Goal: Task Accomplishment & Management: Manage account settings

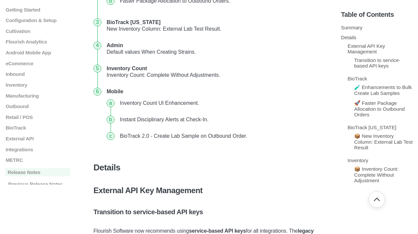
scroll to position [66, 0]
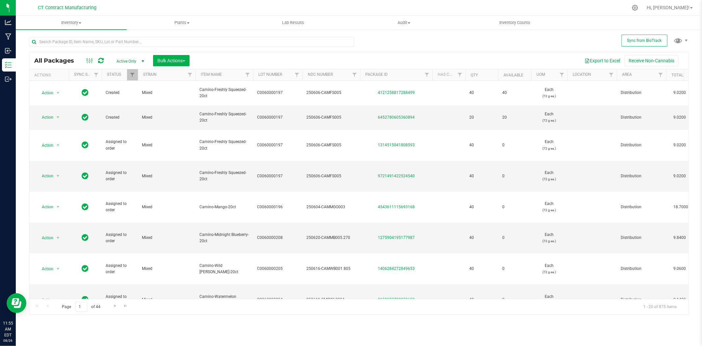
click at [385, 5] on div at bounding box center [373, 7] width 510 height 13
click at [130, 42] on input "text" at bounding box center [191, 42] width 325 height 10
click at [142, 2] on div at bounding box center [373, 7] width 510 height 13
drag, startPoint x: 99, startPoint y: 60, endPoint x: 113, endPoint y: 59, distance: 14.2
click at [99, 60] on icon at bounding box center [101, 60] width 6 height 7
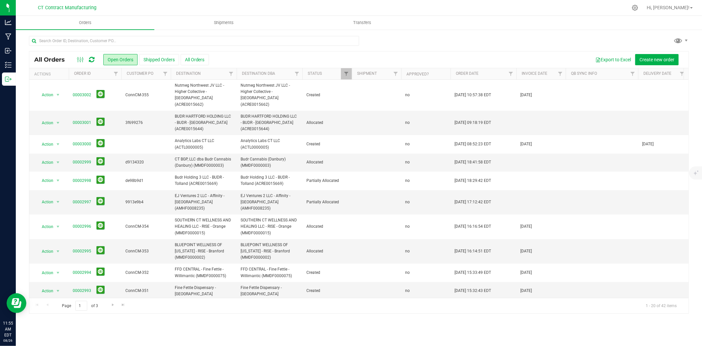
click at [94, 60] on div at bounding box center [86, 60] width 22 height 8
click at [90, 61] on icon at bounding box center [92, 59] width 6 height 7
click at [286, 3] on div at bounding box center [373, 7] width 510 height 13
click at [114, 42] on input "text" at bounding box center [194, 41] width 330 height 10
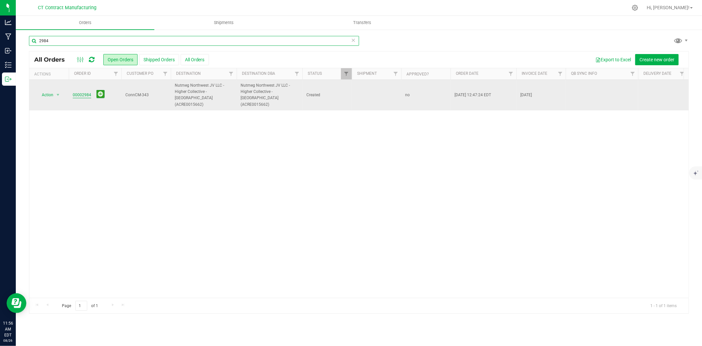
type input "2984"
click at [85, 92] on link "00002984" at bounding box center [82, 95] width 18 height 6
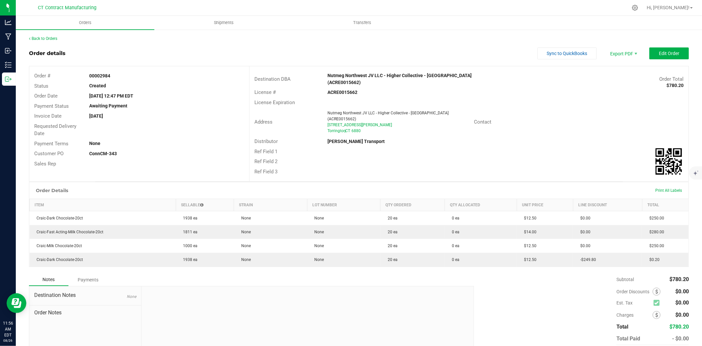
click at [58, 38] on div "Back to Orders" at bounding box center [359, 39] width 660 height 6
click at [51, 38] on link "Back to Orders" at bounding box center [43, 38] width 28 height 5
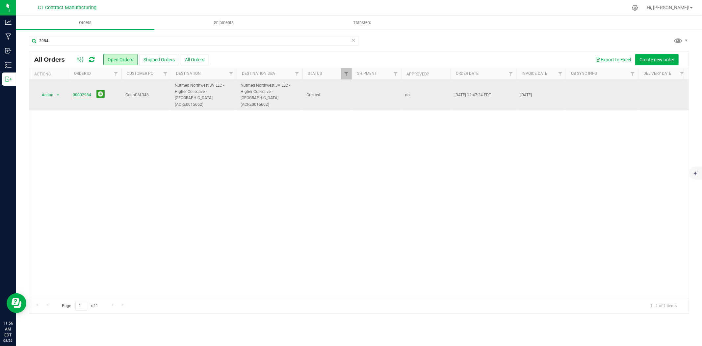
click at [86, 92] on link "00002984" at bounding box center [82, 95] width 18 height 6
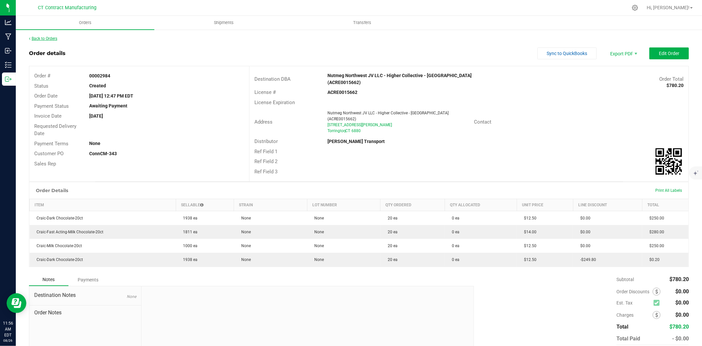
click at [57, 37] on link "Back to Orders" at bounding box center [43, 38] width 28 height 5
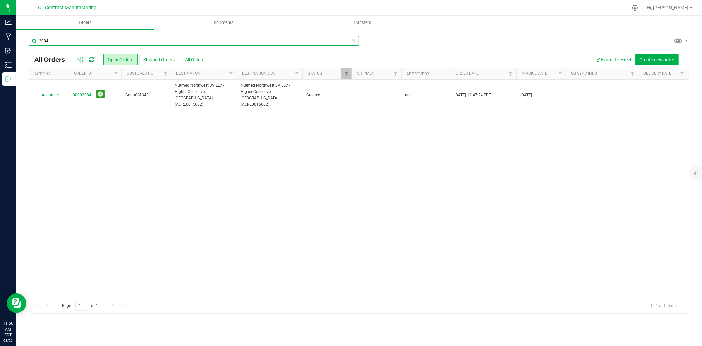
click at [64, 41] on input "2984" at bounding box center [194, 41] width 330 height 10
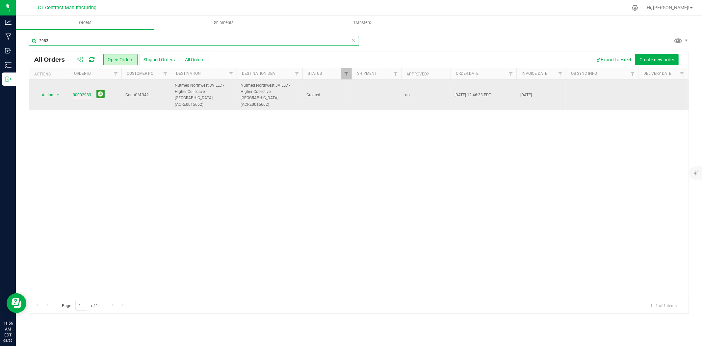
type input "2983"
click at [85, 92] on link "00002983" at bounding box center [82, 95] width 18 height 6
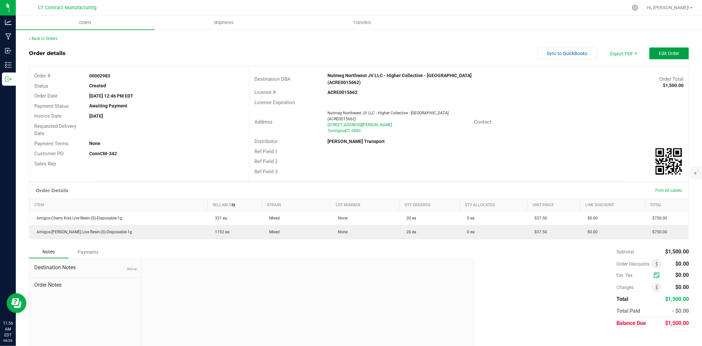
click at [667, 56] on button "Edit Order" at bounding box center [669, 53] width 40 height 12
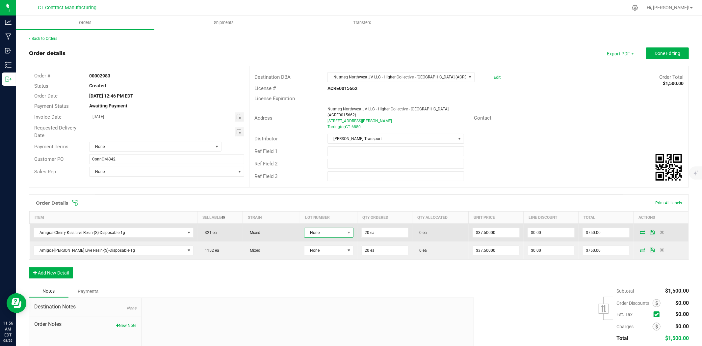
click at [328, 228] on span "None" at bounding box center [324, 232] width 40 height 9
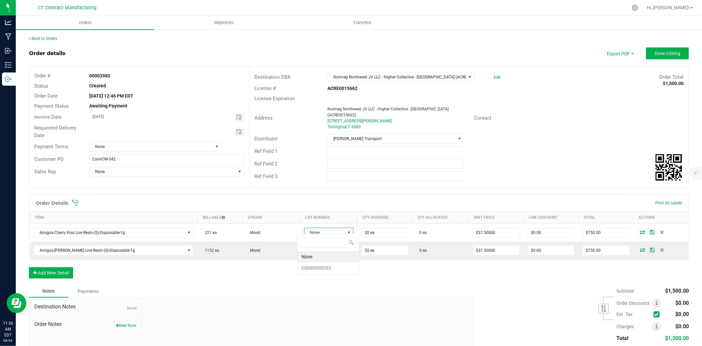
scroll to position [10, 49]
click at [333, 268] on li "C0060000253" at bounding box center [329, 267] width 62 height 11
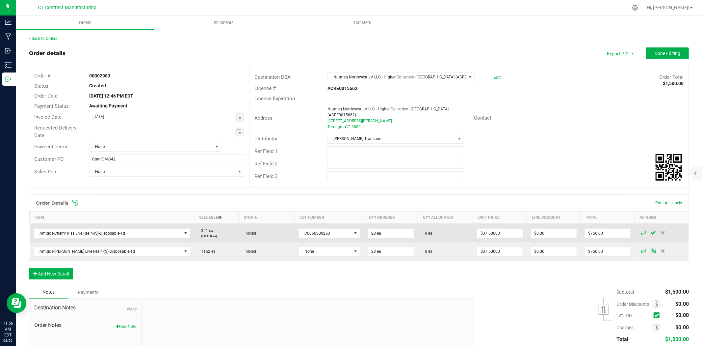
click at [641, 230] on icon at bounding box center [643, 232] width 5 height 4
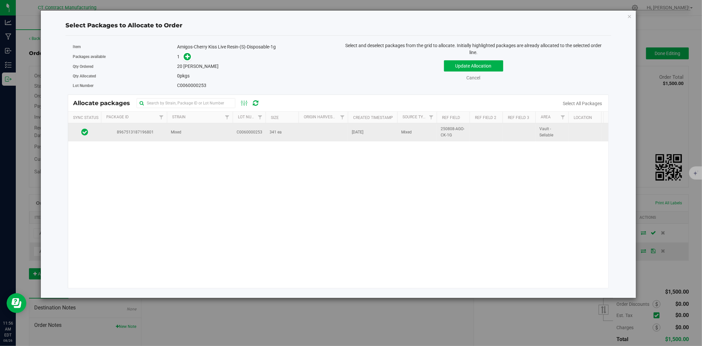
click at [213, 135] on td "Mixed" at bounding box center [200, 132] width 66 height 18
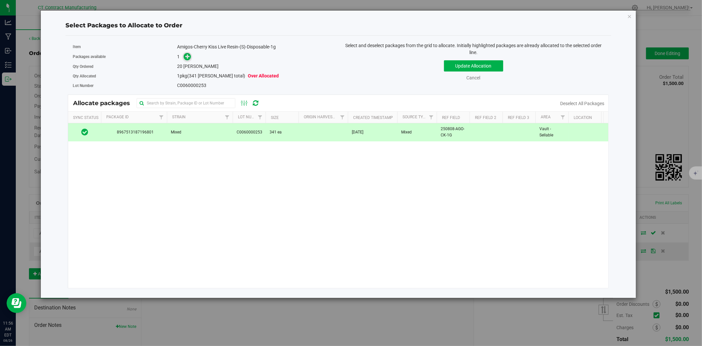
click at [187, 53] on span at bounding box center [187, 57] width 8 height 8
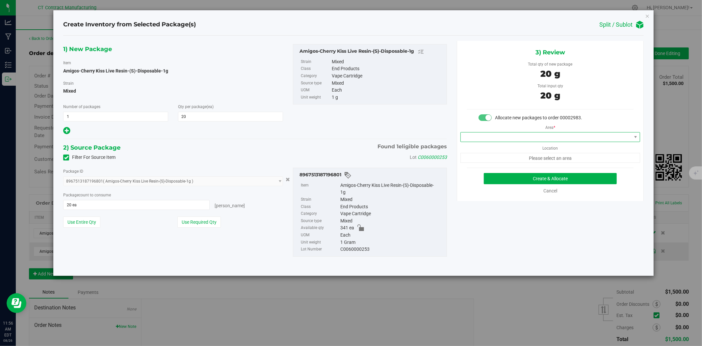
click at [512, 137] on span at bounding box center [546, 136] width 171 height 9
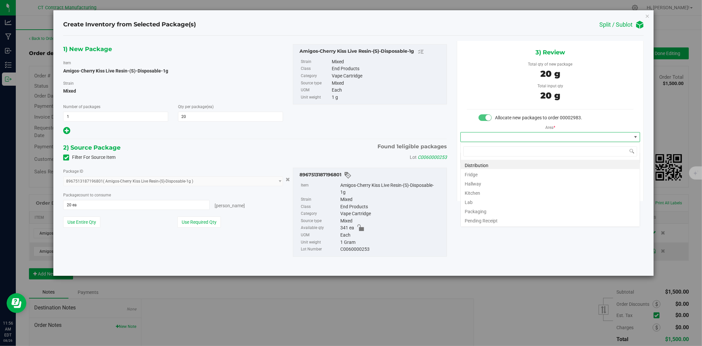
scroll to position [10, 179]
click at [504, 162] on li "Distribution" at bounding box center [550, 164] width 179 height 9
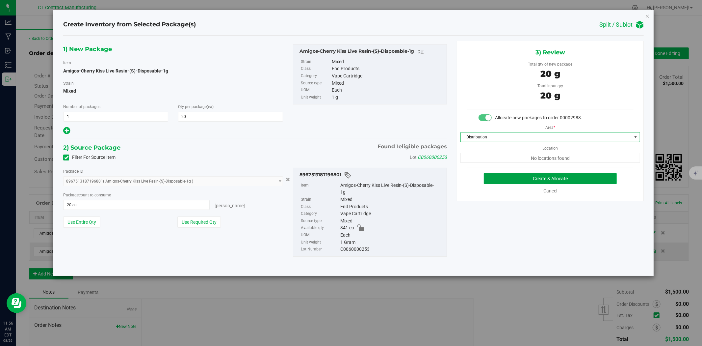
click at [547, 179] on button "Create & Allocate" at bounding box center [550, 178] width 133 height 11
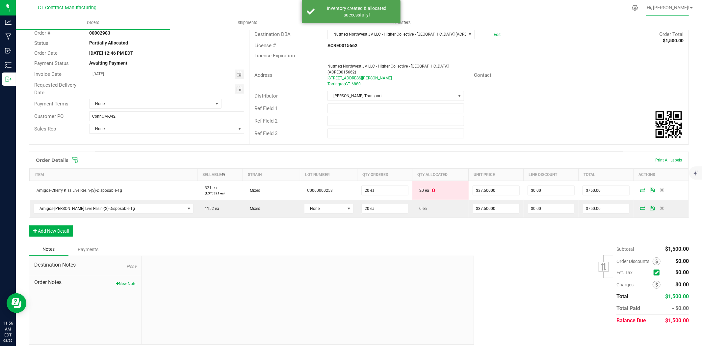
scroll to position [43, 0]
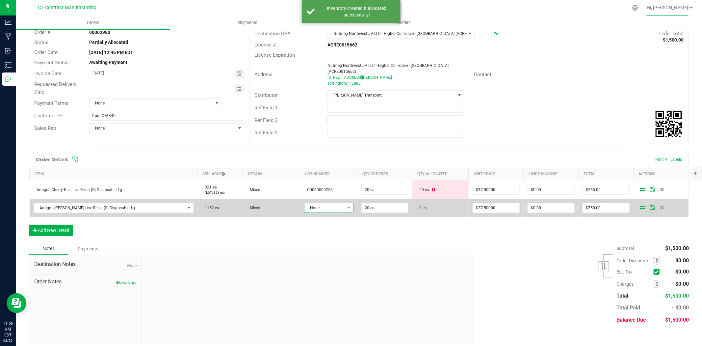
click at [337, 203] on span "None" at bounding box center [324, 207] width 40 height 9
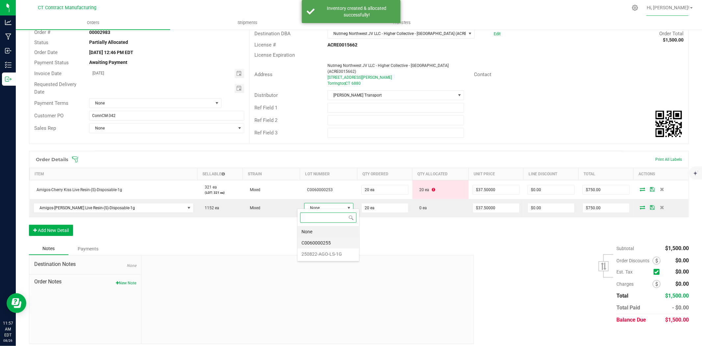
click at [333, 240] on li "C0060000255" at bounding box center [329, 242] width 62 height 11
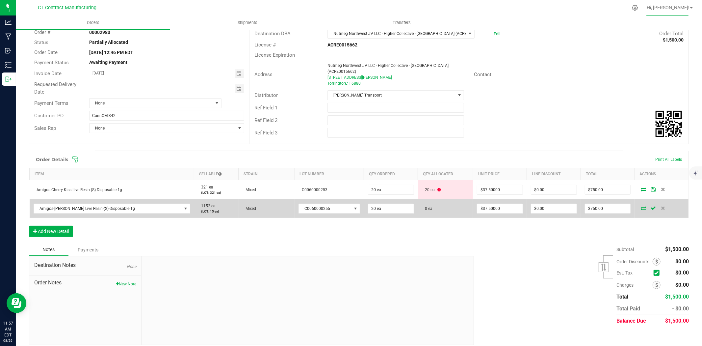
click at [641, 206] on icon at bounding box center [643, 208] width 5 height 4
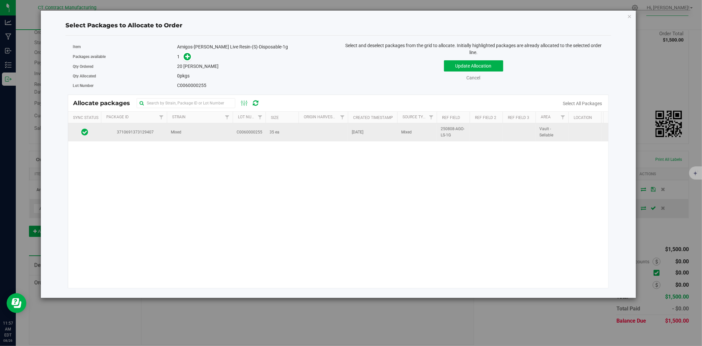
click at [187, 139] on td "Mixed" at bounding box center [200, 132] width 66 height 18
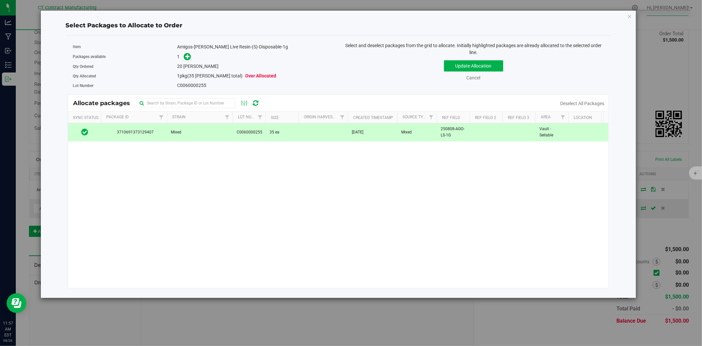
click at [188, 60] on span at bounding box center [185, 57] width 11 height 8
click at [188, 58] on icon at bounding box center [187, 56] width 5 height 5
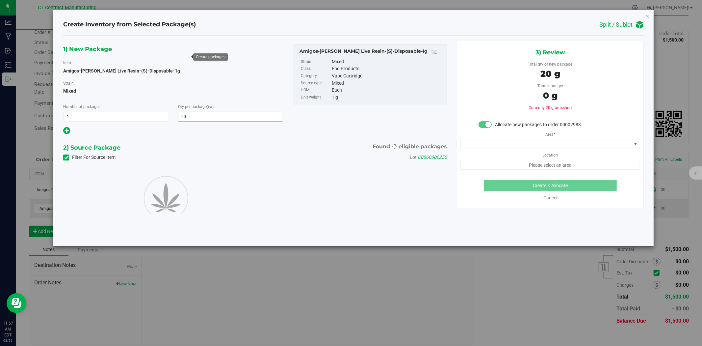
type input "20"
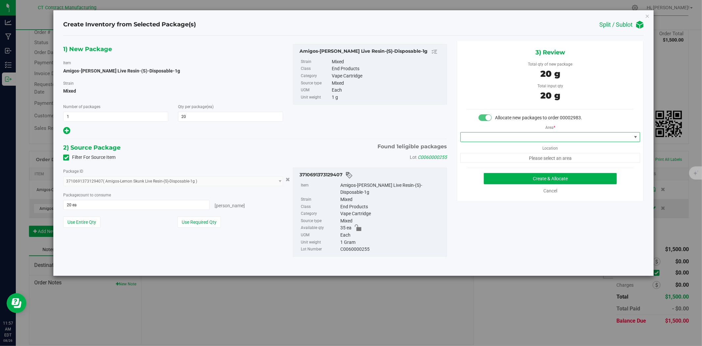
click at [502, 140] on span at bounding box center [546, 136] width 171 height 9
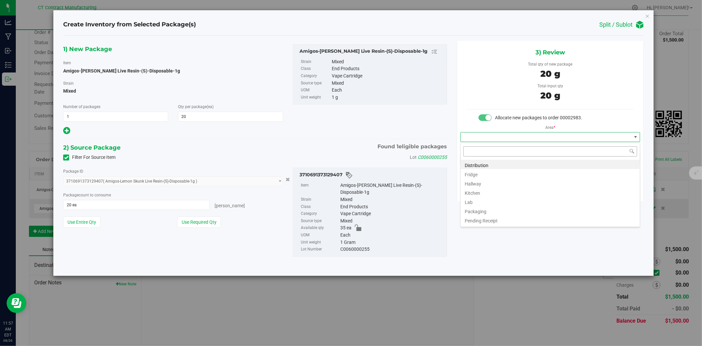
scroll to position [10, 179]
click at [494, 165] on li "Distribution" at bounding box center [550, 164] width 179 height 9
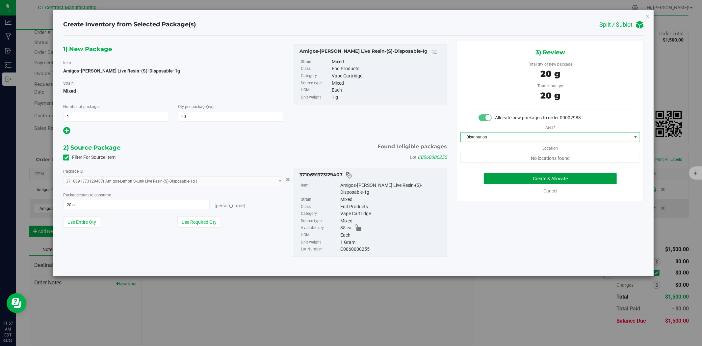
click at [511, 174] on button "Create & Allocate" at bounding box center [550, 178] width 133 height 11
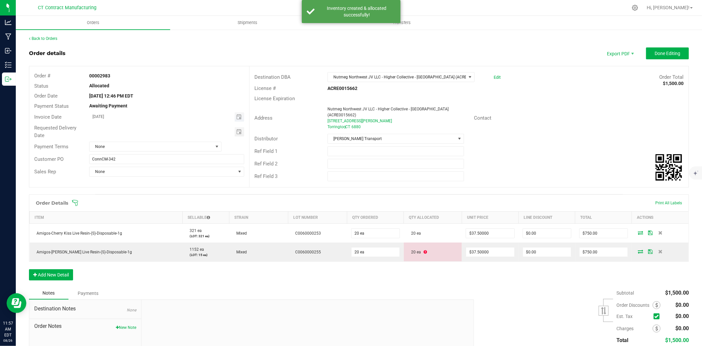
click at [240, 118] on span "Toggle calendar" at bounding box center [240, 116] width 10 height 9
click at [150, 188] on span "27" at bounding box center [148, 191] width 10 height 10
type input "[DATE]"
click at [181, 150] on span "None" at bounding box center [151, 146] width 123 height 9
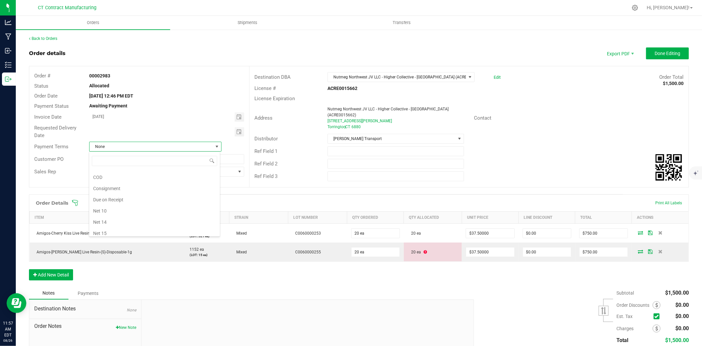
scroll to position [4, 0]
click at [145, 212] on li "Due on Receipt" at bounding box center [154, 215] width 131 height 11
click at [672, 55] on span "Done Editing" at bounding box center [668, 53] width 26 height 5
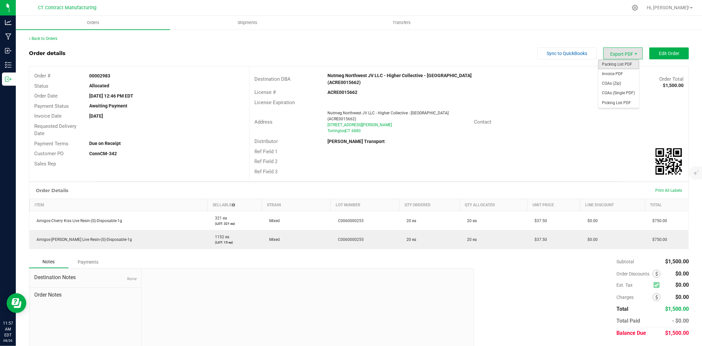
click at [622, 66] on span "Packing List PDF" at bounding box center [618, 65] width 41 height 10
click at [620, 73] on span "Invoice PDF" at bounding box center [618, 74] width 41 height 10
click at [47, 37] on link "Back to Orders" at bounding box center [43, 38] width 28 height 5
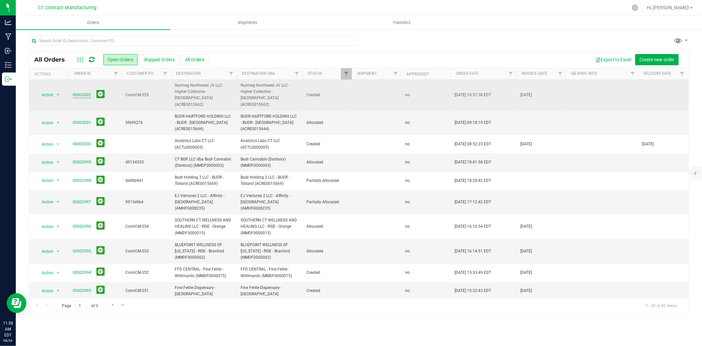
click at [87, 92] on link "00003002" at bounding box center [82, 95] width 18 height 6
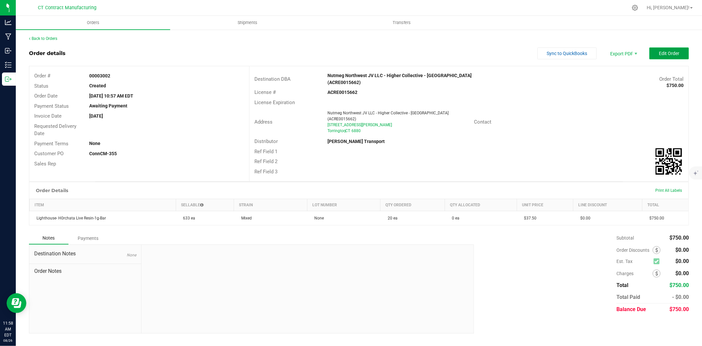
click at [668, 52] on span "Edit Order" at bounding box center [669, 53] width 20 height 5
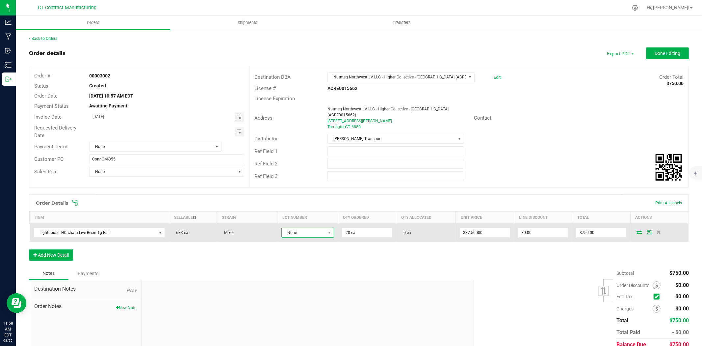
click at [310, 228] on span "None" at bounding box center [304, 232] width 44 height 9
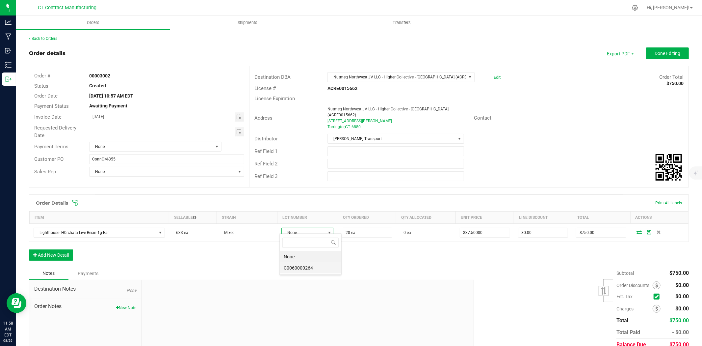
click at [311, 270] on li "C0060000264" at bounding box center [311, 267] width 62 height 11
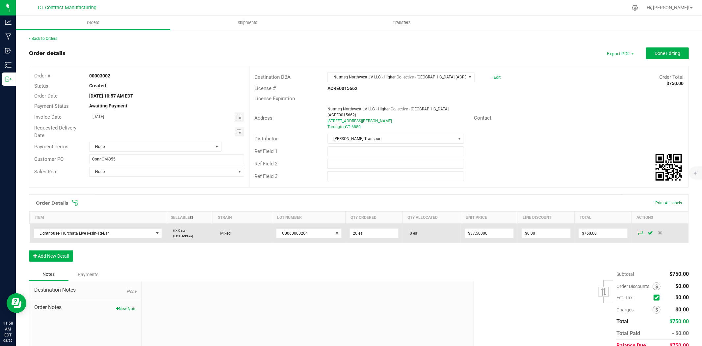
click at [638, 230] on icon at bounding box center [640, 232] width 5 height 4
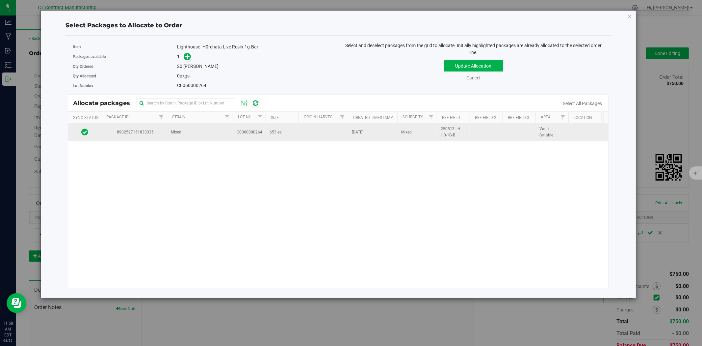
click at [196, 132] on td "Mixed" at bounding box center [200, 132] width 66 height 18
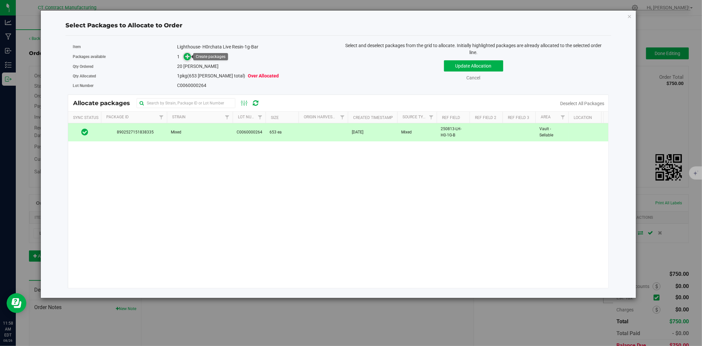
click at [186, 59] on icon at bounding box center [187, 56] width 5 height 5
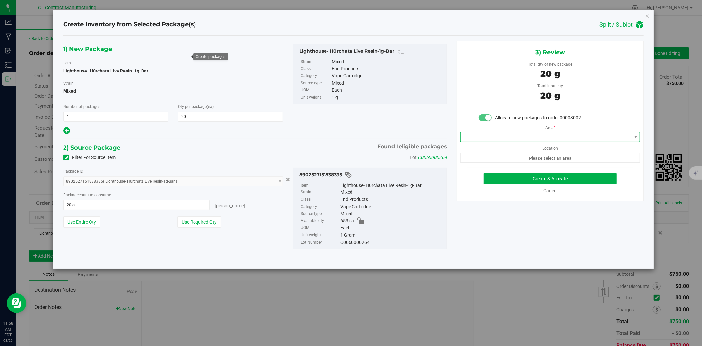
click at [521, 137] on span at bounding box center [546, 136] width 171 height 9
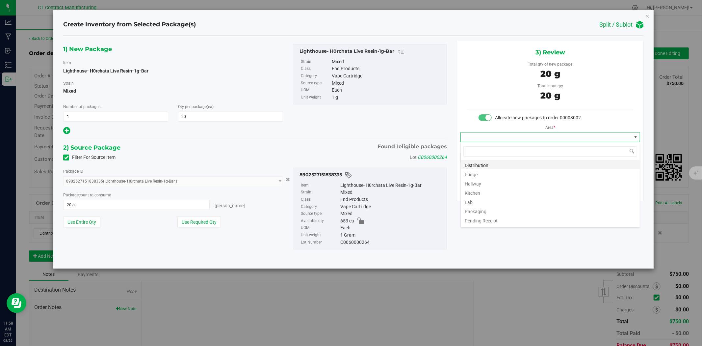
scroll to position [10, 179]
click at [506, 165] on li "Distribution" at bounding box center [550, 164] width 179 height 9
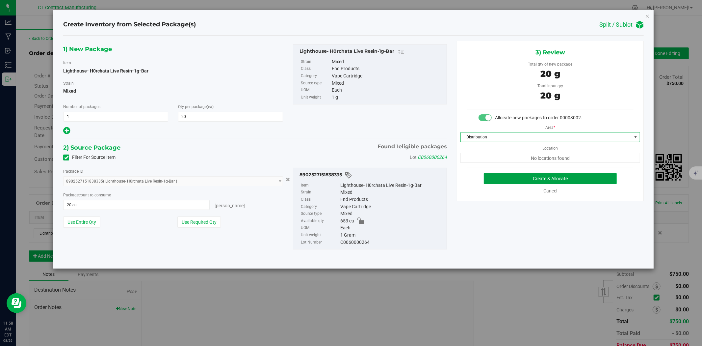
click at [523, 178] on button "Create & Allocate" at bounding box center [550, 178] width 133 height 11
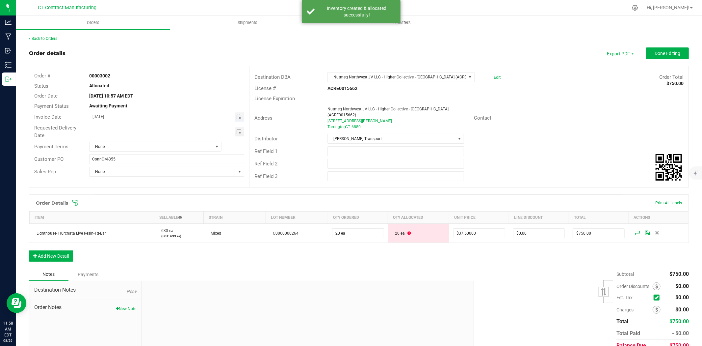
click at [235, 116] on span "Toggle calendar" at bounding box center [240, 116] width 10 height 9
click at [144, 193] on span "27" at bounding box center [148, 191] width 10 height 10
type input "[DATE]"
click at [202, 148] on span "None" at bounding box center [151, 146] width 123 height 9
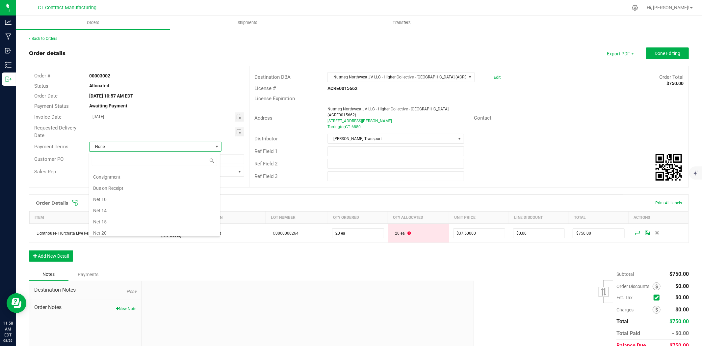
scroll to position [30, 0]
click at [144, 189] on li "Due on Receipt" at bounding box center [154, 189] width 131 height 11
click at [425, 268] on div "Notes Payments" at bounding box center [249, 274] width 440 height 13
click at [662, 51] on span "Done Editing" at bounding box center [668, 53] width 26 height 5
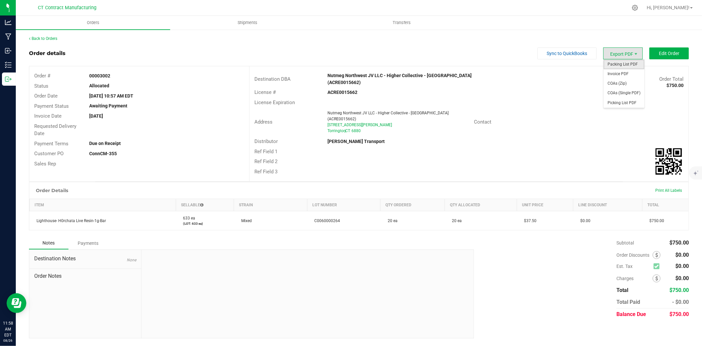
click at [629, 66] on span "Packing List PDF" at bounding box center [624, 65] width 41 height 10
click at [626, 73] on span "Invoice PDF" at bounding box center [624, 74] width 41 height 10
click at [48, 36] on link "Back to Orders" at bounding box center [43, 38] width 28 height 5
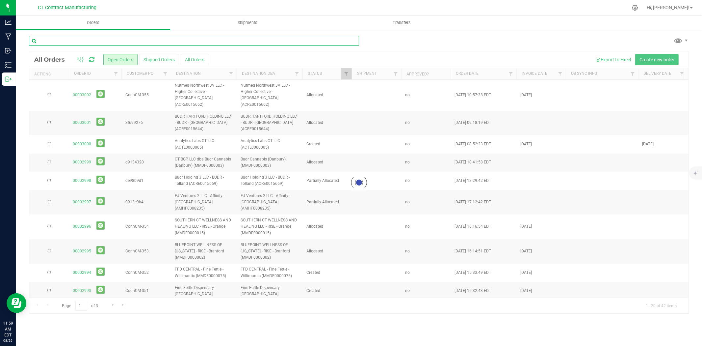
click at [85, 41] on input "text" at bounding box center [194, 41] width 330 height 10
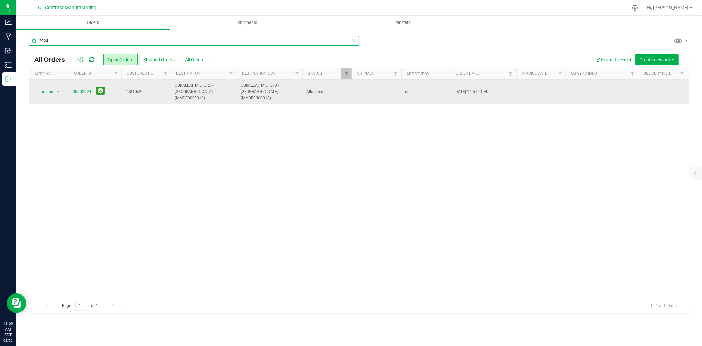
type input "2924"
click at [86, 90] on link "00002924" at bounding box center [82, 92] width 18 height 6
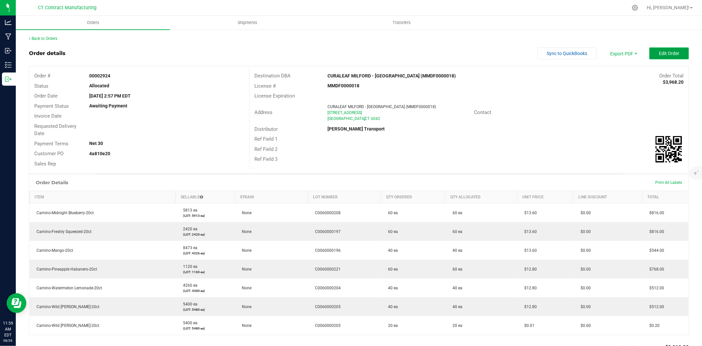
click at [661, 55] on span "Edit Order" at bounding box center [669, 53] width 20 height 5
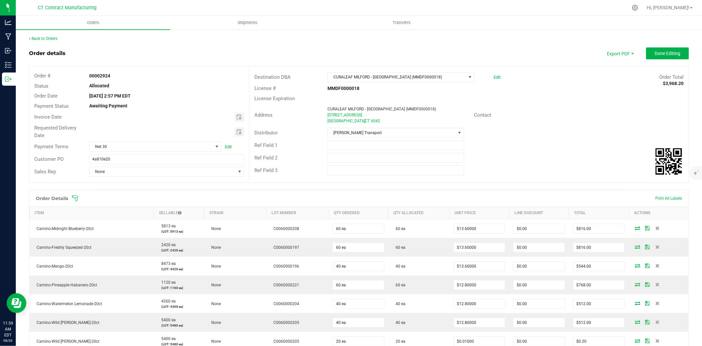
click at [243, 114] on div at bounding box center [166, 116] width 165 height 9
click at [238, 118] on span "Toggle calendar" at bounding box center [238, 116] width 5 height 5
click at [148, 192] on span "27" at bounding box center [148, 191] width 10 height 10
type input "[DATE]"
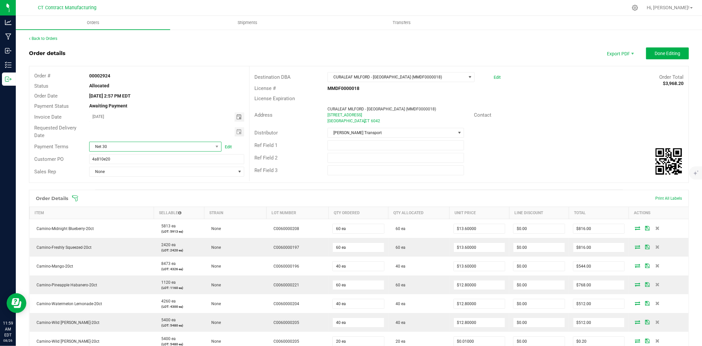
click at [161, 145] on span "Net 30" at bounding box center [151, 146] width 123 height 9
click at [136, 220] on li "Due on Receipt" at bounding box center [154, 219] width 131 height 11
click at [666, 54] on span "Done Editing" at bounding box center [668, 53] width 26 height 5
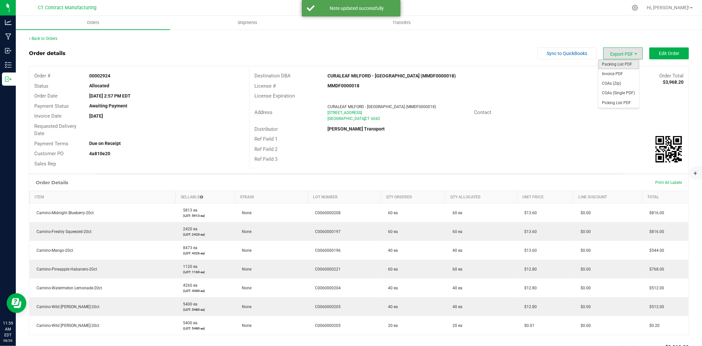
click at [628, 67] on span "Packing List PDF" at bounding box center [618, 65] width 41 height 10
click at [625, 72] on span "Invoice PDF" at bounding box center [618, 74] width 41 height 10
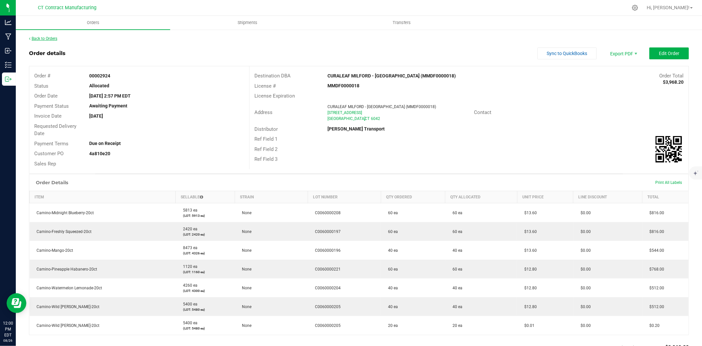
click at [44, 38] on link "Back to Orders" at bounding box center [43, 38] width 28 height 5
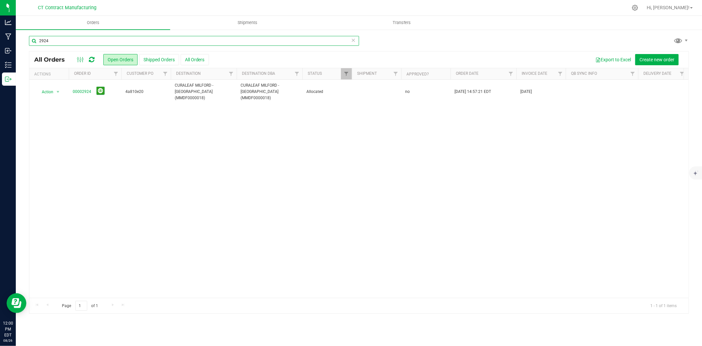
click at [70, 40] on input "2924" at bounding box center [194, 41] width 330 height 10
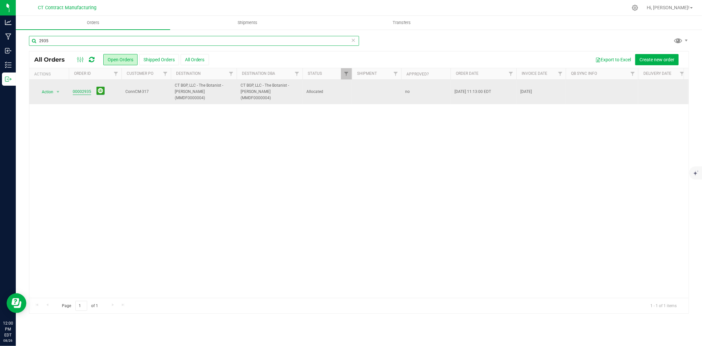
type input "2935"
click at [87, 91] on link "00002935" at bounding box center [82, 92] width 18 height 6
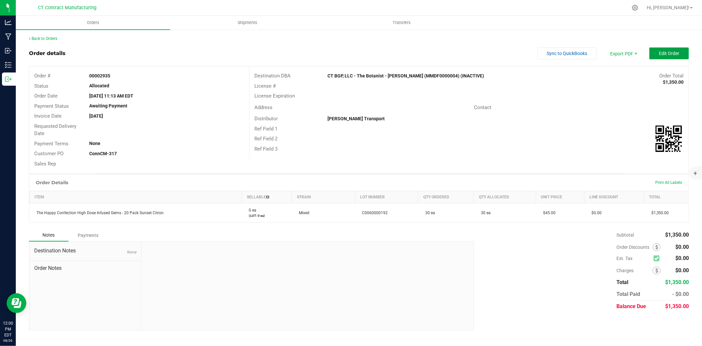
click at [658, 53] on button "Edit Order" at bounding box center [669, 53] width 40 height 12
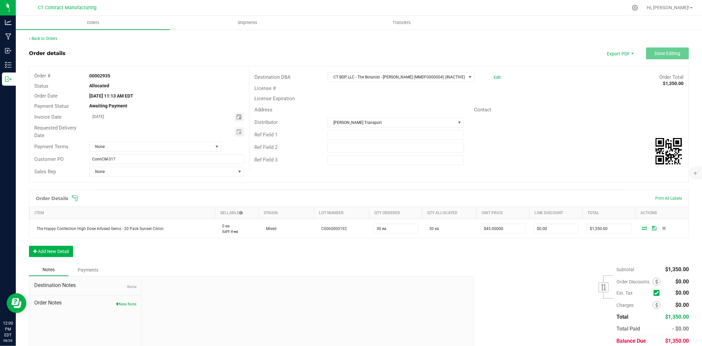
click at [237, 118] on span "Toggle calendar" at bounding box center [238, 116] width 5 height 5
click at [148, 190] on span "27" at bounding box center [148, 191] width 10 height 10
type input "[DATE]"
click at [173, 148] on span "None" at bounding box center [151, 146] width 123 height 9
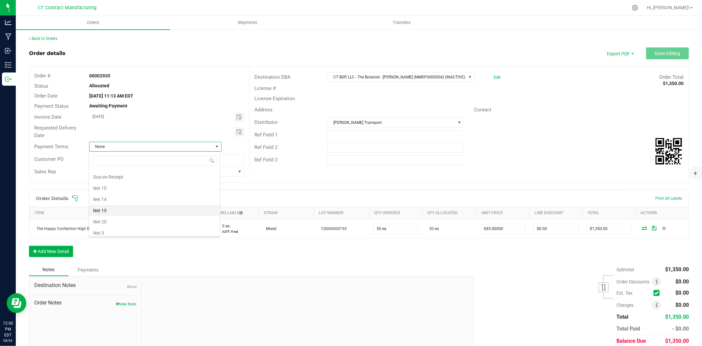
scroll to position [30, 0]
click at [135, 187] on li "Due on Receipt" at bounding box center [154, 189] width 131 height 11
click at [553, 25] on ul "Orders Shipments Transfers" at bounding box center [367, 23] width 702 height 14
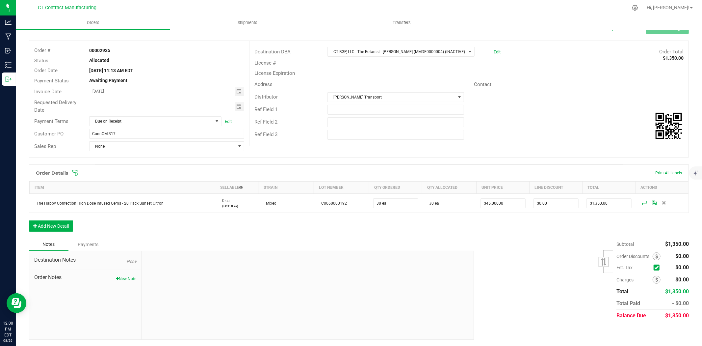
scroll to position [0, 0]
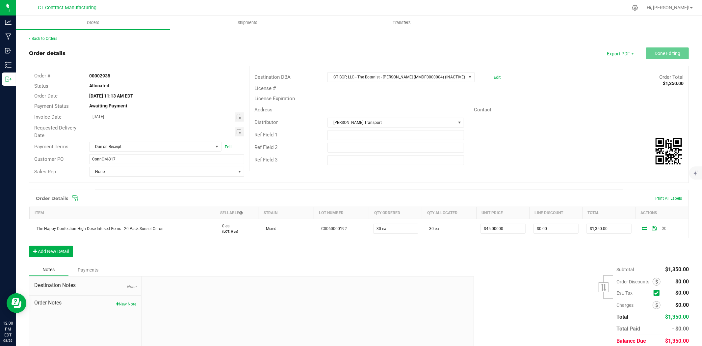
click at [551, 116] on div "Distributor Conn CM Transport" at bounding box center [469, 122] width 439 height 13
click at [50, 38] on link "Back to Orders" at bounding box center [43, 38] width 28 height 5
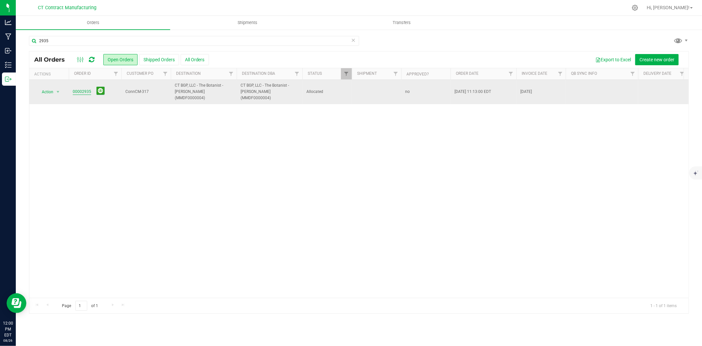
click at [80, 89] on link "00002935" at bounding box center [82, 92] width 18 height 6
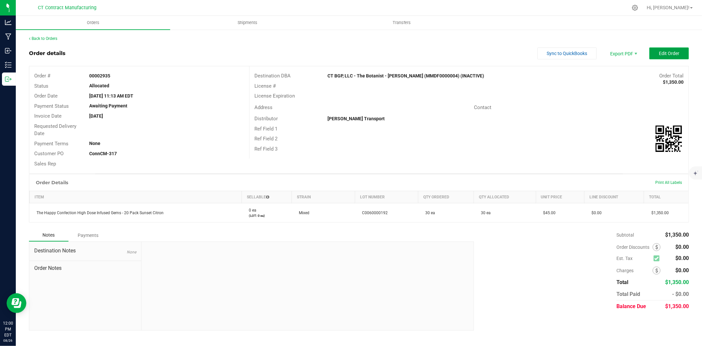
click at [679, 50] on button "Edit Order" at bounding box center [669, 53] width 40 height 12
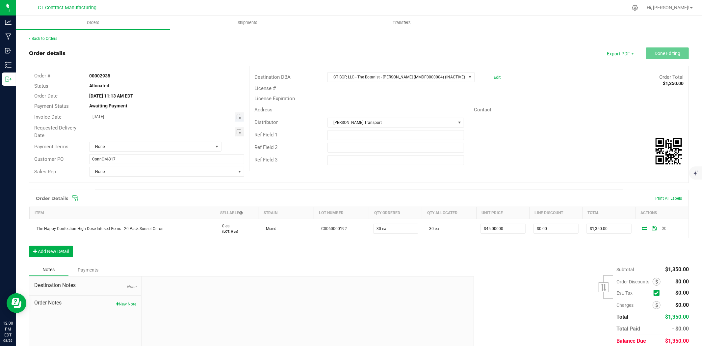
click at [238, 114] on span "Toggle calendar" at bounding box center [240, 116] width 10 height 9
click at [149, 190] on span "27" at bounding box center [148, 191] width 10 height 10
type input "[DATE]"
click at [121, 147] on span "None" at bounding box center [151, 146] width 123 height 9
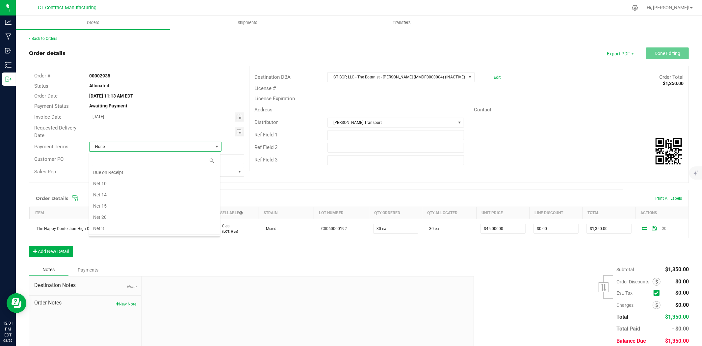
scroll to position [30, 0]
click at [118, 191] on li "Due on Receipt" at bounding box center [154, 189] width 131 height 11
click at [566, 103] on div "License Expiration" at bounding box center [469, 98] width 439 height 10
click at [54, 38] on link "Back to Orders" at bounding box center [43, 38] width 28 height 5
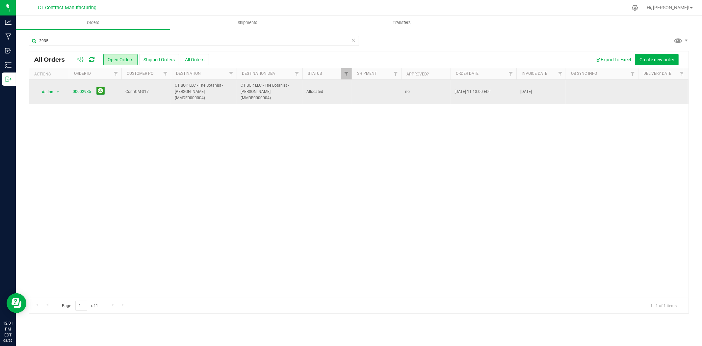
click at [92, 88] on span "00002935" at bounding box center [95, 92] width 45 height 10
click at [85, 89] on link "00002935" at bounding box center [82, 92] width 18 height 6
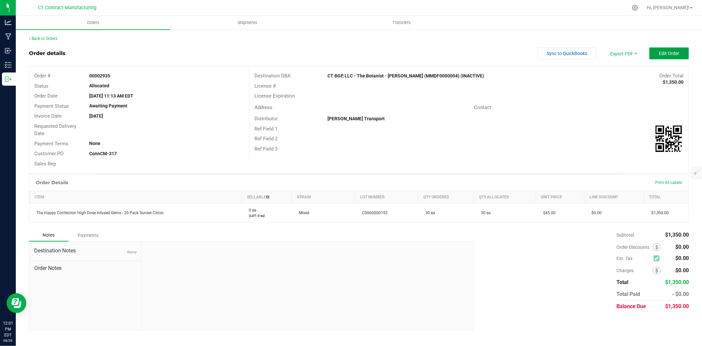
click at [670, 55] on span "Edit Order" at bounding box center [669, 53] width 20 height 5
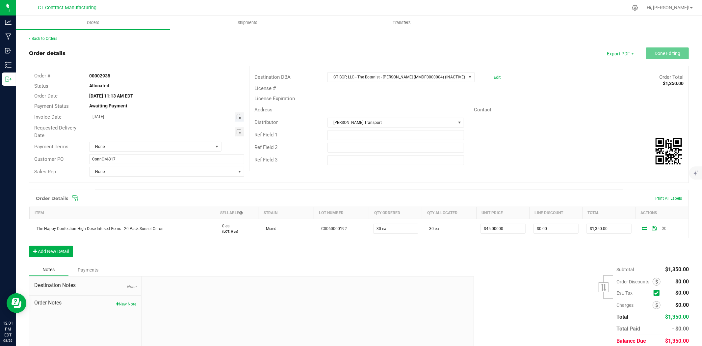
click at [239, 118] on span "Toggle calendar" at bounding box center [238, 116] width 5 height 5
click at [151, 189] on span "27" at bounding box center [148, 191] width 10 height 10
type input "[DATE]"
click at [175, 146] on span "None" at bounding box center [151, 146] width 123 height 9
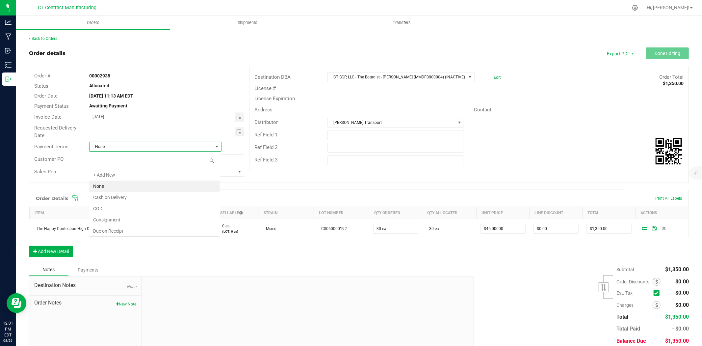
scroll to position [10, 131]
click at [156, 232] on li "Due on Receipt" at bounding box center [154, 230] width 131 height 11
click at [547, 48] on div "Order details Export PDF Done Editing" at bounding box center [359, 53] width 660 height 12
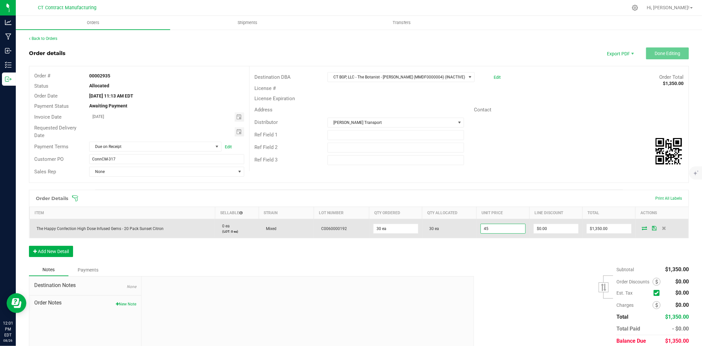
click at [503, 231] on input "45" at bounding box center [503, 228] width 44 height 9
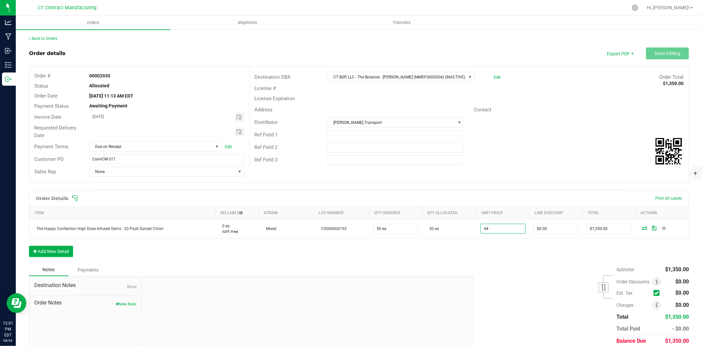
type input "$44.00000"
type input "$1,320.00"
click at [490, 259] on div "Order Details Print All Labels Item Sellable Strain Lot Number Qty Ordered Qty …" at bounding box center [359, 227] width 660 height 74
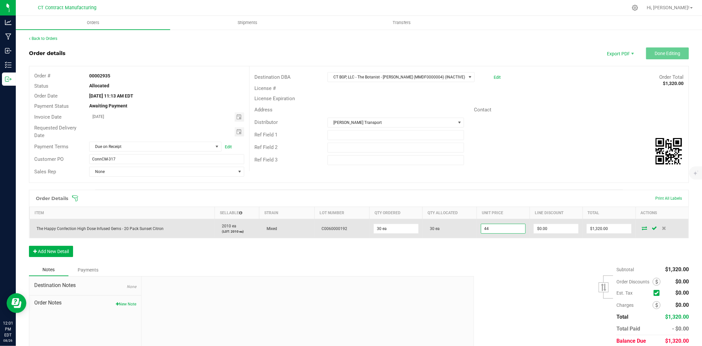
click at [495, 229] on input "44" at bounding box center [503, 228] width 44 height 9
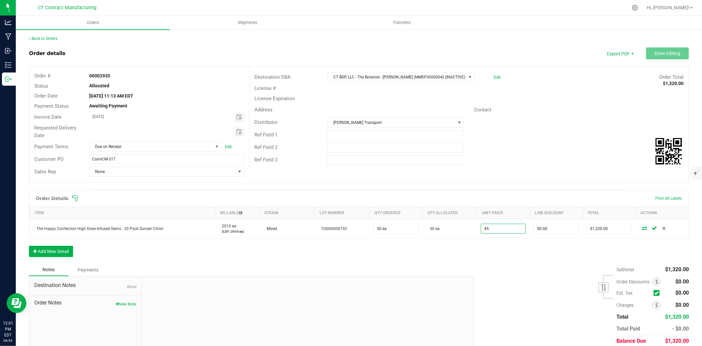
type input "$45.00000"
type input "$1,350.00"
click at [485, 257] on div "Order Details Print All Labels Item Sellable Strain Lot Number Qty Ordered Qty …" at bounding box center [359, 227] width 660 height 74
click at [219, 143] on span at bounding box center [217, 146] width 8 height 9
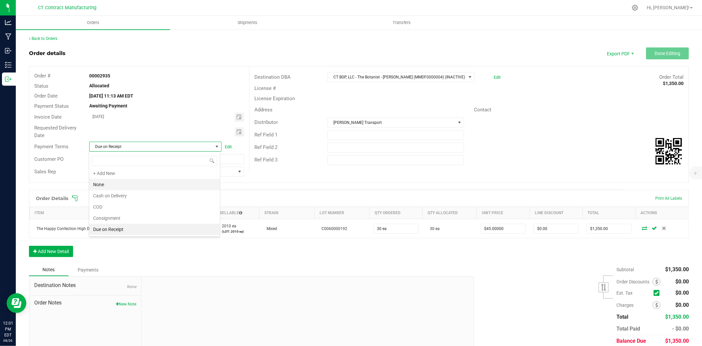
click at [170, 187] on li "None" at bounding box center [154, 184] width 131 height 11
click at [189, 145] on span "None" at bounding box center [151, 146] width 123 height 9
click at [132, 234] on li "Due on Receipt" at bounding box center [154, 230] width 131 height 11
click at [512, 24] on ul "Orders Shipments Transfers" at bounding box center [367, 23] width 702 height 14
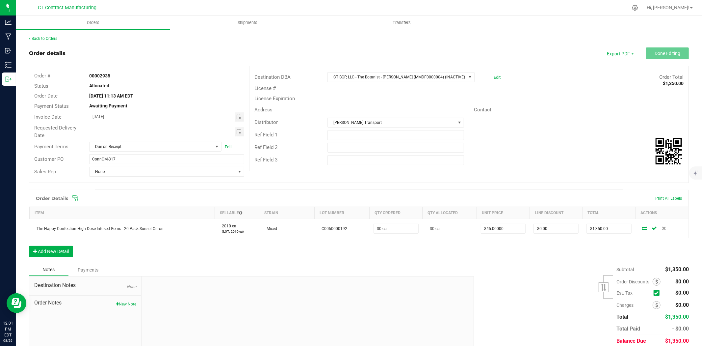
click at [512, 24] on ul "Orders Shipments Transfers" at bounding box center [367, 23] width 702 height 14
click at [558, 2] on div at bounding box center [373, 7] width 510 height 13
click at [614, 64] on span "Packing List PDF" at bounding box center [615, 65] width 41 height 10
click at [621, 70] on span "Invoice PDF" at bounding box center [615, 74] width 41 height 10
click at [46, 40] on div "Back to Orders" at bounding box center [359, 39] width 660 height 6
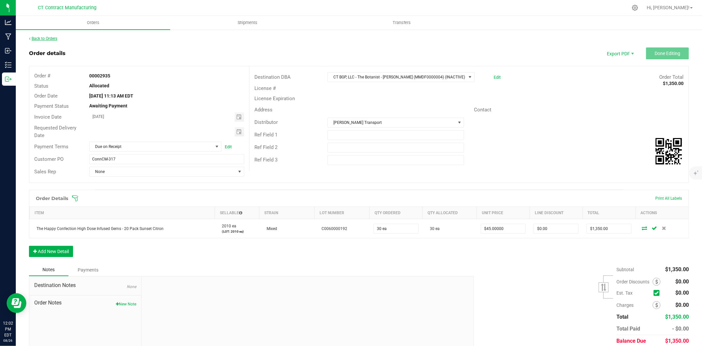
click at [49, 38] on link "Back to Orders" at bounding box center [43, 38] width 28 height 5
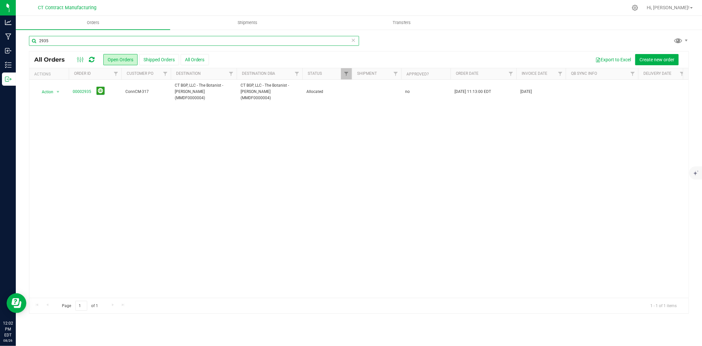
drag, startPoint x: 44, startPoint y: 41, endPoint x: 74, endPoint y: 41, distance: 30.0
click at [74, 41] on input "2935" at bounding box center [194, 41] width 330 height 10
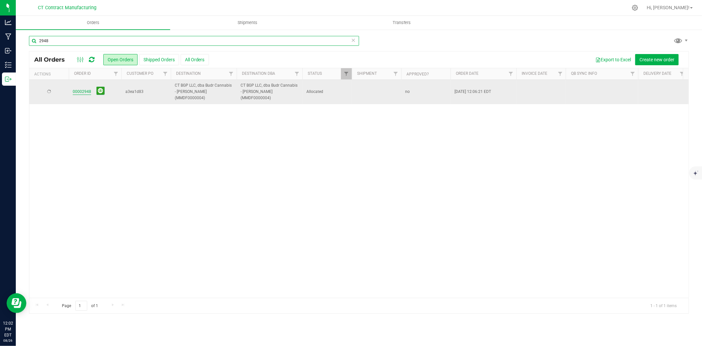
type input "2948"
click at [87, 89] on link "00002948" at bounding box center [82, 92] width 18 height 6
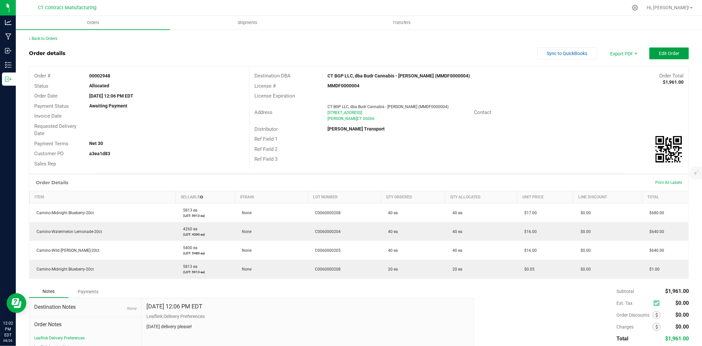
click at [663, 52] on span "Edit Order" at bounding box center [669, 53] width 20 height 5
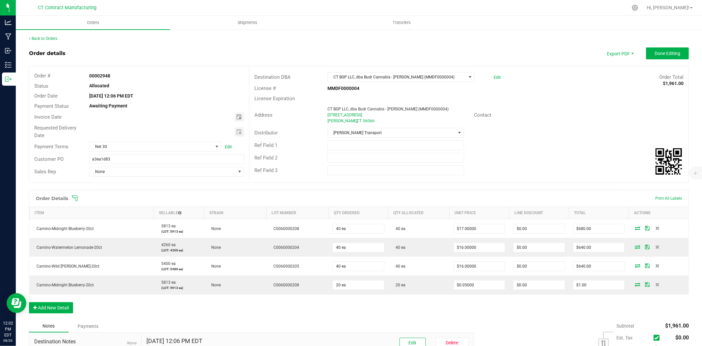
click at [238, 116] on span "Toggle calendar" at bounding box center [238, 116] width 5 height 5
click at [148, 191] on span "27" at bounding box center [148, 191] width 10 height 10
type input "[DATE]"
click at [167, 145] on span "Net 30" at bounding box center [151, 146] width 123 height 9
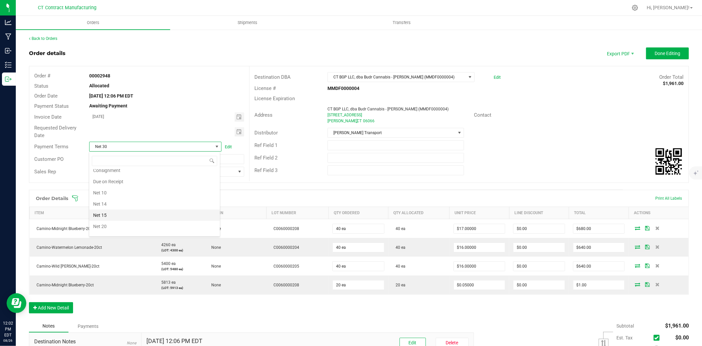
scroll to position [21, 0]
click at [134, 198] on li "Due on Receipt" at bounding box center [154, 198] width 131 height 11
click at [655, 55] on span "Done Editing" at bounding box center [668, 53] width 26 height 5
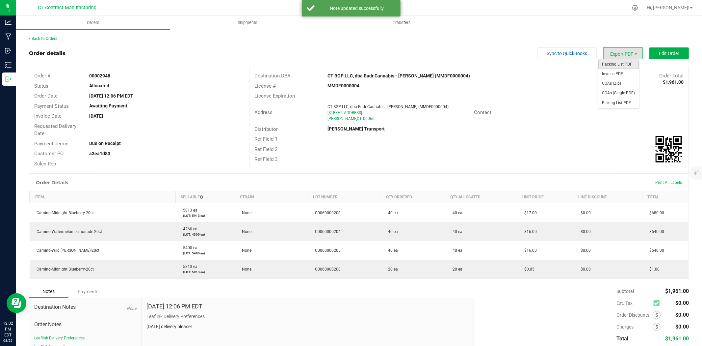
click at [625, 63] on span "Packing List PDF" at bounding box center [618, 65] width 41 height 10
click at [631, 71] on span "Invoice PDF" at bounding box center [618, 74] width 41 height 10
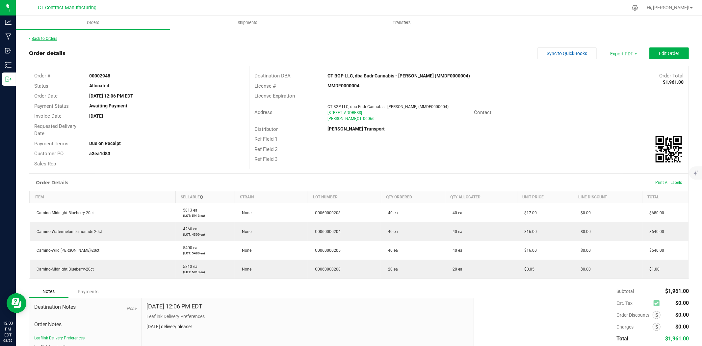
click at [55, 40] on link "Back to Orders" at bounding box center [43, 38] width 28 height 5
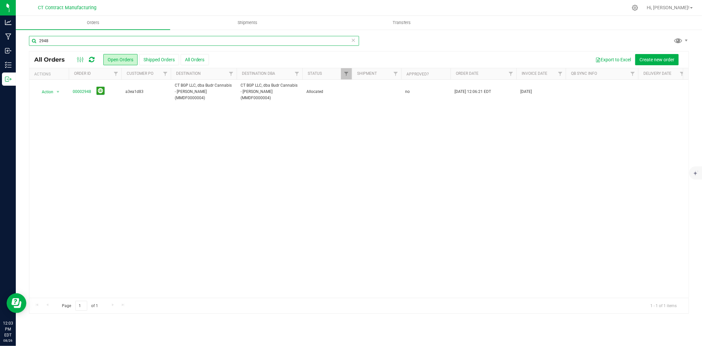
drag, startPoint x: 44, startPoint y: 41, endPoint x: 58, endPoint y: 42, distance: 13.5
click at [58, 42] on input "2948" at bounding box center [194, 41] width 330 height 10
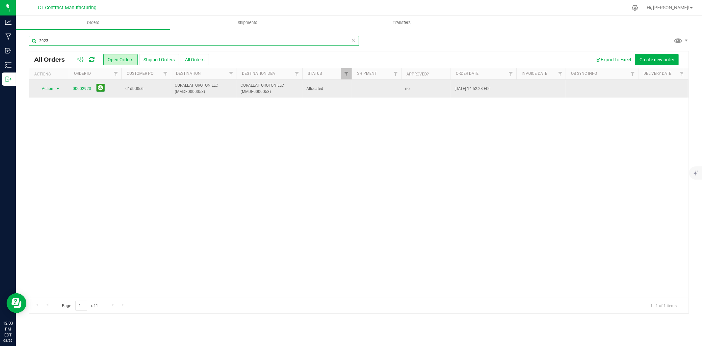
type input "2923"
click at [57, 85] on span "select" at bounding box center [58, 88] width 8 height 9
click at [87, 87] on link "00002923" at bounding box center [82, 89] width 18 height 6
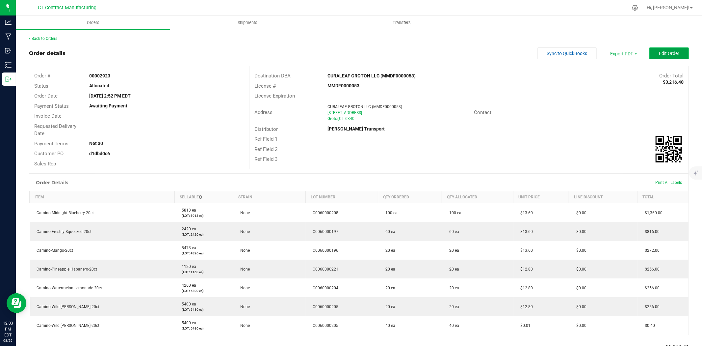
click at [681, 55] on button "Edit Order" at bounding box center [669, 53] width 40 height 12
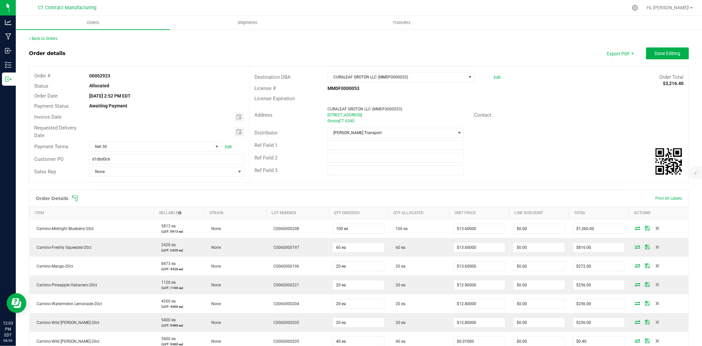
click at [238, 120] on span "Toggle calendar" at bounding box center [240, 116] width 10 height 9
click at [146, 190] on span "27" at bounding box center [148, 191] width 10 height 10
type input "[DATE]"
click at [152, 142] on span "Net 30" at bounding box center [151, 146] width 123 height 9
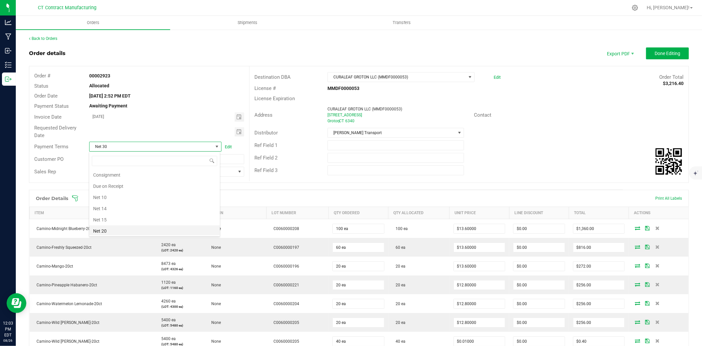
scroll to position [21, 0]
click at [136, 199] on li "Due on Receipt" at bounding box center [154, 198] width 131 height 11
click at [667, 51] on span "Done Editing" at bounding box center [668, 53] width 26 height 5
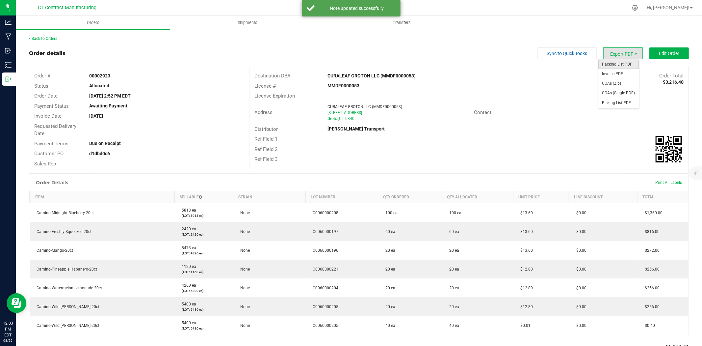
click at [622, 63] on span "Packing List PDF" at bounding box center [618, 65] width 41 height 10
click at [621, 71] on span "Invoice PDF" at bounding box center [618, 74] width 41 height 10
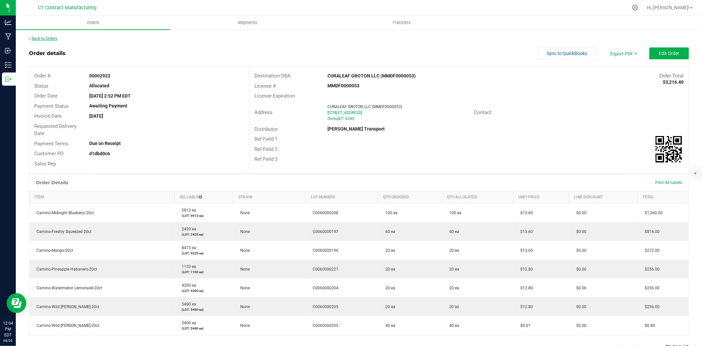
click at [57, 37] on link "Back to Orders" at bounding box center [43, 38] width 28 height 5
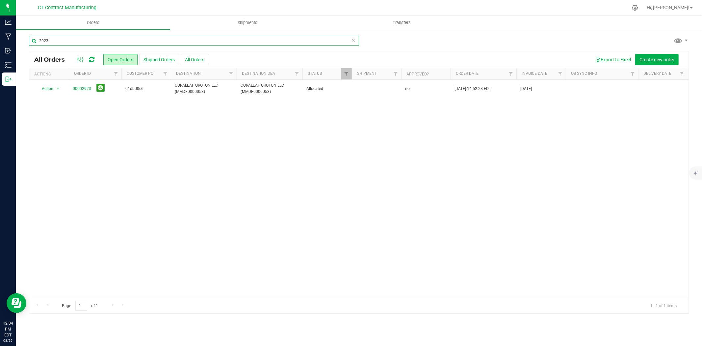
drag, startPoint x: 48, startPoint y: 40, endPoint x: 58, endPoint y: 40, distance: 9.6
click at [58, 40] on input "2923" at bounding box center [194, 41] width 330 height 10
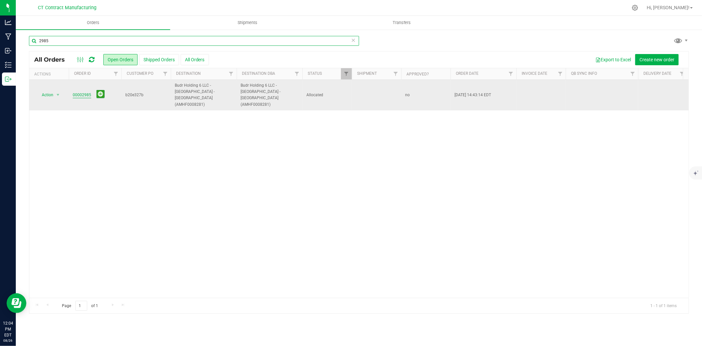
type input "2985"
click at [78, 92] on link "00002985" at bounding box center [82, 95] width 18 height 6
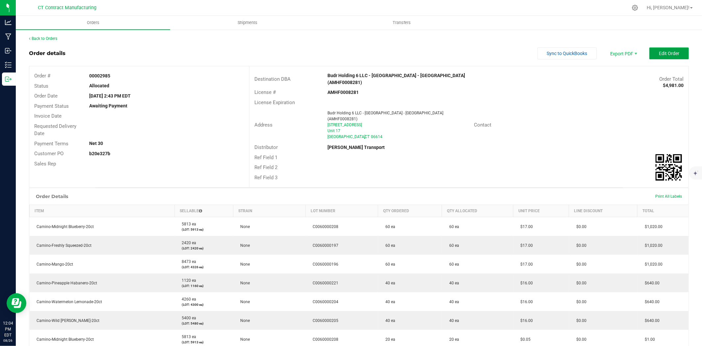
click at [662, 51] on span "Edit Order" at bounding box center [669, 53] width 20 height 5
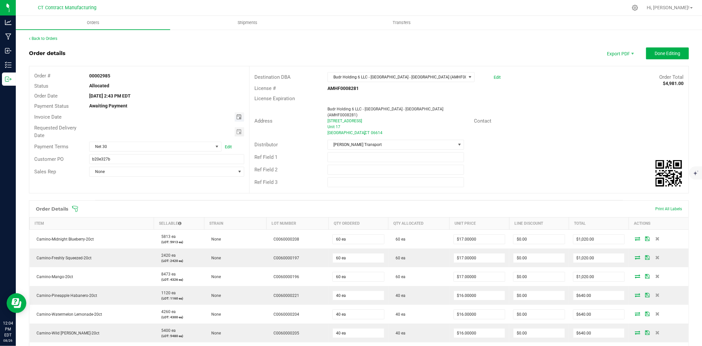
click at [238, 116] on span "Toggle calendar" at bounding box center [238, 116] width 5 height 5
click at [146, 188] on span "27" at bounding box center [148, 191] width 10 height 10
type input "[DATE]"
click at [146, 144] on span "Net 30" at bounding box center [151, 146] width 123 height 9
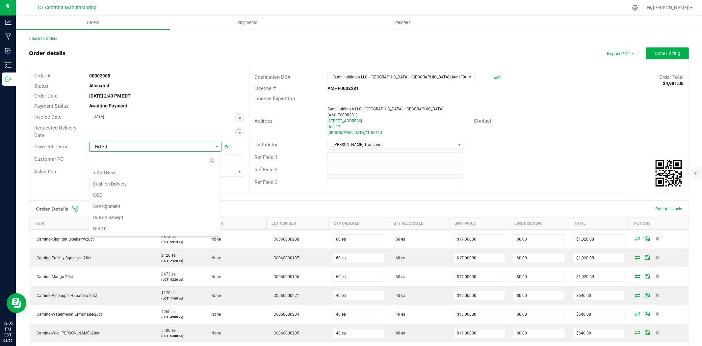
scroll to position [0, 0]
click at [137, 219] on li "Due on Receipt" at bounding box center [154, 219] width 131 height 11
click at [664, 53] on span "Done Editing" at bounding box center [668, 53] width 26 height 5
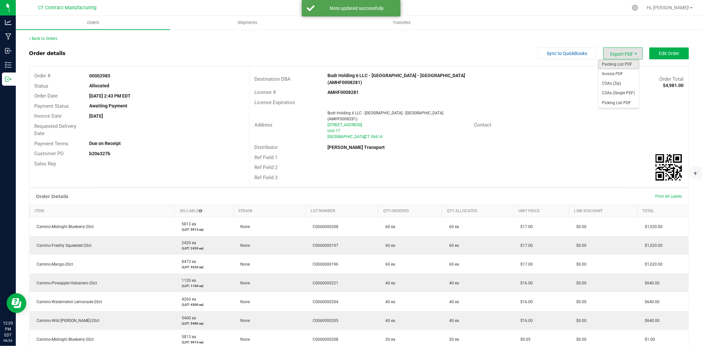
click at [620, 64] on span "Packing List PDF" at bounding box center [618, 65] width 41 height 10
click at [616, 71] on span "Invoice PDF" at bounding box center [618, 74] width 41 height 10
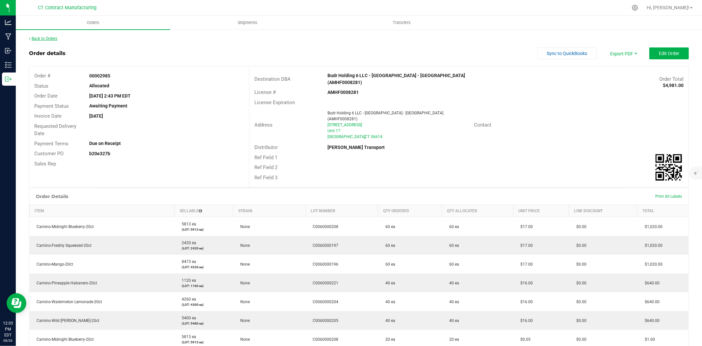
click at [53, 40] on link "Back to Orders" at bounding box center [43, 38] width 28 height 5
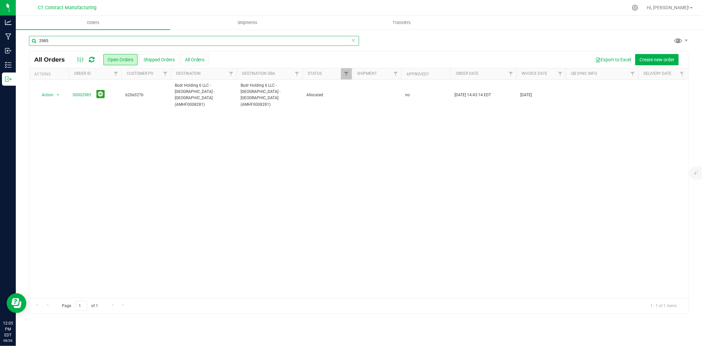
drag, startPoint x: 44, startPoint y: 40, endPoint x: 57, endPoint y: 40, distance: 12.5
click at [57, 40] on input "2985" at bounding box center [194, 41] width 330 height 10
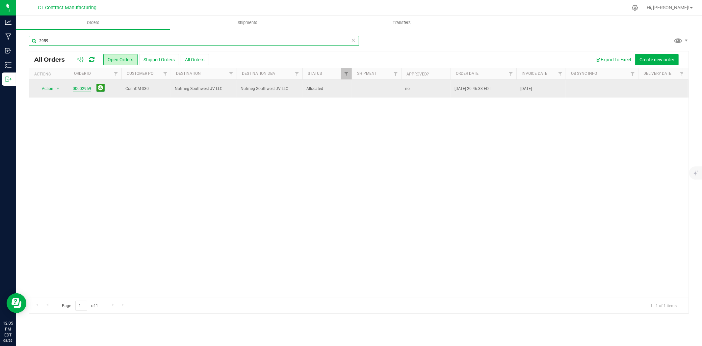
type input "2959"
click at [86, 89] on link "00002959" at bounding box center [82, 89] width 18 height 6
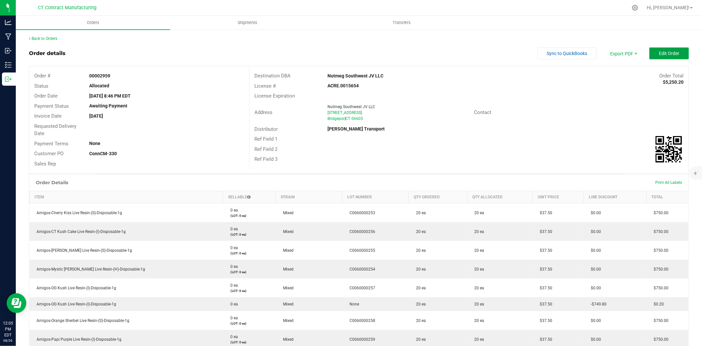
click at [669, 53] on span "Edit Order" at bounding box center [669, 53] width 20 height 5
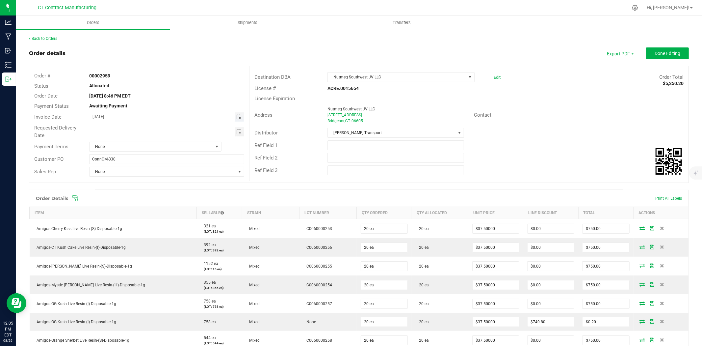
click at [236, 119] on span "Toggle calendar" at bounding box center [238, 116] width 5 height 5
click at [149, 193] on span "27" at bounding box center [148, 191] width 10 height 10
type input "[DATE]"
click at [168, 147] on span "None" at bounding box center [151, 146] width 123 height 9
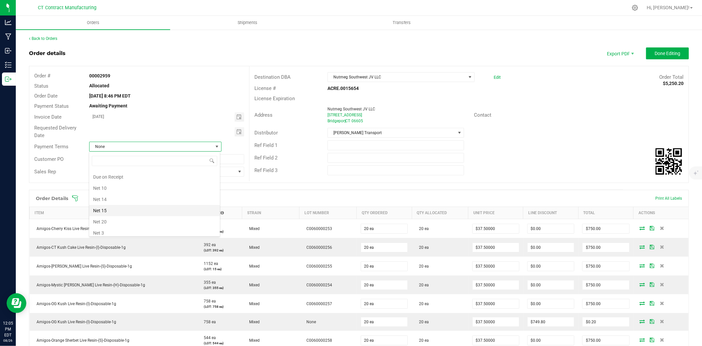
scroll to position [30, 0]
click at [134, 190] on li "Due on Receipt" at bounding box center [154, 189] width 131 height 11
click at [660, 52] on span "Done Editing" at bounding box center [668, 53] width 26 height 5
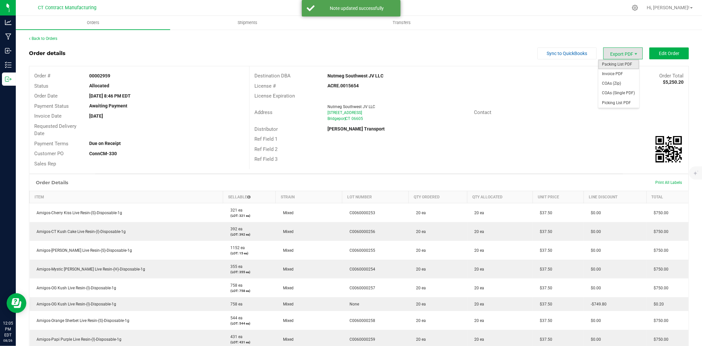
click at [624, 64] on span "Packing List PDF" at bounding box center [618, 65] width 41 height 10
click at [626, 73] on span "Invoice PDF" at bounding box center [618, 74] width 41 height 10
click at [619, 65] on span "Packing List PDF" at bounding box center [618, 65] width 41 height 10
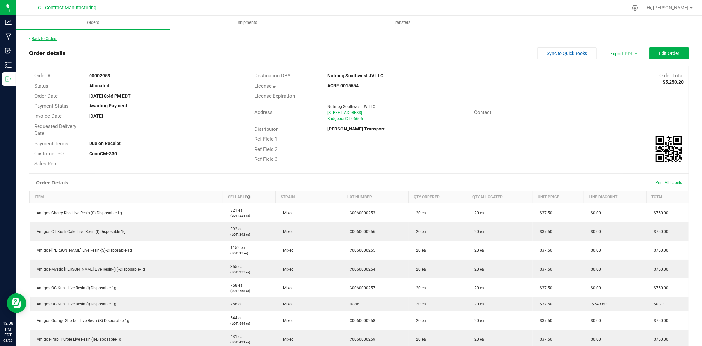
click at [51, 38] on link "Back to Orders" at bounding box center [43, 38] width 28 height 5
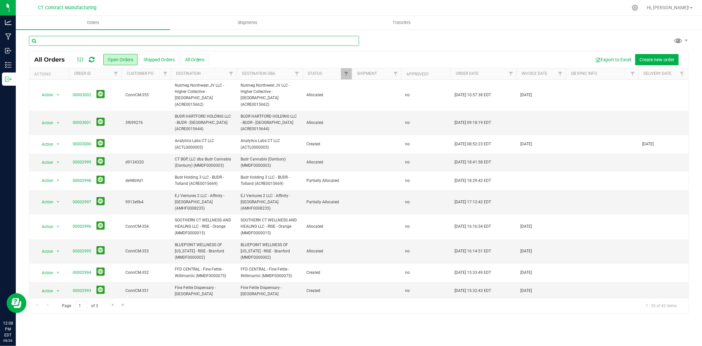
click at [80, 40] on input "text" at bounding box center [194, 41] width 330 height 10
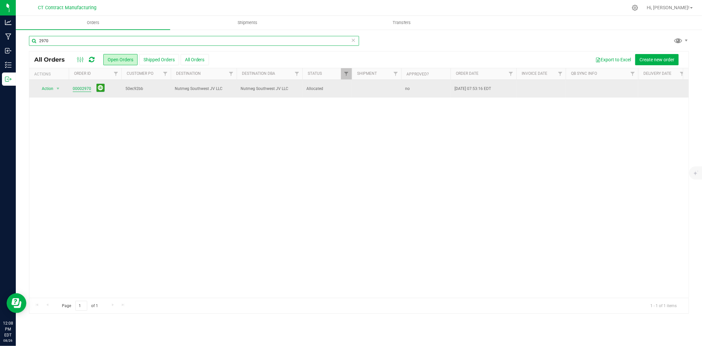
type input "2970"
click at [84, 88] on link "00002970" at bounding box center [82, 89] width 18 height 6
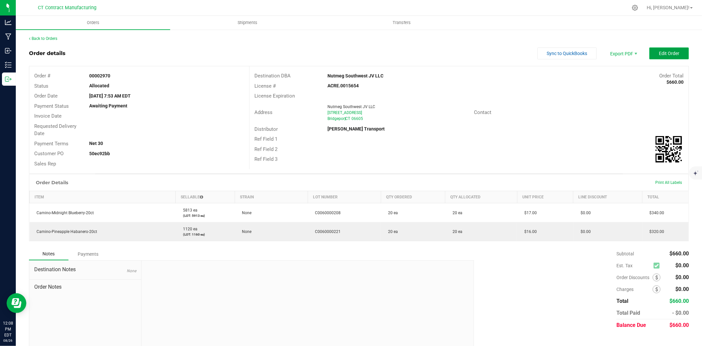
click at [659, 52] on span "Edit Order" at bounding box center [669, 53] width 20 height 5
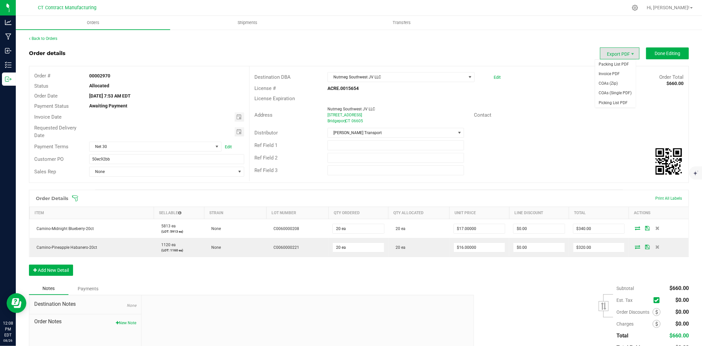
click at [612, 54] on span "Export PDF" at bounding box center [620, 53] width 40 height 12
click at [485, 25] on ul "Orders Shipments Transfers" at bounding box center [367, 23] width 702 height 14
click at [235, 116] on span "Toggle calendar" at bounding box center [240, 116] width 10 height 9
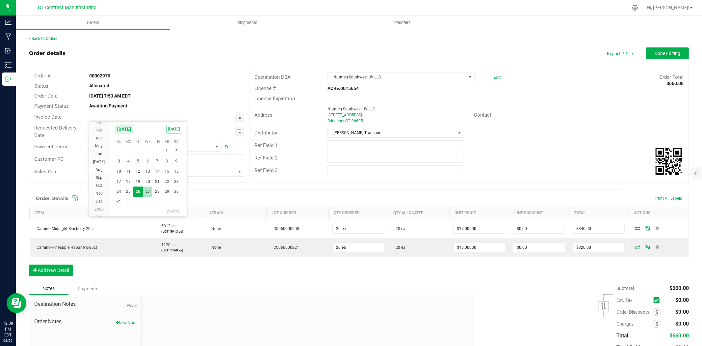
click at [146, 190] on span "27" at bounding box center [148, 191] width 10 height 10
type input "[DATE]"
click at [175, 147] on span "Net 30" at bounding box center [151, 146] width 123 height 9
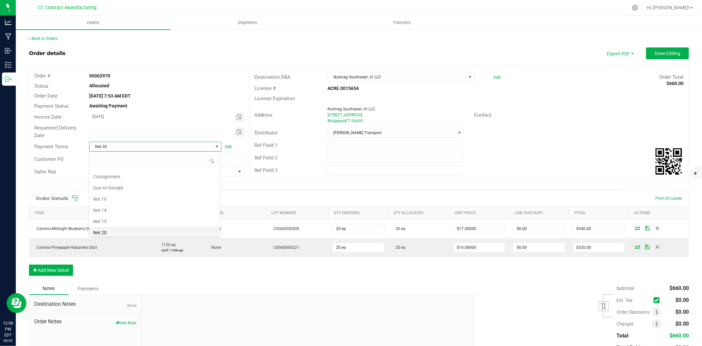
scroll to position [21, 0]
click at [145, 201] on li "Due on Receipt" at bounding box center [154, 198] width 131 height 11
click at [667, 55] on span "Done Editing" at bounding box center [668, 53] width 26 height 5
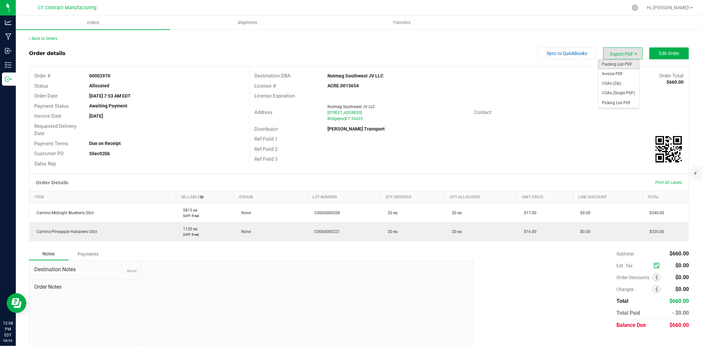
click at [620, 63] on span "Packing List PDF" at bounding box center [618, 65] width 41 height 10
click at [624, 77] on span "Invoice PDF" at bounding box center [618, 74] width 41 height 10
click at [55, 39] on link "Back to Orders" at bounding box center [43, 38] width 28 height 5
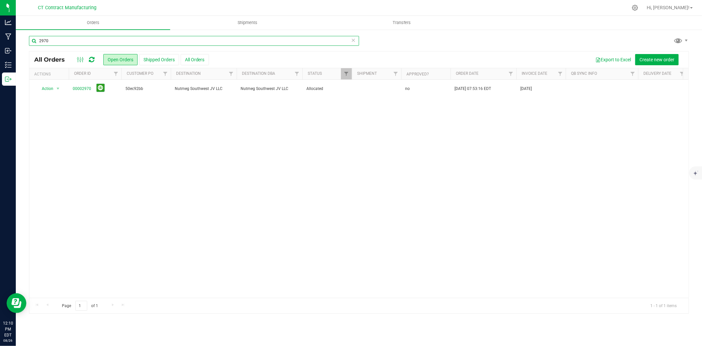
drag, startPoint x: 44, startPoint y: 42, endPoint x: 58, endPoint y: 43, distance: 13.6
click at [58, 43] on input "2970" at bounding box center [194, 41] width 330 height 10
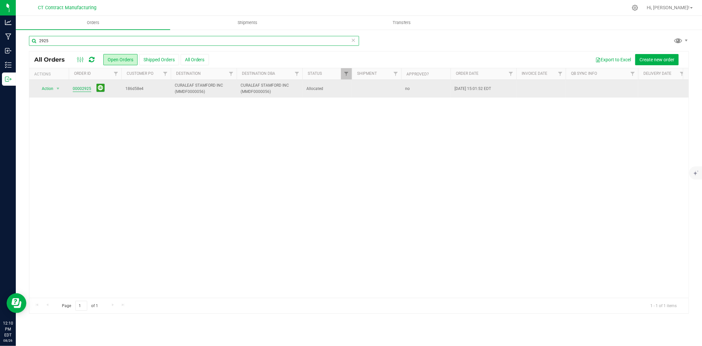
type input "2925"
click at [81, 89] on link "00002925" at bounding box center [82, 89] width 18 height 6
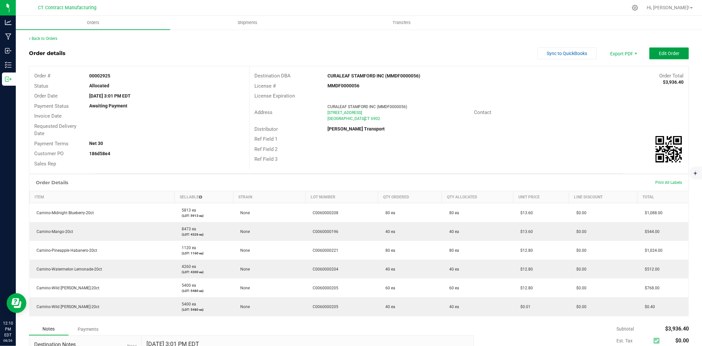
click at [655, 49] on button "Edit Order" at bounding box center [669, 53] width 40 height 12
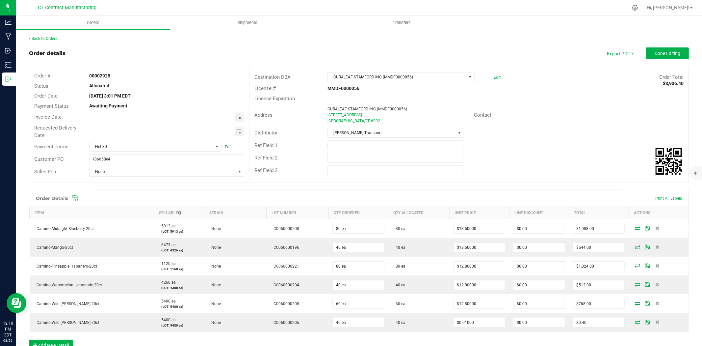
click at [236, 116] on span "Toggle calendar" at bounding box center [238, 116] width 5 height 5
click at [147, 190] on span "27" at bounding box center [148, 191] width 10 height 10
type input "[DATE]"
click at [171, 145] on span "Net 30" at bounding box center [151, 146] width 123 height 9
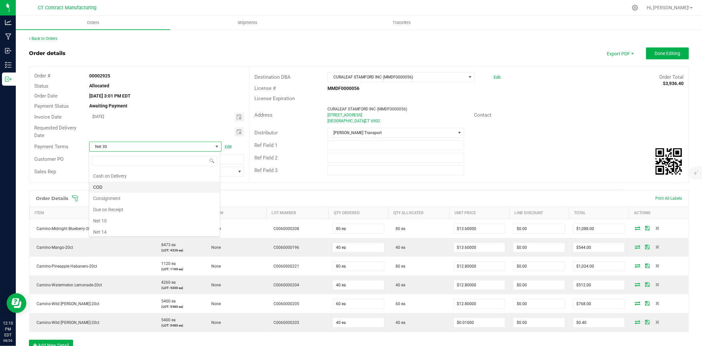
scroll to position [0, 0]
click at [140, 217] on li "Due on Receipt" at bounding box center [154, 219] width 131 height 11
click at [654, 48] on button "Done Editing" at bounding box center [667, 53] width 43 height 12
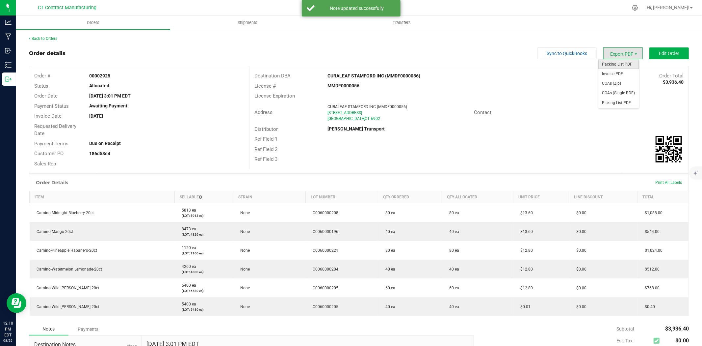
click at [622, 64] on span "Packing List PDF" at bounding box center [618, 65] width 41 height 10
click at [617, 74] on span "Invoice PDF" at bounding box center [618, 74] width 41 height 10
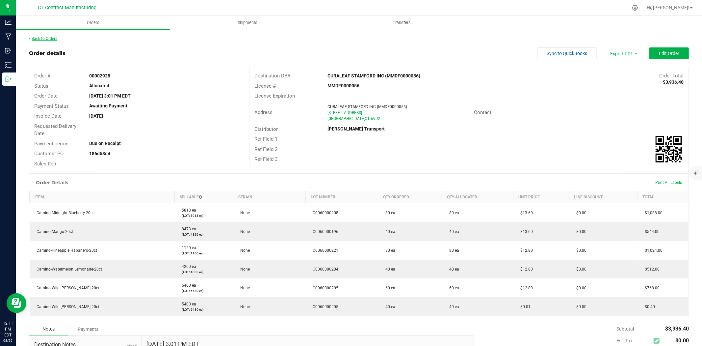
click at [39, 37] on link "Back to Orders" at bounding box center [43, 38] width 28 height 5
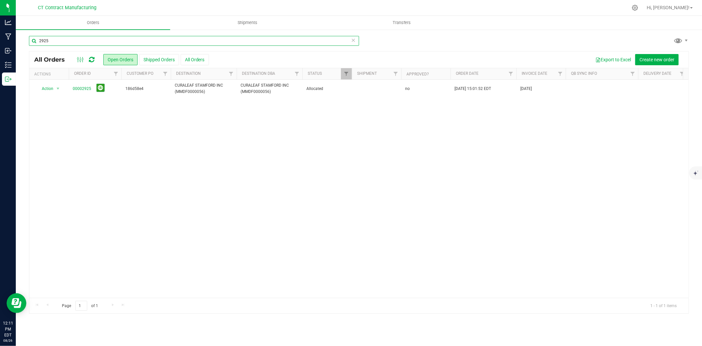
drag, startPoint x: 45, startPoint y: 41, endPoint x: 71, endPoint y: 41, distance: 26.3
click at [71, 41] on input "2925" at bounding box center [194, 41] width 330 height 10
type input "2921"
click at [80, 88] on link "00002921" at bounding box center [82, 89] width 18 height 6
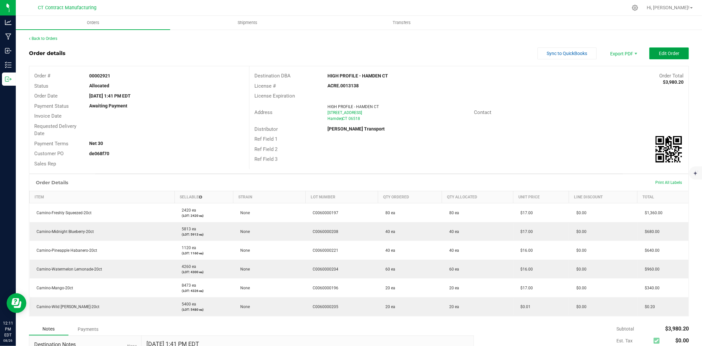
click at [670, 51] on span "Edit Order" at bounding box center [669, 53] width 20 height 5
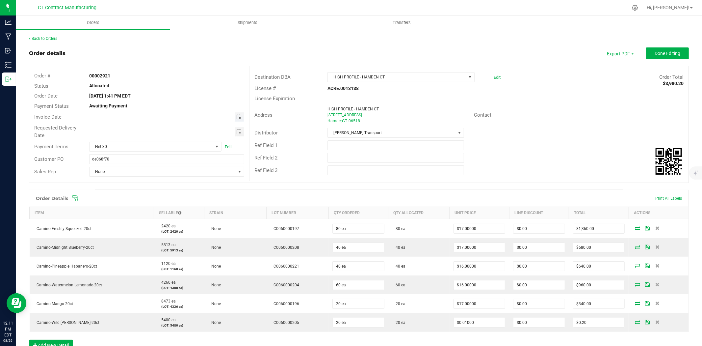
click at [237, 116] on span "Toggle calendar" at bounding box center [238, 116] width 5 height 5
click at [150, 189] on span "27" at bounding box center [148, 191] width 10 height 10
type input "[DATE]"
click at [159, 147] on span "Net 30" at bounding box center [151, 146] width 123 height 9
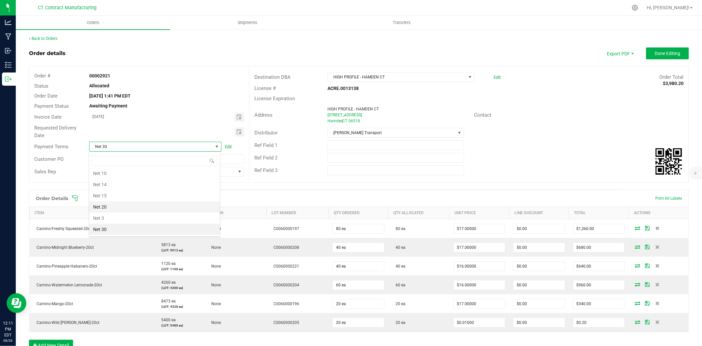
scroll to position [21, 0]
click at [118, 198] on li "Due on Receipt" at bounding box center [154, 198] width 131 height 11
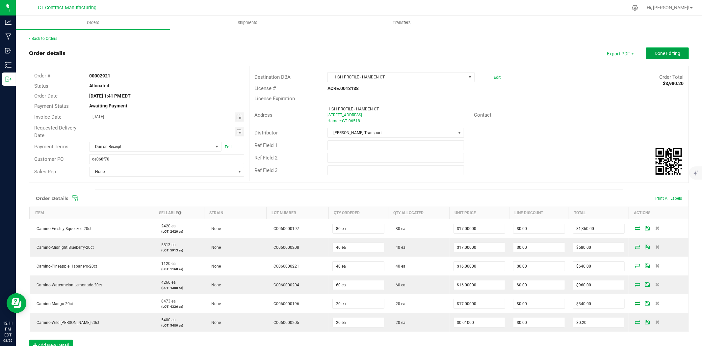
click at [659, 55] on span "Done Editing" at bounding box center [668, 53] width 26 height 5
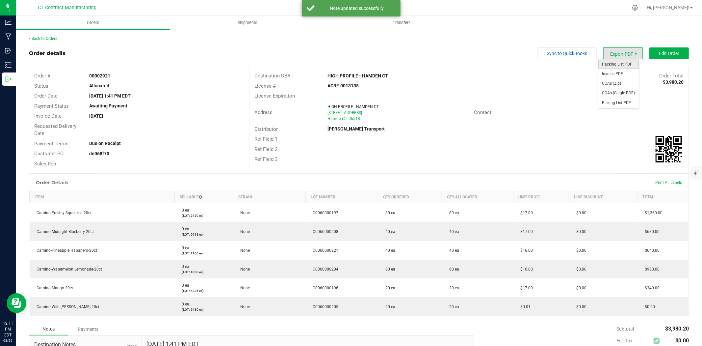
click at [622, 64] on span "Packing List PDF" at bounding box center [618, 65] width 41 height 10
click at [611, 71] on span "Invoice PDF" at bounding box center [618, 74] width 41 height 10
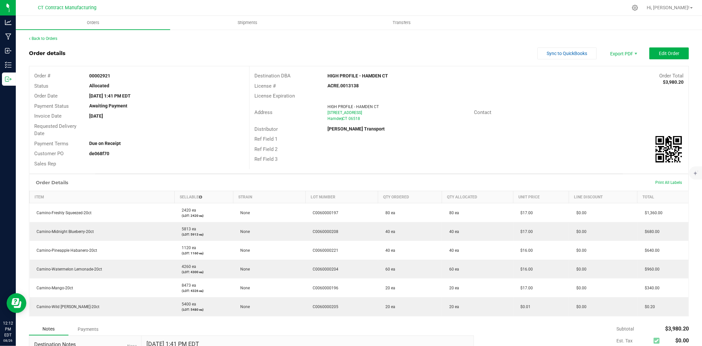
click at [47, 34] on div "Back to Orders Order details Sync to QuickBooks Export PDF Edit Order Order # 0…" at bounding box center [359, 230] width 686 height 402
click at [49, 37] on link "Back to Orders" at bounding box center [43, 38] width 28 height 5
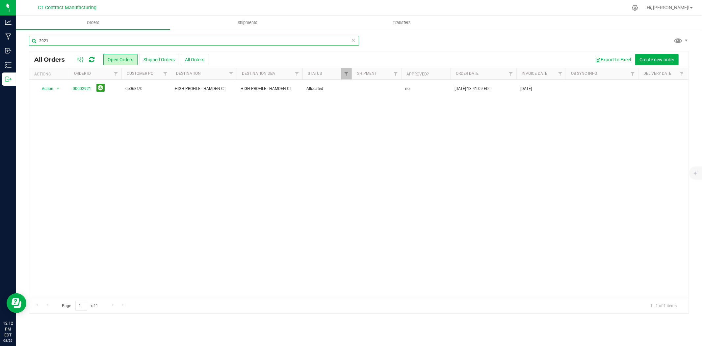
click at [89, 45] on input "2921" at bounding box center [194, 41] width 330 height 10
type input "2961"
click at [88, 89] on link "00002961" at bounding box center [82, 89] width 18 height 6
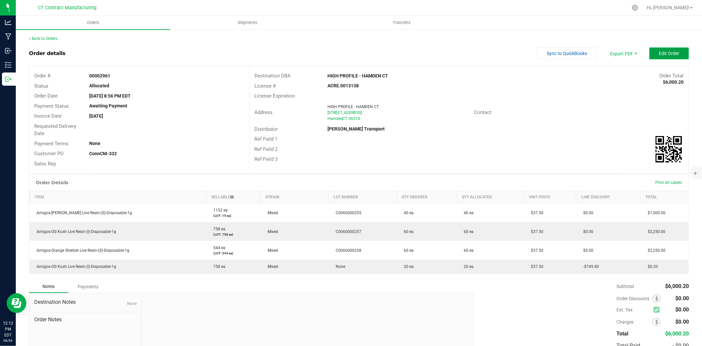
click at [659, 55] on span "Edit Order" at bounding box center [669, 53] width 20 height 5
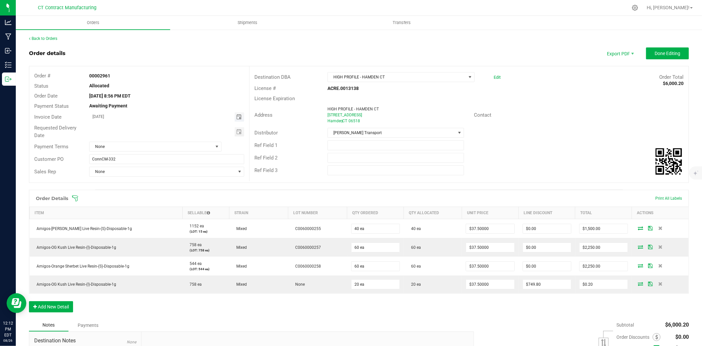
click at [239, 117] on span "Toggle calendar" at bounding box center [238, 116] width 5 height 5
click at [149, 191] on span "27" at bounding box center [148, 191] width 10 height 10
type input "[DATE]"
click at [147, 147] on span "None" at bounding box center [151, 146] width 123 height 9
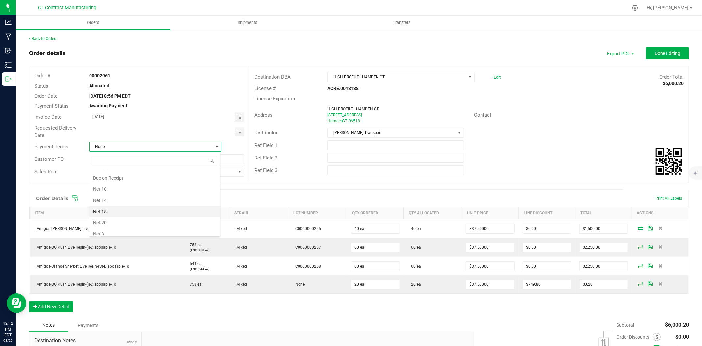
scroll to position [30, 0]
click at [139, 188] on li "Due on Receipt" at bounding box center [154, 189] width 131 height 11
click at [664, 52] on span "Done Editing" at bounding box center [668, 53] width 26 height 5
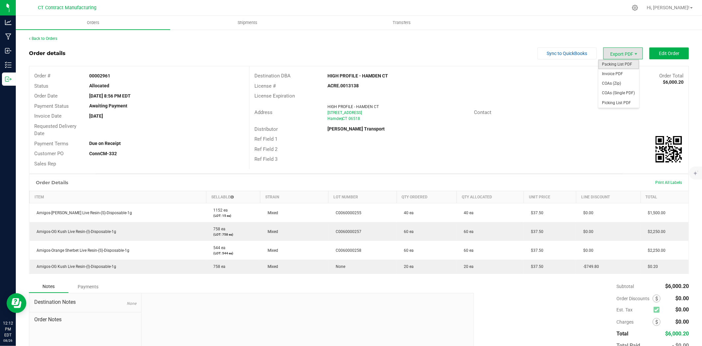
click at [620, 63] on span "Packing List PDF" at bounding box center [618, 65] width 41 height 10
click at [627, 72] on span "Invoice PDF" at bounding box center [618, 74] width 41 height 10
click at [626, 63] on span "Packing List PDF" at bounding box center [618, 65] width 41 height 10
click at [50, 38] on link "Back to Orders" at bounding box center [43, 38] width 28 height 5
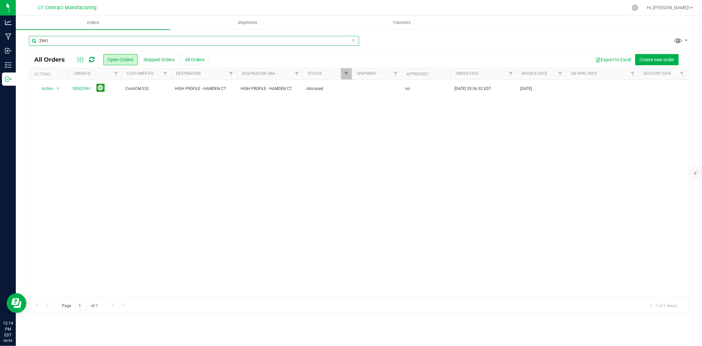
drag, startPoint x: 44, startPoint y: 41, endPoint x: 56, endPoint y: 41, distance: 12.2
click at [56, 41] on input "2961" at bounding box center [194, 41] width 330 height 10
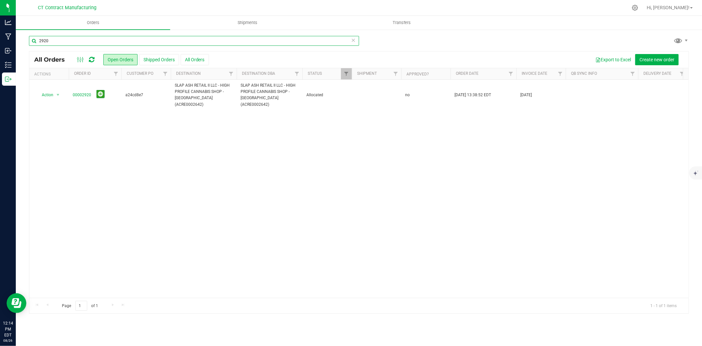
type input "2920"
click at [78, 92] on link "00002920" at bounding box center [82, 95] width 18 height 6
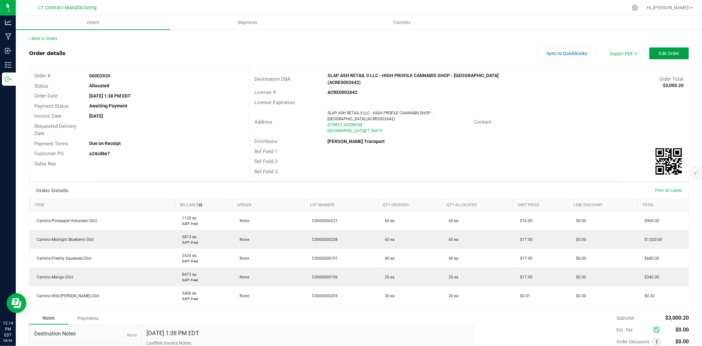
click at [660, 50] on button "Edit Order" at bounding box center [669, 53] width 40 height 12
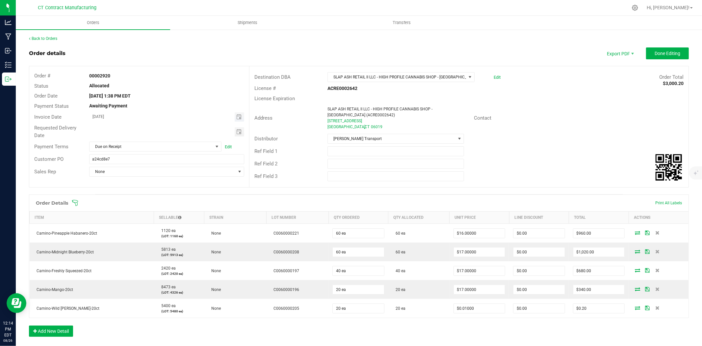
click at [235, 114] on span "Toggle calendar" at bounding box center [240, 116] width 10 height 9
click at [150, 190] on span "27" at bounding box center [148, 191] width 10 height 10
click at [139, 146] on span "Due on Receipt" at bounding box center [151, 146] width 123 height 9
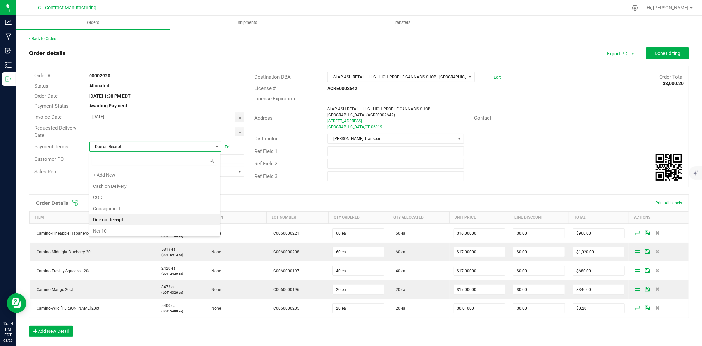
click at [334, 2] on div at bounding box center [373, 7] width 510 height 13
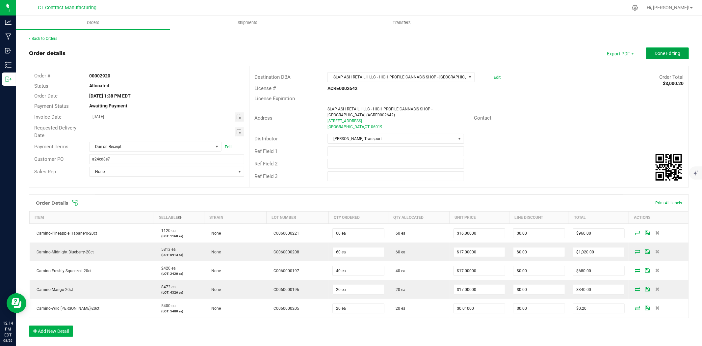
click at [656, 52] on span "Done Editing" at bounding box center [668, 53] width 26 height 5
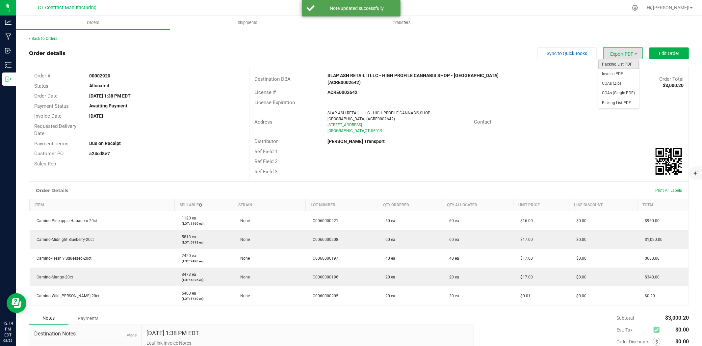
click at [622, 67] on span "Packing List PDF" at bounding box center [618, 65] width 41 height 10
click at [627, 72] on span "Invoice PDF" at bounding box center [618, 74] width 41 height 10
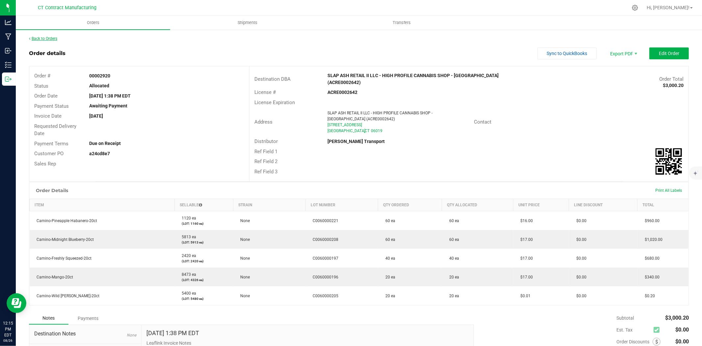
click at [52, 40] on link "Back to Orders" at bounding box center [43, 38] width 28 height 5
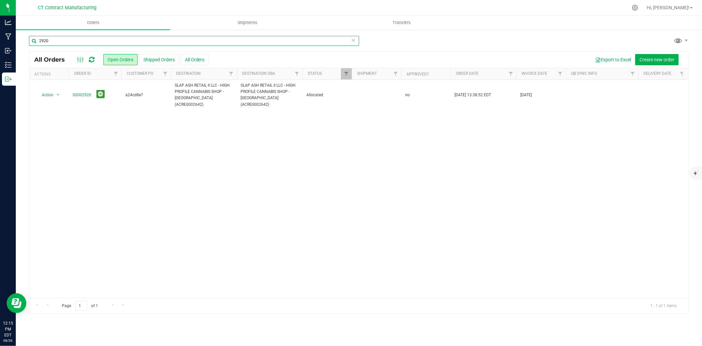
click at [57, 41] on input "2920" at bounding box center [194, 41] width 330 height 10
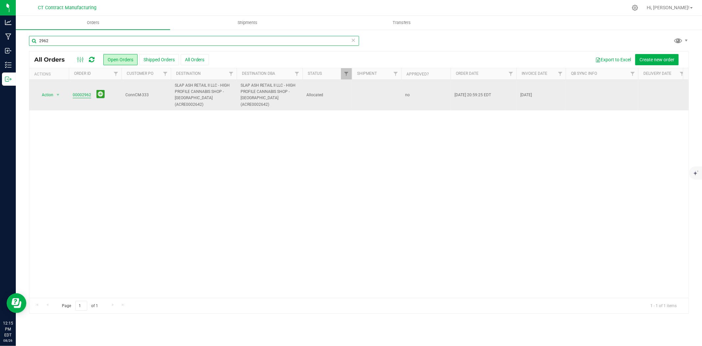
type input "2962"
click at [81, 92] on link "00002962" at bounding box center [82, 95] width 18 height 6
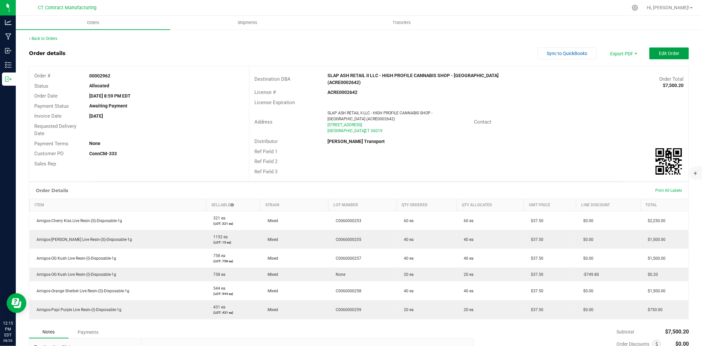
click at [669, 56] on button "Edit Order" at bounding box center [669, 53] width 40 height 12
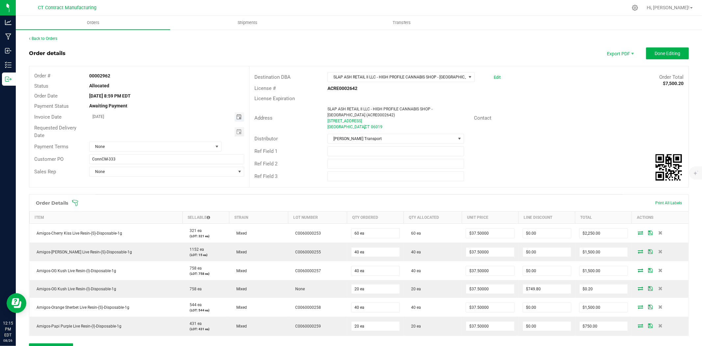
click at [239, 118] on span "Toggle calendar" at bounding box center [238, 116] width 5 height 5
click at [146, 191] on span "27" at bounding box center [148, 191] width 10 height 10
type input "[DATE]"
click at [179, 150] on span "None" at bounding box center [151, 146] width 123 height 9
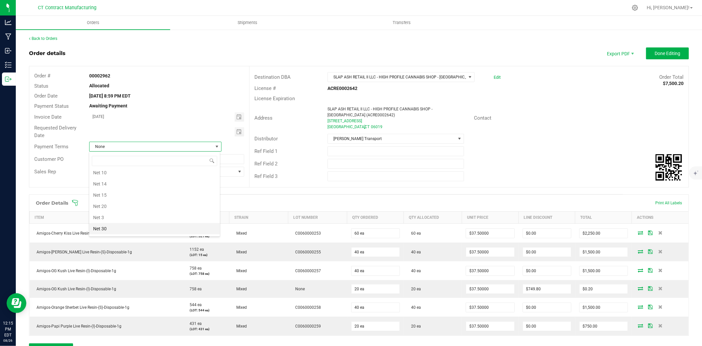
scroll to position [41, 0]
click at [144, 181] on li "Due on Receipt" at bounding box center [154, 178] width 131 height 11
click at [664, 55] on span "Done Editing" at bounding box center [668, 53] width 26 height 5
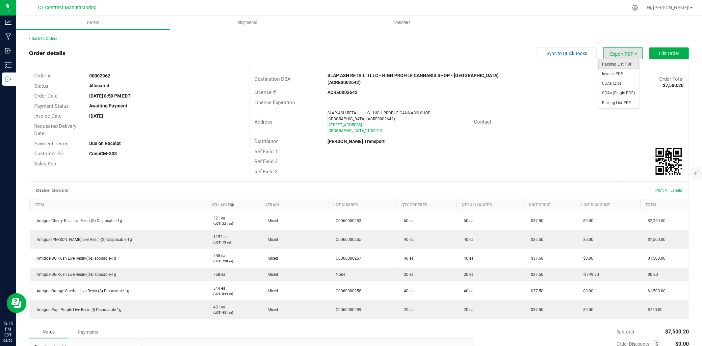
click at [627, 64] on span "Packing List PDF" at bounding box center [618, 65] width 41 height 10
click at [623, 76] on span "Invoice PDF" at bounding box center [618, 74] width 41 height 10
drag, startPoint x: 624, startPoint y: 54, endPoint x: 622, endPoint y: 58, distance: 4.9
click at [624, 54] on span "Export PDF" at bounding box center [623, 53] width 40 height 12
click at [619, 66] on span "Packing List PDF" at bounding box center [618, 65] width 41 height 10
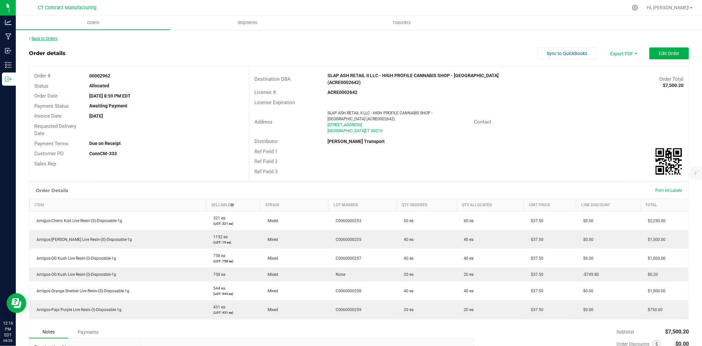
click at [41, 39] on link "Back to Orders" at bounding box center [43, 38] width 28 height 5
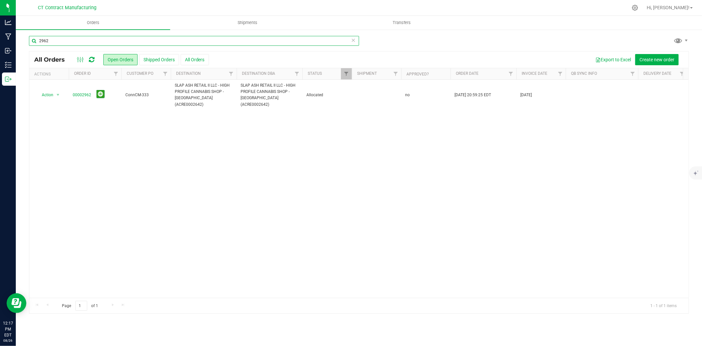
click at [70, 43] on input "2962" at bounding box center [194, 41] width 330 height 10
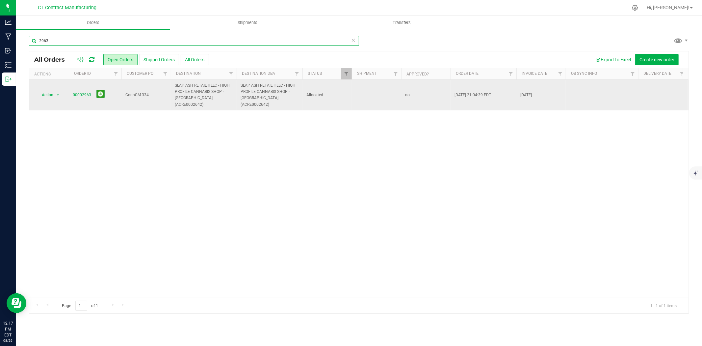
type input "2963"
click at [84, 92] on link "00002963" at bounding box center [82, 95] width 18 height 6
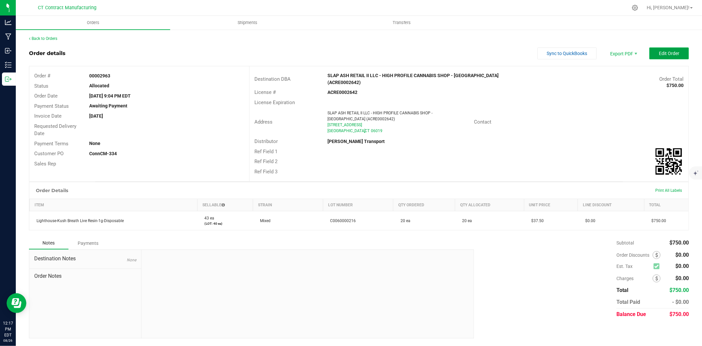
click at [658, 52] on button "Edit Order" at bounding box center [669, 53] width 40 height 12
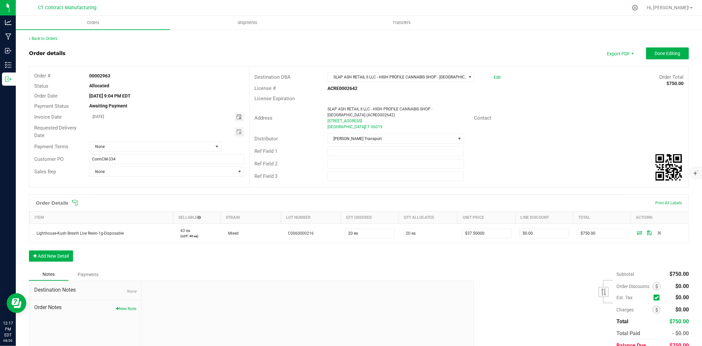
click at [238, 119] on span "Toggle calendar" at bounding box center [238, 116] width 5 height 5
click at [144, 193] on span "27" at bounding box center [148, 191] width 10 height 10
type input "[DATE]"
click at [147, 148] on span "None" at bounding box center [151, 146] width 123 height 9
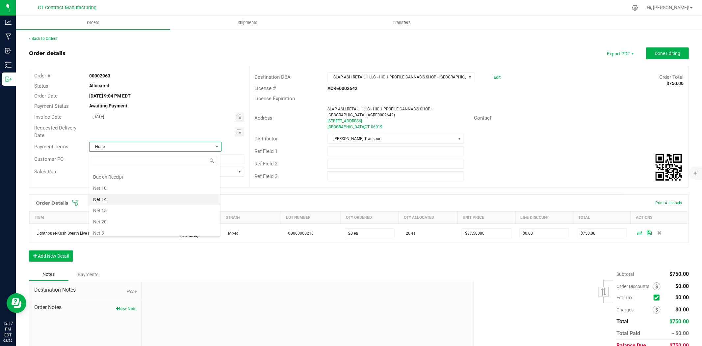
scroll to position [30, 0]
click at [134, 185] on li "Due on Receipt" at bounding box center [154, 189] width 131 height 11
click at [650, 47] on button "Done Editing" at bounding box center [667, 53] width 43 height 12
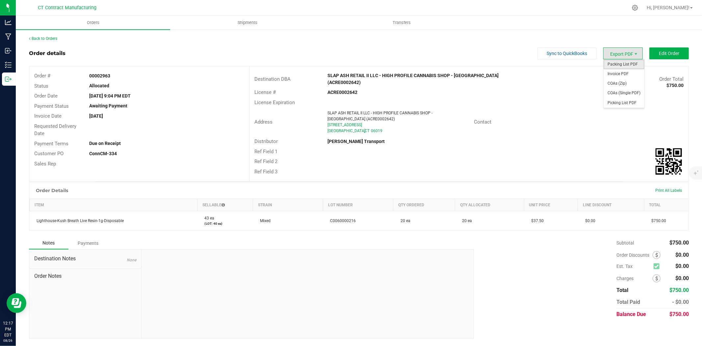
click at [622, 62] on span "Packing List PDF" at bounding box center [624, 65] width 41 height 10
click at [621, 73] on span "Invoice PDF" at bounding box center [624, 74] width 41 height 10
click at [44, 38] on link "Back to Orders" at bounding box center [43, 38] width 28 height 5
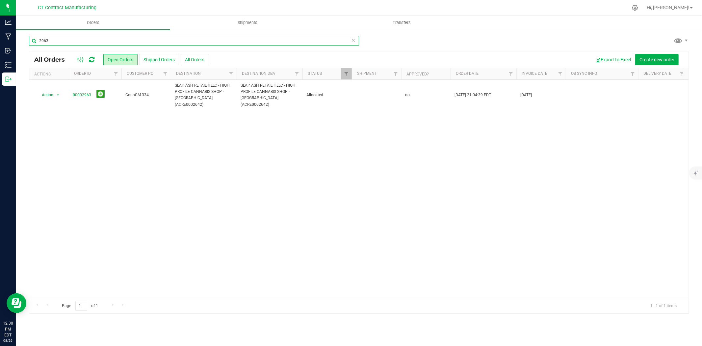
click at [74, 37] on input "2963" at bounding box center [194, 41] width 330 height 10
type input "2984"
click at [85, 92] on link "00002984" at bounding box center [82, 95] width 18 height 6
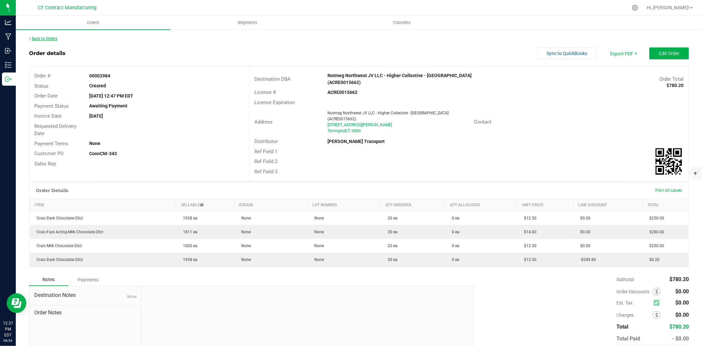
click at [42, 40] on link "Back to Orders" at bounding box center [43, 38] width 28 height 5
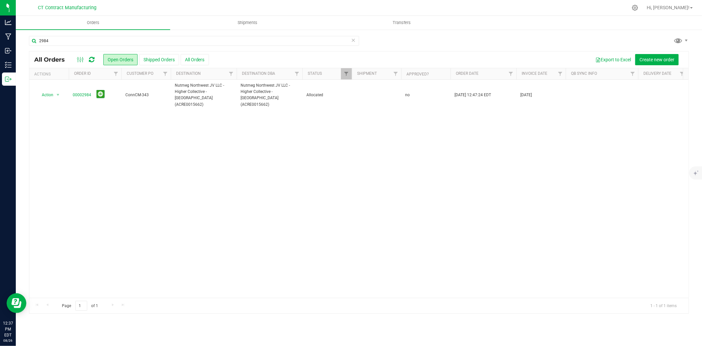
click at [91, 58] on icon at bounding box center [92, 59] width 6 height 7
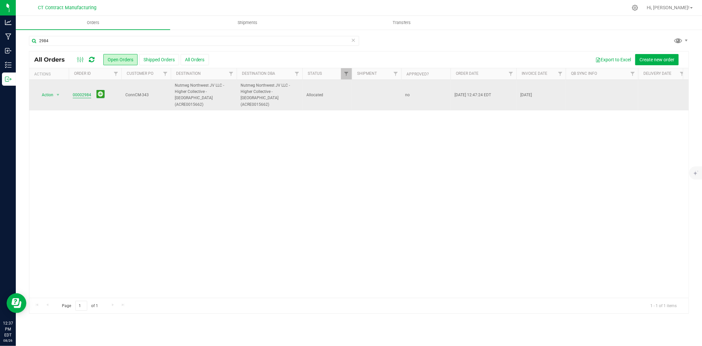
click at [81, 92] on link "00002984" at bounding box center [82, 95] width 18 height 6
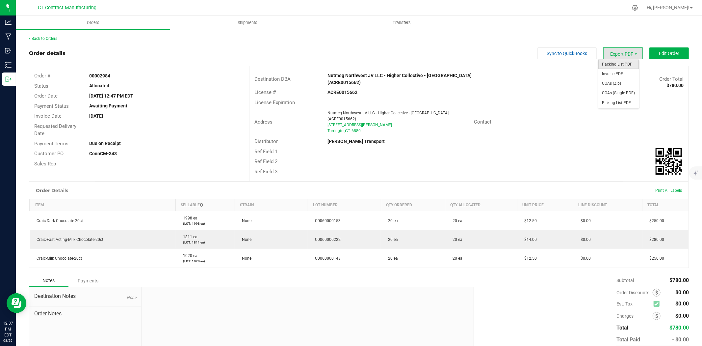
click at [624, 63] on span "Packing List PDF" at bounding box center [618, 65] width 41 height 10
click at [44, 36] on link "Back to Orders" at bounding box center [43, 38] width 28 height 5
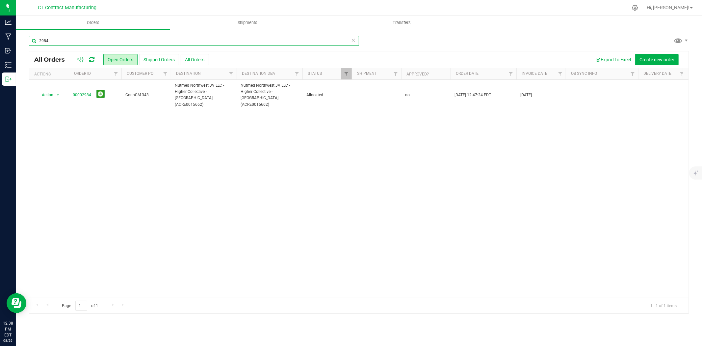
click at [94, 38] on input "2984" at bounding box center [194, 41] width 330 height 10
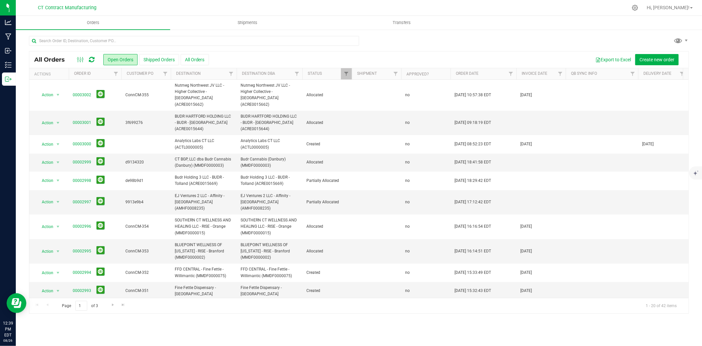
click at [91, 57] on icon at bounding box center [92, 59] width 6 height 7
click at [257, 20] on span "Shipments" at bounding box center [248, 23] width 38 height 6
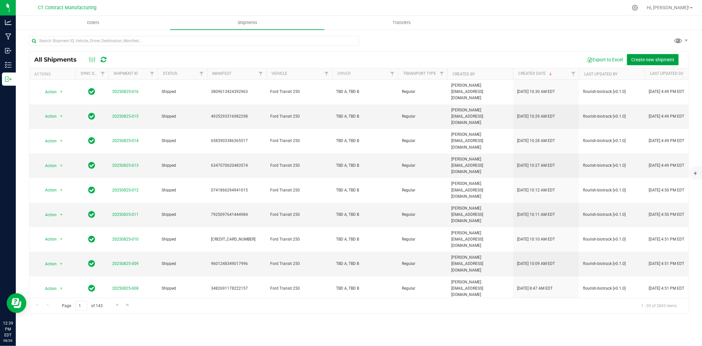
click at [651, 61] on span "Create new shipment" at bounding box center [652, 59] width 43 height 5
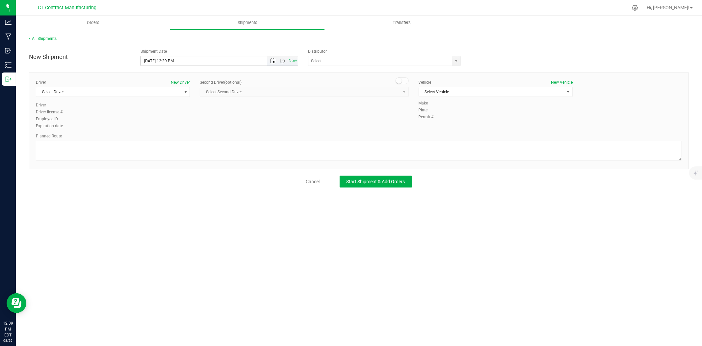
click at [271, 60] on span "Open the date view" at bounding box center [272, 60] width 5 height 5
click at [178, 139] on link "27" at bounding box center [176, 138] width 10 height 10
click at [283, 61] on span "Open the time view" at bounding box center [282, 60] width 5 height 5
click at [170, 95] on li "8:00 AM" at bounding box center [219, 97] width 156 height 9
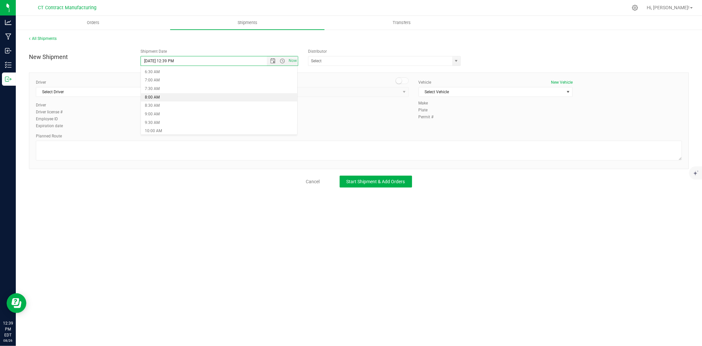
type input "8/27/2025 8:00 AM"
click at [455, 61] on span "select" at bounding box center [456, 60] width 5 height 5
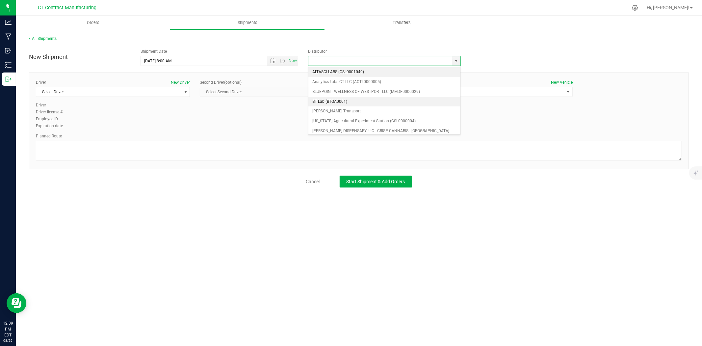
scroll to position [37, 0]
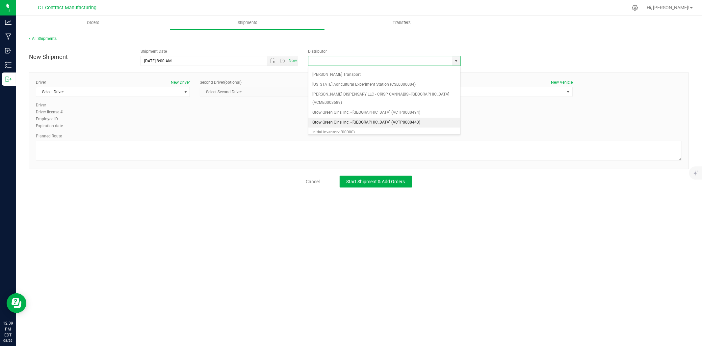
click at [409, 118] on li "Grow Green Girls, Inc. - [GEOGRAPHIC_DATA] (ACTP0000443)" at bounding box center [384, 123] width 152 height 10
type input "Grow Green Girls, Inc. - [GEOGRAPHIC_DATA] (ACTP0000443)"
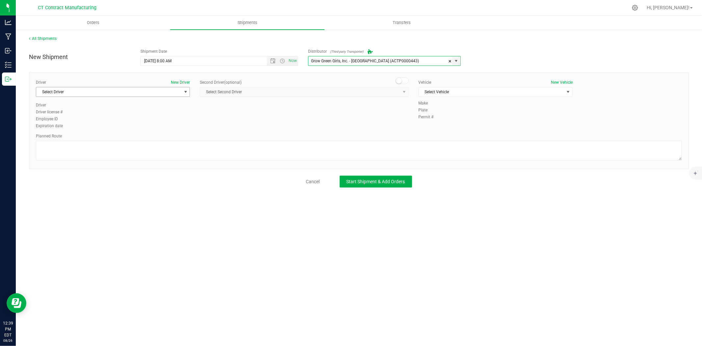
click at [164, 91] on span "Select Driver" at bounding box center [108, 91] width 145 height 9
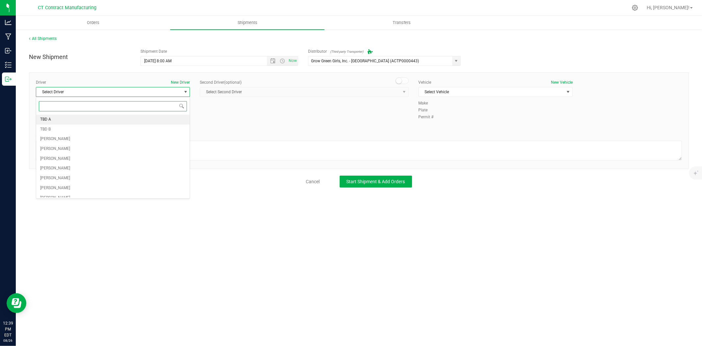
click at [85, 122] on li "TBD A" at bounding box center [112, 120] width 153 height 10
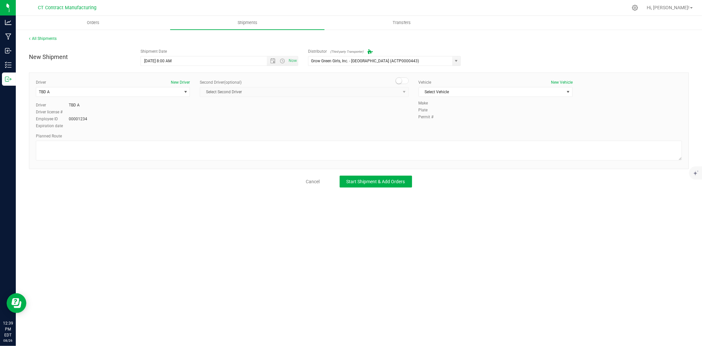
click at [406, 80] on span at bounding box center [402, 80] width 13 height 7
click at [403, 92] on span "select" at bounding box center [404, 91] width 5 height 5
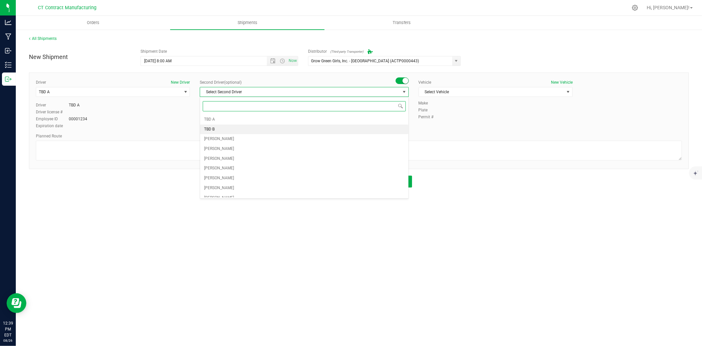
click at [222, 127] on li "TBD B" at bounding box center [304, 129] width 208 height 10
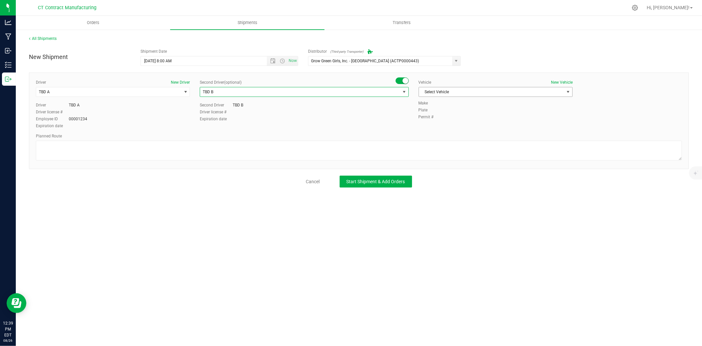
click at [464, 92] on span "Select Vehicle" at bounding box center [491, 91] width 145 height 9
click at [450, 114] on li "Ford Transit 250" at bounding box center [495, 113] width 153 height 10
click at [201, 144] on textarea at bounding box center [359, 151] width 646 height 20
click at [77, 146] on textarea at bounding box center [359, 151] width 646 height 20
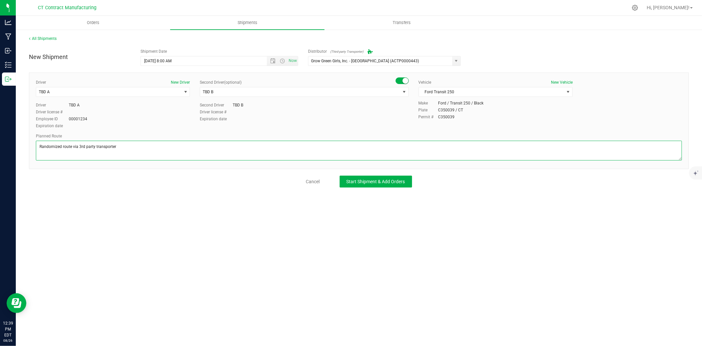
click at [77, 146] on textarea at bounding box center [359, 151] width 646 height 20
type textarea "Randomized route via 3rd party transporter"
click at [364, 180] on span "Start Shipment & Add Orders" at bounding box center [376, 181] width 59 height 5
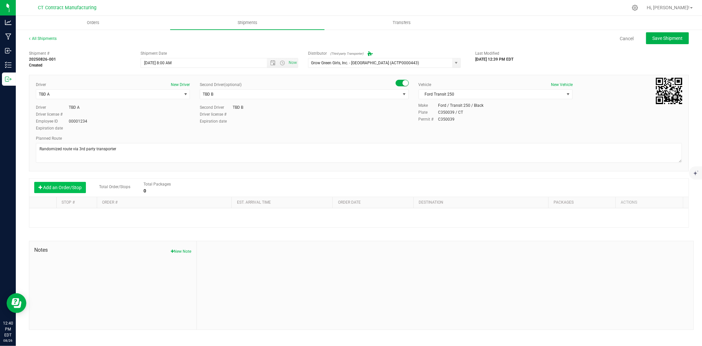
click at [64, 190] on button "Add an Order/Stop" at bounding box center [60, 187] width 52 height 11
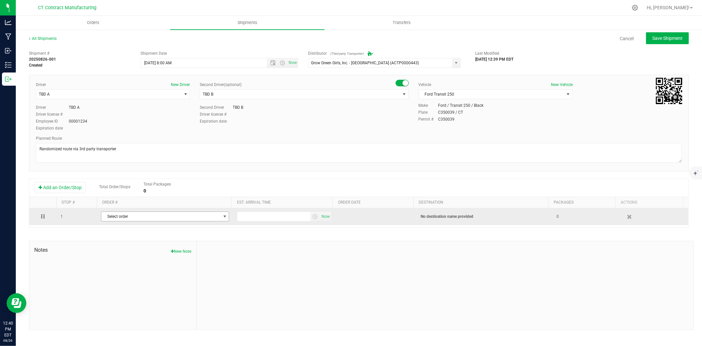
click at [144, 218] on span "Select order" at bounding box center [160, 216] width 119 height 9
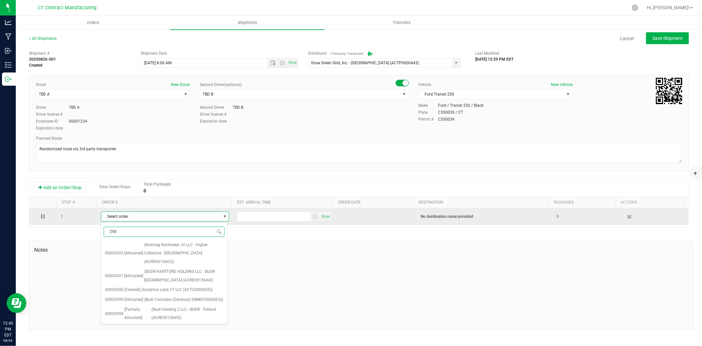
type input "2985"
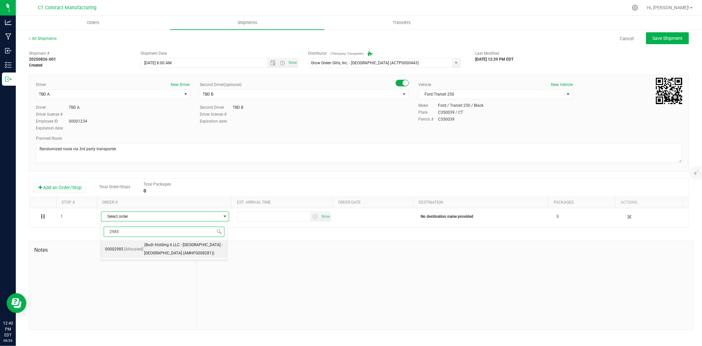
click at [146, 250] on span "(Budr Holding 6 LLC - BUDR - Stratford (AMHF0008281))" at bounding box center [183, 249] width 79 height 17
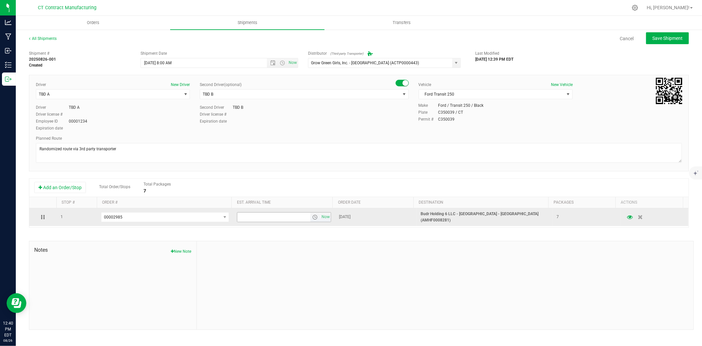
click at [312, 218] on span "select" at bounding box center [314, 216] width 5 height 5
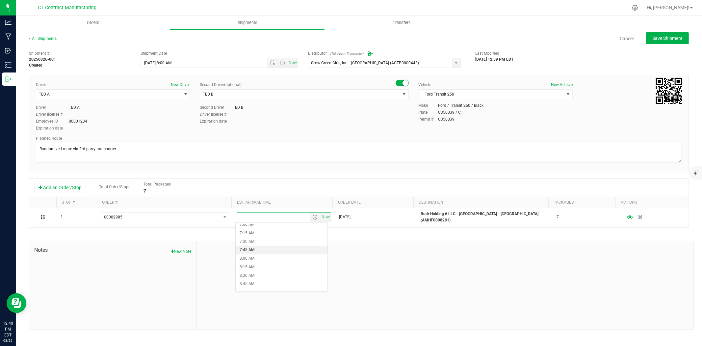
scroll to position [329, 0]
click at [282, 231] on li "9:45 AM" at bounding box center [282, 229] width 92 height 9
click at [679, 41] on button "Save Shipment" at bounding box center [667, 38] width 43 height 12
type input "8/27/2025 12:00 PM"
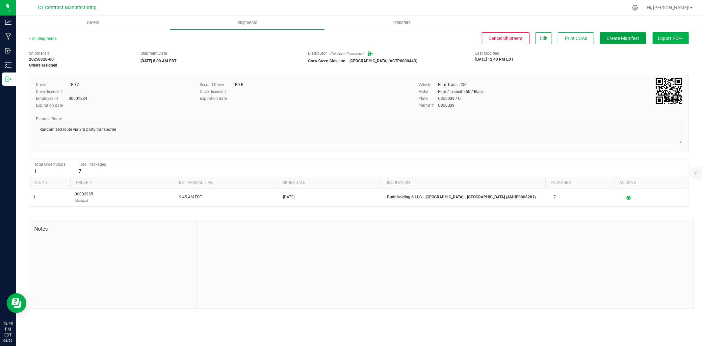
click at [622, 38] on span "Create Manifest" at bounding box center [623, 38] width 33 height 5
click at [50, 38] on link "All Shipments" at bounding box center [43, 38] width 28 height 5
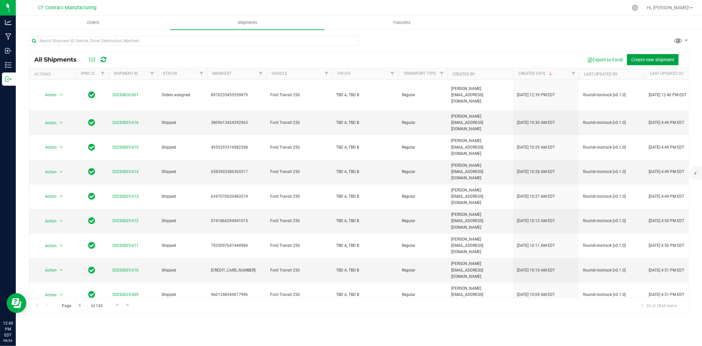
click at [642, 61] on span "Create new shipment" at bounding box center [652, 59] width 43 height 5
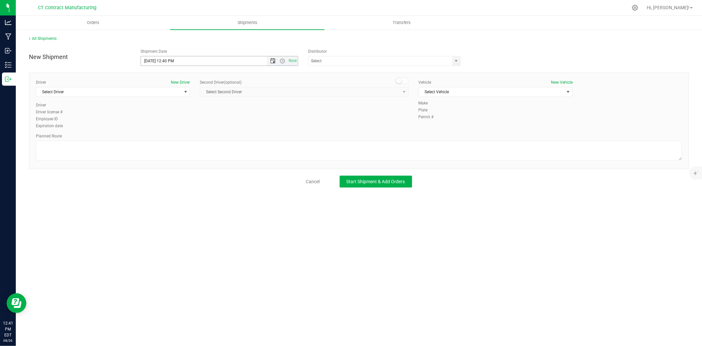
click at [270, 63] on span "Open the date view" at bounding box center [272, 60] width 5 height 5
click at [176, 137] on link "27" at bounding box center [176, 138] width 10 height 10
click at [284, 60] on span "Open the time view" at bounding box center [282, 60] width 5 height 5
click at [165, 131] on li "8:00 AM" at bounding box center [219, 134] width 156 height 9
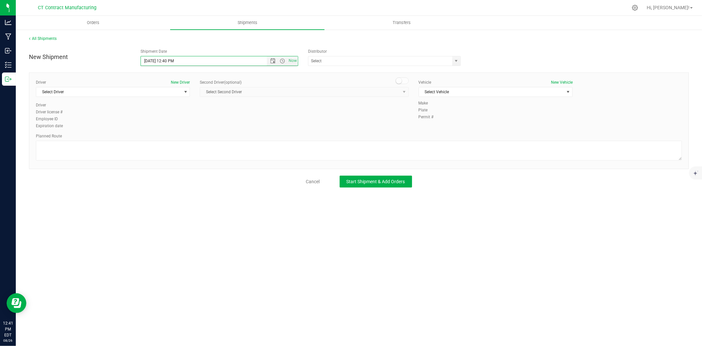
type input "8/27/2025 8:00 AM"
click at [459, 59] on span "select" at bounding box center [456, 60] width 5 height 5
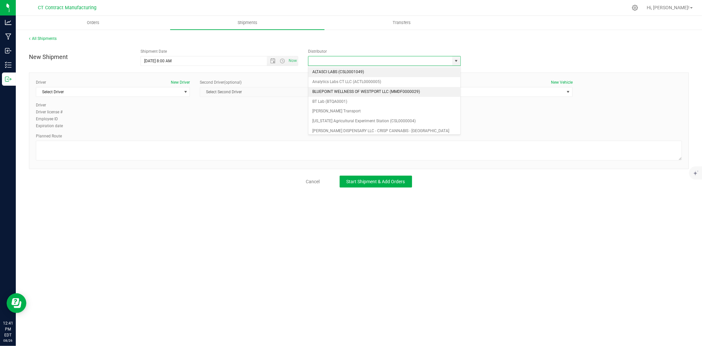
scroll to position [37, 0]
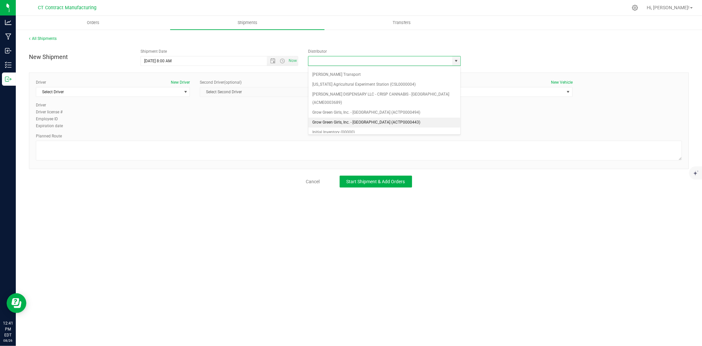
click at [385, 118] on li "Grow Green Girls, Inc. - [GEOGRAPHIC_DATA] (ACTP0000443)" at bounding box center [384, 123] width 152 height 10
type input "Grow Green Girls, Inc. - [GEOGRAPHIC_DATA] (ACTP0000443)"
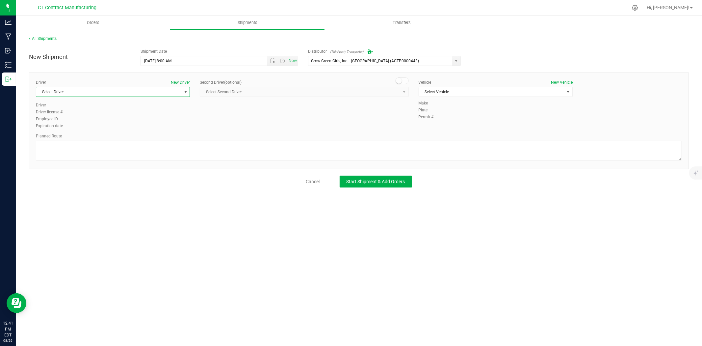
click at [186, 93] on span "select" at bounding box center [185, 91] width 5 height 5
click at [160, 115] on li "TBD A" at bounding box center [112, 120] width 153 height 10
click at [408, 80] on span at bounding box center [402, 80] width 13 height 7
click at [404, 89] on span "select" at bounding box center [404, 91] width 5 height 5
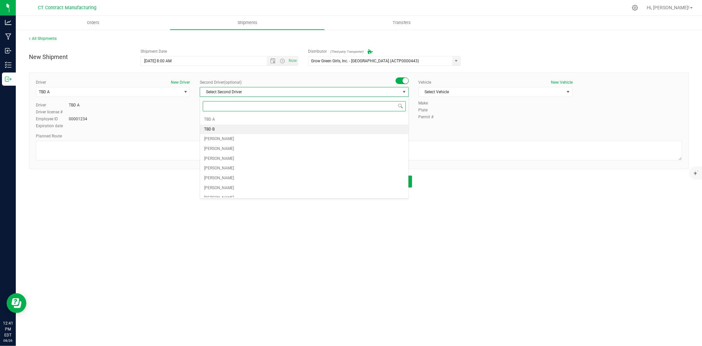
click at [254, 128] on li "TBD B" at bounding box center [304, 129] width 208 height 10
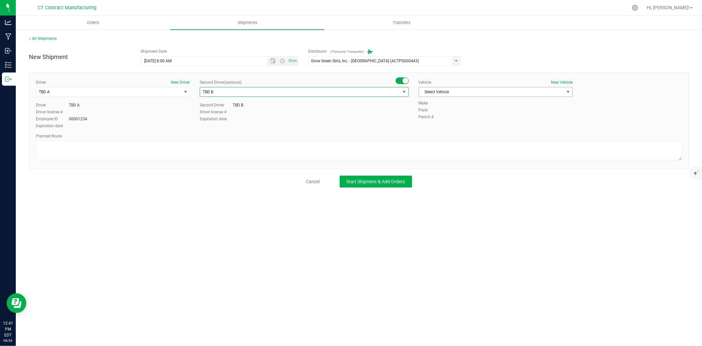
click at [462, 90] on span "Select Vehicle" at bounding box center [491, 91] width 145 height 9
click at [448, 111] on li "Ford Transit 250" at bounding box center [495, 113] width 153 height 10
click at [434, 147] on textarea at bounding box center [359, 151] width 646 height 20
paste textarea "00002985_BUDR_STRATFORD"
drag, startPoint x: 140, startPoint y: 157, endPoint x: 20, endPoint y: 157, distance: 120.5
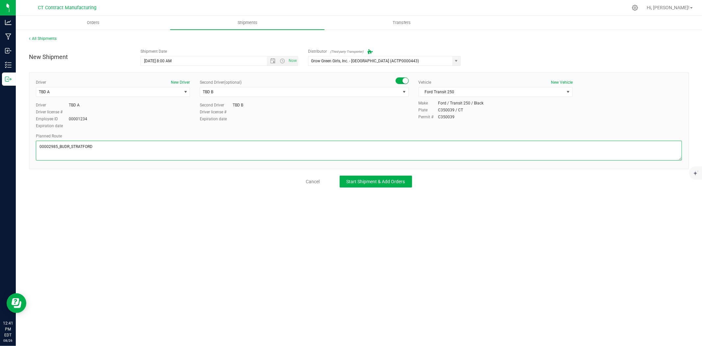
click at [20, 157] on div "All Shipments New Shipment Shipment Date 8/27/2025 8:00 AM Now Distributor (Thi…" at bounding box center [359, 111] width 686 height 165
click at [111, 146] on textarea at bounding box center [359, 151] width 646 height 20
type textarea "Randomized route via 3rd party transporter"
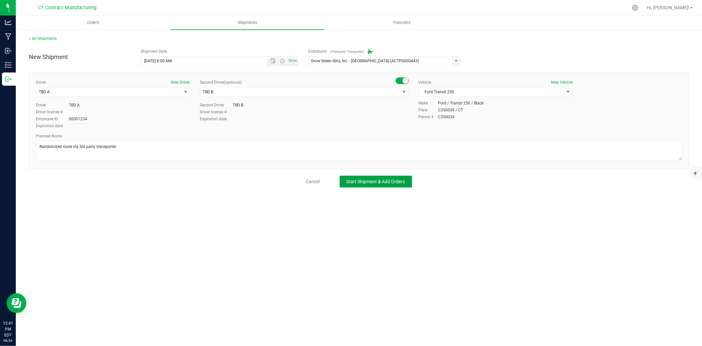
click at [384, 185] on button "Start Shipment & Add Orders" at bounding box center [376, 181] width 72 height 12
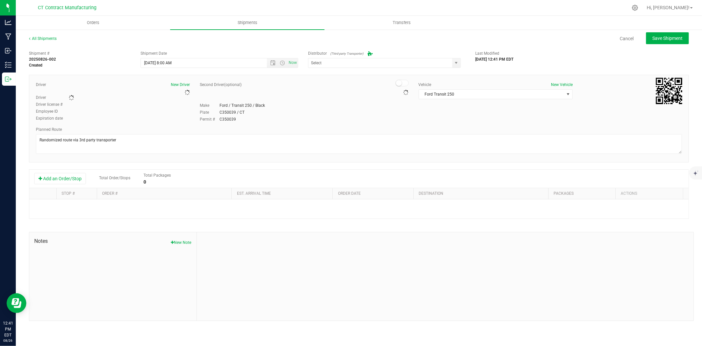
type input "Grow Green Girls, Inc. - [GEOGRAPHIC_DATA] (ACTP0000443)"
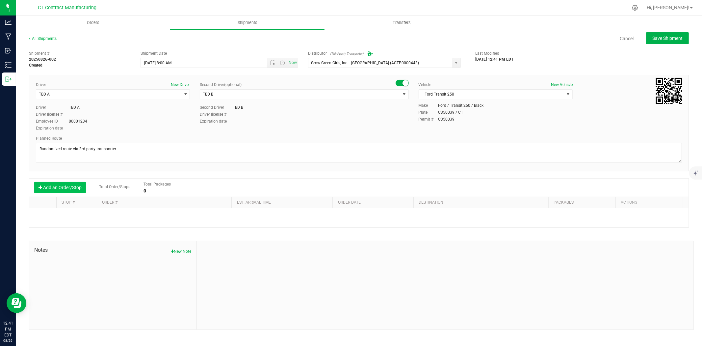
click at [74, 191] on button "Add an Order/Stop" at bounding box center [60, 187] width 52 height 11
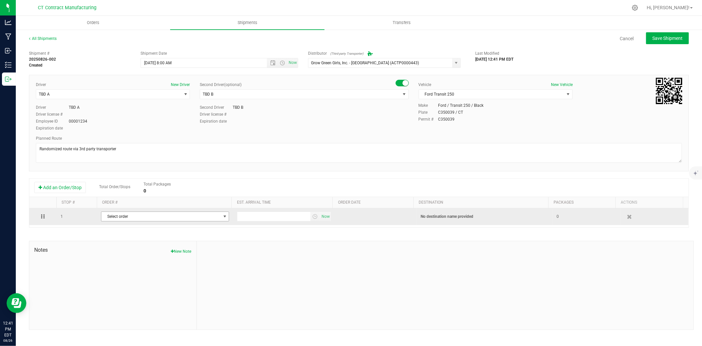
click at [127, 217] on span "Select order" at bounding box center [160, 216] width 119 height 9
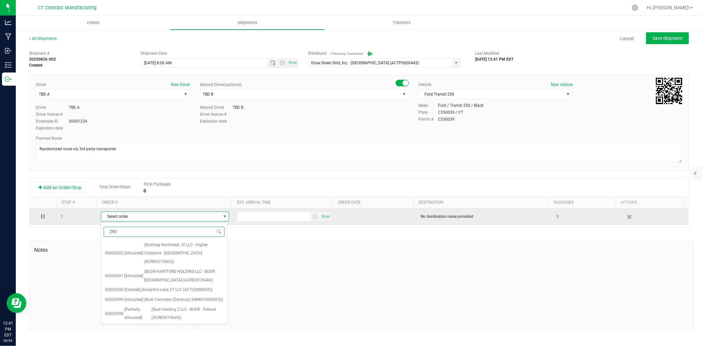
type input "2959"
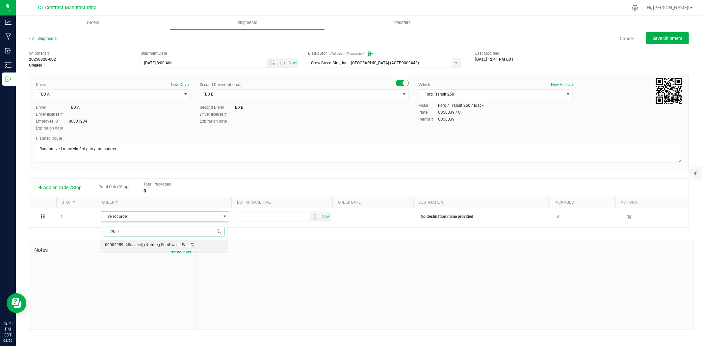
click at [131, 241] on span "[Allocated]" at bounding box center [133, 245] width 19 height 9
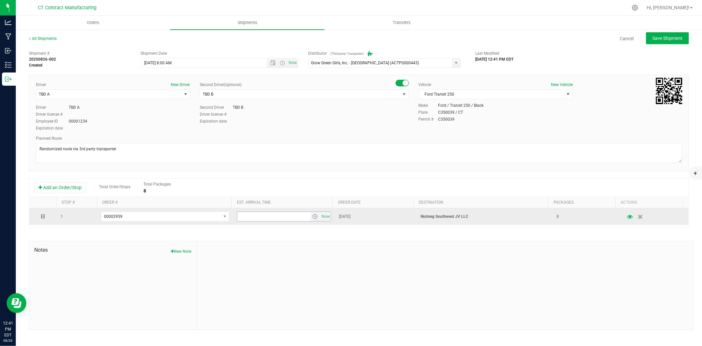
click at [312, 215] on span "select" at bounding box center [314, 216] width 5 height 5
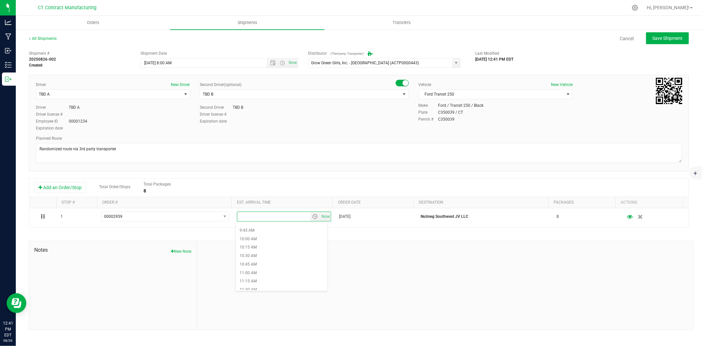
scroll to position [329, 0]
click at [252, 252] on li "10:30 AM" at bounding box center [282, 254] width 92 height 9
click at [670, 43] on button "Save Shipment" at bounding box center [667, 38] width 43 height 12
type input "8/27/2025 12:00 PM"
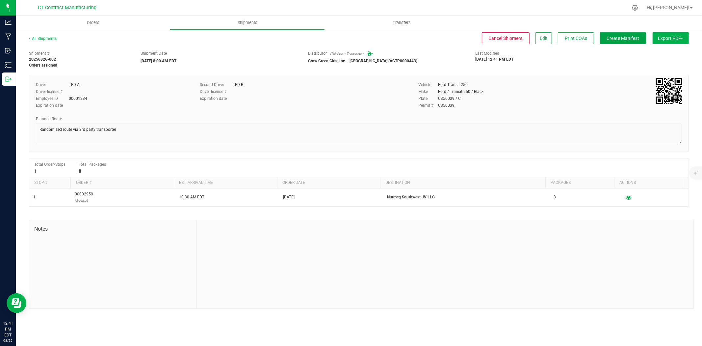
click at [618, 40] on span "Create Manifest" at bounding box center [623, 38] width 33 height 5
click at [48, 40] on link "All Shipments" at bounding box center [43, 38] width 28 height 5
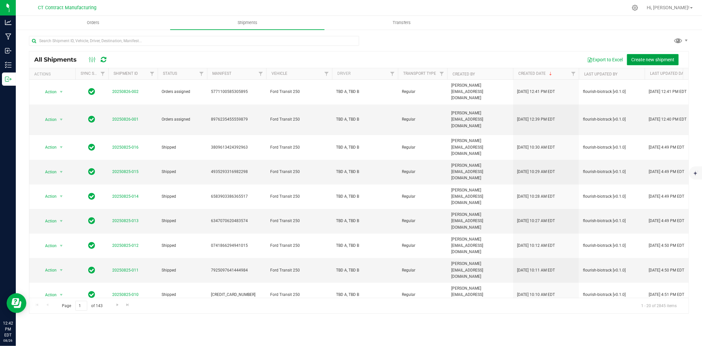
click at [666, 57] on span "Create new shipment" at bounding box center [652, 59] width 43 height 5
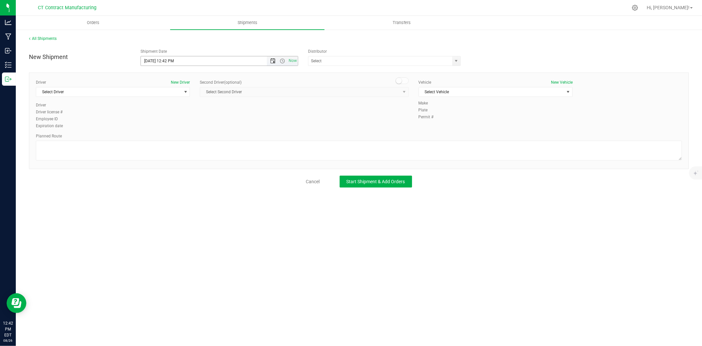
click at [269, 63] on span "Open the date view" at bounding box center [272, 60] width 11 height 5
click at [178, 138] on link "27" at bounding box center [176, 138] width 10 height 10
click at [283, 58] on span "Open the time view" at bounding box center [282, 60] width 5 height 5
click at [160, 97] on li "8:00 AM" at bounding box center [219, 97] width 156 height 9
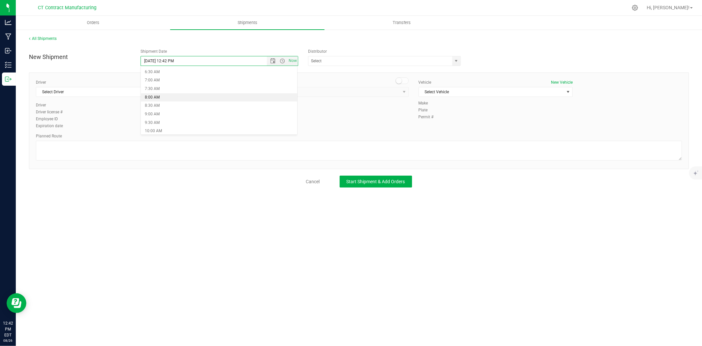
type input "8/27/2025 8:00 AM"
click at [455, 60] on span "select" at bounding box center [456, 60] width 5 height 5
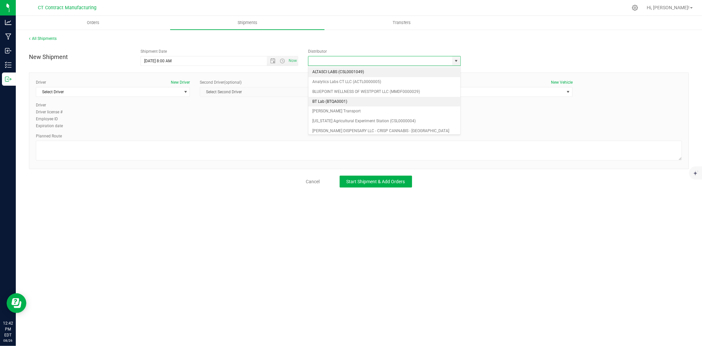
scroll to position [37, 0]
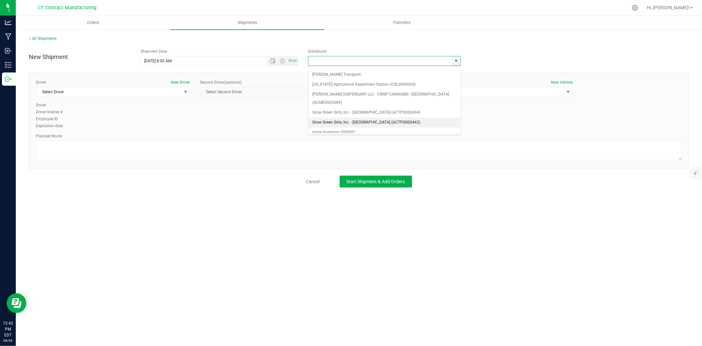
click at [367, 118] on li "Grow Green Girls, Inc. - [GEOGRAPHIC_DATA] (ACTP0000443)" at bounding box center [384, 123] width 152 height 10
type input "Grow Green Girls, Inc. - [GEOGRAPHIC_DATA] (ACTP0000443)"
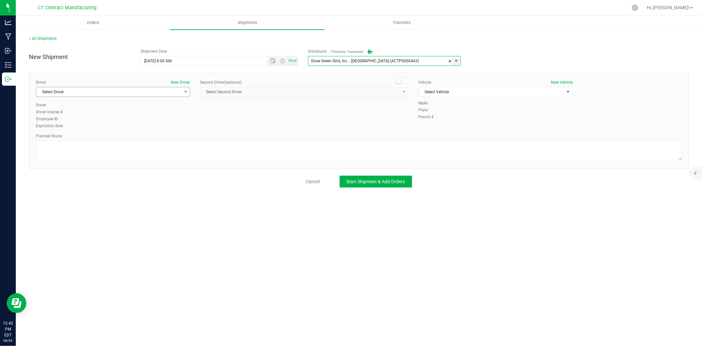
click at [170, 91] on span "Select Driver" at bounding box center [108, 91] width 145 height 9
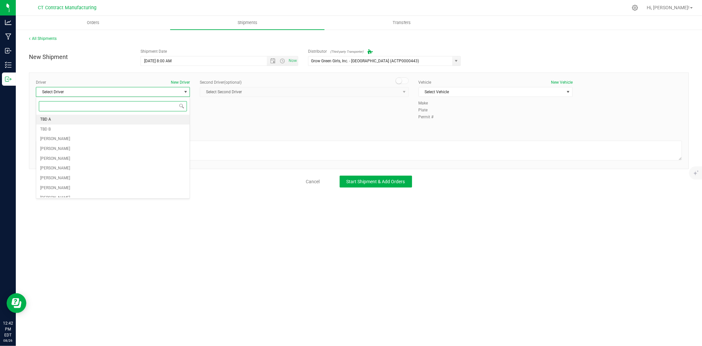
click at [93, 120] on li "TBD A" at bounding box center [112, 120] width 153 height 10
click at [400, 80] on small at bounding box center [399, 81] width 6 height 6
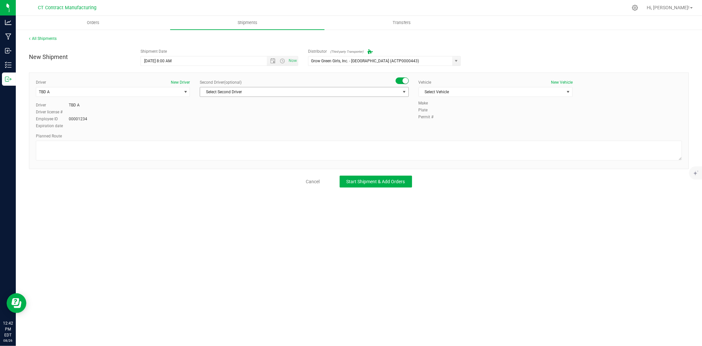
click at [396, 90] on span "Select Second Driver" at bounding box center [300, 91] width 200 height 9
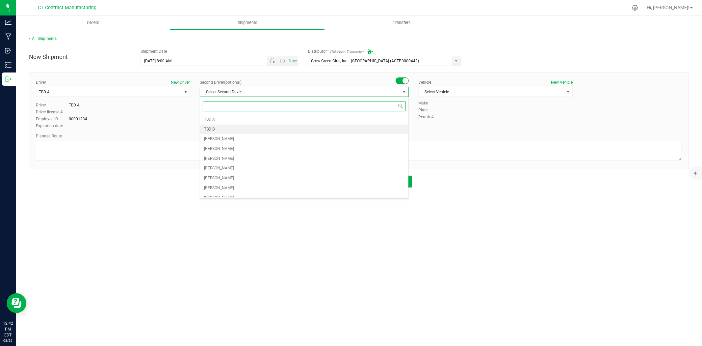
click at [235, 132] on li "TBD B" at bounding box center [304, 129] width 208 height 10
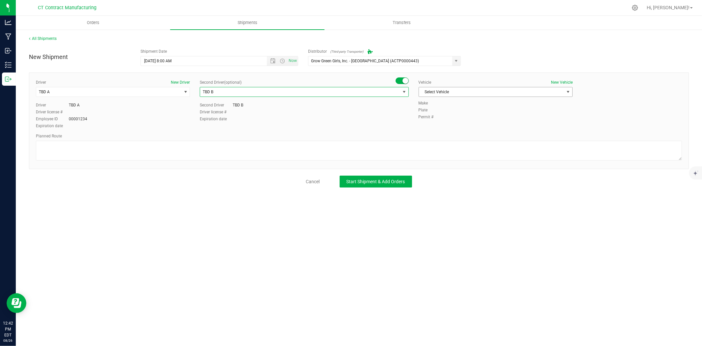
click at [448, 94] on span "Select Vehicle" at bounding box center [491, 91] width 145 height 9
click at [444, 113] on li "Ford Transit 250" at bounding box center [495, 113] width 153 height 10
click at [438, 154] on textarea at bounding box center [359, 151] width 646 height 20
paste textarea "Randomized route via 3rd party transporter"
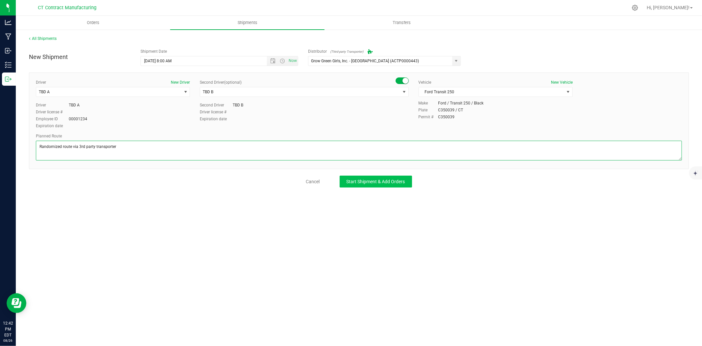
type textarea "Randomized route via 3rd party transporter"
click at [389, 186] on button "Start Shipment & Add Orders" at bounding box center [376, 181] width 72 height 12
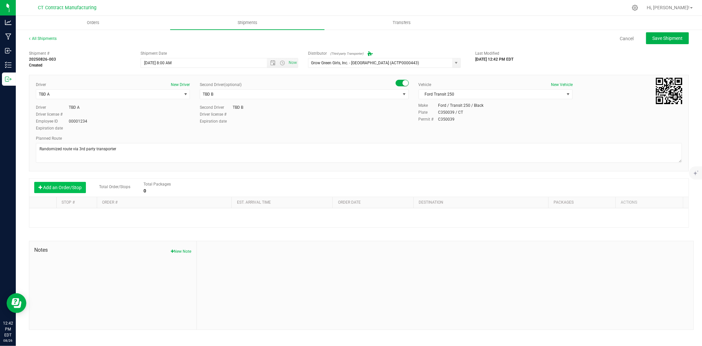
click at [81, 187] on button "Add an Order/Stop" at bounding box center [60, 187] width 52 height 11
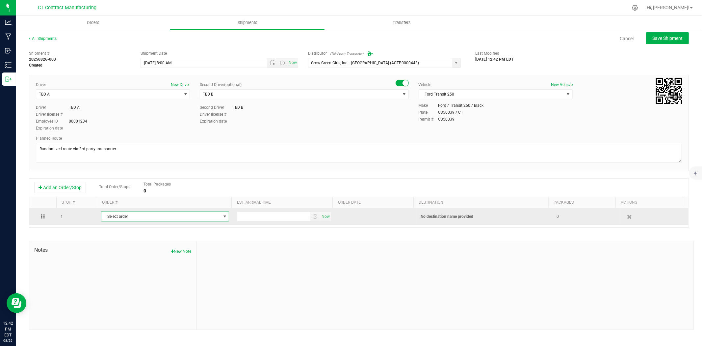
click at [130, 219] on span "Select order" at bounding box center [160, 216] width 119 height 9
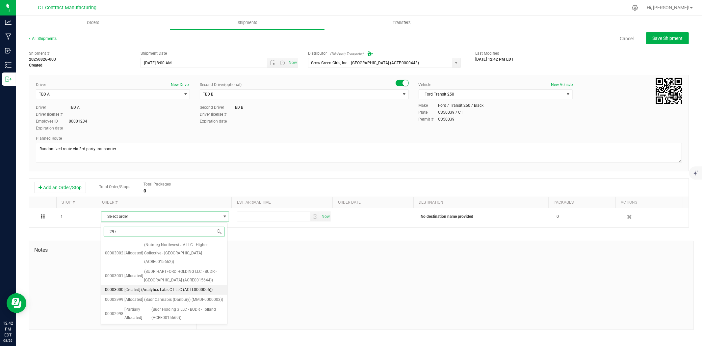
type input "2970"
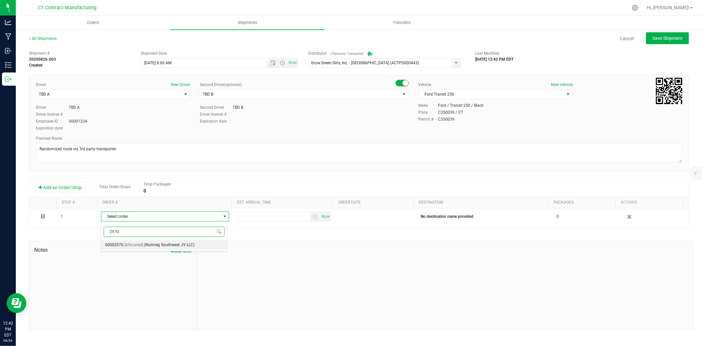
click at [137, 243] on span "[Allocated]" at bounding box center [133, 245] width 19 height 9
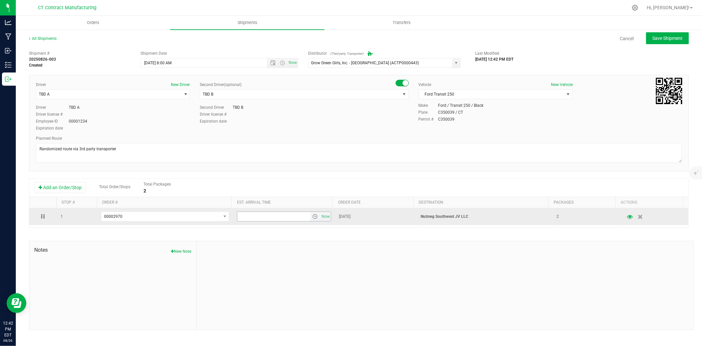
click at [314, 216] on span "select" at bounding box center [314, 216] width 5 height 5
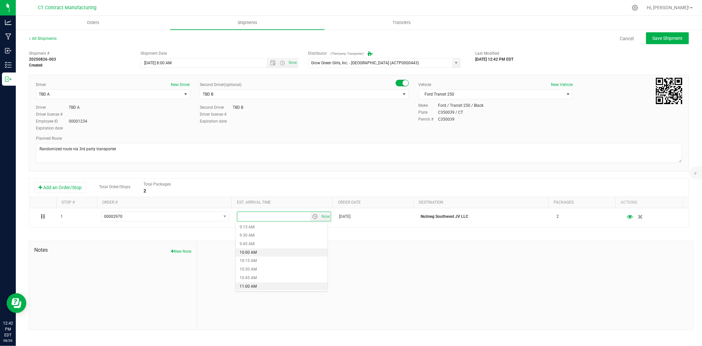
scroll to position [329, 0]
click at [247, 253] on li "10:30 AM" at bounding box center [282, 254] width 92 height 9
click at [667, 41] on button "Save Shipment" at bounding box center [667, 38] width 43 height 12
type input "8/27/2025 12:00 PM"
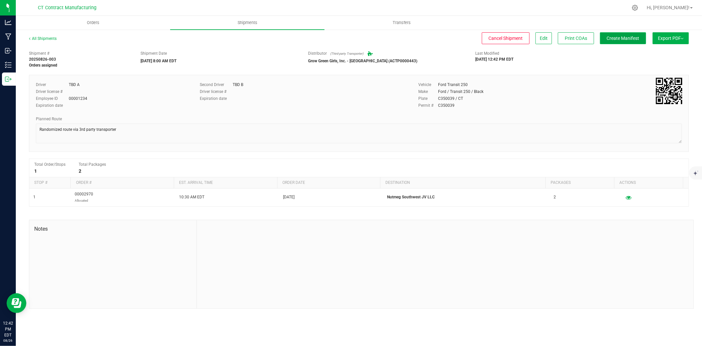
click at [608, 36] on span "Create Manifest" at bounding box center [623, 38] width 33 height 5
click at [40, 39] on link "All Shipments" at bounding box center [43, 38] width 28 height 5
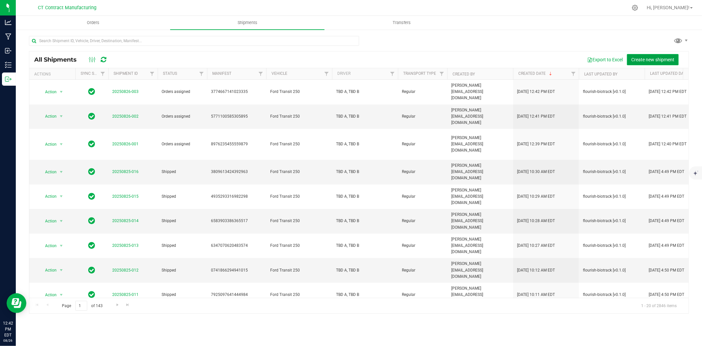
click at [644, 59] on span "Create new shipment" at bounding box center [652, 59] width 43 height 5
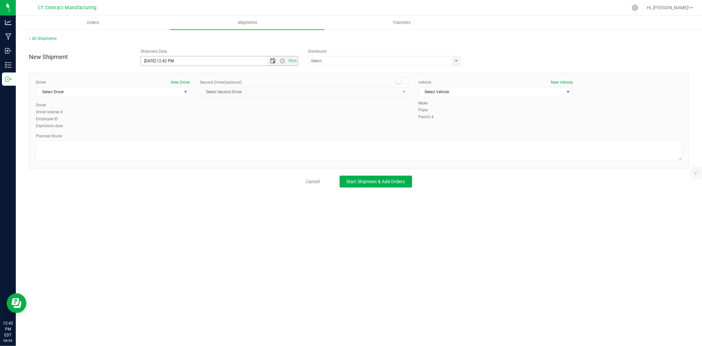
click at [273, 60] on span "Open the date view" at bounding box center [272, 60] width 5 height 5
click at [177, 136] on link "27" at bounding box center [176, 138] width 10 height 10
click at [281, 60] on span "Open the time view" at bounding box center [282, 60] width 5 height 5
click at [156, 96] on li "8:00 AM" at bounding box center [219, 97] width 156 height 9
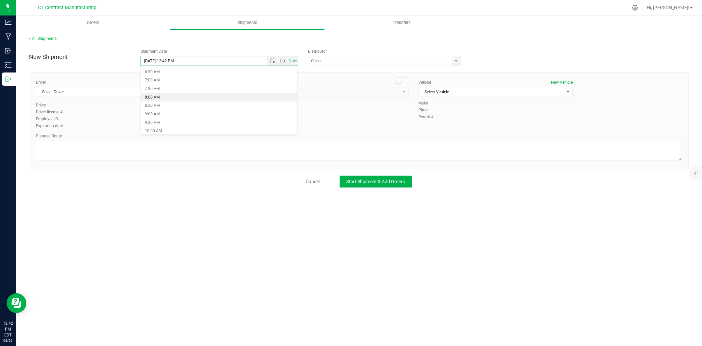
type input "8/27/2025 8:00 AM"
click at [458, 59] on span "select" at bounding box center [456, 60] width 5 height 5
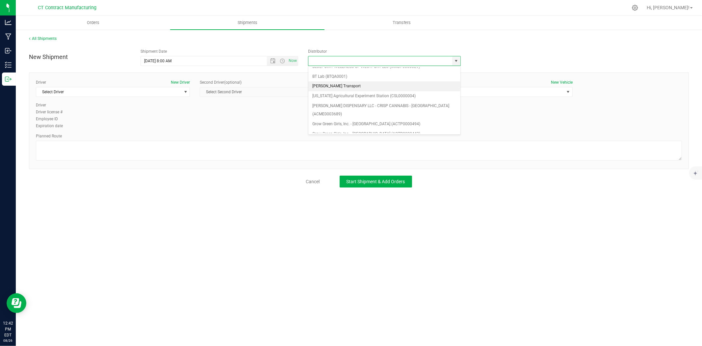
scroll to position [37, 0]
click at [379, 118] on li "Grow Green Girls, Inc. - [GEOGRAPHIC_DATA] (ACTP0000443)" at bounding box center [384, 123] width 152 height 10
type input "Grow Green Girls, Inc. - [GEOGRAPHIC_DATA] (ACTP0000443)"
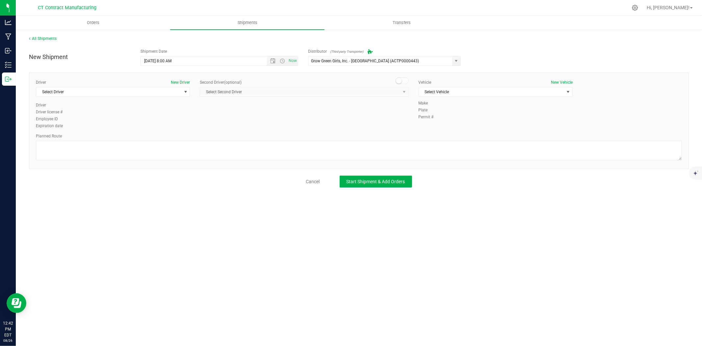
click at [138, 86] on div "Driver New Driver Select Driver Select Driver TBD A TBD B Andrew Breuninger Kal…" at bounding box center [113, 90] width 154 height 23
click at [139, 92] on span "Select Driver" at bounding box center [108, 91] width 145 height 9
click at [68, 120] on li "TBD A" at bounding box center [112, 120] width 153 height 10
click at [399, 77] on div "Driver New Driver TBD A Select Driver TBD A TBD B Andrew Breuninger Kalvin Burg…" at bounding box center [359, 120] width 660 height 96
click at [402, 81] on span at bounding box center [402, 80] width 13 height 7
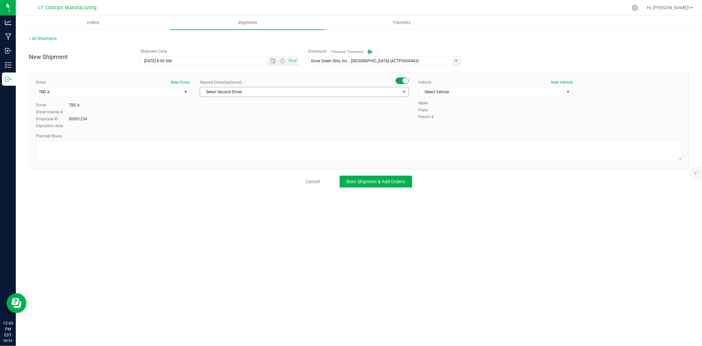
click at [402, 92] on span "select" at bounding box center [404, 91] width 5 height 5
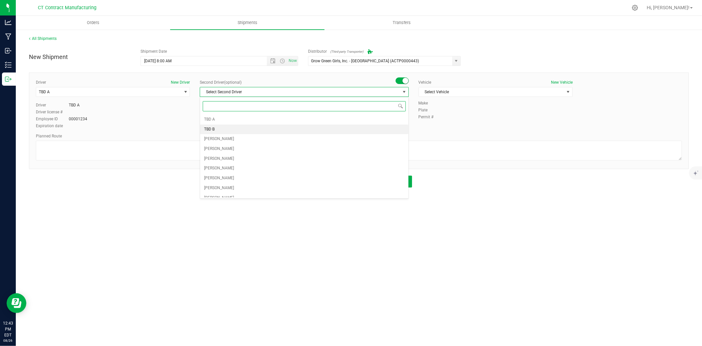
click at [251, 127] on li "TBD B" at bounding box center [304, 129] width 208 height 10
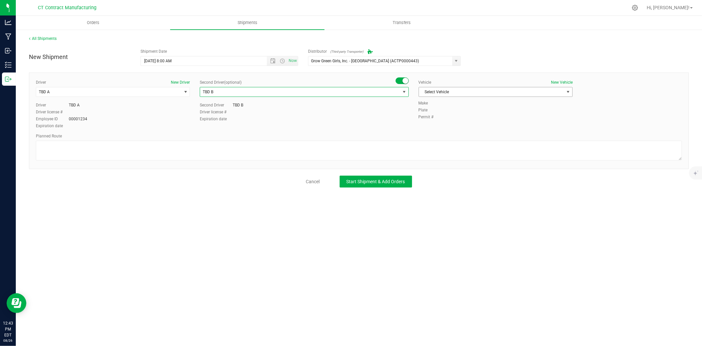
click at [446, 90] on span "Select Vehicle" at bounding box center [491, 91] width 145 height 9
click at [448, 111] on li "Ford Transit 250" at bounding box center [495, 113] width 153 height 10
click at [407, 151] on textarea at bounding box center [359, 151] width 646 height 20
paste textarea "Randomized route via 3rd party transporter"
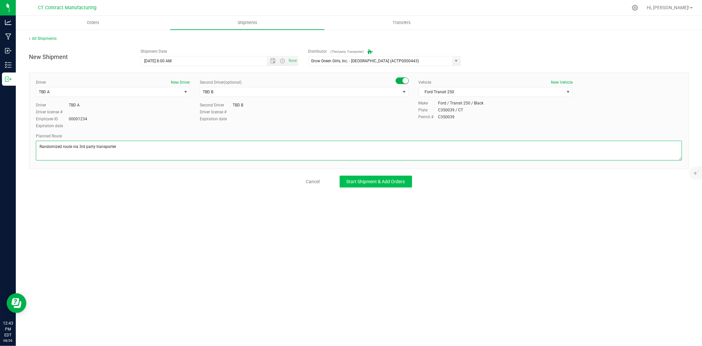
type textarea "Randomized route via 3rd party transporter"
click at [398, 180] on span "Start Shipment & Add Orders" at bounding box center [376, 181] width 59 height 5
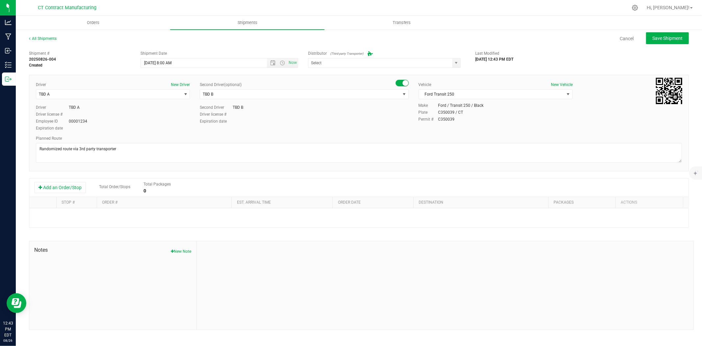
type input "Grow Green Girls, Inc. - [GEOGRAPHIC_DATA] (ACTP0000443)"
click at [67, 184] on button "Add an Order/Stop" at bounding box center [60, 187] width 52 height 11
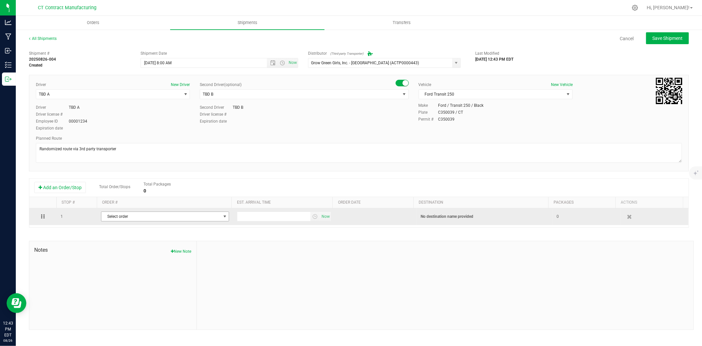
click at [132, 215] on span "Select order" at bounding box center [160, 216] width 119 height 9
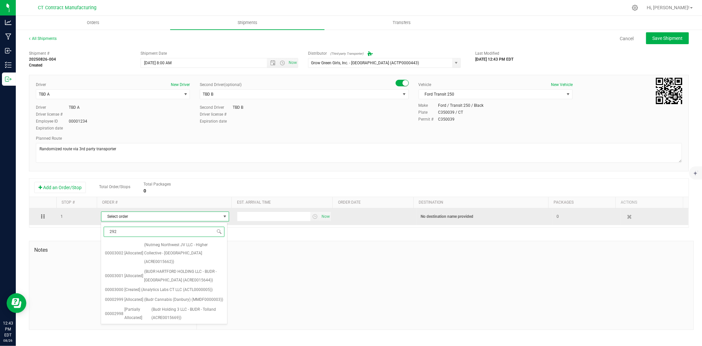
type input "2925"
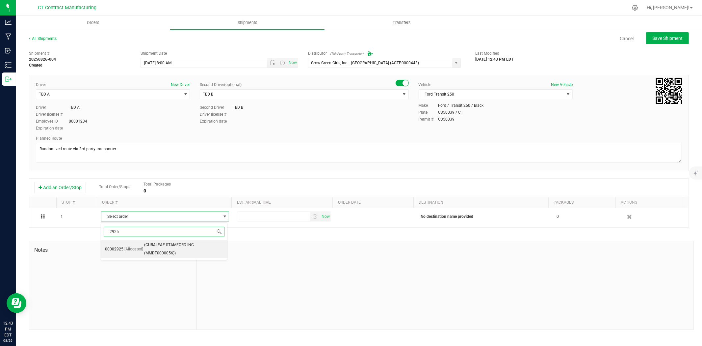
click at [124, 249] on span "[Allocated]" at bounding box center [133, 249] width 19 height 9
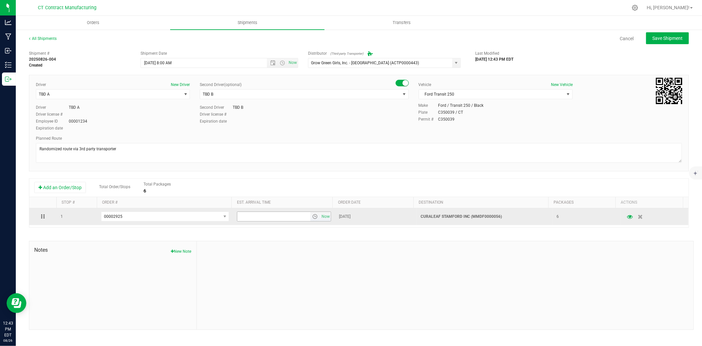
click at [313, 216] on span "select" at bounding box center [314, 216] width 5 height 5
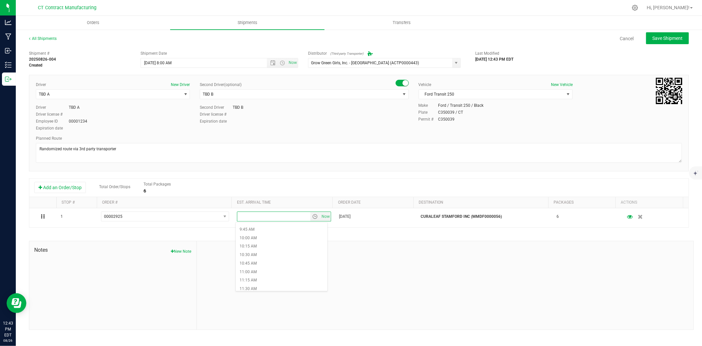
scroll to position [329, 0]
click at [267, 286] on li "11:30 AM" at bounding box center [282, 288] width 92 height 9
click at [659, 42] on button "Save Shipment" at bounding box center [667, 38] width 43 height 12
type input "8/27/2025 12:00 PM"
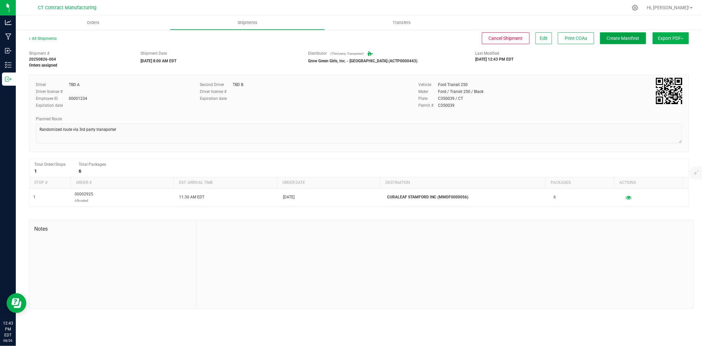
click at [629, 36] on span "Create Manifest" at bounding box center [623, 38] width 33 height 5
click at [56, 40] on div "All Shipments" at bounding box center [49, 41] width 40 height 10
click at [54, 38] on link "All Shipments" at bounding box center [43, 38] width 28 height 5
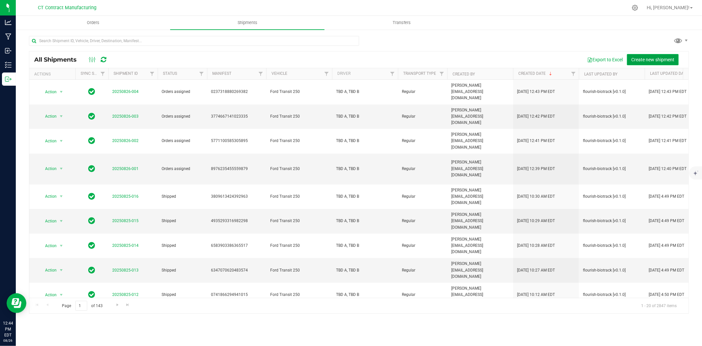
click at [649, 57] on span "Create new shipment" at bounding box center [652, 59] width 43 height 5
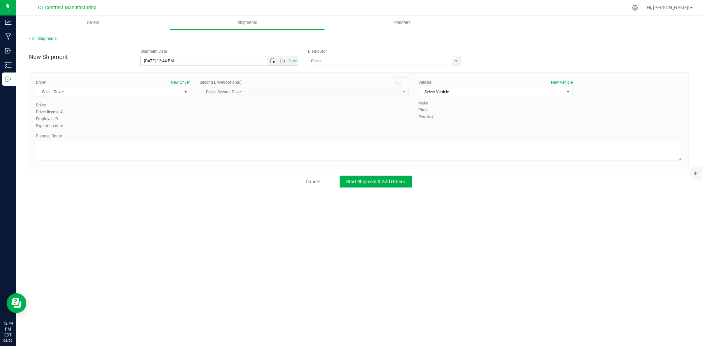
click at [274, 60] on span "Open the date view" at bounding box center [272, 60] width 5 height 5
click at [176, 133] on link "27" at bounding box center [176, 138] width 10 height 10
click at [282, 60] on span "Open the time view" at bounding box center [282, 60] width 5 height 5
click at [179, 130] on li "8:00 AM" at bounding box center [219, 134] width 156 height 9
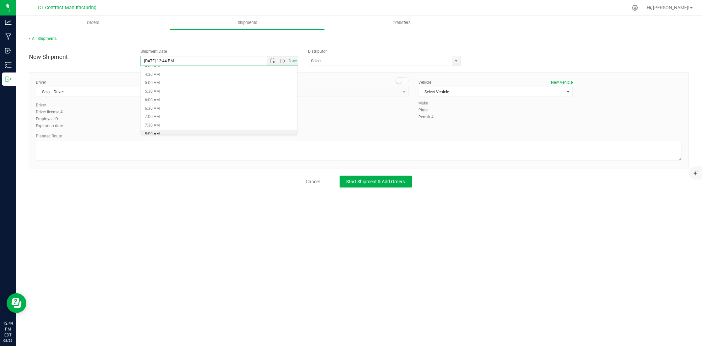
type input "8/27/2025 8:00 AM"
click at [457, 63] on span "select" at bounding box center [456, 60] width 5 height 5
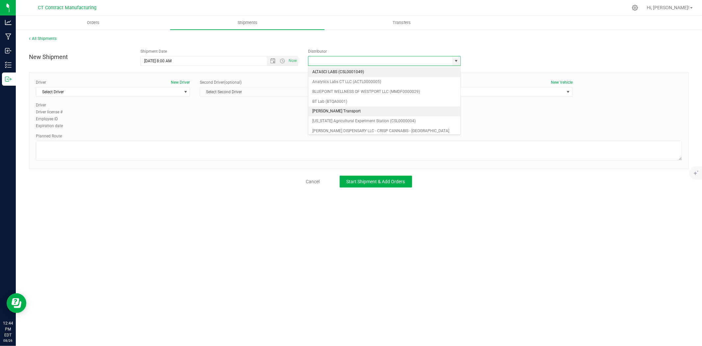
scroll to position [37, 0]
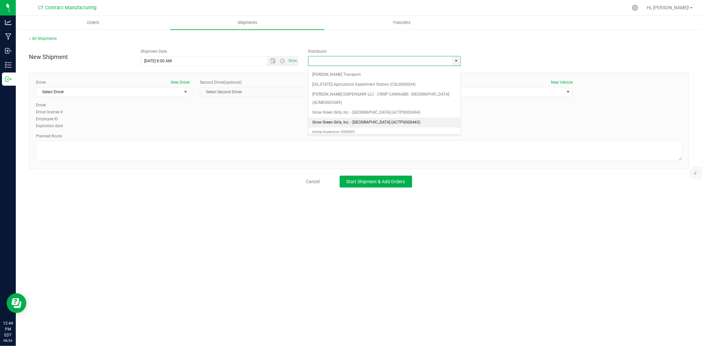
click at [390, 118] on li "Grow Green Girls, Inc. - [GEOGRAPHIC_DATA] (ACTP0000443)" at bounding box center [384, 123] width 152 height 10
type input "Grow Green Girls, Inc. - [GEOGRAPHIC_DATA] (ACTP0000443)"
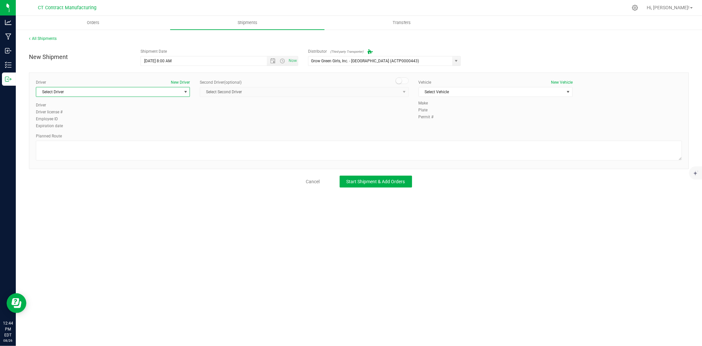
click at [182, 89] on span "select" at bounding box center [185, 91] width 8 height 9
click at [155, 123] on li "TBD A" at bounding box center [112, 120] width 153 height 10
click at [405, 83] on span at bounding box center [402, 80] width 13 height 7
click at [404, 91] on span "select" at bounding box center [404, 91] width 5 height 5
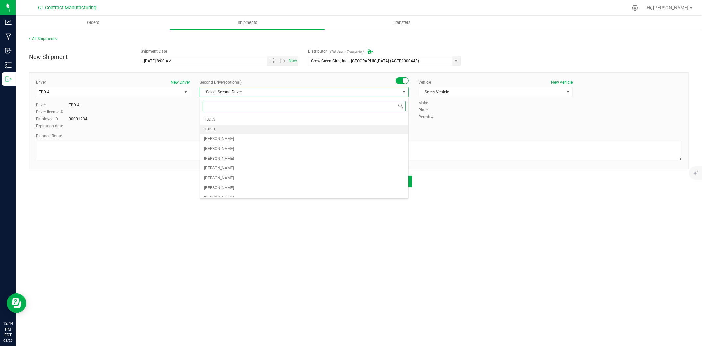
click at [255, 130] on li "TBD B" at bounding box center [304, 129] width 208 height 10
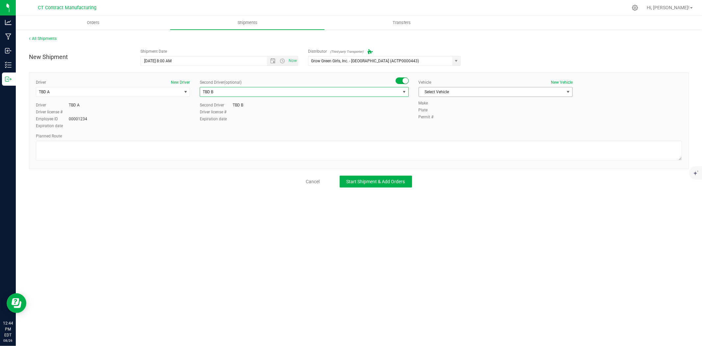
click at [476, 93] on span "Select Vehicle" at bounding box center [491, 91] width 145 height 9
click at [461, 114] on li "Ford Transit 250" at bounding box center [495, 113] width 153 height 10
click at [386, 156] on textarea at bounding box center [359, 151] width 646 height 20
paste textarea "Randomized route via 3rd party transporter"
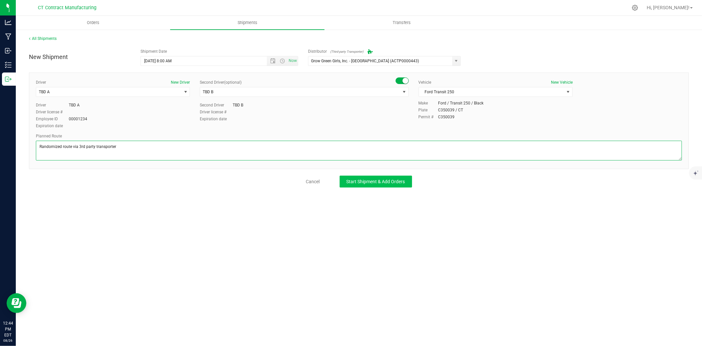
type textarea "Randomized route via 3rd party transporter"
click at [360, 179] on span "Start Shipment & Add Orders" at bounding box center [376, 181] width 59 height 5
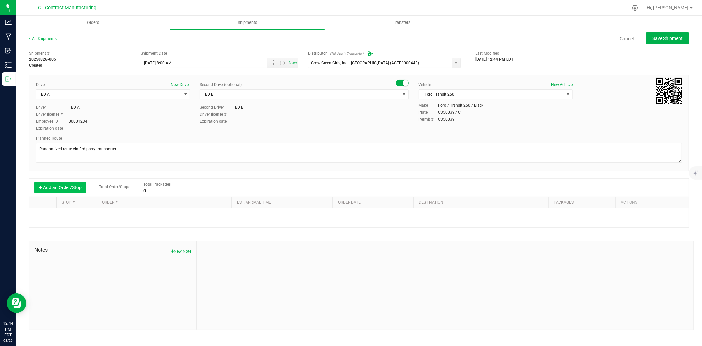
click at [75, 183] on button "Add an Order/Stop" at bounding box center [60, 187] width 52 height 11
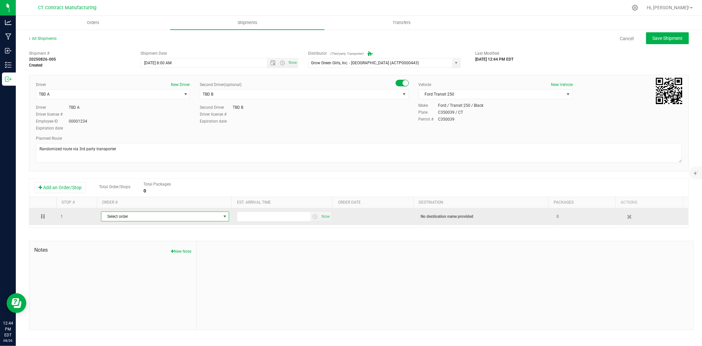
click at [151, 221] on span "Select order" at bounding box center [160, 216] width 119 height 9
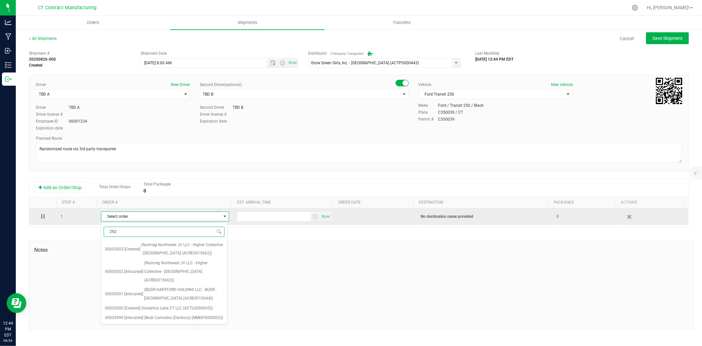
type input "2921"
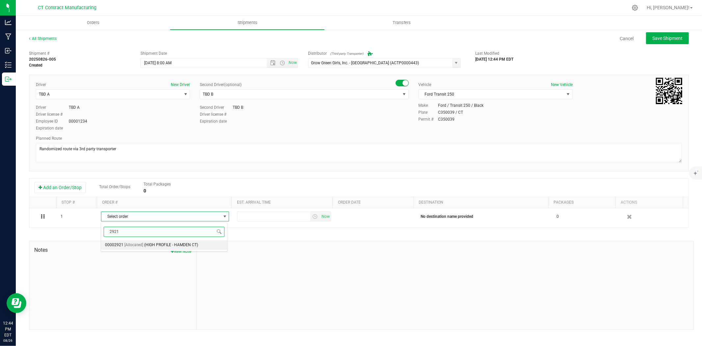
click at [158, 245] on span "(HIGH PROFILE - HAMDEN CT)" at bounding box center [171, 245] width 54 height 9
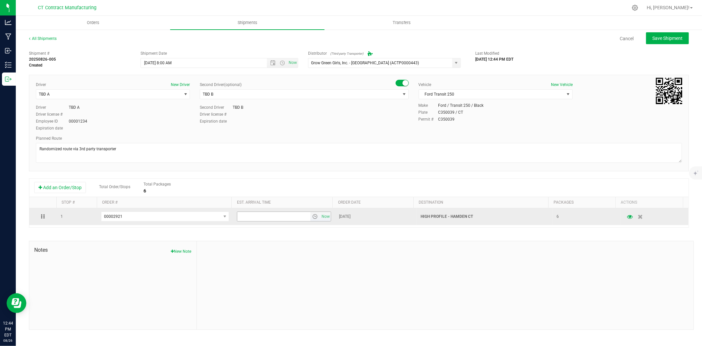
click at [312, 216] on span "select" at bounding box center [314, 216] width 5 height 5
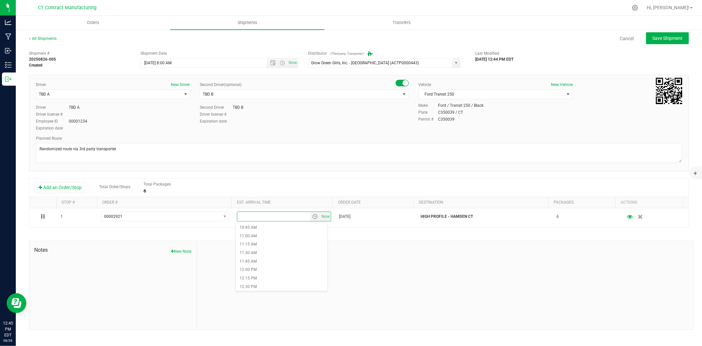
scroll to position [402, 0]
click at [268, 231] on li "12:00 PM" at bounding box center [282, 231] width 92 height 9
click at [670, 34] on button "Save Shipment" at bounding box center [667, 38] width 43 height 12
type input "8/27/2025 12:00 PM"
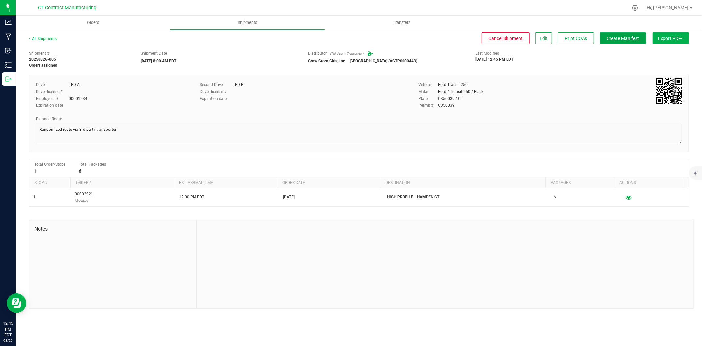
click at [634, 37] on span "Create Manifest" at bounding box center [623, 38] width 33 height 5
click at [47, 37] on link "All Shipments" at bounding box center [43, 38] width 28 height 5
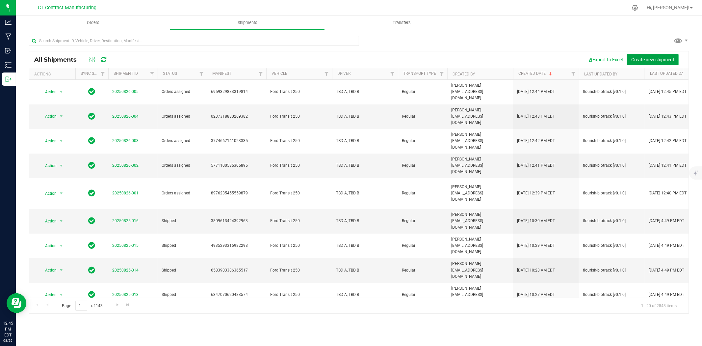
click at [648, 57] on span "Create new shipment" at bounding box center [652, 59] width 43 height 5
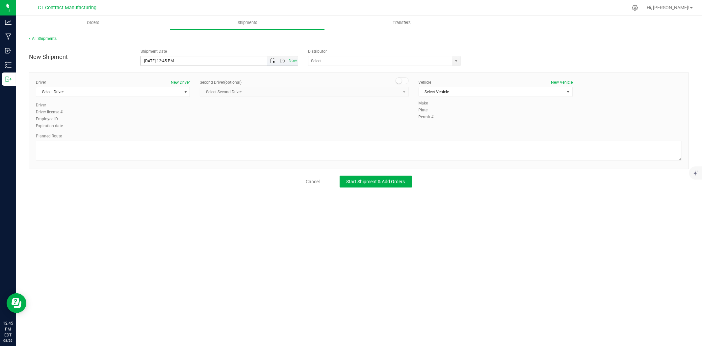
click at [272, 60] on span "Open the date view" at bounding box center [272, 60] width 5 height 5
click at [175, 137] on link "27" at bounding box center [176, 138] width 10 height 10
click at [284, 59] on span "Open the time view" at bounding box center [282, 60] width 5 height 5
click at [177, 98] on li "8:00 AM" at bounding box center [219, 97] width 156 height 9
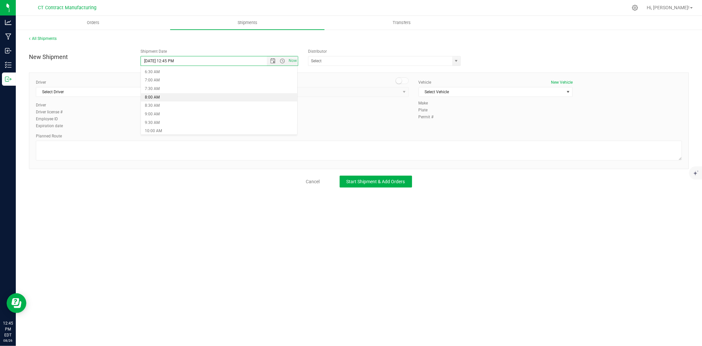
type input "8/27/2025 8:00 AM"
click at [454, 59] on span "select" at bounding box center [456, 60] width 5 height 5
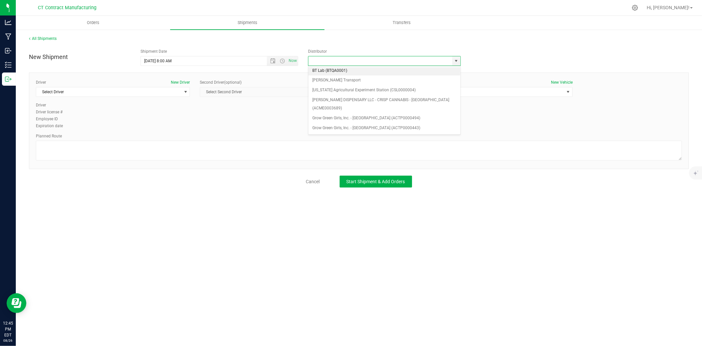
scroll to position [37, 0]
click at [369, 118] on li "Grow Green Girls, Inc. - [GEOGRAPHIC_DATA] (ACTP0000443)" at bounding box center [384, 123] width 152 height 10
type input "Grow Green Girls, Inc. - [GEOGRAPHIC_DATA] (ACTP0000443)"
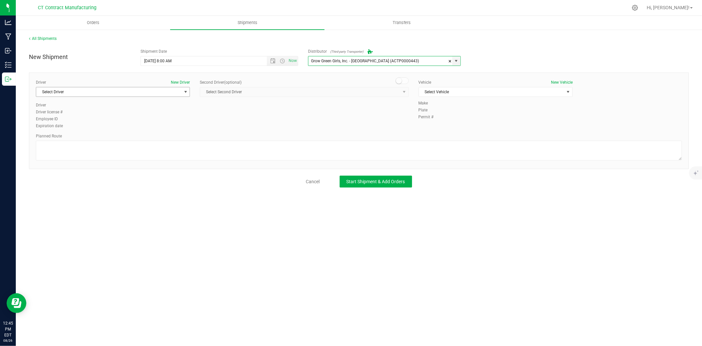
click at [121, 93] on span "Select Driver" at bounding box center [108, 91] width 145 height 9
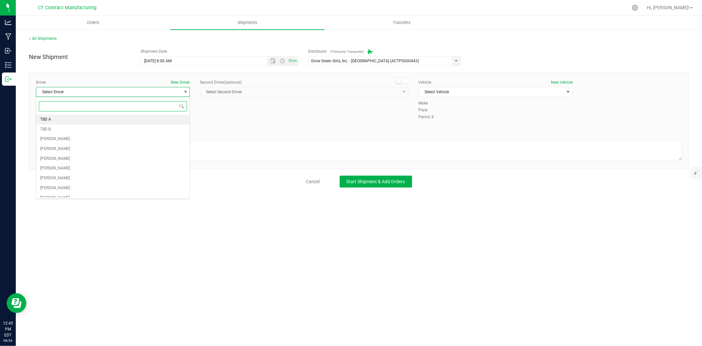
click at [83, 122] on li "TBD A" at bounding box center [112, 120] width 153 height 10
click at [399, 80] on small at bounding box center [399, 81] width 6 height 6
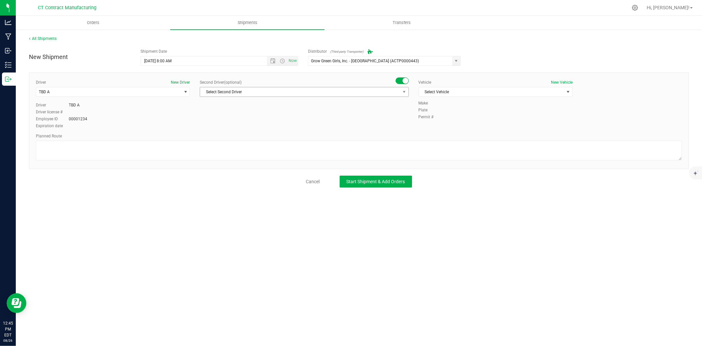
click at [400, 94] on span "select" at bounding box center [404, 91] width 8 height 9
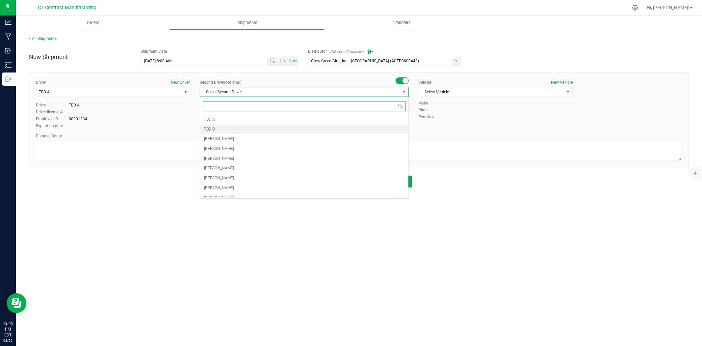
click at [219, 128] on li "TBD B" at bounding box center [304, 129] width 208 height 10
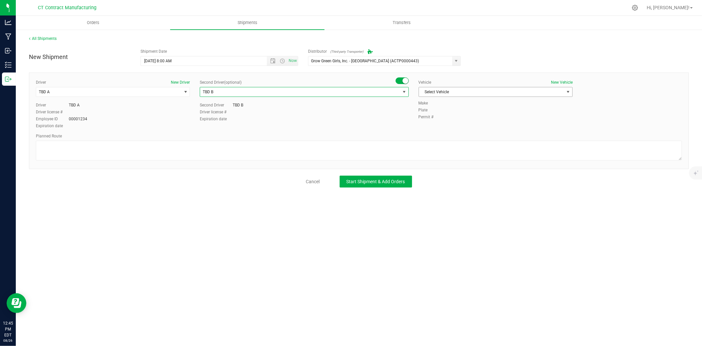
click at [467, 95] on span "Select Vehicle" at bounding box center [491, 91] width 145 height 9
click at [458, 113] on li "Ford Transit 250" at bounding box center [495, 113] width 153 height 10
click at [359, 150] on textarea at bounding box center [359, 151] width 646 height 20
paste textarea "Randomized route via 3rd party transporter"
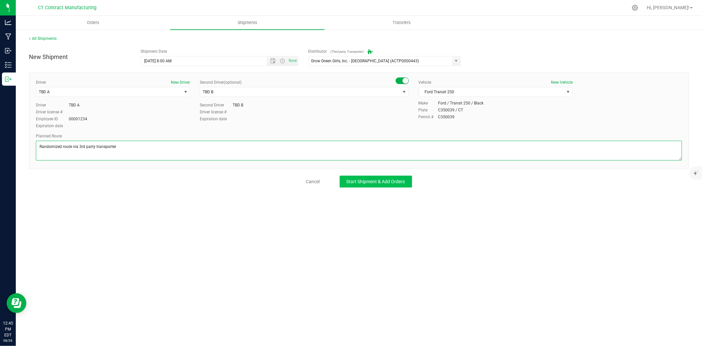
type textarea "Randomized route via 3rd party transporter"
click at [383, 176] on button "Start Shipment & Add Orders" at bounding box center [376, 181] width 72 height 12
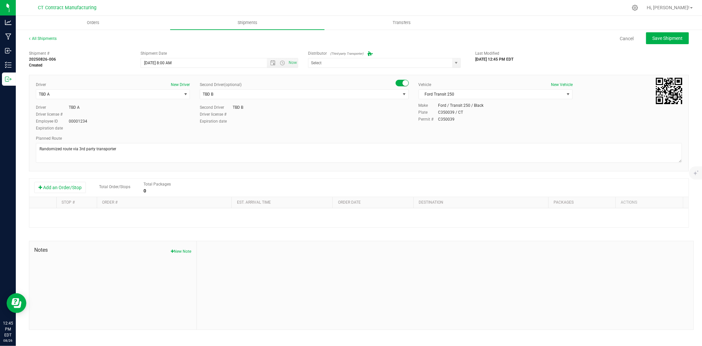
type input "Grow Green Girls, Inc. - [GEOGRAPHIC_DATA] (ACTP0000443)"
click at [78, 188] on button "Add an Order/Stop" at bounding box center [60, 187] width 52 height 11
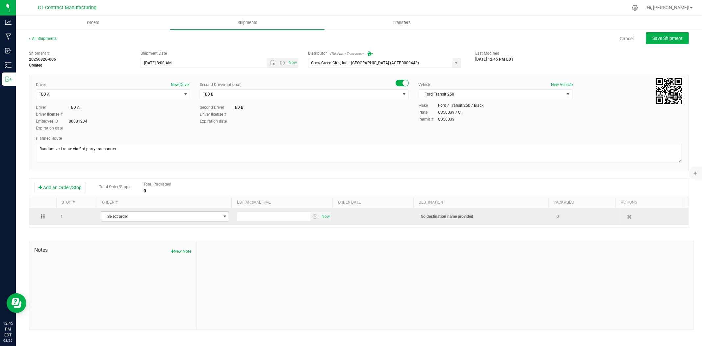
click at [153, 215] on span "Select order" at bounding box center [160, 216] width 119 height 9
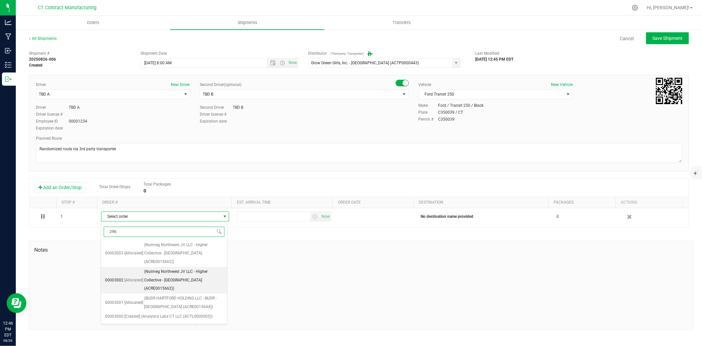
type input "2961"
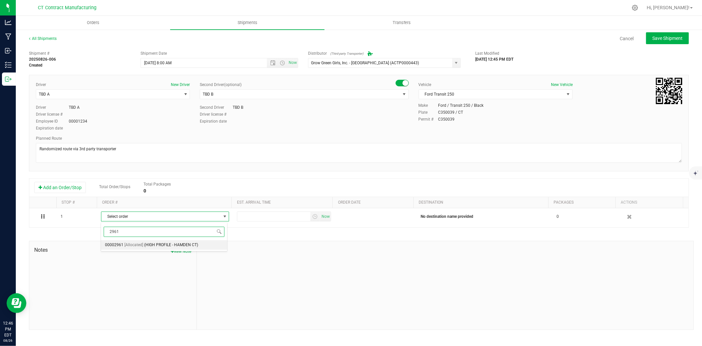
click at [179, 245] on span "(HIGH PROFILE - HAMDEN CT)" at bounding box center [171, 245] width 54 height 9
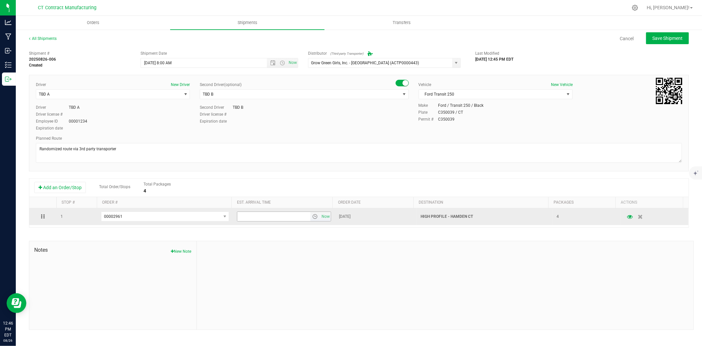
click at [313, 216] on span "select" at bounding box center [314, 216] width 5 height 5
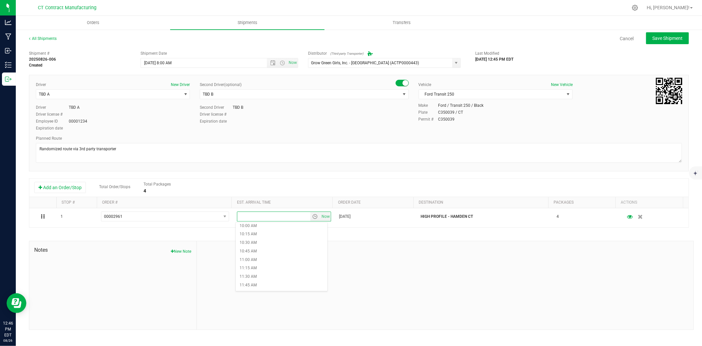
scroll to position [402, 0]
click at [263, 234] on li "12:00 PM" at bounding box center [282, 231] width 92 height 9
click at [661, 39] on span "Save Shipment" at bounding box center [667, 38] width 30 height 5
type input "8/27/2025 12:00 PM"
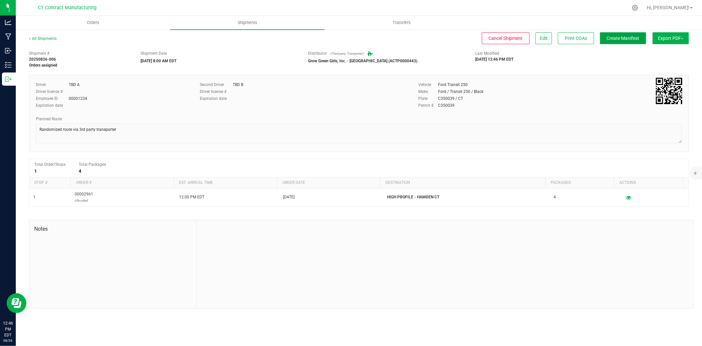
click at [621, 38] on span "Create Manifest" at bounding box center [623, 38] width 33 height 5
click at [41, 40] on link "All Shipments" at bounding box center [43, 38] width 28 height 5
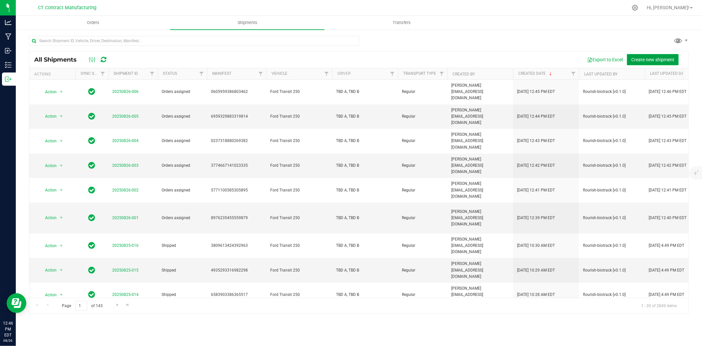
click at [636, 62] on button "Create new shipment" at bounding box center [653, 59] width 52 height 11
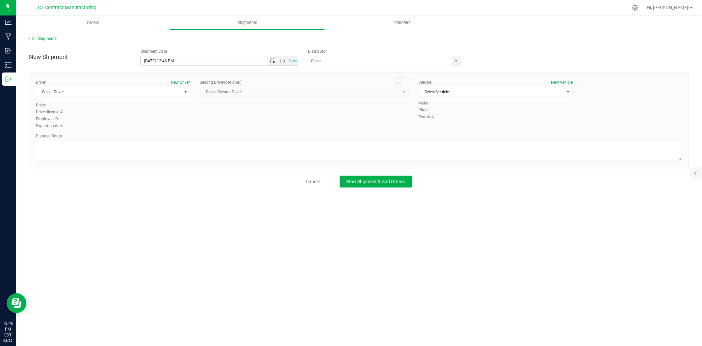
click at [274, 60] on span "Open the date view" at bounding box center [272, 60] width 5 height 5
click at [175, 139] on link "27" at bounding box center [176, 138] width 10 height 10
click at [286, 64] on span "Now" at bounding box center [282, 60] width 31 height 9
click at [283, 61] on span "Open the time view" at bounding box center [282, 60] width 5 height 5
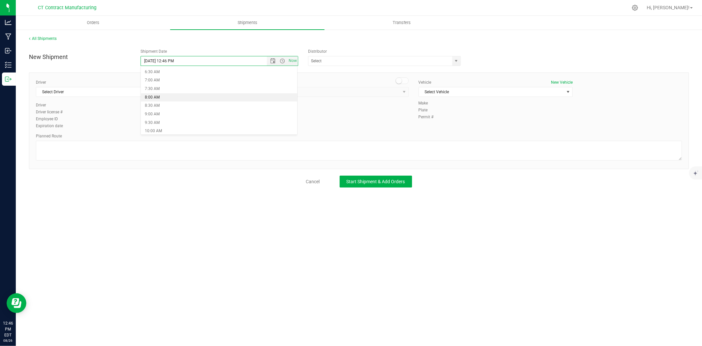
click at [171, 93] on li "8:00 AM" at bounding box center [219, 97] width 156 height 9
type input "8/27/2025 8:00 AM"
click at [461, 62] on div "ALTASCI LABS (CSL0001049) Analytics Labs CT LLC (ACTL0000005) BLUEPOINT WELLNES…" at bounding box center [387, 61] width 158 height 10
click at [459, 62] on span "select" at bounding box center [456, 60] width 5 height 5
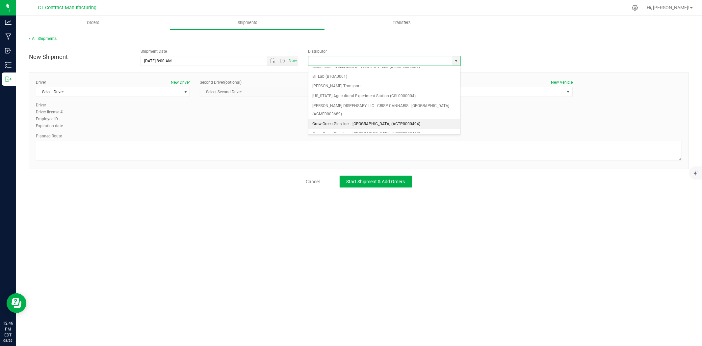
scroll to position [37, 0]
click at [378, 118] on li "Grow Green Girls, Inc. - [GEOGRAPHIC_DATA] (ACTP0000443)" at bounding box center [384, 123] width 152 height 10
type input "Grow Green Girls, Inc. - [GEOGRAPHIC_DATA] (ACTP0000443)"
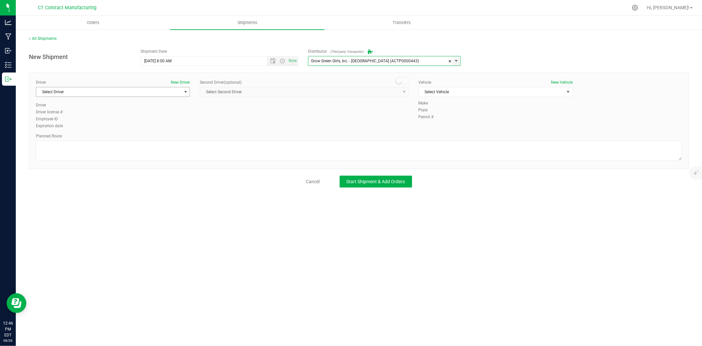
click at [173, 95] on span "Select Driver" at bounding box center [108, 91] width 145 height 9
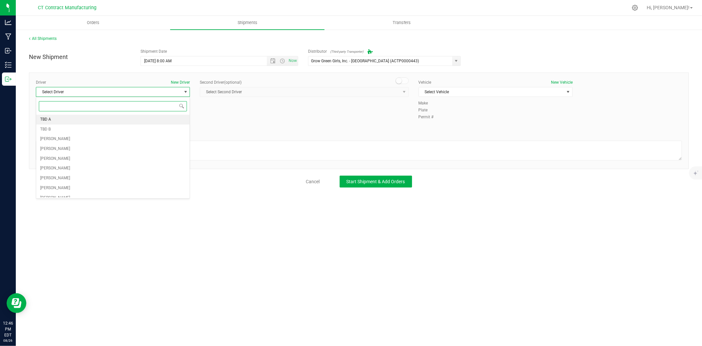
click at [109, 120] on li "TBD A" at bounding box center [112, 120] width 153 height 10
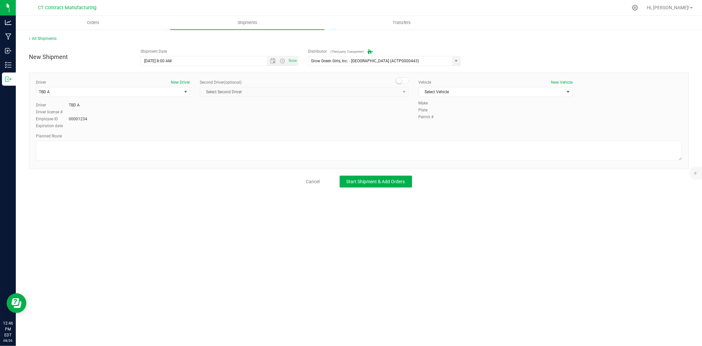
click at [408, 77] on div "Driver New Driver TBD A Select Driver TBD A TBD B Andrew Breuninger Kalvin Burg…" at bounding box center [359, 120] width 660 height 96
click at [406, 80] on span at bounding box center [402, 80] width 13 height 7
click at [401, 90] on span "select" at bounding box center [404, 91] width 8 height 9
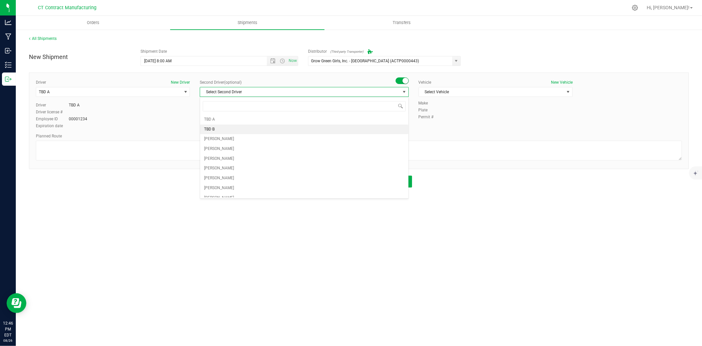
click at [249, 130] on li "TBD B" at bounding box center [304, 129] width 208 height 10
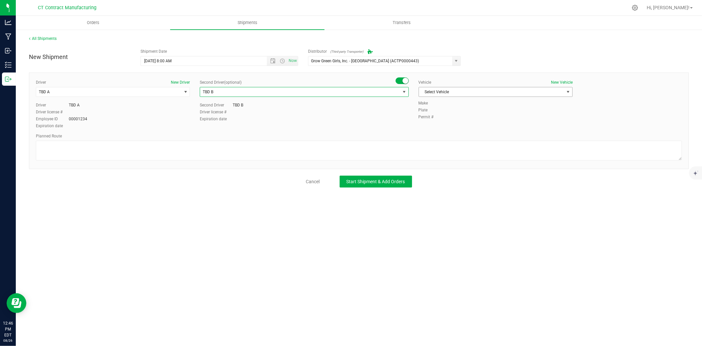
click at [482, 88] on span "Select Vehicle" at bounding box center [491, 91] width 145 height 9
click at [463, 112] on li "Ford Transit 250" at bounding box center [495, 113] width 153 height 10
click at [418, 148] on textarea at bounding box center [359, 151] width 646 height 20
paste textarea "Randomized route via 3rd party transporter"
type textarea "Randomized route via 3rd party transporter"
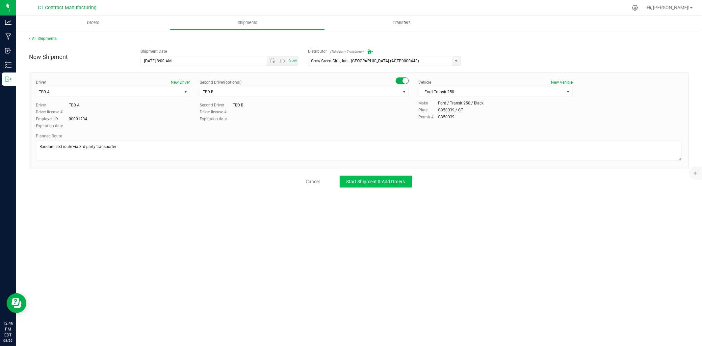
drag, startPoint x: 414, startPoint y: 180, endPoint x: 411, endPoint y: 183, distance: 4.7
click at [413, 180] on div "Cancel Start Shipment & Add Orders" at bounding box center [359, 181] width 660 height 12
click at [410, 184] on button "Start Shipment & Add Orders" at bounding box center [376, 181] width 72 height 12
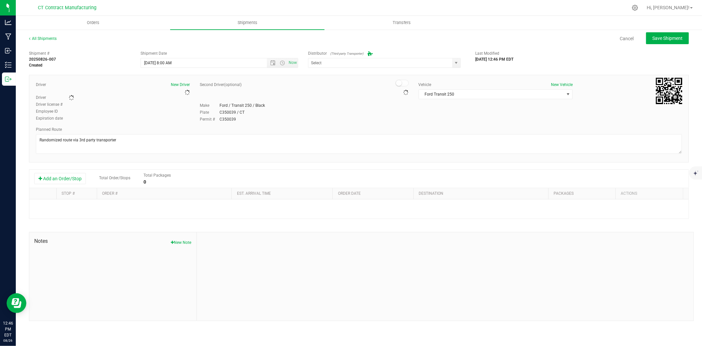
type input "Grow Green Girls, Inc. - [GEOGRAPHIC_DATA] (ACTP0000443)"
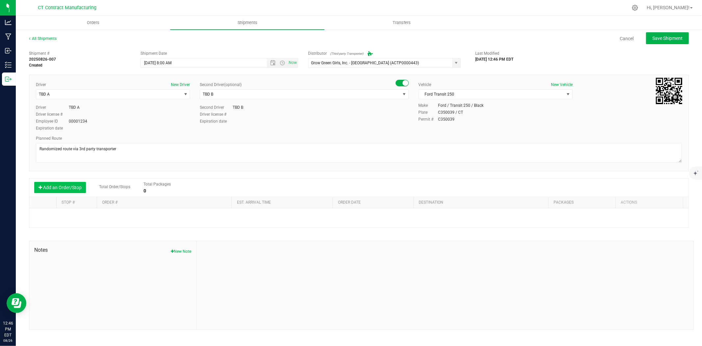
click at [76, 183] on button "Add an Order/Stop" at bounding box center [60, 187] width 52 height 11
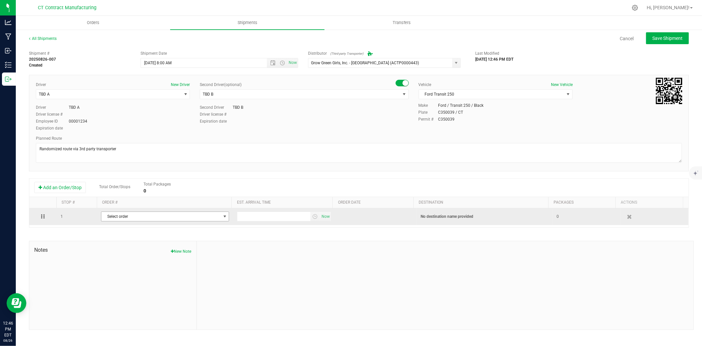
click at [123, 216] on span "Select order" at bounding box center [160, 216] width 119 height 9
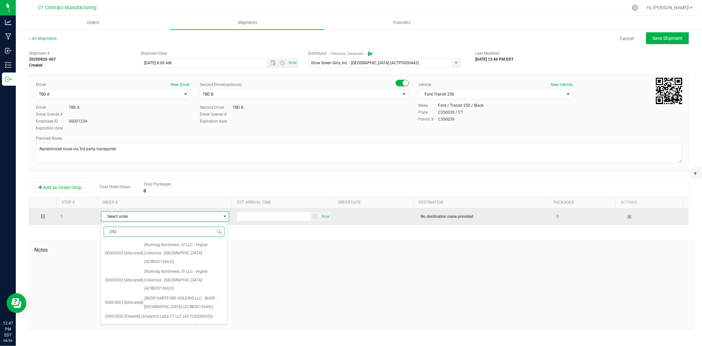
type input "2920"
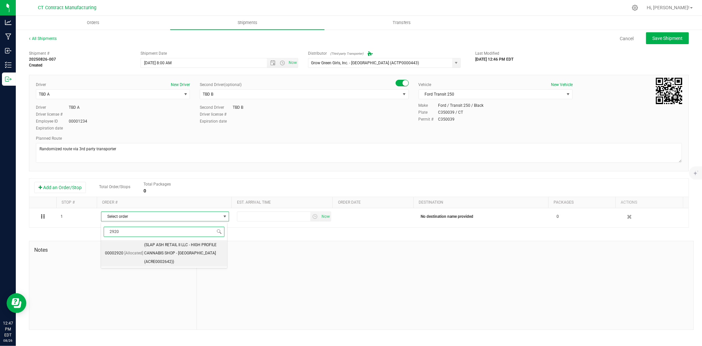
click at [137, 254] on li "00002920 [Allocated] (SLAP ASH RETAIL II LLC - HIGH PROFILE CANNABIS SHOP - Can…" at bounding box center [164, 253] width 126 height 27
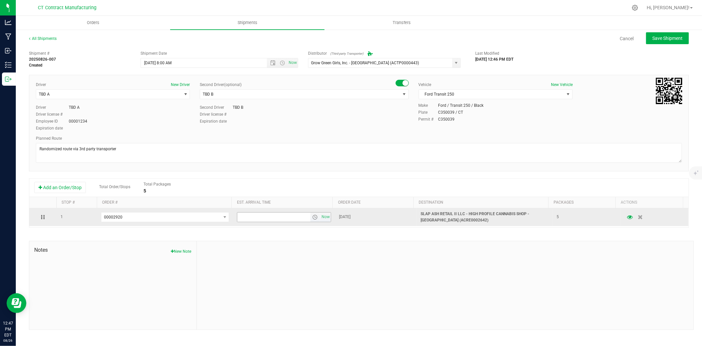
click at [314, 217] on span "select" at bounding box center [314, 216] width 5 height 5
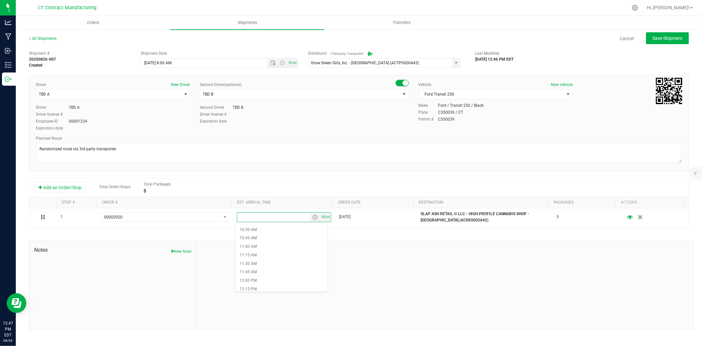
scroll to position [366, 0]
click at [262, 283] on li "12:30 PM" at bounding box center [282, 285] width 92 height 9
click at [653, 40] on span "Save Shipment" at bounding box center [667, 38] width 30 height 5
type input "8/27/2025 12:00 PM"
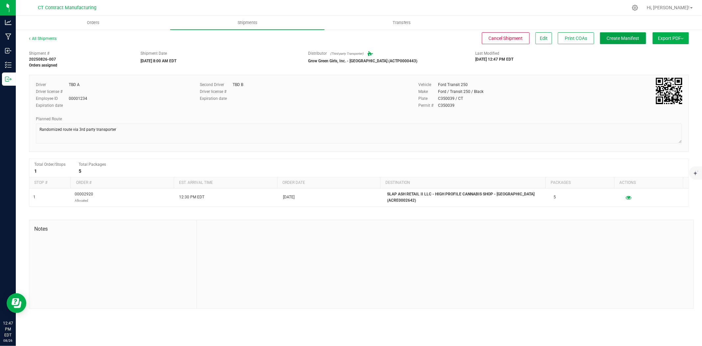
click at [624, 36] on span "Create Manifest" at bounding box center [623, 38] width 33 height 5
click at [50, 38] on link "All Shipments" at bounding box center [43, 38] width 28 height 5
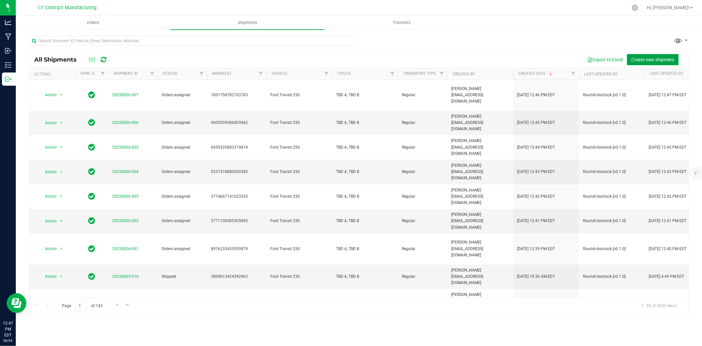
click at [649, 60] on span "Create new shipment" at bounding box center [652, 59] width 43 height 5
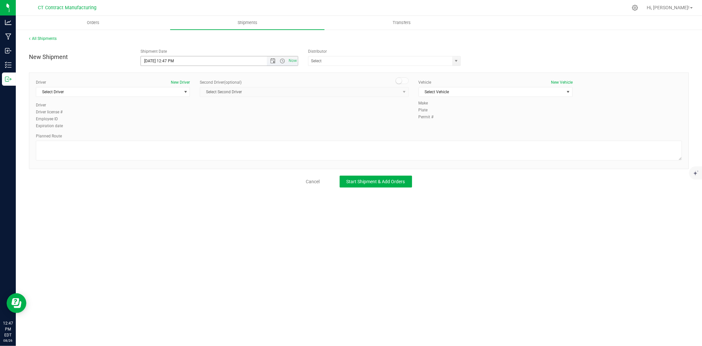
click at [273, 57] on span "Now" at bounding box center [282, 60] width 31 height 9
click at [271, 59] on span "Open the date view" at bounding box center [272, 60] width 5 height 5
click at [176, 134] on link "27" at bounding box center [176, 138] width 10 height 10
click at [285, 60] on span "Open the time view" at bounding box center [282, 60] width 5 height 5
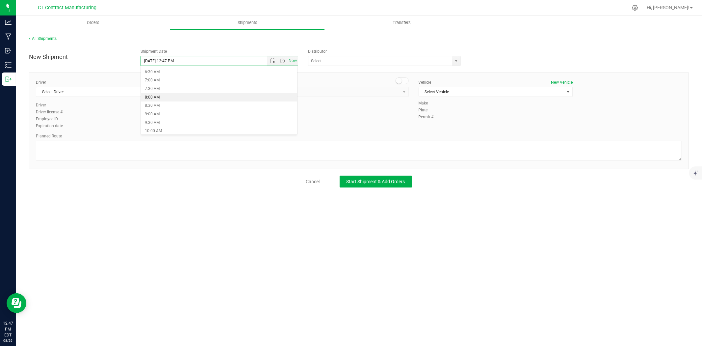
click at [167, 97] on li "8:00 AM" at bounding box center [219, 97] width 156 height 9
type input "8/27/2025 8:00 AM"
click at [455, 60] on span "select" at bounding box center [456, 60] width 5 height 5
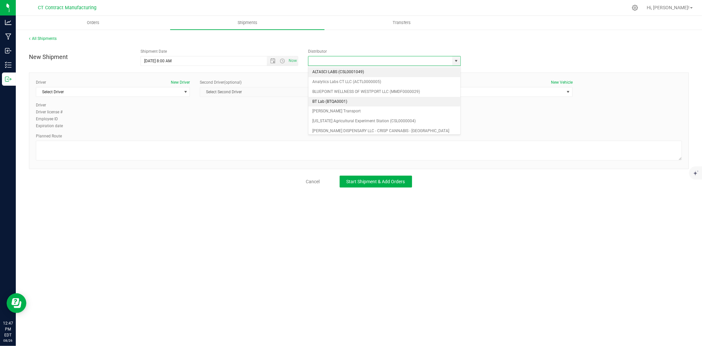
scroll to position [37, 0]
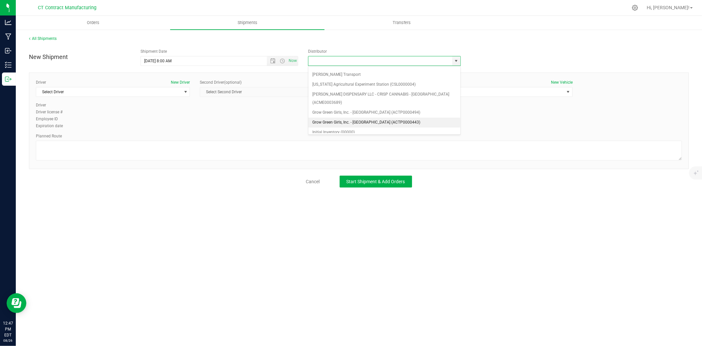
click at [387, 118] on li "Grow Green Girls, Inc. - [GEOGRAPHIC_DATA] (ACTP0000443)" at bounding box center [384, 123] width 152 height 10
type input "Grow Green Girls, Inc. - [GEOGRAPHIC_DATA] (ACTP0000443)"
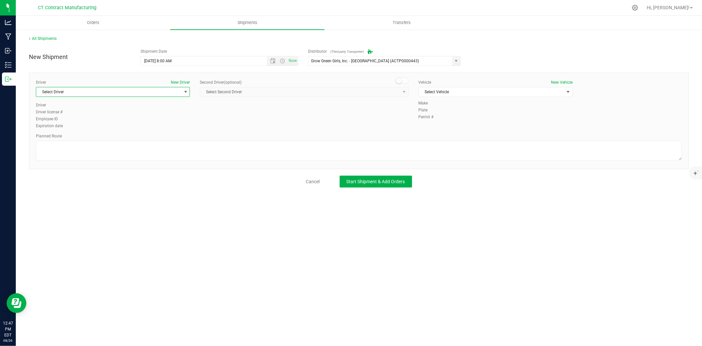
click at [184, 94] on span "select" at bounding box center [185, 91] width 5 height 5
click at [157, 120] on li "TBD A" at bounding box center [112, 120] width 153 height 10
click at [403, 79] on span at bounding box center [402, 80] width 13 height 7
click at [399, 92] on span "Select Second Driver" at bounding box center [300, 91] width 200 height 9
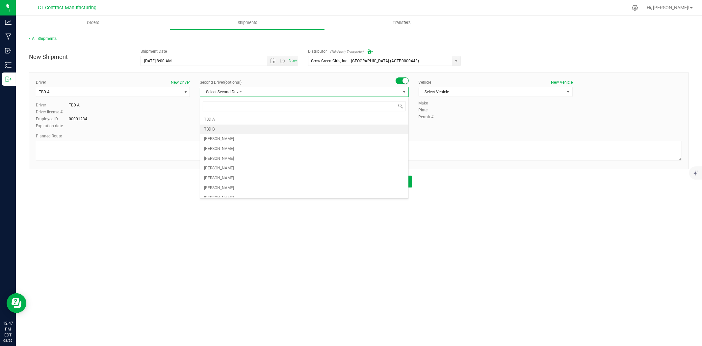
click at [230, 127] on li "TBD B" at bounding box center [304, 129] width 208 height 10
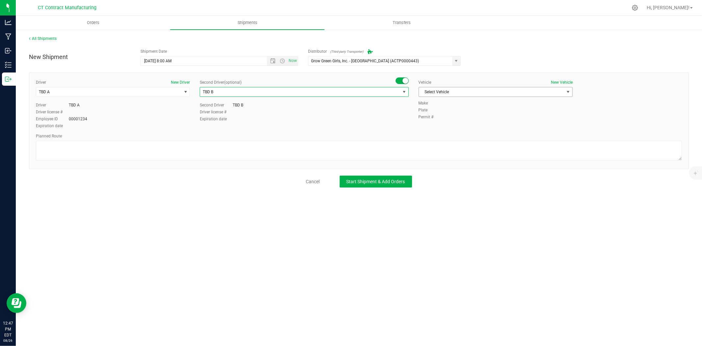
click at [440, 89] on span "Select Vehicle" at bounding box center [491, 91] width 145 height 9
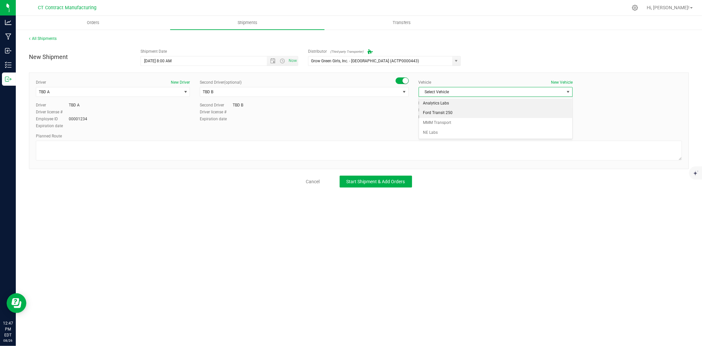
click at [436, 107] on li "Analytics Labs" at bounding box center [495, 103] width 153 height 10
click at [445, 81] on div "Vehicle New Vehicle" at bounding box center [496, 82] width 154 height 6
click at [444, 90] on span "Analytics Labs" at bounding box center [491, 91] width 145 height 9
click at [439, 111] on li "Ford Transit 250" at bounding box center [495, 113] width 153 height 10
click at [432, 145] on textarea at bounding box center [359, 151] width 646 height 20
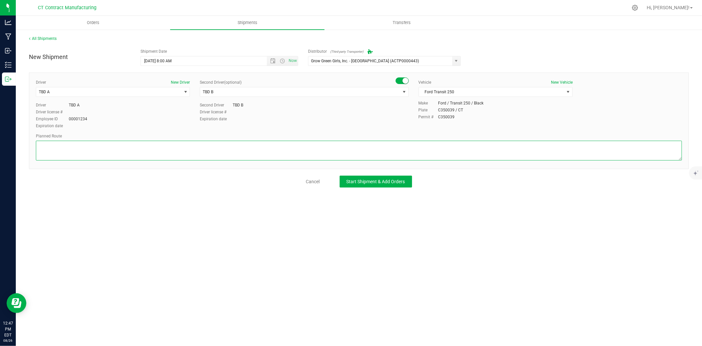
paste textarea "Randomized route via 3rd party transporter"
type textarea "Randomized route via 3rd party transporter"
click at [381, 186] on button "Start Shipment & Add Orders" at bounding box center [376, 181] width 72 height 12
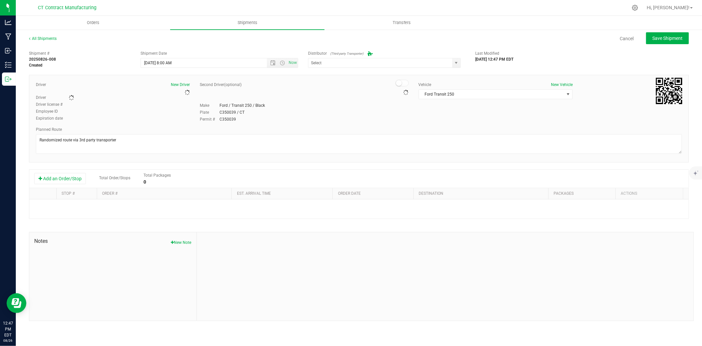
type input "Grow Green Girls, Inc. - [GEOGRAPHIC_DATA] (ACTP0000443)"
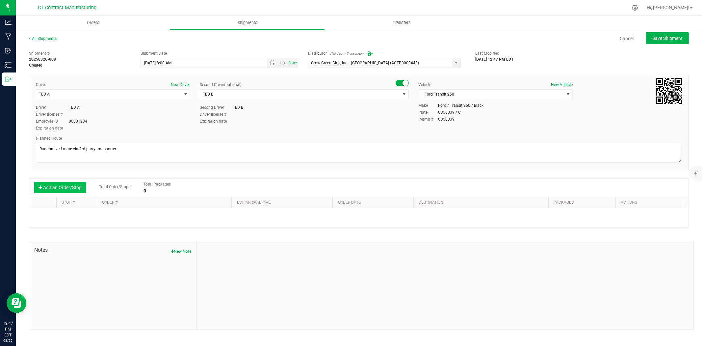
click at [66, 186] on button "Add an Order/Stop" at bounding box center [60, 187] width 52 height 11
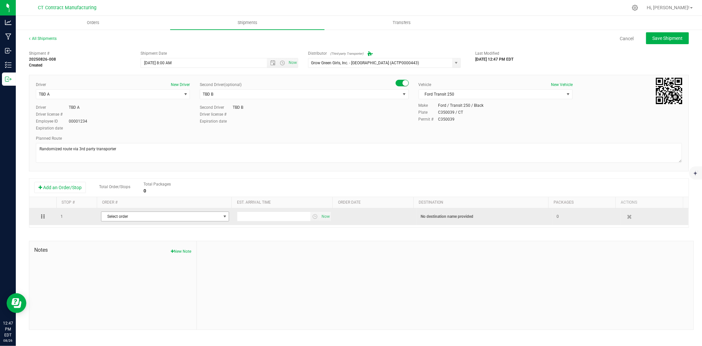
click at [124, 218] on span "Select order" at bounding box center [160, 216] width 119 height 9
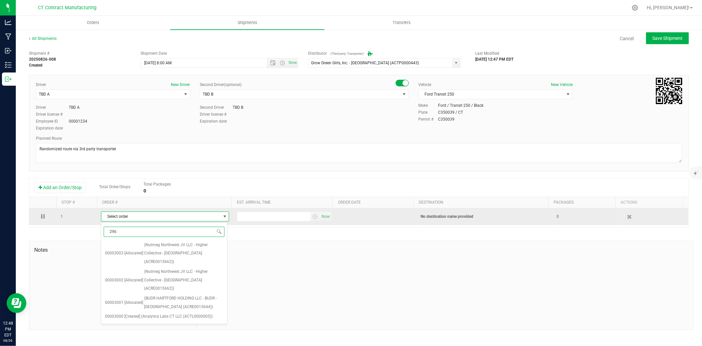
type input "2962"
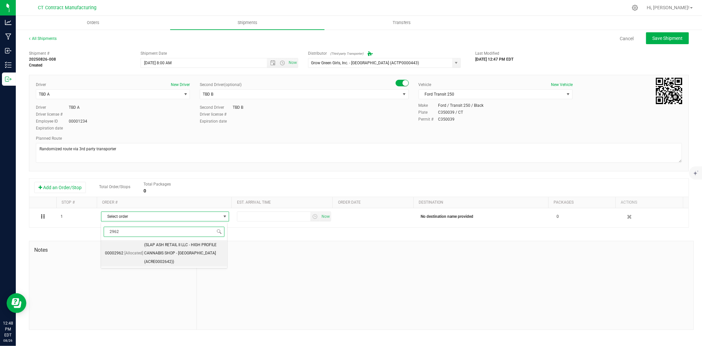
click at [163, 245] on span "(SLAP ASH RETAIL II LLC - HIGH PROFILE CANNABIS SHOP - Canton (ACRE0002642))" at bounding box center [183, 253] width 79 height 25
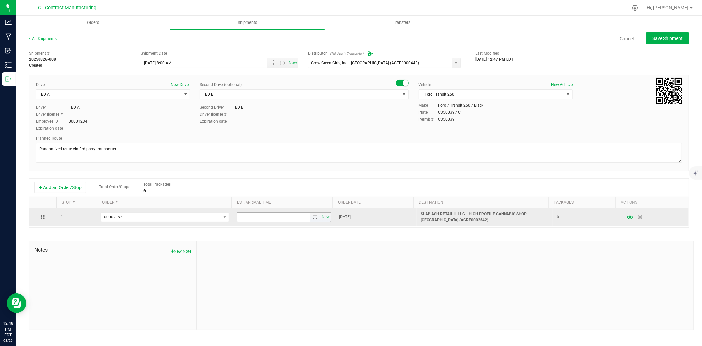
click at [313, 217] on span "select" at bounding box center [314, 216] width 5 height 5
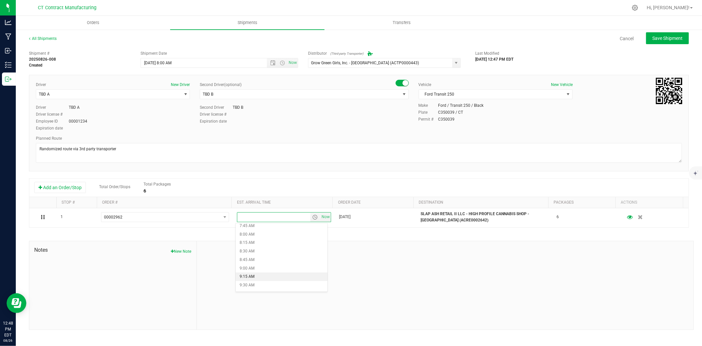
scroll to position [366, 0]
click at [261, 282] on li "12:30 PM" at bounding box center [282, 285] width 92 height 9
click at [660, 37] on span "Save Shipment" at bounding box center [667, 38] width 30 height 5
type input "8/27/2025 12:00 PM"
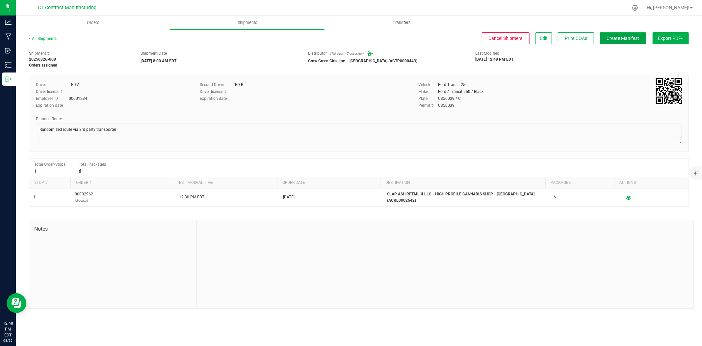
click at [631, 37] on span "Create Manifest" at bounding box center [623, 38] width 33 height 5
click at [50, 37] on link "All Shipments" at bounding box center [43, 38] width 28 height 5
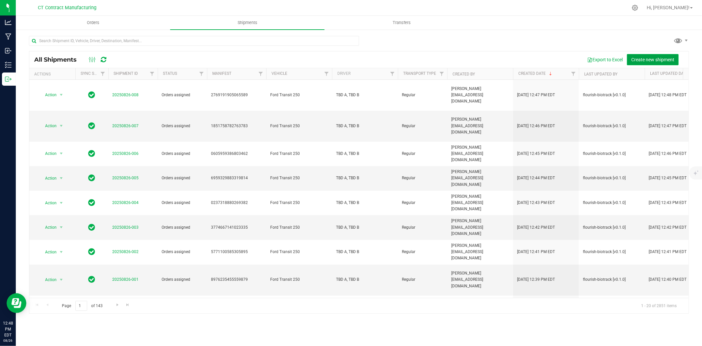
click at [645, 60] on span "Create new shipment" at bounding box center [652, 59] width 43 height 5
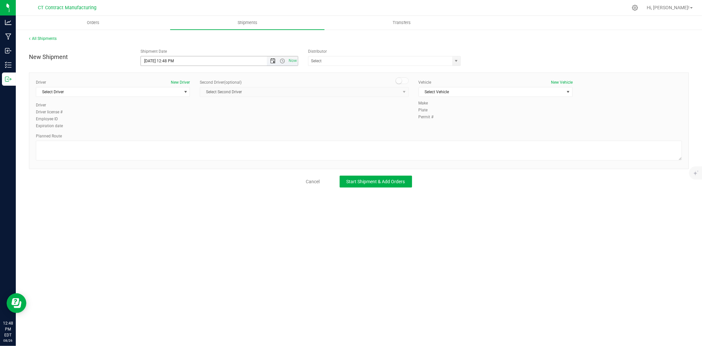
click at [272, 63] on span "Open the date view" at bounding box center [272, 60] width 5 height 5
click at [175, 137] on link "27" at bounding box center [176, 138] width 10 height 10
click at [284, 58] on span "Open the time view" at bounding box center [282, 60] width 5 height 5
click at [158, 132] on li "8:00 AM" at bounding box center [219, 134] width 156 height 9
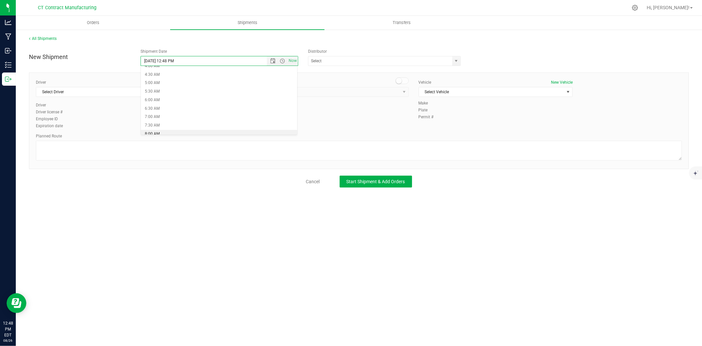
type input "8/27/2025 8:00 AM"
click at [455, 60] on span "select" at bounding box center [456, 60] width 5 height 5
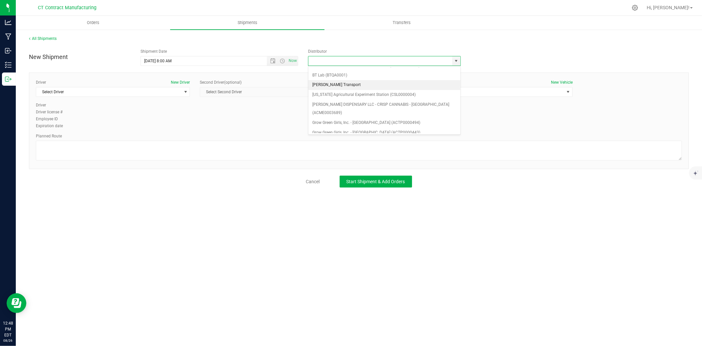
scroll to position [37, 0]
click at [342, 118] on li "Grow Green Girls, Inc. - [GEOGRAPHIC_DATA] (ACTP0000443)" at bounding box center [384, 123] width 152 height 10
type input "Grow Green Girls, Inc. - [GEOGRAPHIC_DATA] (ACTP0000443)"
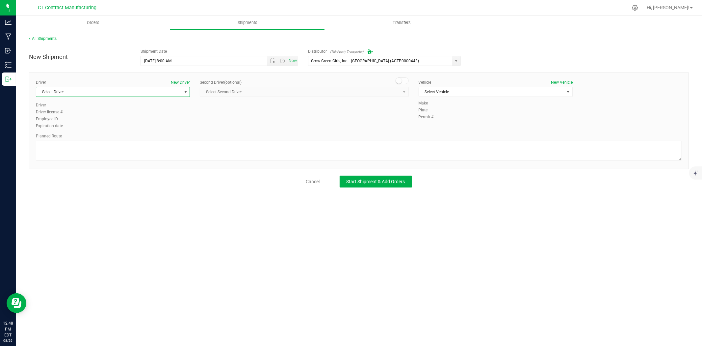
click at [153, 88] on span "Select Driver" at bounding box center [108, 91] width 145 height 9
click at [88, 120] on li "TBD A" at bounding box center [112, 120] width 153 height 10
click at [404, 80] on span at bounding box center [402, 80] width 13 height 7
click at [400, 92] on span "select" at bounding box center [404, 91] width 8 height 9
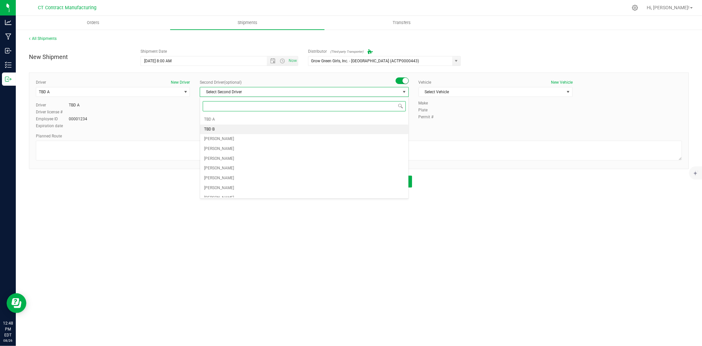
click at [245, 129] on li "TBD B" at bounding box center [304, 129] width 208 height 10
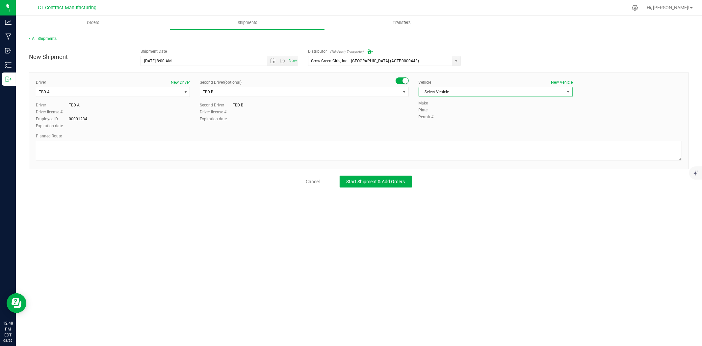
click at [459, 92] on span "Select Vehicle" at bounding box center [491, 91] width 145 height 9
click at [455, 114] on li "Ford Transit 250" at bounding box center [495, 113] width 153 height 10
click at [443, 142] on textarea at bounding box center [359, 151] width 646 height 20
paste textarea "Randomized route via 3rd party transporter"
type textarea "Randomized route via 3rd party transporter"
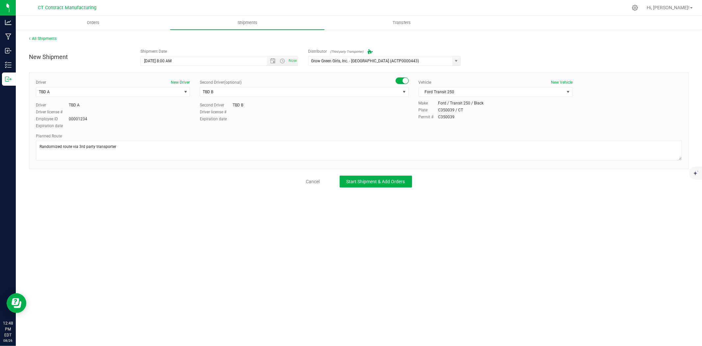
click at [399, 191] on div "All Shipments New Shipment Shipment Date 8/27/2025 8:00 AM Now Distributor (Thi…" at bounding box center [359, 111] width 686 height 165
click at [399, 183] on span "Start Shipment & Add Orders" at bounding box center [376, 181] width 59 height 5
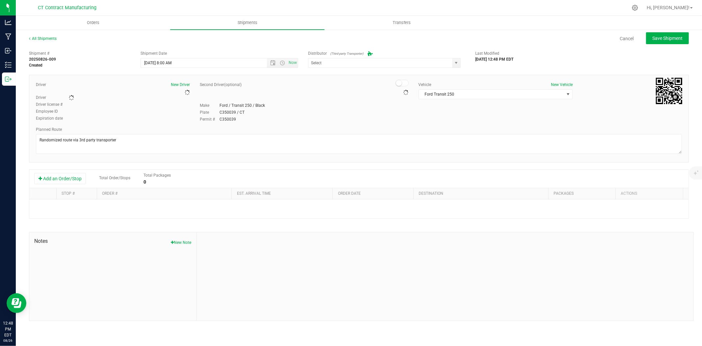
type input "Grow Green Girls, Inc. - [GEOGRAPHIC_DATA] (ACTP0000443)"
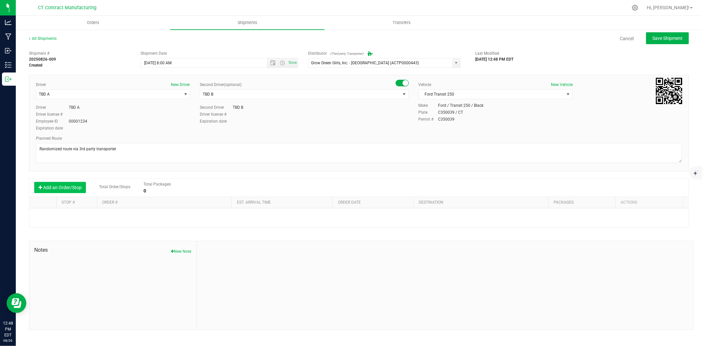
click at [57, 188] on button "Add an Order/Stop" at bounding box center [60, 187] width 52 height 11
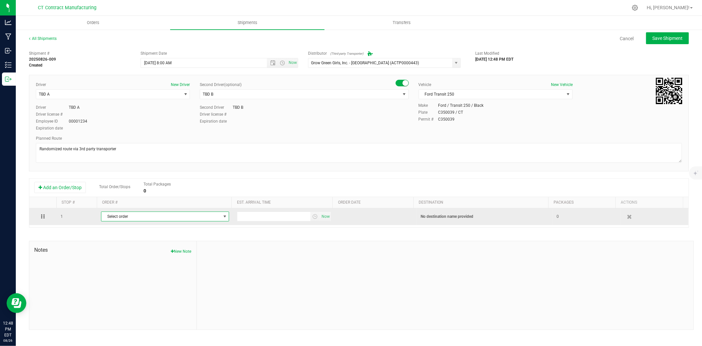
click at [140, 215] on span "Select order" at bounding box center [160, 216] width 119 height 9
type input "2963"
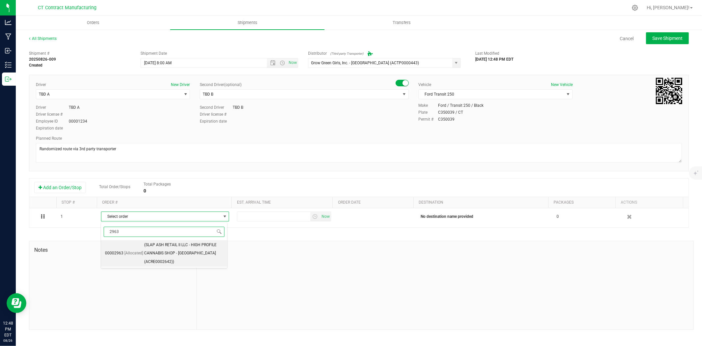
click at [150, 251] on span "(SLAP ASH RETAIL II LLC - HIGH PROFILE CANNABIS SHOP - Canton (ACRE0002642))" at bounding box center [183, 253] width 79 height 25
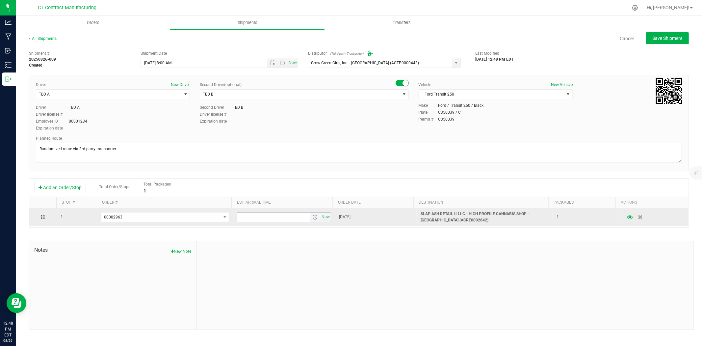
click at [313, 216] on span "select" at bounding box center [314, 216] width 5 height 5
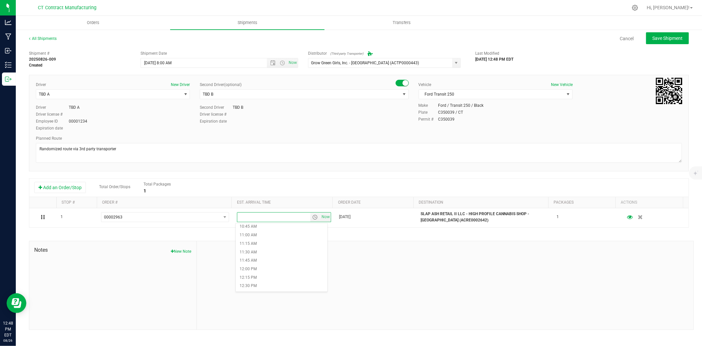
scroll to position [402, 0]
click at [280, 248] on li "12:30 PM" at bounding box center [282, 249] width 92 height 9
click at [656, 38] on span "Save Shipment" at bounding box center [667, 38] width 30 height 5
type input "8/27/2025 12:00 PM"
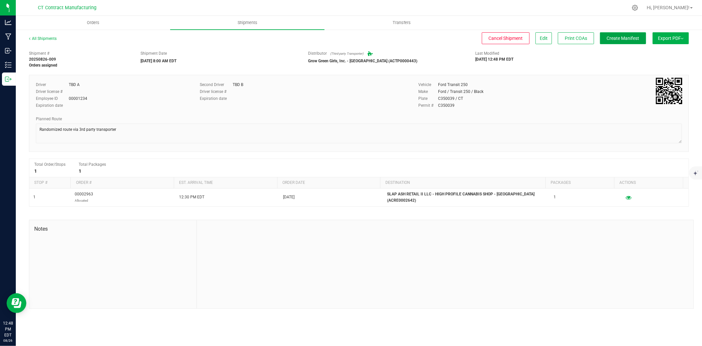
click at [619, 36] on span "Create Manifest" at bounding box center [623, 38] width 33 height 5
click at [46, 41] on div "All Shipments" at bounding box center [49, 41] width 40 height 10
click at [46, 38] on link "All Shipments" at bounding box center [43, 38] width 28 height 5
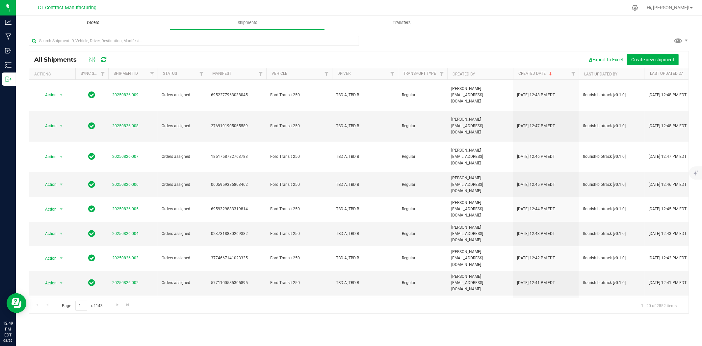
click at [100, 19] on uib-tab-heading "Orders" at bounding box center [93, 22] width 154 height 13
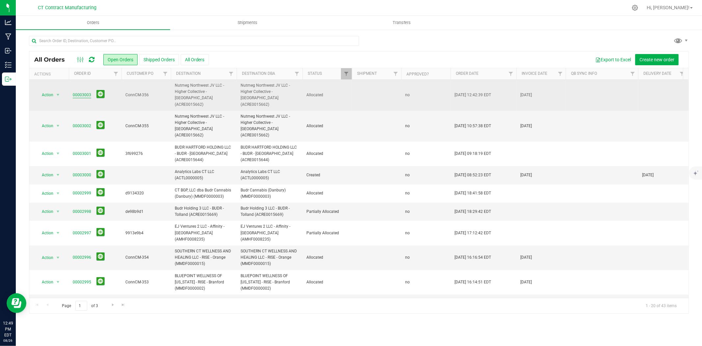
click at [85, 93] on link "00003003" at bounding box center [82, 95] width 18 height 6
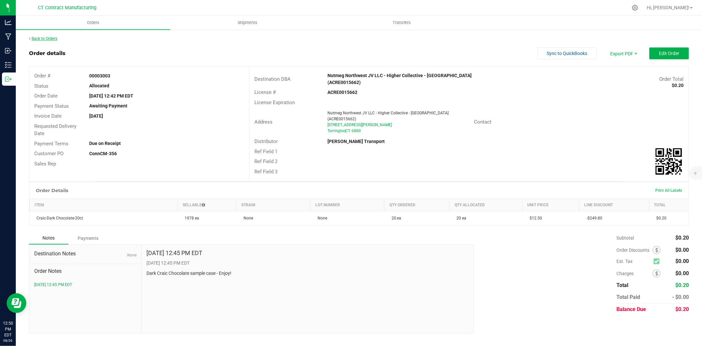
click at [48, 39] on link "Back to Orders" at bounding box center [43, 38] width 28 height 5
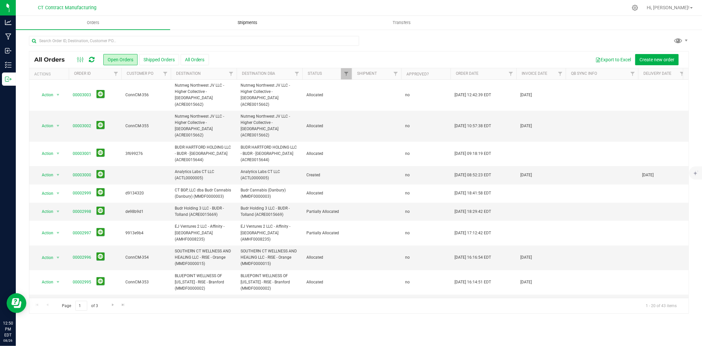
click at [246, 20] on span "Shipments" at bounding box center [248, 23] width 38 height 6
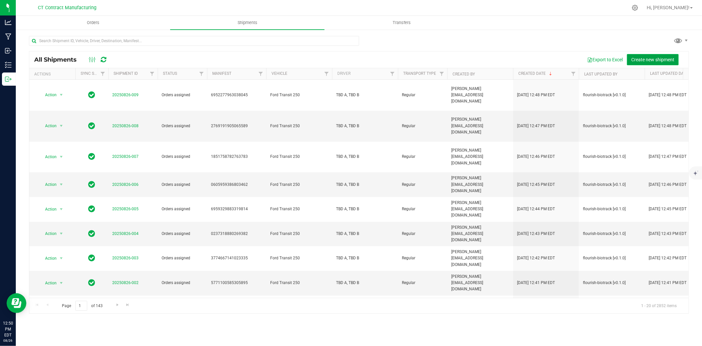
click at [646, 61] on span "Create new shipment" at bounding box center [652, 59] width 43 height 5
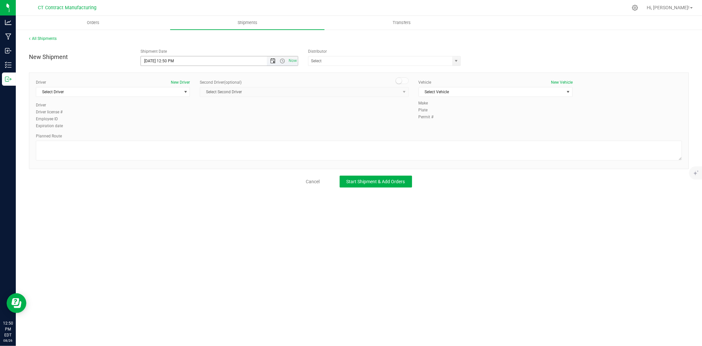
click at [273, 63] on span "Open the date view" at bounding box center [272, 60] width 5 height 5
click at [174, 136] on link "27" at bounding box center [176, 138] width 10 height 10
click at [280, 61] on span "Open the time view" at bounding box center [282, 60] width 5 height 5
click at [167, 131] on li "8:00 AM" at bounding box center [219, 134] width 156 height 9
type input "8/27/2025 8:00 AM"
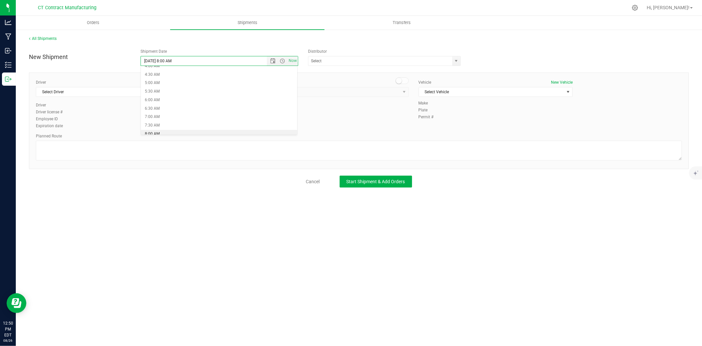
scroll to position [76, 0]
click at [458, 62] on span "select" at bounding box center [456, 60] width 5 height 5
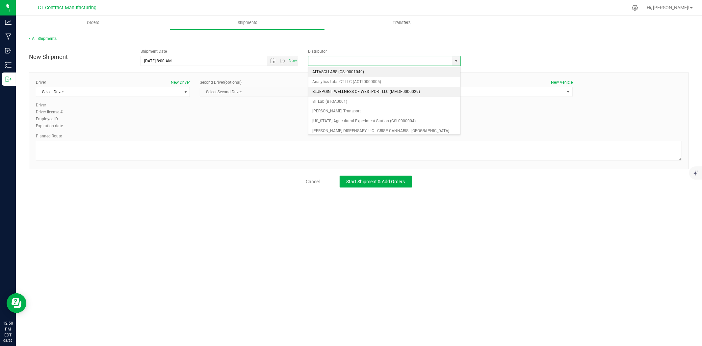
scroll to position [37, 0]
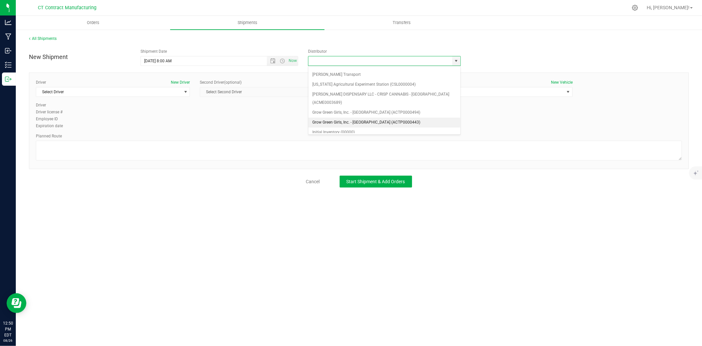
click at [383, 118] on li "Grow Green Girls, Inc. - [GEOGRAPHIC_DATA] (ACTP0000443)" at bounding box center [384, 123] width 152 height 10
type input "Grow Green Girls, Inc. - [GEOGRAPHIC_DATA] (ACTP0000443)"
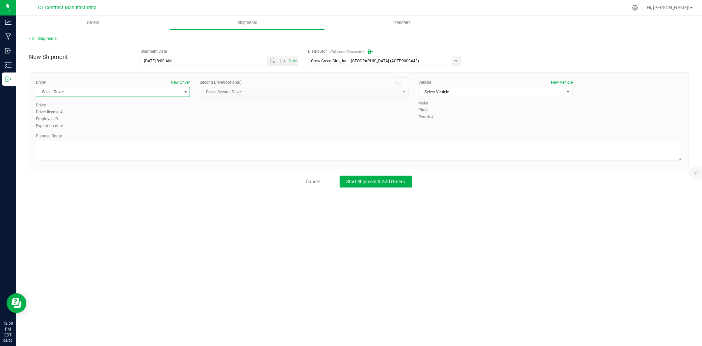
click at [175, 96] on span "Select Driver" at bounding box center [108, 91] width 145 height 9
click at [67, 121] on li "TBD A" at bounding box center [112, 120] width 153 height 10
click at [397, 84] on div "Second Driver (optional)" at bounding box center [304, 82] width 209 height 6
click at [402, 81] on span at bounding box center [402, 80] width 13 height 7
click at [400, 92] on span "select" at bounding box center [404, 91] width 8 height 9
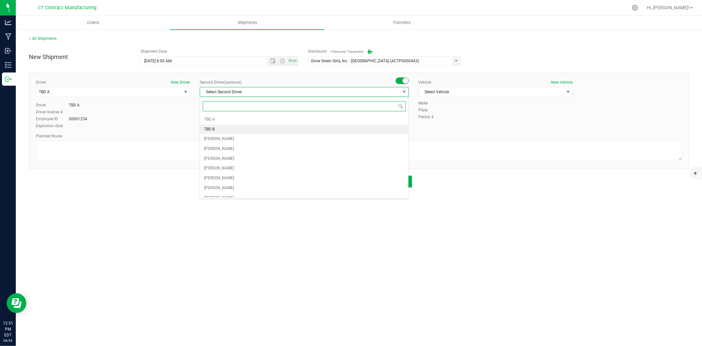
click at [235, 128] on li "TBD B" at bounding box center [304, 129] width 208 height 10
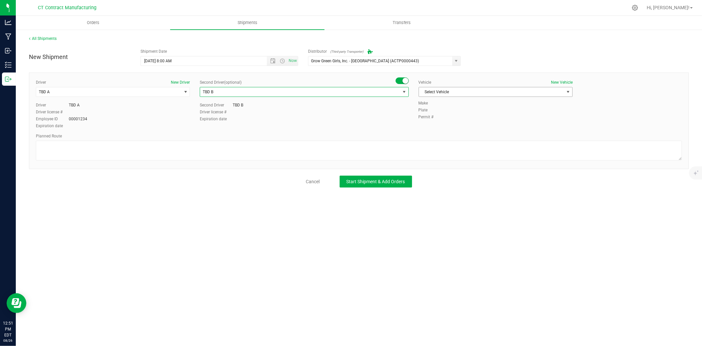
click at [435, 87] on span "Select Vehicle" at bounding box center [491, 91] width 145 height 9
click at [436, 111] on li "Ford Transit 250" at bounding box center [495, 113] width 153 height 10
click at [351, 152] on textarea at bounding box center [359, 151] width 646 height 20
paste textarea "Randomized route via 3rd party transporter"
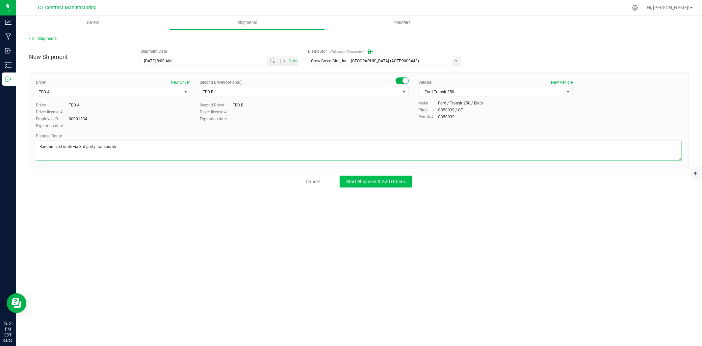
type textarea "Randomized route via 3rd party transporter"
click at [357, 180] on span "Start Shipment & Add Orders" at bounding box center [376, 181] width 59 height 5
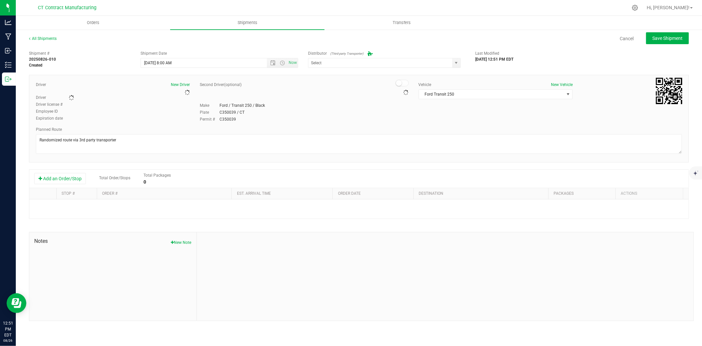
type input "Grow Green Girls, Inc. - [GEOGRAPHIC_DATA] (ACTP0000443)"
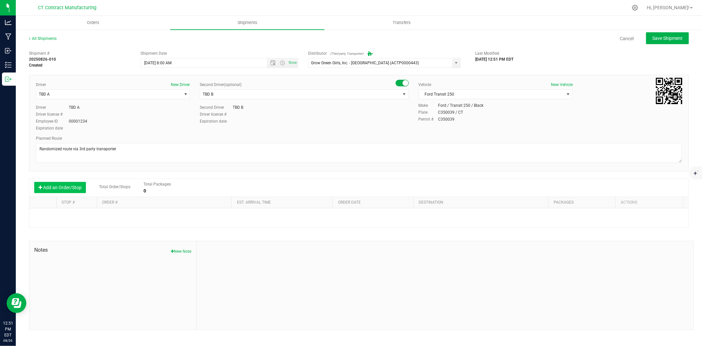
drag, startPoint x: 78, startPoint y: 186, endPoint x: 85, endPoint y: 185, distance: 6.7
click at [78, 186] on button "Add an Order/Stop" at bounding box center [60, 187] width 52 height 11
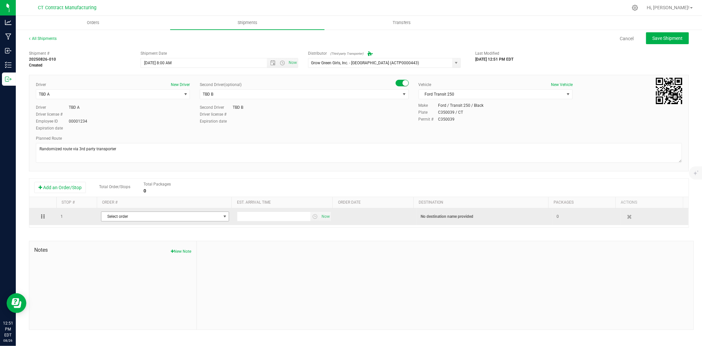
click at [204, 215] on span "Select order" at bounding box center [160, 216] width 119 height 9
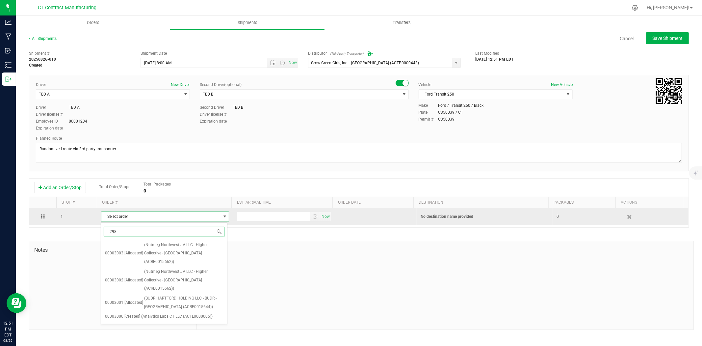
type input "2984"
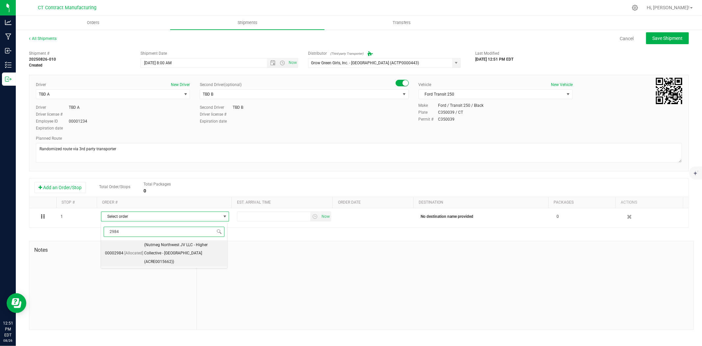
click at [188, 246] on span "(Nutmeg Northwest JV LLC - Higher Collective - Torrington (ACRE0015662))" at bounding box center [183, 253] width 79 height 25
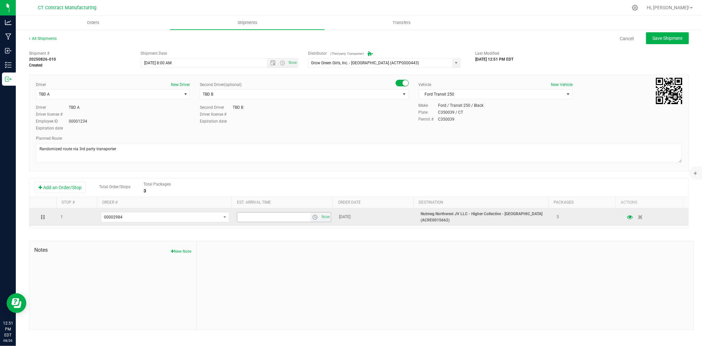
click at [314, 218] on span "select" at bounding box center [314, 216] width 5 height 5
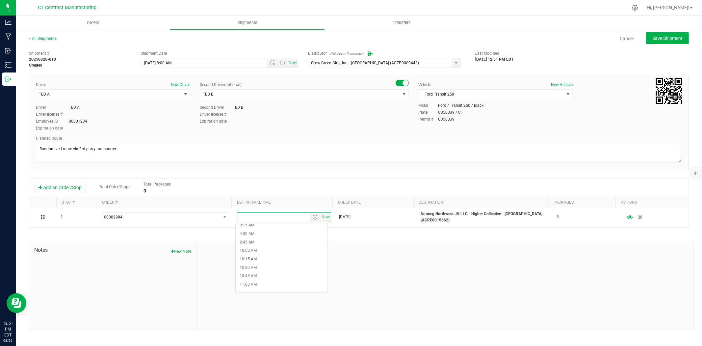
scroll to position [329, 0]
click at [263, 239] on li "10:00 AM" at bounding box center [282, 237] width 92 height 9
click at [666, 38] on span "Save Shipment" at bounding box center [667, 38] width 30 height 5
type input "8/27/2025 12:00 PM"
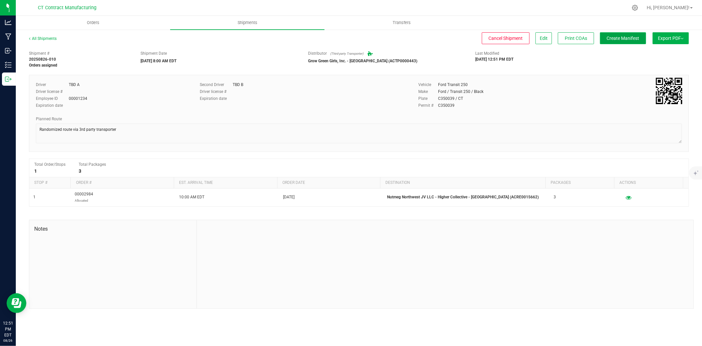
click at [622, 39] on span "Create Manifest" at bounding box center [623, 38] width 33 height 5
click at [47, 35] on div "All Shipments Cancel Shipment Edit Print COAs Ship Transfer Export PDF Manifest…" at bounding box center [359, 172] width 686 height 286
click at [50, 38] on link "All Shipments" at bounding box center [43, 38] width 28 height 5
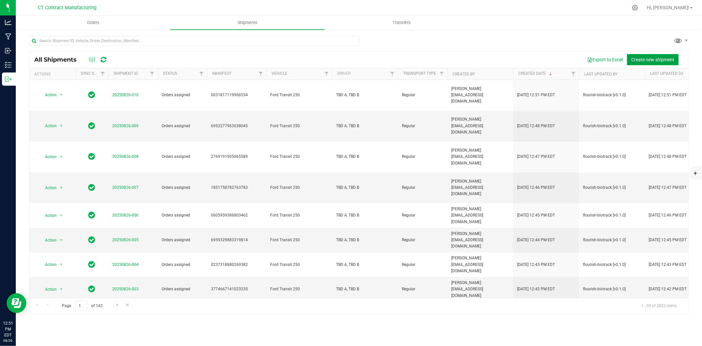
click at [641, 60] on span "Create new shipment" at bounding box center [652, 59] width 43 height 5
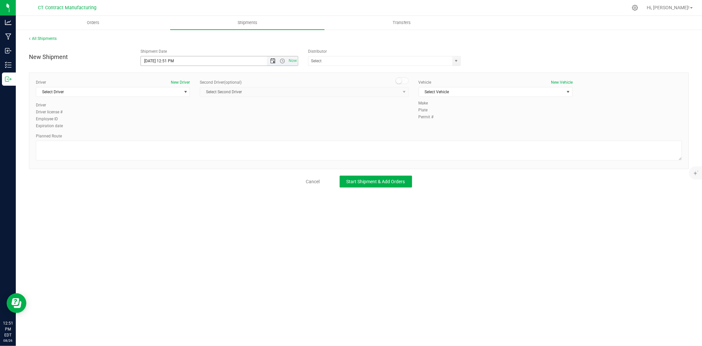
click at [272, 62] on span "Open the date view" at bounding box center [272, 60] width 5 height 5
click at [177, 136] on link "27" at bounding box center [176, 138] width 10 height 10
click at [281, 59] on span "Open the time view" at bounding box center [282, 60] width 5 height 5
click at [174, 94] on li "8:00 AM" at bounding box center [219, 97] width 156 height 9
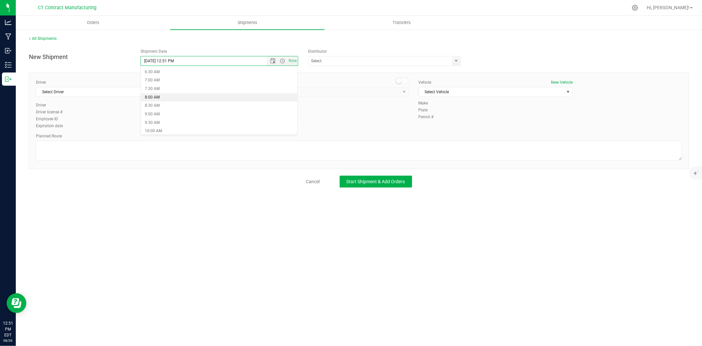
type input "8/27/2025 8:00 AM"
click at [458, 60] on span "select" at bounding box center [456, 60] width 5 height 5
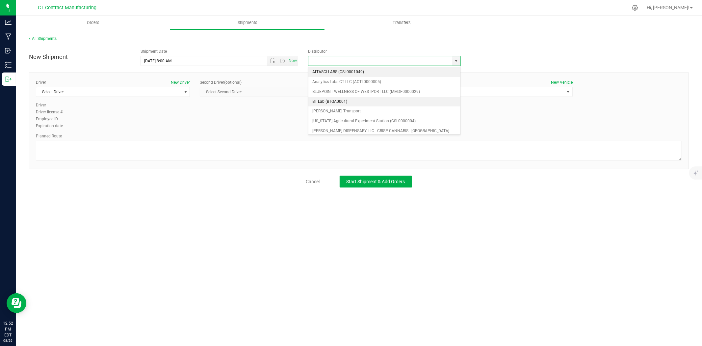
scroll to position [37, 0]
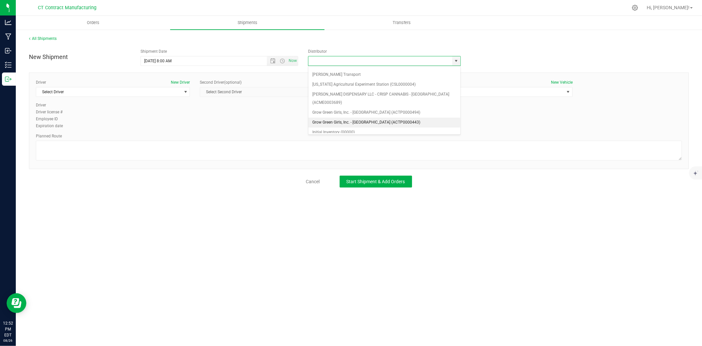
click at [392, 118] on li "Grow Green Girls, Inc. - [GEOGRAPHIC_DATA] (ACTP0000443)" at bounding box center [384, 123] width 152 height 10
type input "Grow Green Girls, Inc. - [GEOGRAPHIC_DATA] (ACTP0000443)"
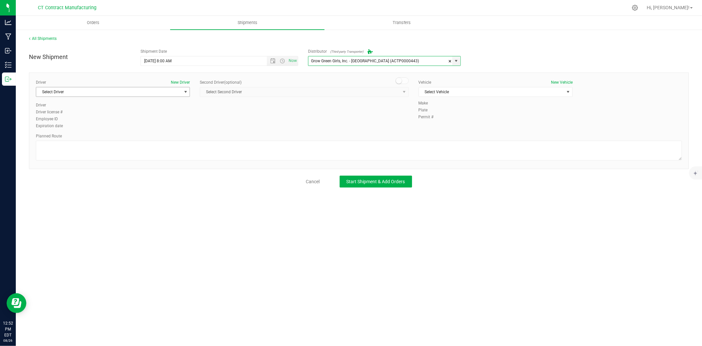
click at [139, 92] on span "Select Driver" at bounding box center [108, 91] width 145 height 9
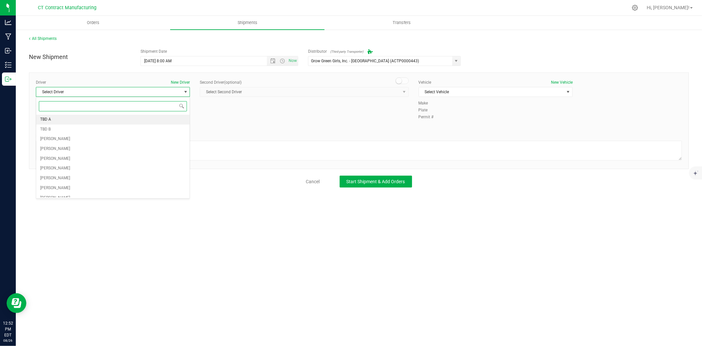
click at [47, 118] on span "TBD A" at bounding box center [45, 119] width 11 height 9
click at [399, 79] on small at bounding box center [399, 81] width 6 height 6
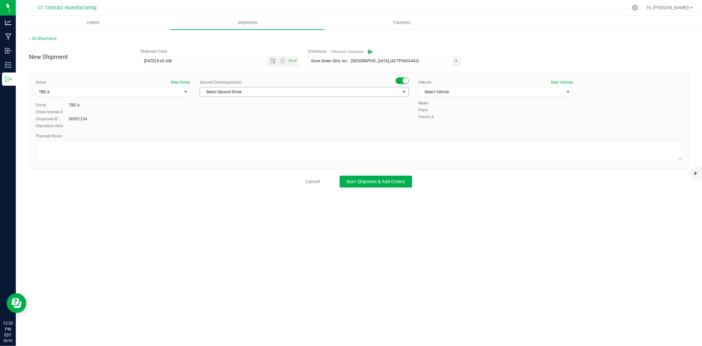
click at [397, 94] on span "Select Second Driver" at bounding box center [300, 91] width 200 height 9
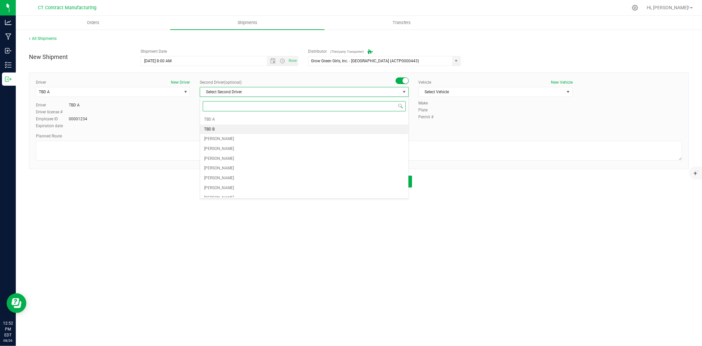
click at [252, 128] on li "TBD B" at bounding box center [304, 129] width 208 height 10
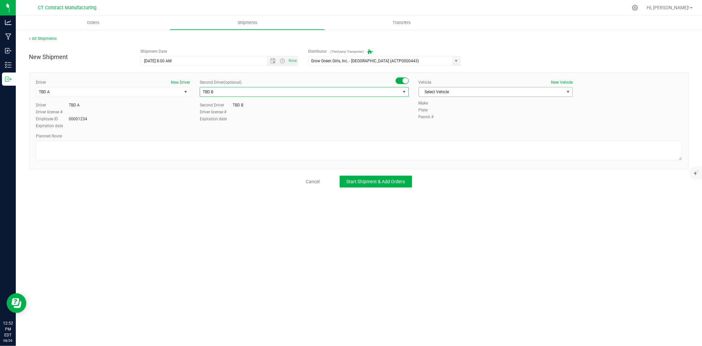
click at [443, 88] on span "Select Vehicle" at bounding box center [491, 91] width 145 height 9
click at [440, 110] on li "Ford Transit 250" at bounding box center [495, 113] width 153 height 10
click at [407, 153] on textarea at bounding box center [359, 151] width 646 height 20
paste textarea "Randomized route via 3rd party transporter"
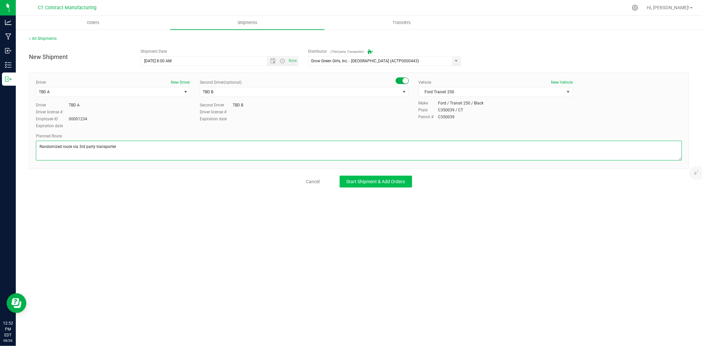
type textarea "Randomized route via 3rd party transporter"
click at [393, 176] on button "Start Shipment & Add Orders" at bounding box center [376, 181] width 72 height 12
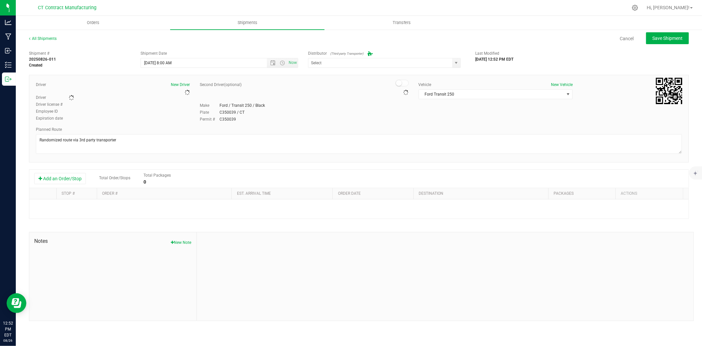
type input "Grow Green Girls, Inc. - [GEOGRAPHIC_DATA] (ACTP0000443)"
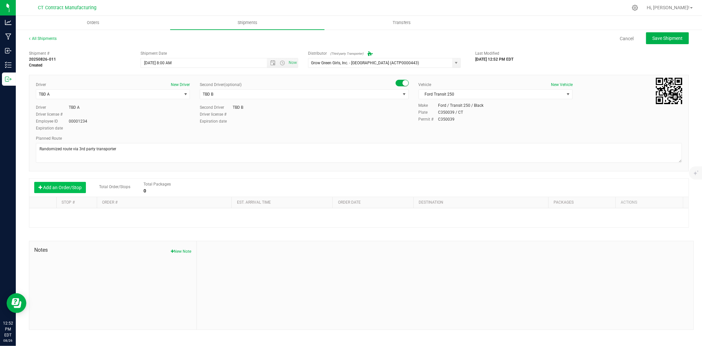
click at [79, 185] on button "Add an Order/Stop" at bounding box center [60, 187] width 52 height 11
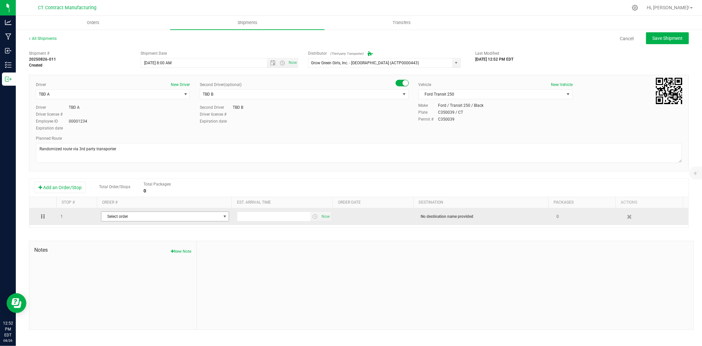
click at [142, 216] on span "Select order" at bounding box center [160, 216] width 119 height 9
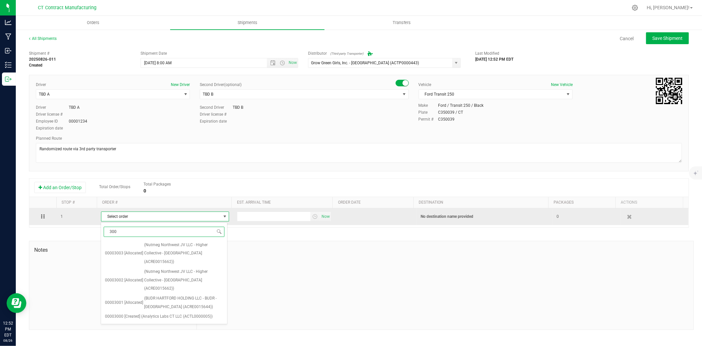
type input "3003"
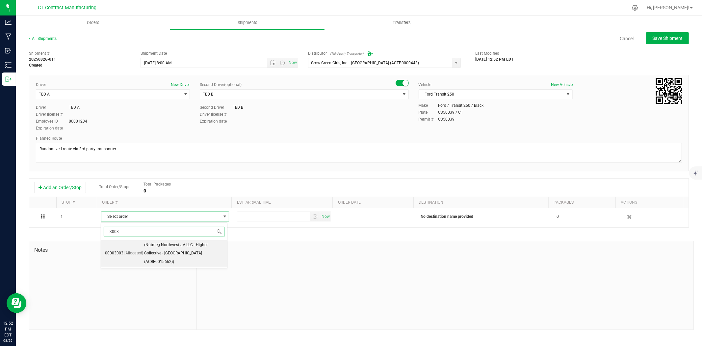
click at [162, 245] on span "(Nutmeg Northwest JV LLC - Higher Collective - Torrington (ACRE0015662))" at bounding box center [183, 253] width 79 height 25
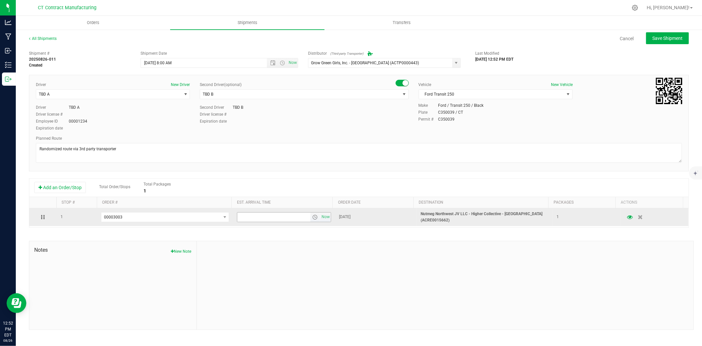
click at [313, 218] on span "select" at bounding box center [314, 216] width 5 height 5
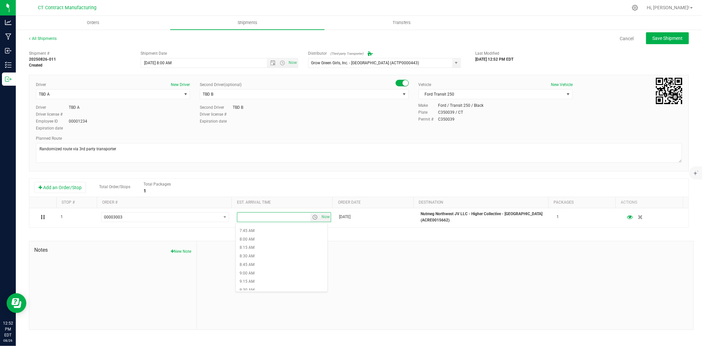
scroll to position [292, 0]
click at [262, 275] on li "10:00 AM" at bounding box center [282, 274] width 92 height 9
click at [661, 43] on button "Save Shipment" at bounding box center [667, 38] width 43 height 12
type input "8/27/2025 12:00 PM"
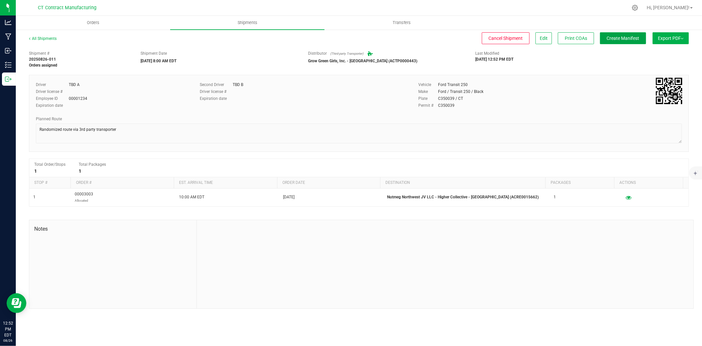
click at [620, 37] on span "Create Manifest" at bounding box center [623, 38] width 33 height 5
click at [48, 40] on link "All Shipments" at bounding box center [43, 38] width 28 height 5
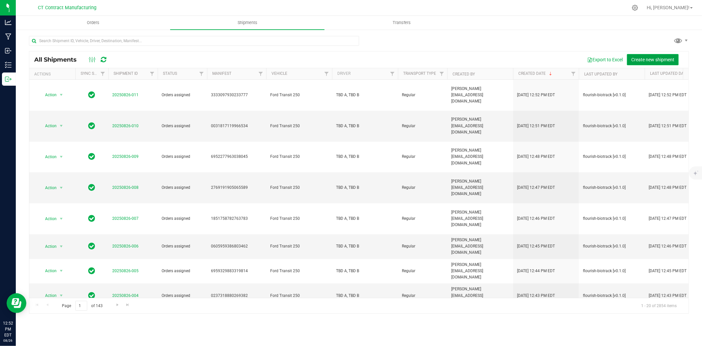
click at [664, 60] on span "Create new shipment" at bounding box center [652, 59] width 43 height 5
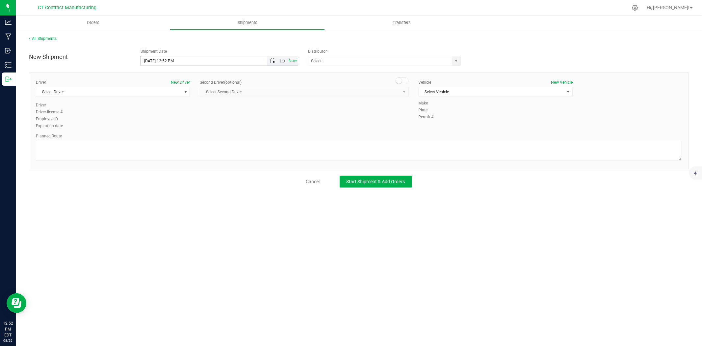
click at [272, 59] on span "Open the date view" at bounding box center [272, 60] width 5 height 5
click at [177, 137] on link "27" at bounding box center [176, 138] width 10 height 10
click at [283, 58] on span "Open the time view" at bounding box center [282, 60] width 5 height 5
click at [158, 132] on li "8:00 AM" at bounding box center [219, 134] width 156 height 9
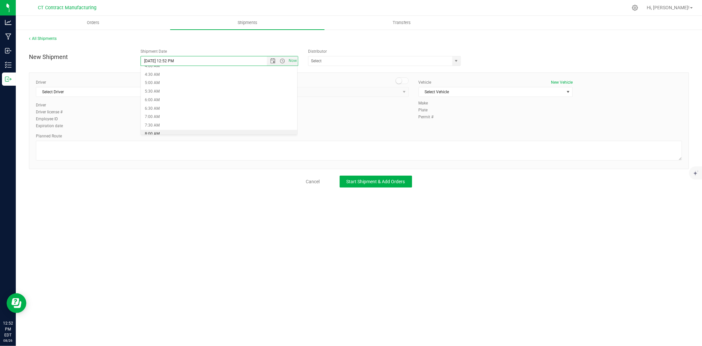
type input "8/27/2025 8:00 AM"
click at [400, 64] on input "text" at bounding box center [378, 60] width 140 height 9
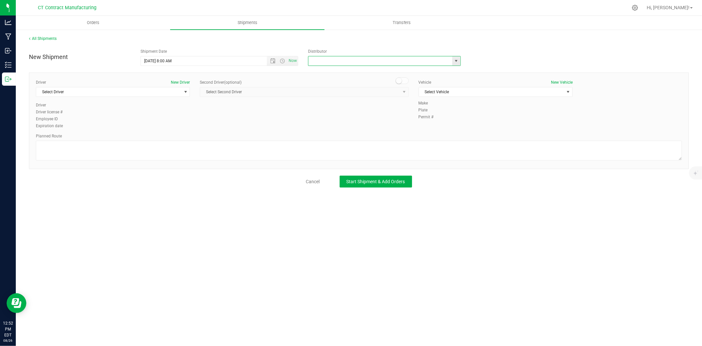
click at [458, 60] on span "select" at bounding box center [456, 60] width 5 height 5
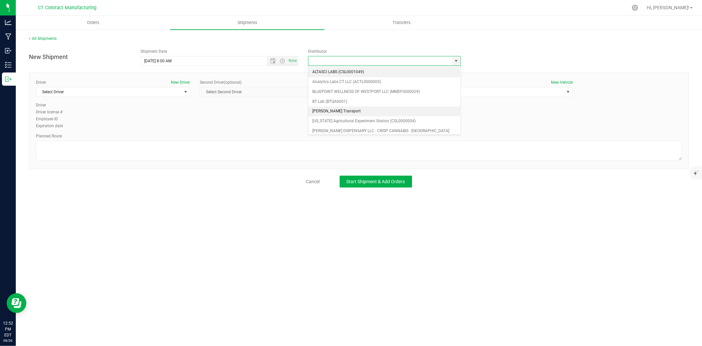
scroll to position [37, 0]
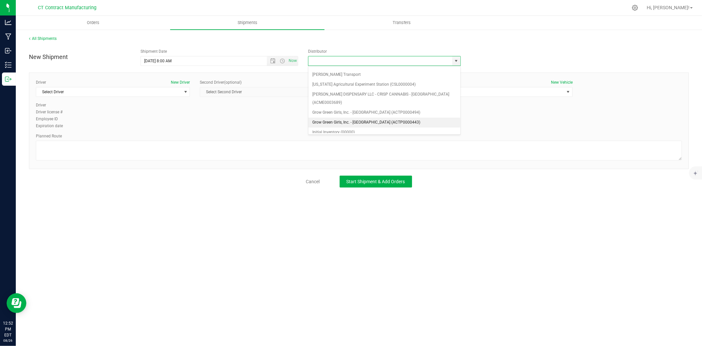
click at [378, 118] on li "Grow Green Girls, Inc. - [GEOGRAPHIC_DATA] (ACTP0000443)" at bounding box center [384, 123] width 152 height 10
type input "Grow Green Girls, Inc. - [GEOGRAPHIC_DATA] (ACTP0000443)"
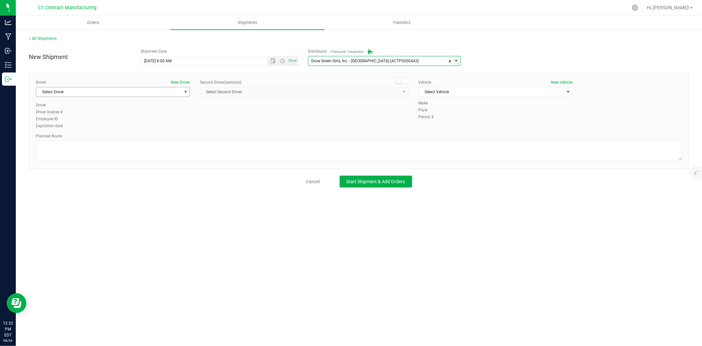
click at [155, 90] on span "Select Driver" at bounding box center [108, 91] width 145 height 9
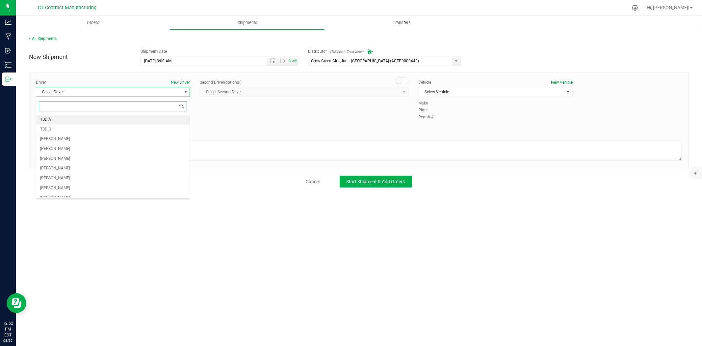
click at [103, 121] on li "TBD A" at bounding box center [112, 120] width 153 height 10
click at [400, 80] on small at bounding box center [399, 81] width 6 height 6
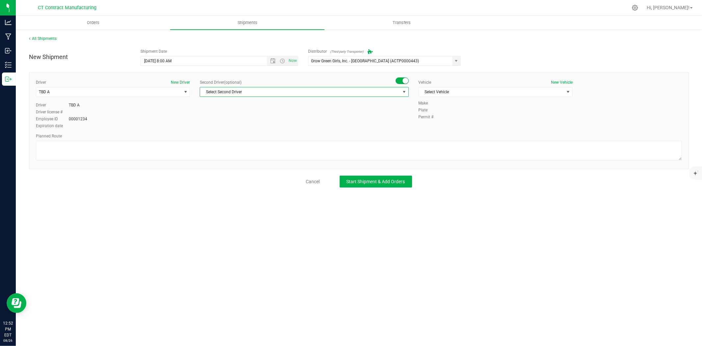
click at [394, 91] on span "Select Second Driver" at bounding box center [300, 91] width 200 height 9
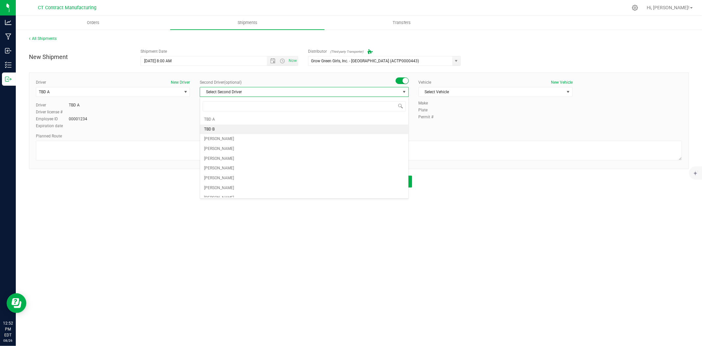
click at [253, 130] on li "TBD B" at bounding box center [304, 129] width 208 height 10
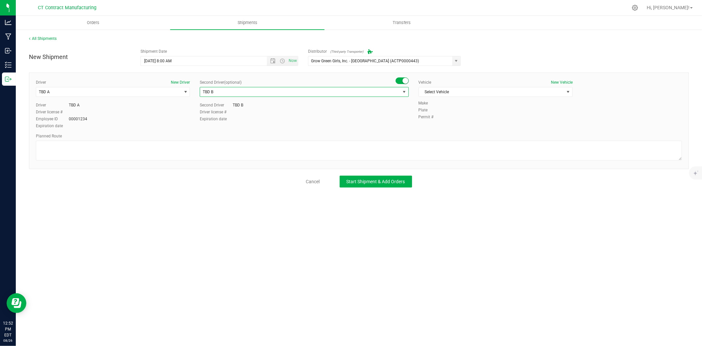
click at [433, 99] on div "Vehicle New Vehicle Select Vehicle Select Vehicle Analytics Labs Ford Transit 2…" at bounding box center [496, 89] width 164 height 21
click at [436, 94] on span "Select Vehicle" at bounding box center [491, 91] width 145 height 9
click at [434, 111] on li "Ford Transit 250" at bounding box center [495, 113] width 153 height 10
click at [330, 155] on textarea at bounding box center [359, 151] width 646 height 20
paste textarea "Randomized route via 3rd party transporter"
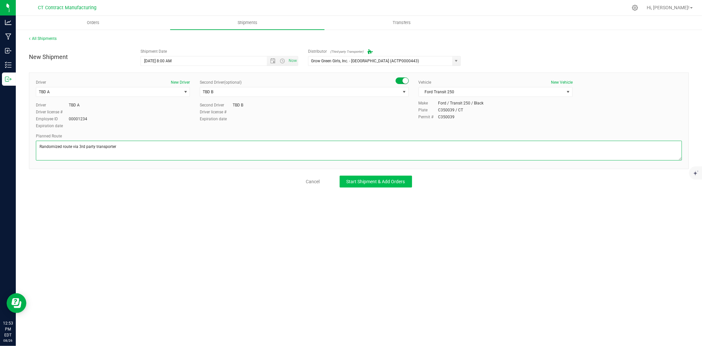
type textarea "Randomized route via 3rd party transporter"
click at [384, 183] on span "Start Shipment & Add Orders" at bounding box center [376, 181] width 59 height 5
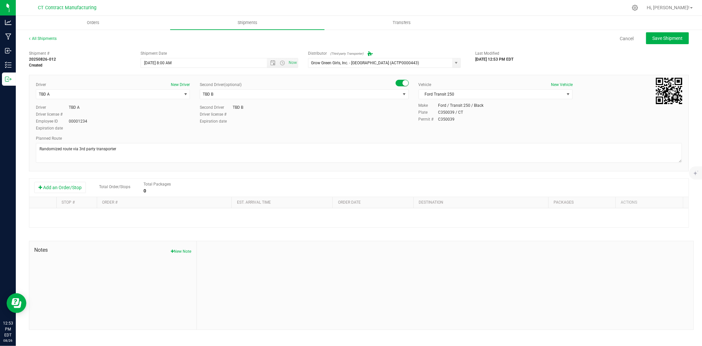
click at [65, 176] on div "Shipment # 20250826-012 Created Shipment Date 8/27/2025 8:00 AM Now Distributor…" at bounding box center [359, 188] width 660 height 282
click at [66, 185] on button "Add an Order/Stop" at bounding box center [60, 187] width 52 height 11
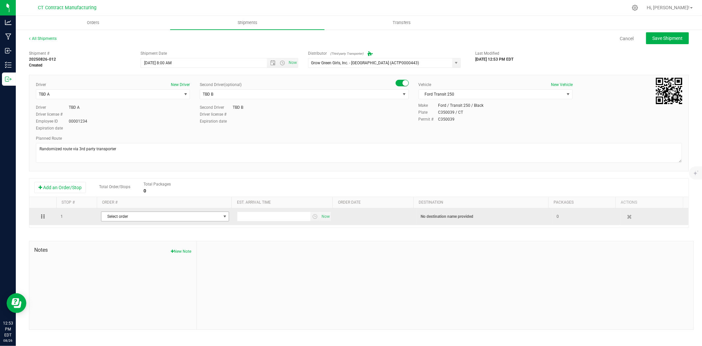
click at [146, 216] on span "Select order" at bounding box center [160, 216] width 119 height 9
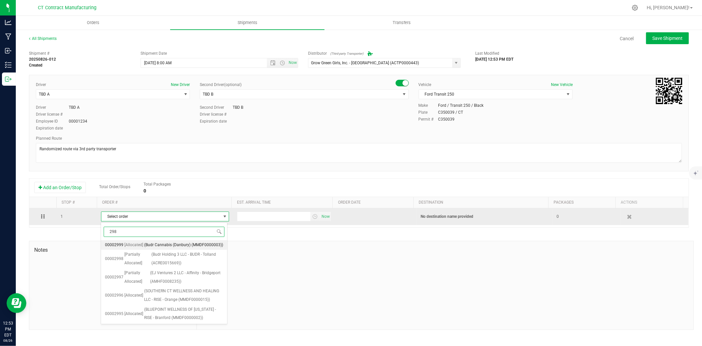
type input "2983"
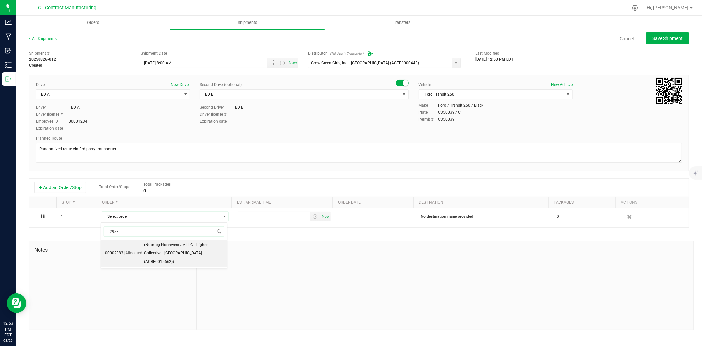
click at [167, 247] on span "(Nutmeg Northwest JV LLC - Higher Collective - Torrington (ACRE0015662))" at bounding box center [183, 253] width 79 height 25
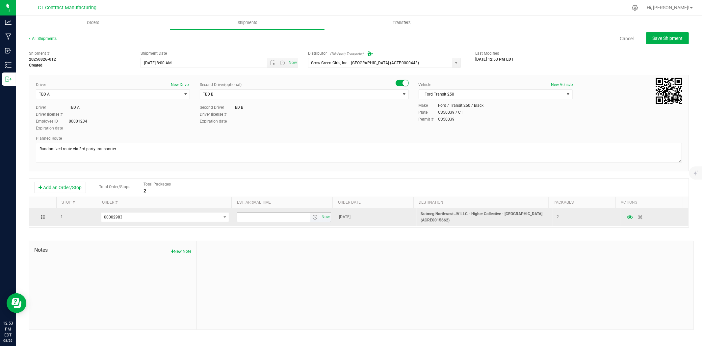
click at [312, 218] on span "select" at bounding box center [314, 216] width 5 height 5
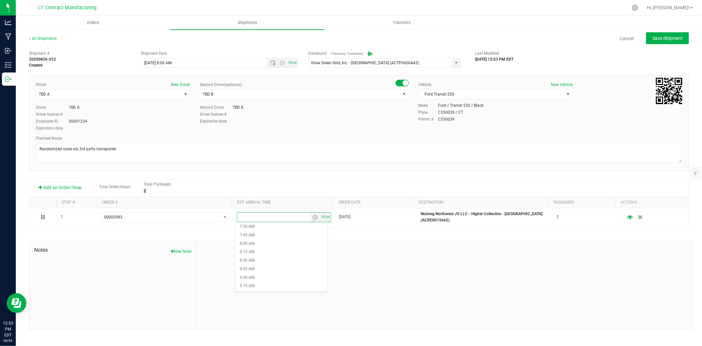
scroll to position [292, 0]
click at [269, 275] on li "10:00 AM" at bounding box center [282, 274] width 92 height 9
click at [658, 36] on span "Save Shipment" at bounding box center [667, 38] width 30 height 5
type input "8/27/2025 12:00 PM"
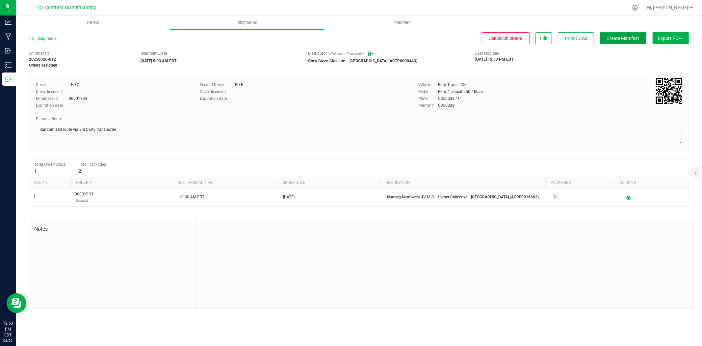
click at [626, 38] on span "Create Manifest" at bounding box center [623, 38] width 33 height 5
click at [31, 39] on link "All Shipments" at bounding box center [43, 38] width 28 height 5
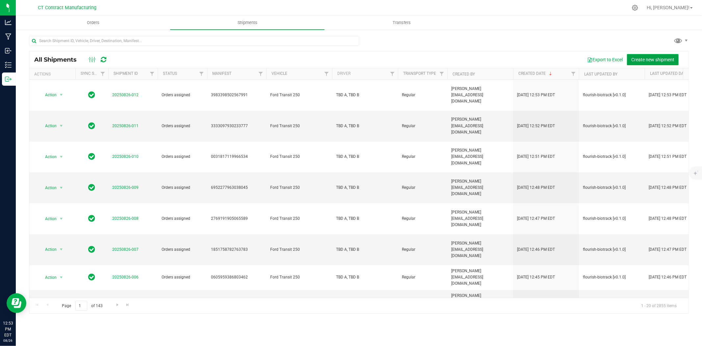
click at [636, 54] on button "Create new shipment" at bounding box center [653, 59] width 52 height 11
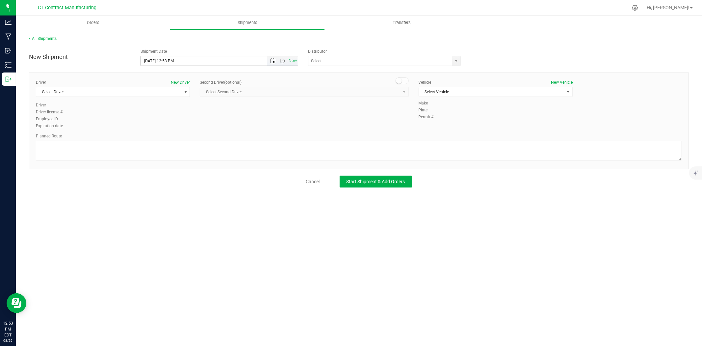
click at [276, 61] on span "Open the date view" at bounding box center [272, 60] width 11 height 5
click at [176, 136] on link "27" at bounding box center [176, 138] width 10 height 10
click at [284, 63] on span "Open the time view" at bounding box center [282, 60] width 5 height 5
click at [164, 98] on li "8:00 AM" at bounding box center [219, 97] width 156 height 9
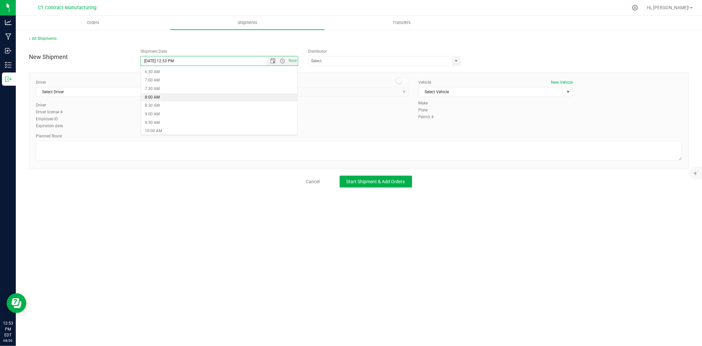
type input "8/27/2025 8:00 AM"
click at [459, 63] on span "select" at bounding box center [456, 60] width 8 height 9
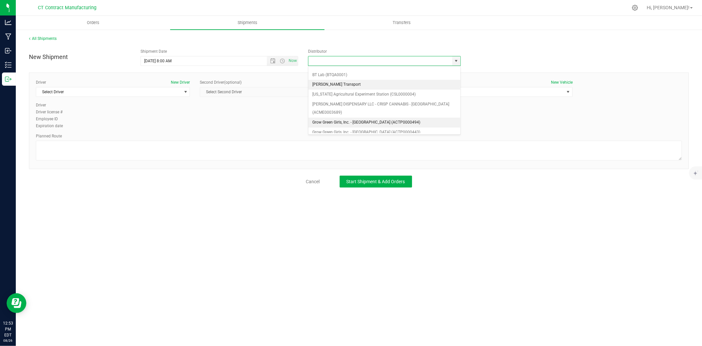
scroll to position [37, 0]
click at [371, 118] on li "Grow Green Girls, Inc. - [GEOGRAPHIC_DATA] (ACTP0000443)" at bounding box center [384, 123] width 152 height 10
type input "Grow Green Girls, Inc. - [GEOGRAPHIC_DATA] (ACTP0000443)"
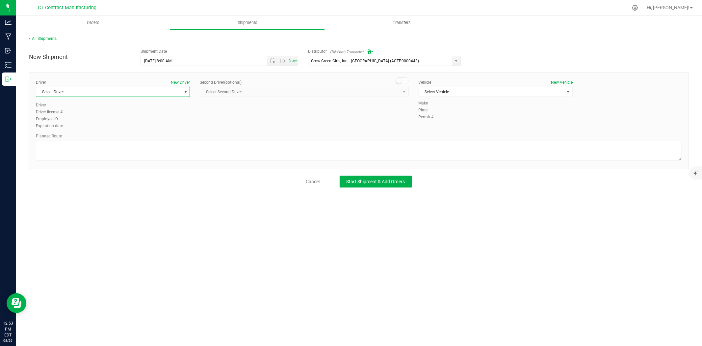
click at [167, 93] on span "Select Driver" at bounding box center [108, 91] width 145 height 9
click at [115, 123] on li "TBD A" at bounding box center [112, 120] width 153 height 10
click at [404, 80] on span at bounding box center [402, 80] width 13 height 7
drag, startPoint x: 403, startPoint y: 88, endPoint x: 394, endPoint y: 99, distance: 14.5
click at [403, 88] on span "select" at bounding box center [404, 91] width 8 height 9
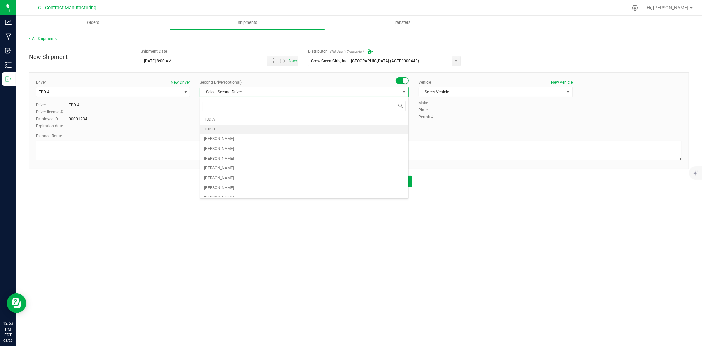
click at [248, 129] on li "TBD B" at bounding box center [304, 129] width 208 height 10
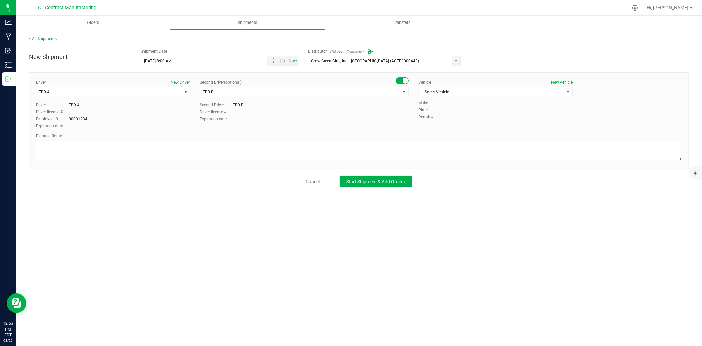
click at [446, 98] on div "Vehicle New Vehicle Select Vehicle Select Vehicle Analytics Labs Ford Transit 2…" at bounding box center [496, 89] width 164 height 21
click at [447, 95] on span "Select Vehicle" at bounding box center [491, 91] width 145 height 9
click at [442, 111] on li "Ford Transit 250" at bounding box center [495, 113] width 153 height 10
click at [346, 152] on textarea at bounding box center [359, 151] width 646 height 20
paste textarea "Randomized route via 3rd party transporter"
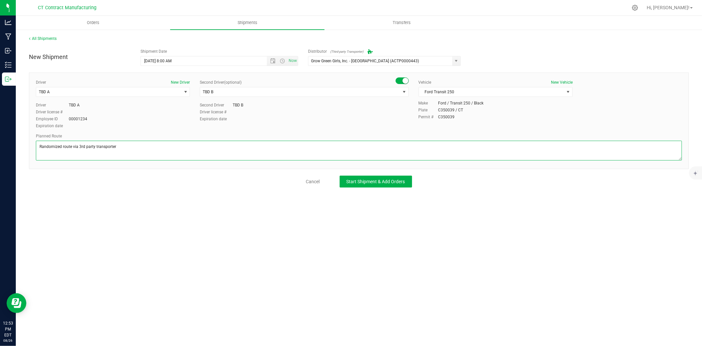
paste textarea "Randomized route via 3rd party transporter"
type textarea "Randomized route via 3rd party transporter"
click at [359, 175] on div "New Shipment Shipment Date [DATE] 8:00 AM Now Distributor (Third-party Transpor…" at bounding box center [359, 116] width 660 height 142
click at [360, 179] on span "Start Shipment & Add Orders" at bounding box center [376, 181] width 59 height 5
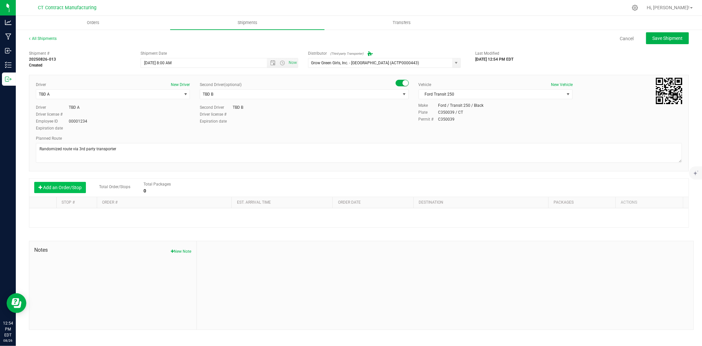
click at [51, 186] on button "Add an Order/Stop" at bounding box center [60, 187] width 52 height 11
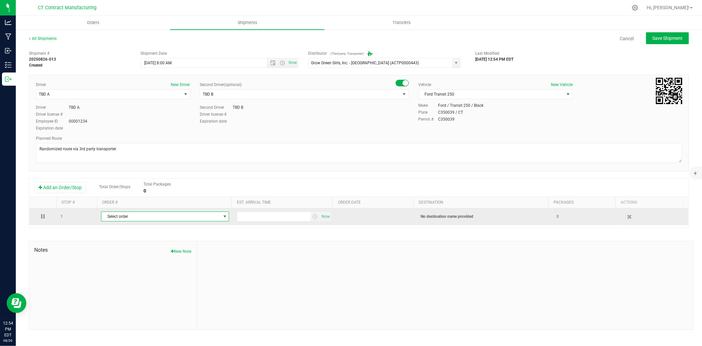
drag, startPoint x: 51, startPoint y: 186, endPoint x: 132, endPoint y: 213, distance: 84.5
click at [132, 213] on span "Select order" at bounding box center [160, 216] width 119 height 9
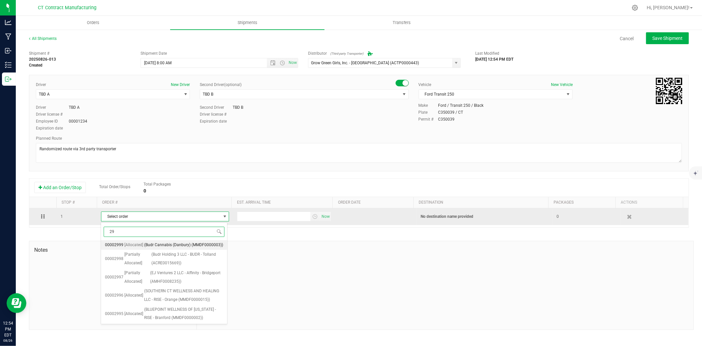
type input "2"
type input "3002"
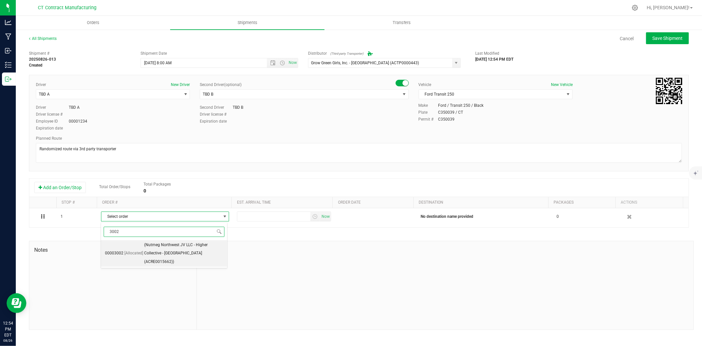
click at [165, 253] on span "(Nutmeg Northwest JV LLC - Higher Collective - [GEOGRAPHIC_DATA] (ACRE0015662))" at bounding box center [183, 253] width 79 height 25
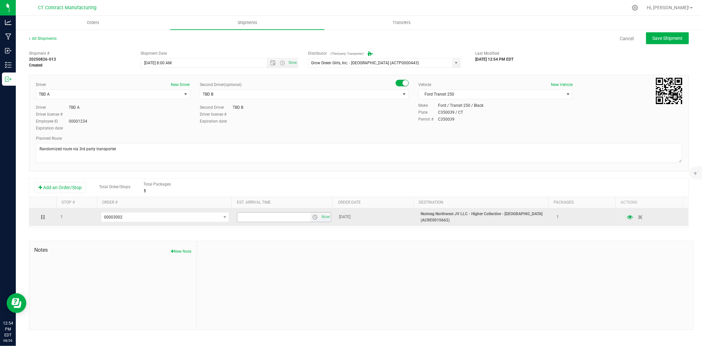
click at [315, 215] on span "select" at bounding box center [314, 216] width 5 height 5
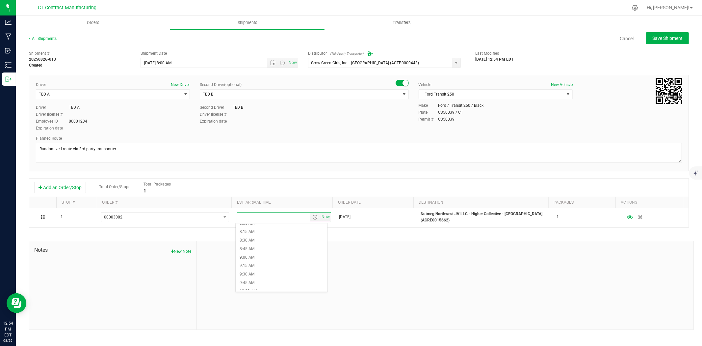
scroll to position [292, 0]
click at [265, 275] on li "10:00 AM" at bounding box center [282, 274] width 92 height 9
click at [680, 37] on span "Save Shipment" at bounding box center [667, 38] width 30 height 5
type input "[DATE] 12:00 PM"
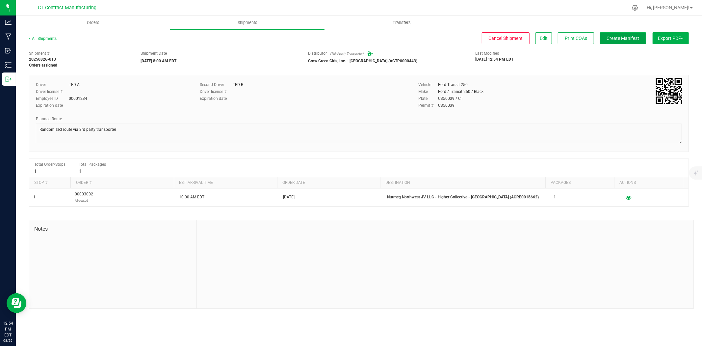
click at [624, 40] on span "Create Manifest" at bounding box center [623, 38] width 33 height 5
click at [52, 40] on link "All Shipments" at bounding box center [43, 38] width 28 height 5
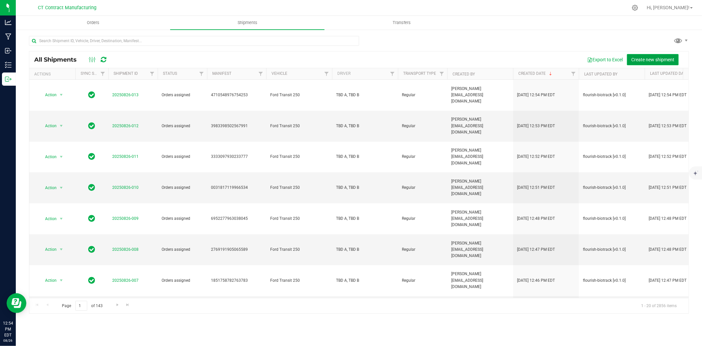
click at [645, 58] on span "Create new shipment" at bounding box center [652, 59] width 43 height 5
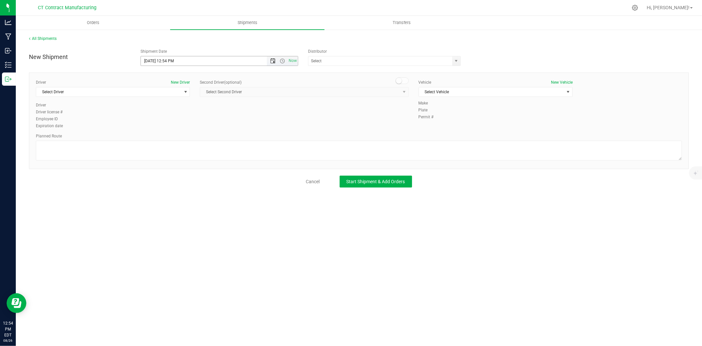
click at [271, 60] on span "Open the date view" at bounding box center [272, 60] width 5 height 5
click at [176, 137] on link "27" at bounding box center [176, 138] width 10 height 10
click at [280, 62] on span "Open the time view" at bounding box center [282, 60] width 5 height 5
click at [181, 98] on li "8:00 AM" at bounding box center [219, 97] width 156 height 9
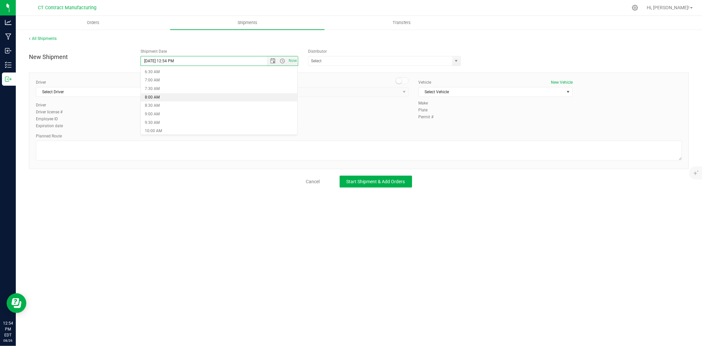
type input "[DATE] 8:00 AM"
click at [456, 60] on span "select" at bounding box center [456, 60] width 5 height 5
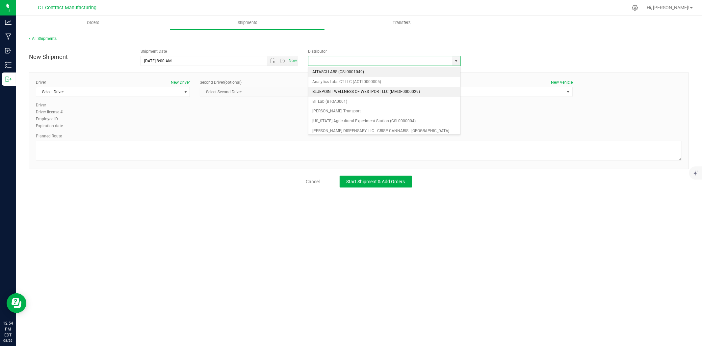
scroll to position [37, 0]
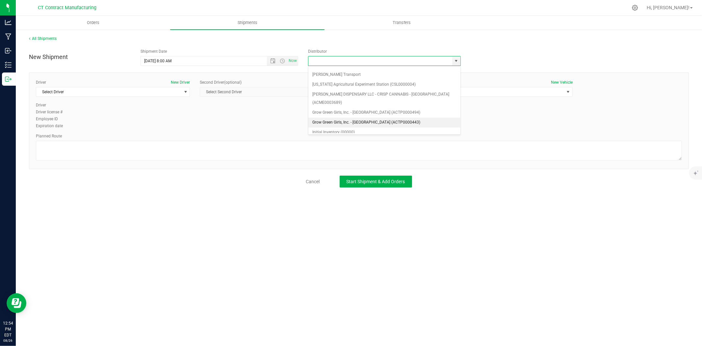
click at [392, 118] on li "Grow Green Girls, Inc. - [GEOGRAPHIC_DATA] (ACTP0000443)" at bounding box center [384, 123] width 152 height 10
type input "Grow Green Girls, Inc. - [GEOGRAPHIC_DATA] (ACTP0000443)"
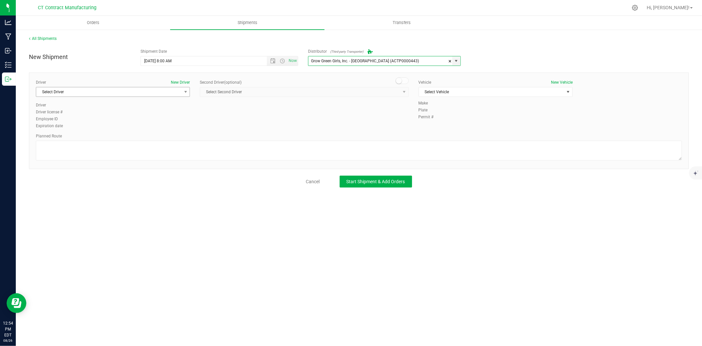
click at [172, 92] on span "Select Driver" at bounding box center [108, 91] width 145 height 9
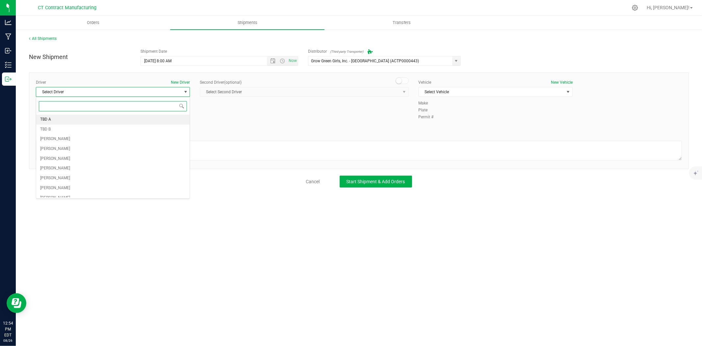
click at [81, 122] on li "TBD A" at bounding box center [112, 120] width 153 height 10
click at [406, 78] on span at bounding box center [402, 80] width 13 height 7
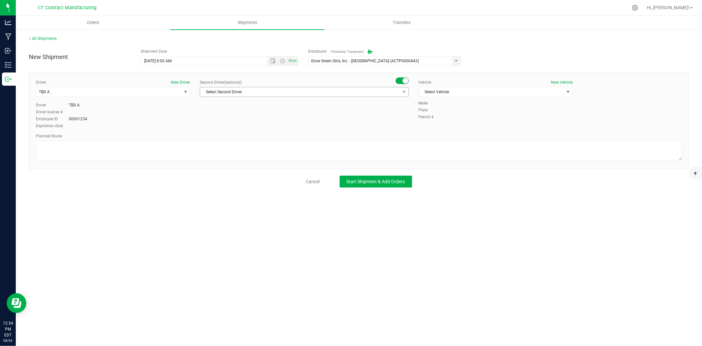
click at [399, 88] on span "Select Second Driver" at bounding box center [300, 91] width 200 height 9
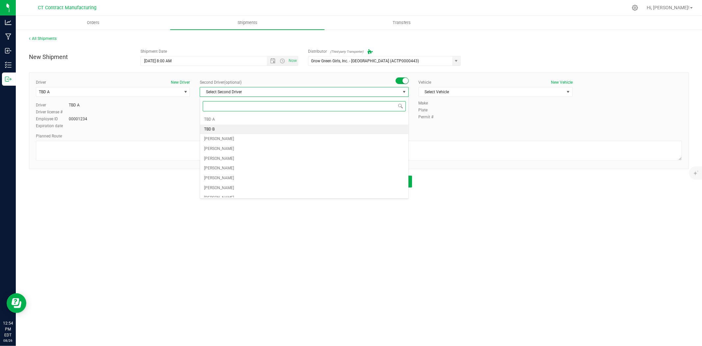
click at [234, 127] on li "TBD B" at bounding box center [304, 129] width 208 height 10
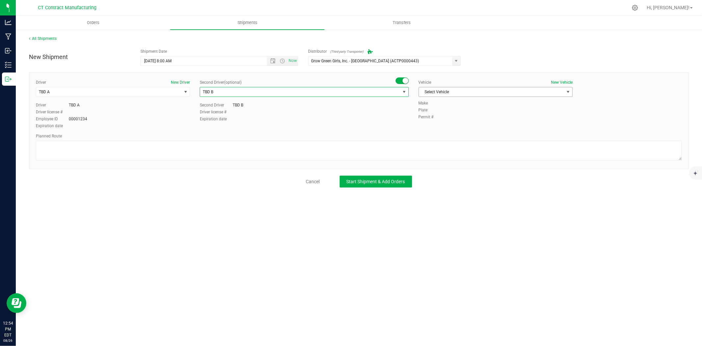
click at [458, 93] on span "Select Vehicle" at bounding box center [491, 91] width 145 height 9
click at [450, 110] on li "Ford Transit 250" at bounding box center [495, 113] width 153 height 10
click at [404, 150] on textarea at bounding box center [359, 151] width 646 height 20
paste textarea "Randomized route via 3rd party transporter"
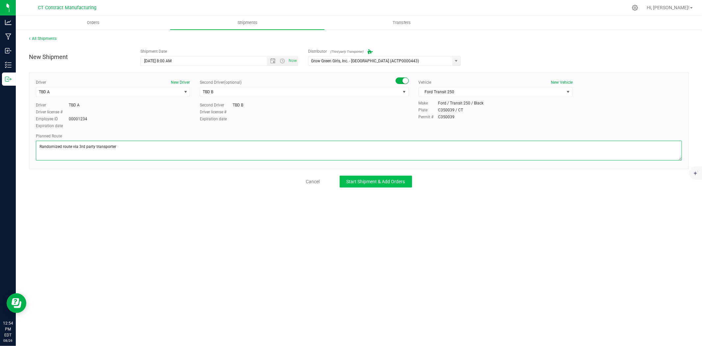
type textarea "Randomized route via 3rd party transporter"
click at [393, 184] on button "Start Shipment & Add Orders" at bounding box center [376, 181] width 72 height 12
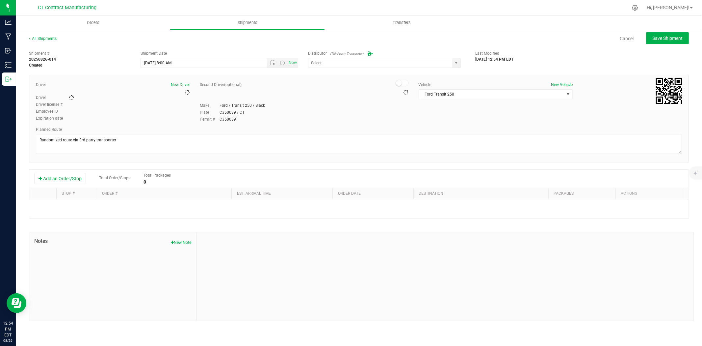
type input "Grow Green Girls, Inc. - [GEOGRAPHIC_DATA] (ACTP0000443)"
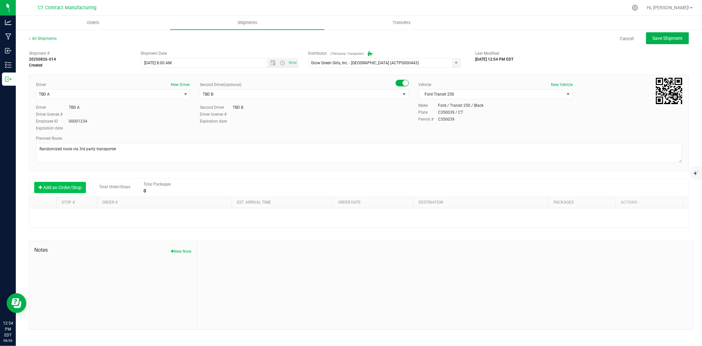
click at [67, 182] on button "Add an Order/Stop" at bounding box center [60, 187] width 52 height 11
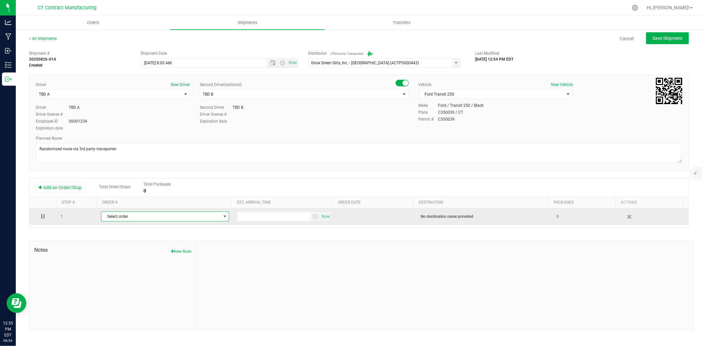
click at [139, 218] on span "Select order" at bounding box center [160, 216] width 119 height 9
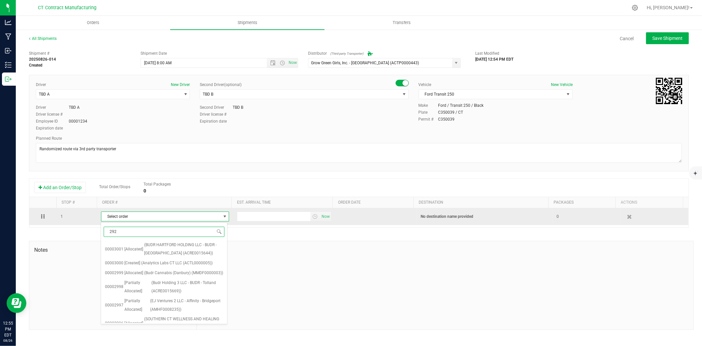
type input "2924"
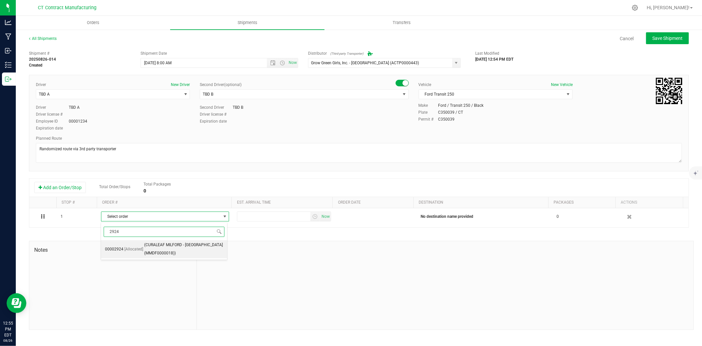
click at [151, 259] on div "2924 Select order 00002924 [Allocated] (CURALEAF MILFORD - Manchester (MMDF0000…" at bounding box center [164, 240] width 127 height 37
click at [161, 252] on span "(CURALEAF MILFORD - [GEOGRAPHIC_DATA] (MMDF0000018))" at bounding box center [183, 249] width 79 height 17
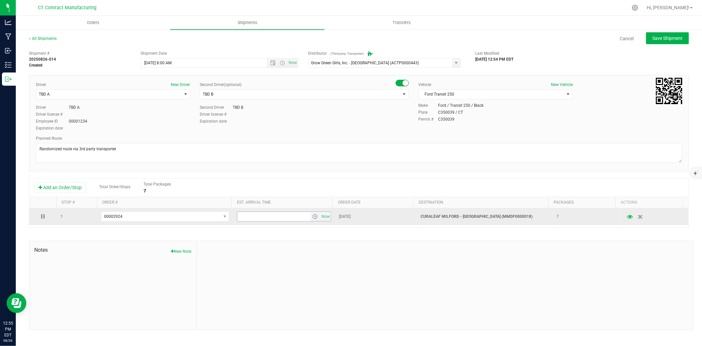
click at [313, 218] on span "select" at bounding box center [314, 216] width 5 height 5
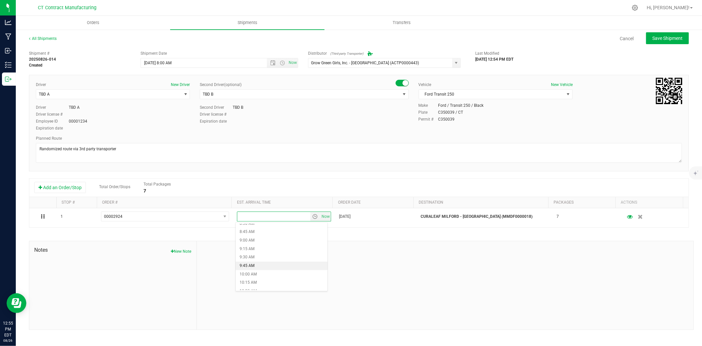
scroll to position [329, 0]
click at [267, 269] on li "11:00 AM" at bounding box center [282, 271] width 92 height 9
click at [654, 37] on span "Save Shipment" at bounding box center [667, 38] width 30 height 5
type input "[DATE] 12:00 PM"
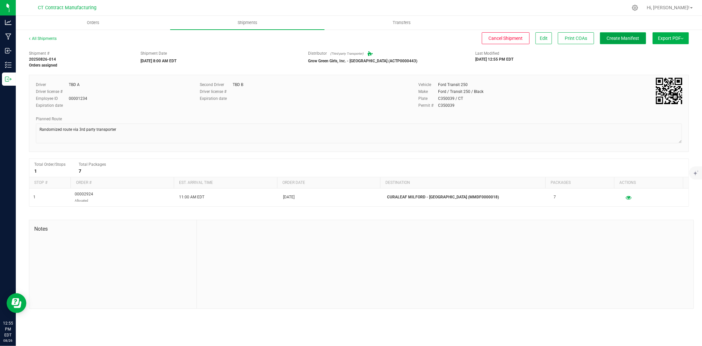
click at [637, 37] on span "Create Manifest" at bounding box center [623, 38] width 33 height 5
click at [48, 40] on div "All Shipments" at bounding box center [49, 41] width 40 height 10
click at [57, 39] on div "All Shipments" at bounding box center [49, 41] width 40 height 10
click at [49, 39] on link "All Shipments" at bounding box center [43, 38] width 28 height 5
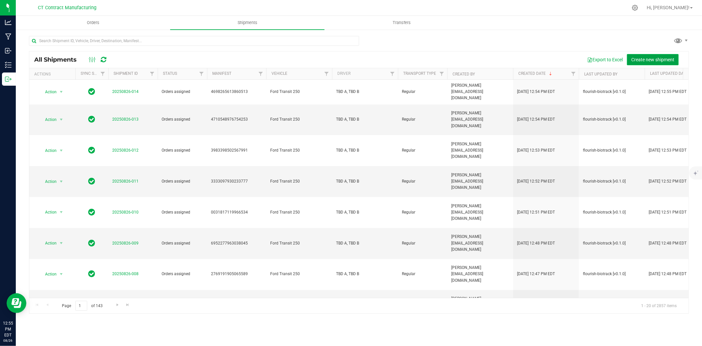
click at [650, 58] on span "Create new shipment" at bounding box center [652, 59] width 43 height 5
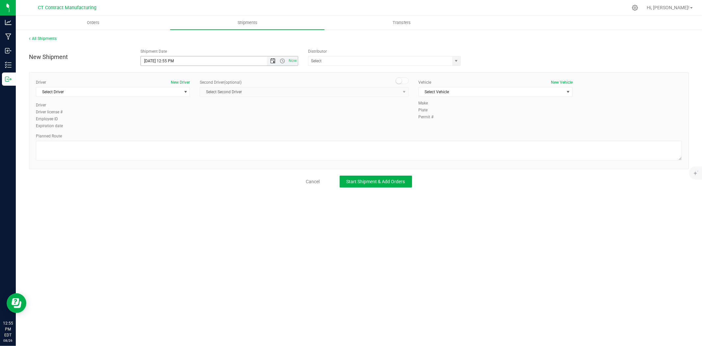
click at [274, 60] on span "Open the date view" at bounding box center [272, 60] width 5 height 5
click at [176, 137] on link "27" at bounding box center [176, 138] width 10 height 10
click at [282, 60] on span "Open the time view" at bounding box center [282, 60] width 5 height 5
click at [160, 131] on li "8:00 AM" at bounding box center [219, 134] width 156 height 9
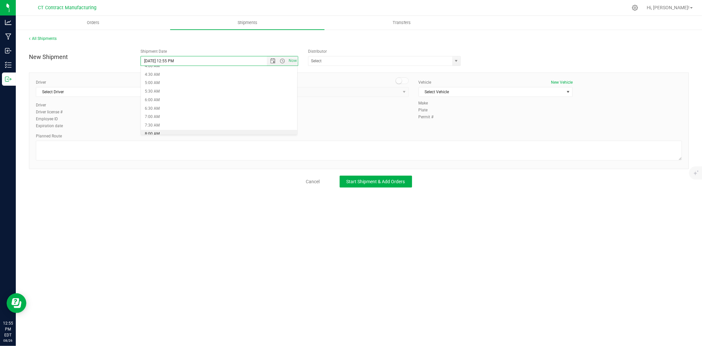
type input "8/27/2025 8:00 AM"
click at [454, 62] on span "select" at bounding box center [456, 60] width 5 height 5
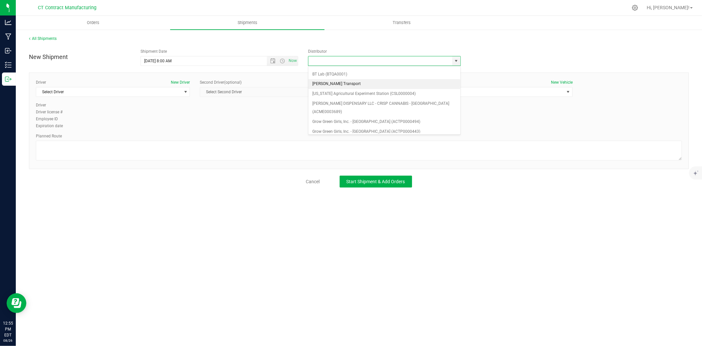
scroll to position [37, 0]
click at [367, 118] on li "Grow Green Girls, Inc. - [GEOGRAPHIC_DATA] (ACTP0000443)" at bounding box center [384, 123] width 152 height 10
type input "Grow Green Girls, Inc. - [GEOGRAPHIC_DATA] (ACTP0000443)"
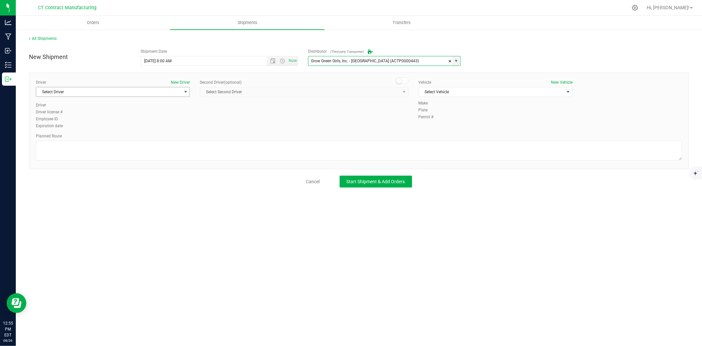
drag, startPoint x: 171, startPoint y: 87, endPoint x: 168, endPoint y: 93, distance: 6.7
click at [171, 88] on span "Select Driver" at bounding box center [108, 91] width 145 height 9
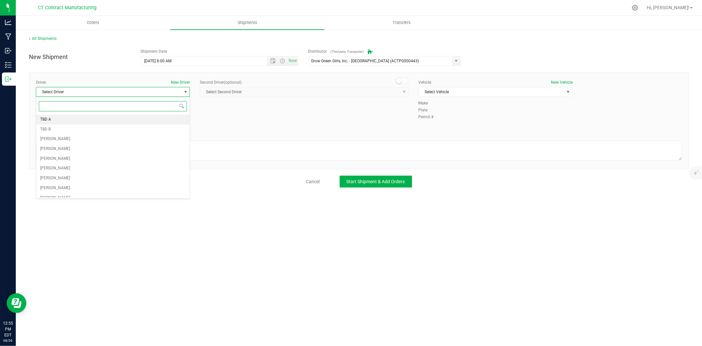
click at [66, 119] on li "TBD A" at bounding box center [112, 120] width 153 height 10
drag, startPoint x: 401, startPoint y: 81, endPoint x: 396, endPoint y: 91, distance: 11.2
click at [400, 81] on small at bounding box center [399, 81] width 6 height 6
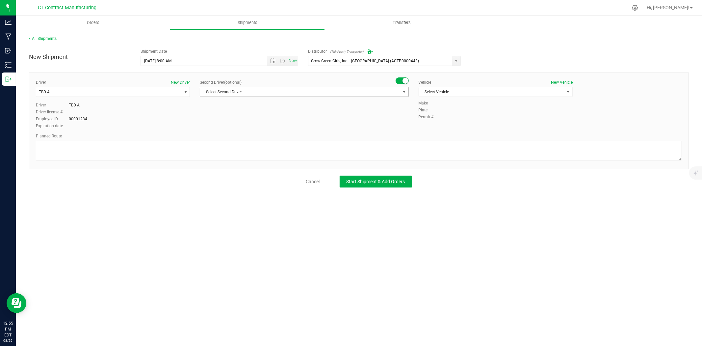
click at [396, 91] on span "Select Second Driver" at bounding box center [300, 91] width 200 height 9
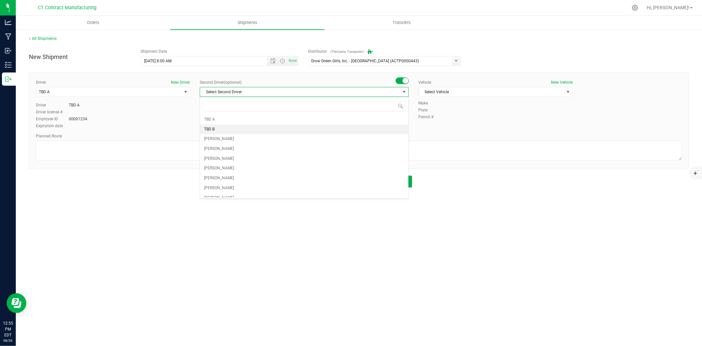
click at [210, 126] on span "TBD B" at bounding box center [209, 129] width 11 height 9
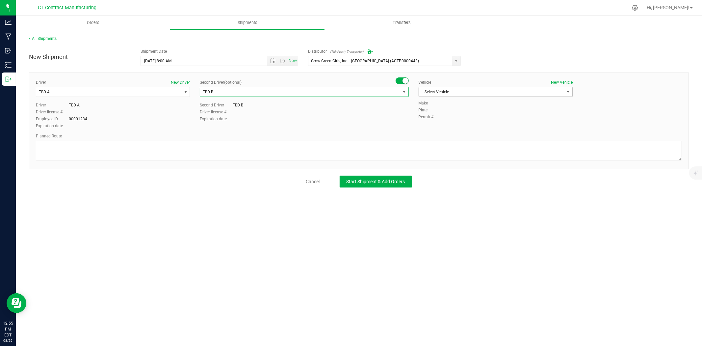
click at [454, 91] on span "Select Vehicle" at bounding box center [491, 91] width 145 height 9
click at [448, 110] on li "Ford Transit 250" at bounding box center [495, 113] width 153 height 10
click at [443, 149] on textarea at bounding box center [359, 151] width 646 height 20
paste textarea "Randomized route via 3rd party transporter"
type textarea "Randomized route via 3rd party transporter"
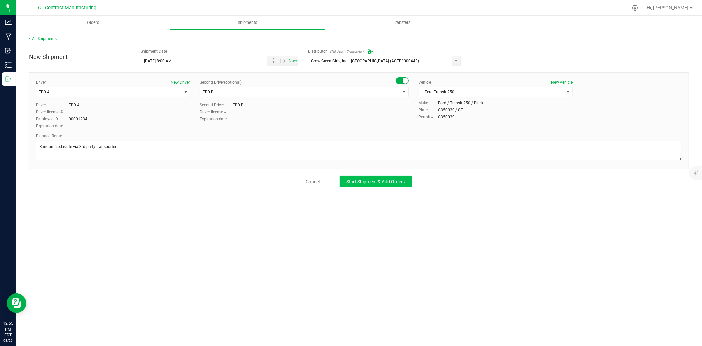
drag, startPoint x: 387, startPoint y: 175, endPoint x: 387, endPoint y: 179, distance: 4.6
click at [387, 178] on div "New Shipment Shipment Date 8/27/2025 8:00 AM Now Distributor (Third-party Trans…" at bounding box center [359, 116] width 660 height 142
click at [387, 180] on span "Start Shipment & Add Orders" at bounding box center [376, 181] width 59 height 5
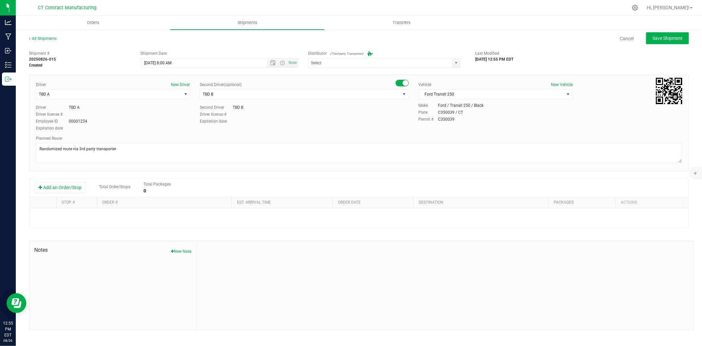
type input "Grow Green Girls, Inc. - [GEOGRAPHIC_DATA] (ACTP0000443)"
click at [66, 189] on button "Add an Order/Stop" at bounding box center [60, 187] width 52 height 11
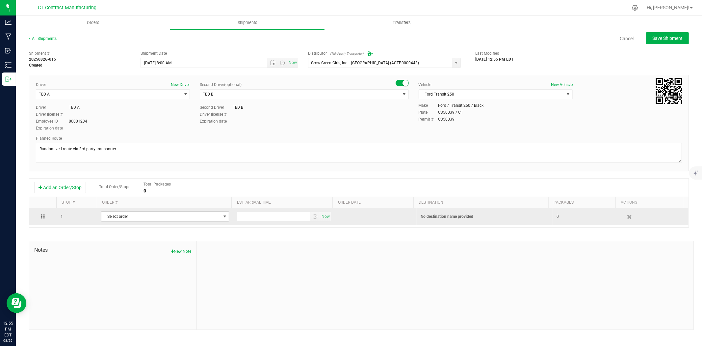
click at [138, 216] on span "Select order" at bounding box center [160, 216] width 119 height 9
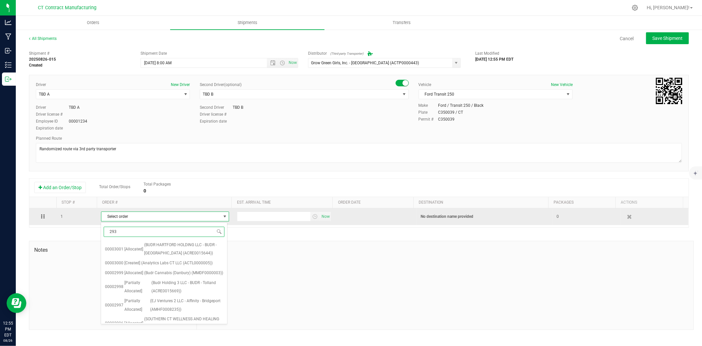
type input "2935"
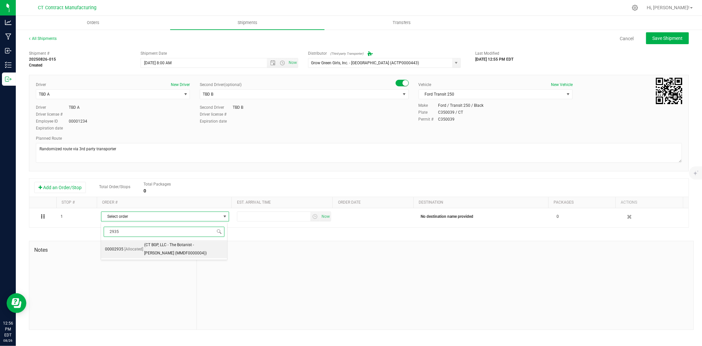
click at [140, 242] on li "00002935 [Allocated] (CT BGP, LLC - The Botanist - Vernon (MMDF0000004))" at bounding box center [164, 249] width 126 height 18
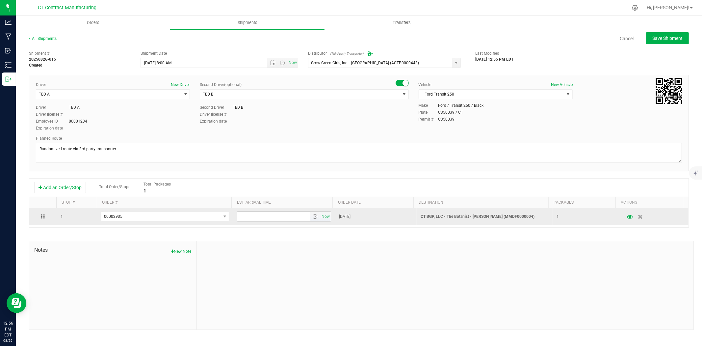
click at [312, 216] on span "select" at bounding box center [314, 216] width 5 height 5
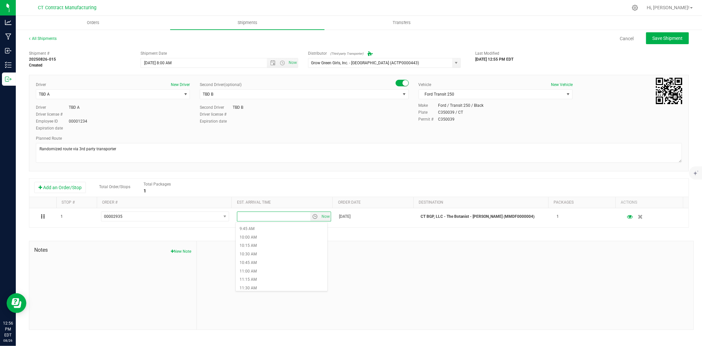
scroll to position [366, 0]
click at [269, 260] on li "11:45 AM" at bounding box center [282, 260] width 92 height 9
click at [662, 38] on span "Save Shipment" at bounding box center [667, 38] width 30 height 5
type input "8/27/2025 12:00 PM"
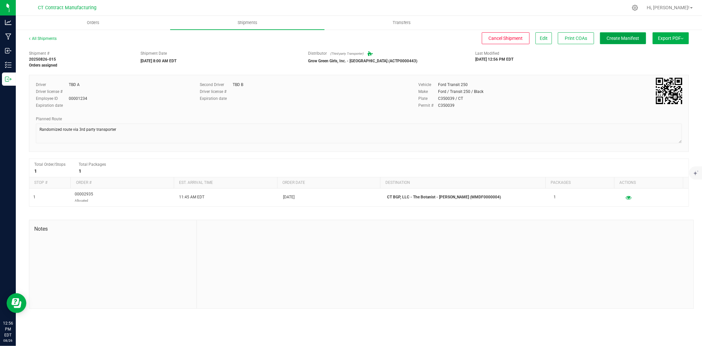
click at [623, 39] on span "Create Manifest" at bounding box center [623, 38] width 33 height 5
click at [45, 36] on link "All Shipments" at bounding box center [43, 38] width 28 height 5
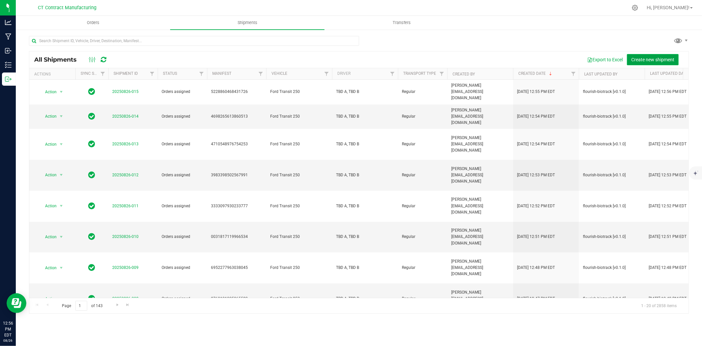
click at [655, 62] on span "Create new shipment" at bounding box center [652, 59] width 43 height 5
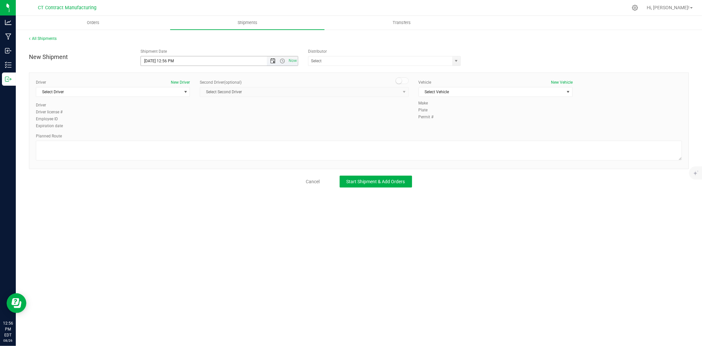
click at [273, 60] on span "Open the date view" at bounding box center [272, 60] width 5 height 5
click at [175, 137] on link "27" at bounding box center [176, 138] width 10 height 10
click at [282, 60] on span "Open the time view" at bounding box center [282, 60] width 5 height 5
click at [156, 98] on li "8:00 AM" at bounding box center [219, 97] width 156 height 9
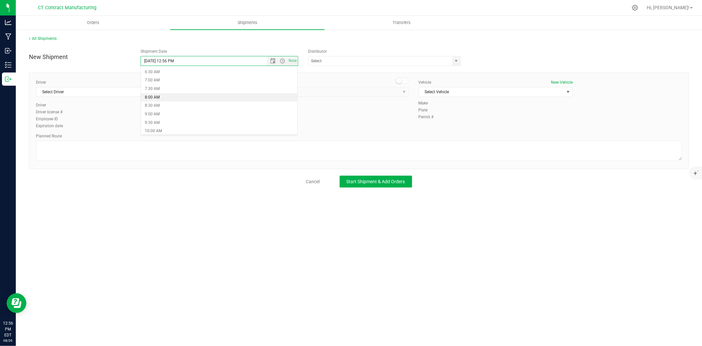
type input "8/27/2025 8:00 AM"
click at [458, 64] on span "select" at bounding box center [456, 60] width 8 height 9
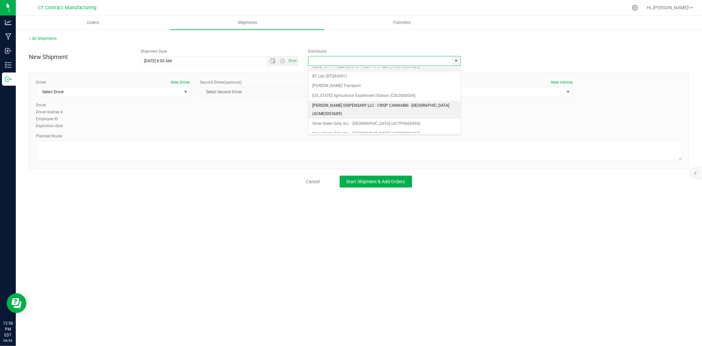
scroll to position [37, 0]
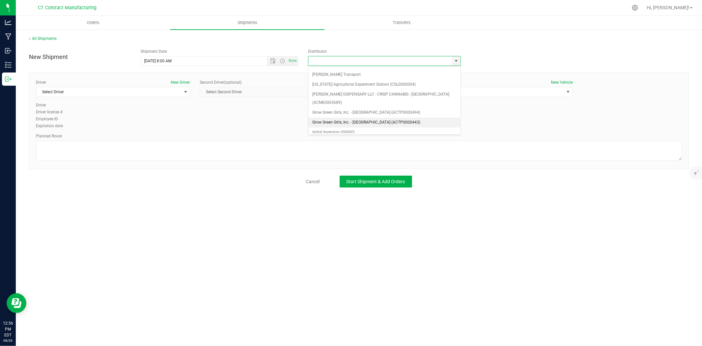
click at [373, 118] on li "Grow Green Girls, Inc. - [GEOGRAPHIC_DATA] (ACTP0000443)" at bounding box center [384, 123] width 152 height 10
type input "Grow Green Girls, Inc. - [GEOGRAPHIC_DATA] (ACTP0000443)"
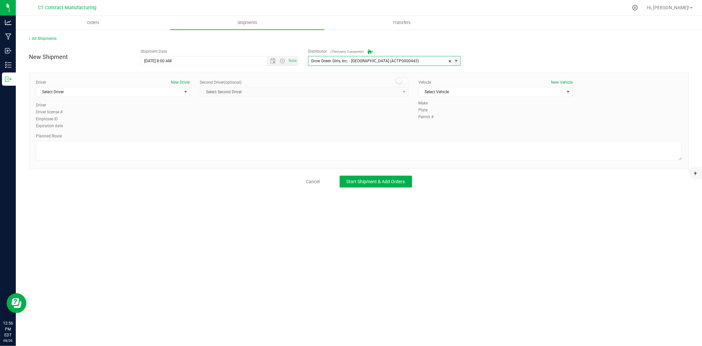
click at [166, 97] on div "Driver New Driver Select Driver Select Driver TBD A TBD B Andrew Breuninger Kal…" at bounding box center [113, 90] width 154 height 23
click at [165, 94] on span "Select Driver" at bounding box center [108, 91] width 145 height 9
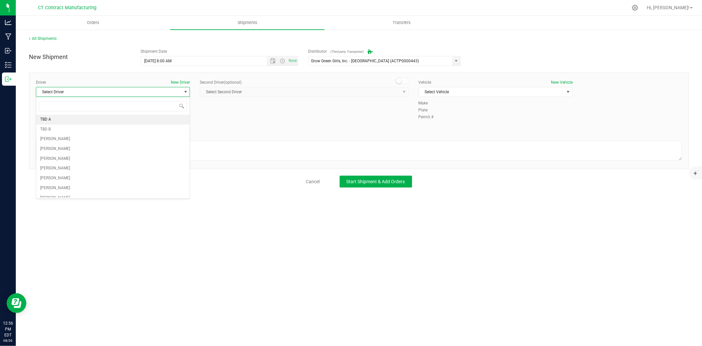
click at [84, 117] on li "TBD A" at bounding box center [112, 120] width 153 height 10
click at [404, 84] on div "Second Driver (optional)" at bounding box center [304, 82] width 209 height 6
click at [404, 82] on span at bounding box center [402, 80] width 13 height 7
click at [403, 88] on span "select" at bounding box center [404, 91] width 8 height 9
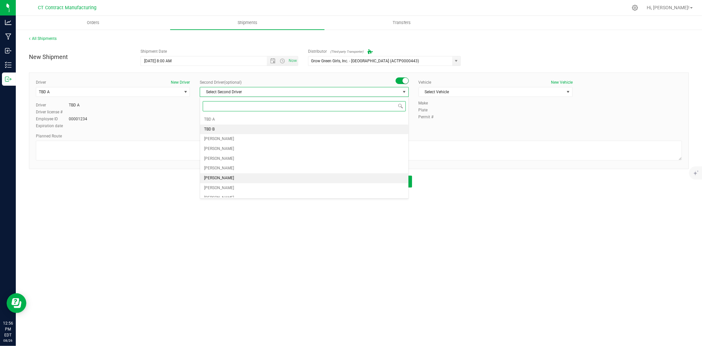
click at [224, 130] on li "TBD B" at bounding box center [304, 129] width 208 height 10
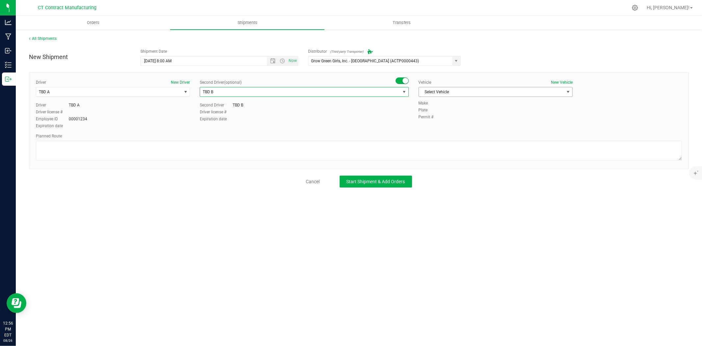
click at [490, 90] on span "Select Vehicle" at bounding box center [491, 91] width 145 height 9
click at [436, 114] on li "Ford Transit 250" at bounding box center [495, 113] width 153 height 10
click at [249, 151] on textarea at bounding box center [359, 151] width 646 height 20
paste textarea "Randomized route via 3rd party transporter"
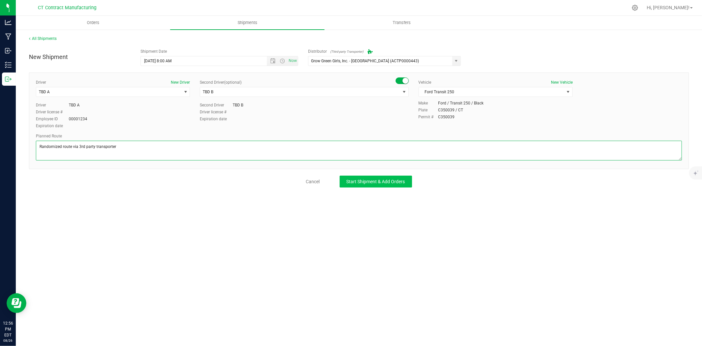
type textarea "Randomized route via 3rd party transporter"
click at [375, 182] on span "Start Shipment & Add Orders" at bounding box center [376, 181] width 59 height 5
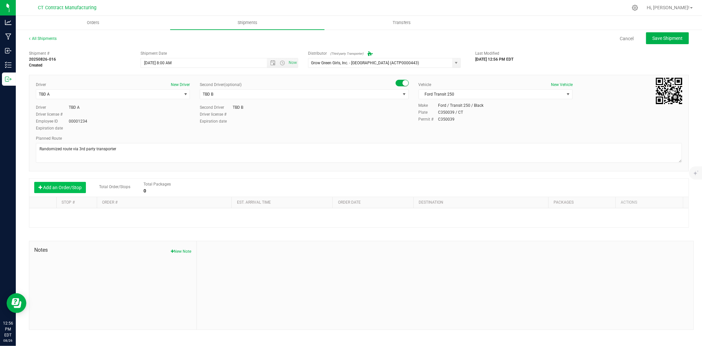
click at [79, 184] on button "Add an Order/Stop" at bounding box center [60, 187] width 52 height 11
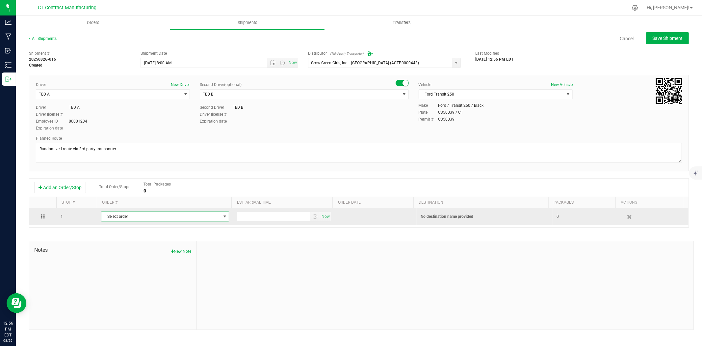
click at [129, 217] on span "Select order" at bounding box center [160, 216] width 119 height 9
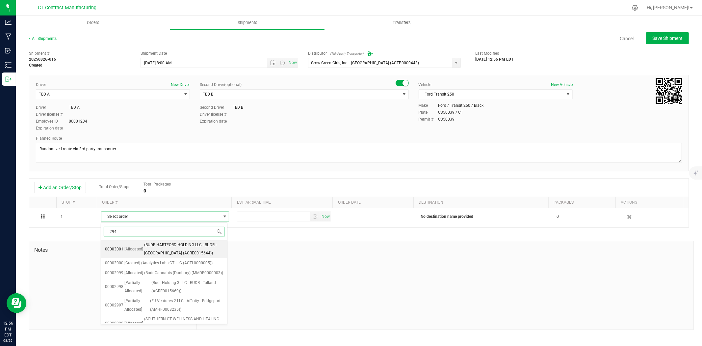
type input "2948"
click at [124, 244] on li "00002948 [Allocated] (CT BGP LLC, dba Budr Cannabis - Vernon (MMDF0000004))" at bounding box center [164, 249] width 126 height 18
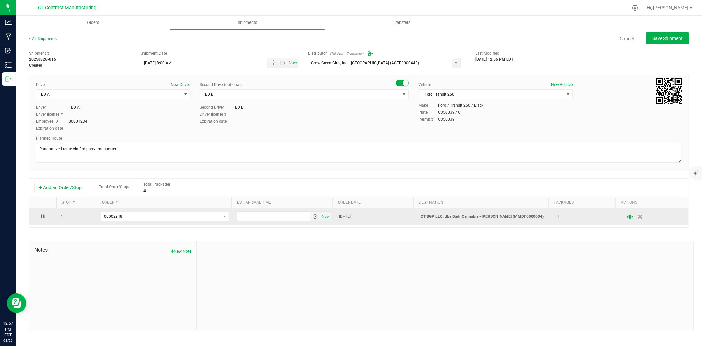
click at [312, 217] on span "select" at bounding box center [314, 216] width 5 height 5
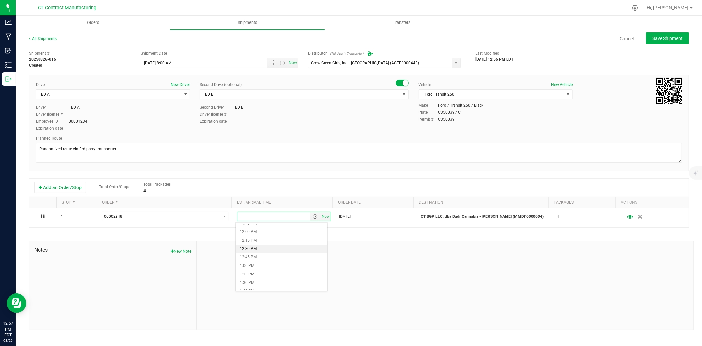
scroll to position [366, 0]
click at [259, 257] on li "11:45 AM" at bounding box center [282, 260] width 92 height 9
click at [680, 38] on span "Save Shipment" at bounding box center [667, 38] width 30 height 5
type input "8/27/2025 12:00 PM"
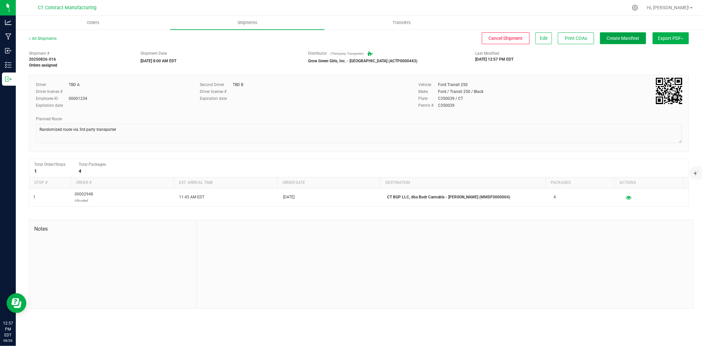
click at [623, 40] on span "Create Manifest" at bounding box center [623, 38] width 33 height 5
click at [39, 33] on div "All Shipments Cancel Shipment Edit Print COAs Ship Transfer Export PDF Manifest…" at bounding box center [359, 172] width 686 height 286
click at [40, 37] on link "All Shipments" at bounding box center [43, 38] width 28 height 5
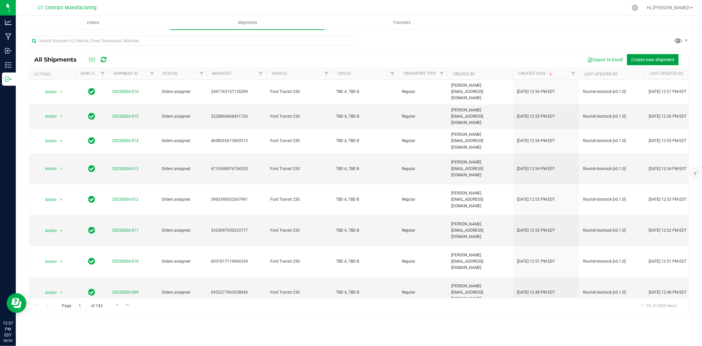
click at [640, 55] on button "Create new shipment" at bounding box center [653, 59] width 52 height 11
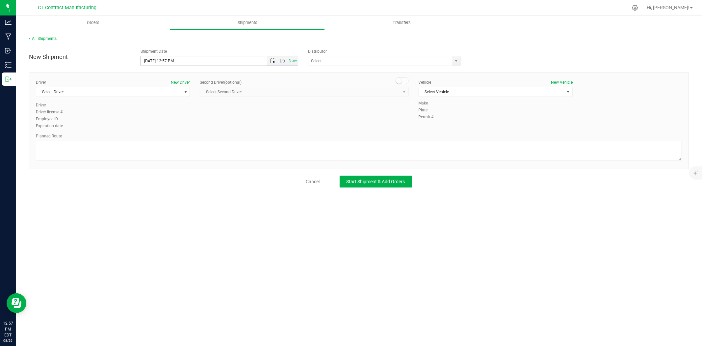
click at [274, 60] on span "Open the date view" at bounding box center [272, 60] width 5 height 5
click at [178, 140] on link "27" at bounding box center [176, 138] width 10 height 10
click at [281, 59] on span "Open the time view" at bounding box center [282, 60] width 5 height 5
click at [162, 99] on li "8:00 AM" at bounding box center [219, 97] width 156 height 9
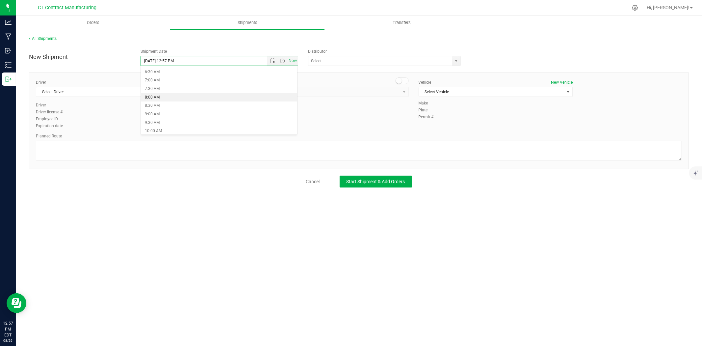
type input "8/27/2025 8:00 AM"
click at [454, 60] on span "select" at bounding box center [456, 60] width 5 height 5
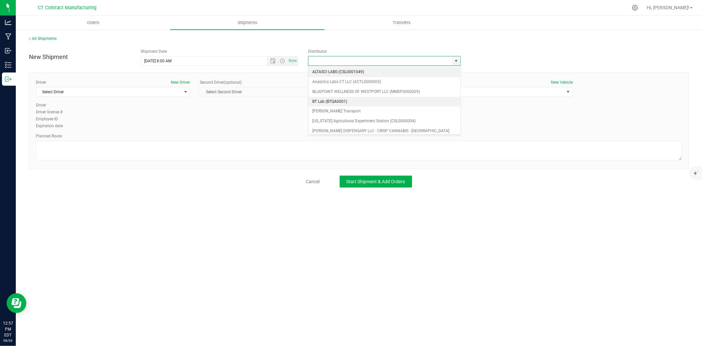
scroll to position [37, 0]
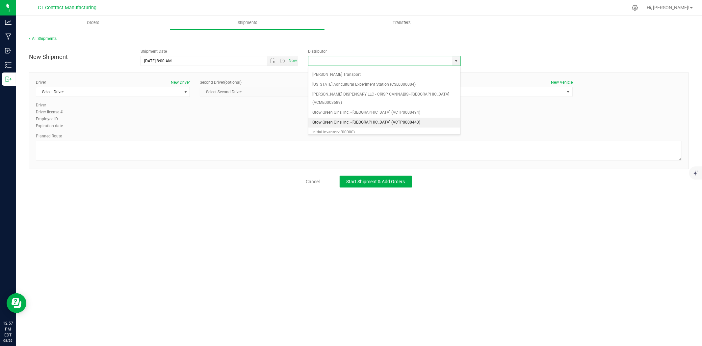
click at [366, 118] on li "Grow Green Girls, Inc. - [GEOGRAPHIC_DATA] (ACTP0000443)" at bounding box center [384, 123] width 152 height 10
type input "Grow Green Girls, Inc. - [GEOGRAPHIC_DATA] (ACTP0000443)"
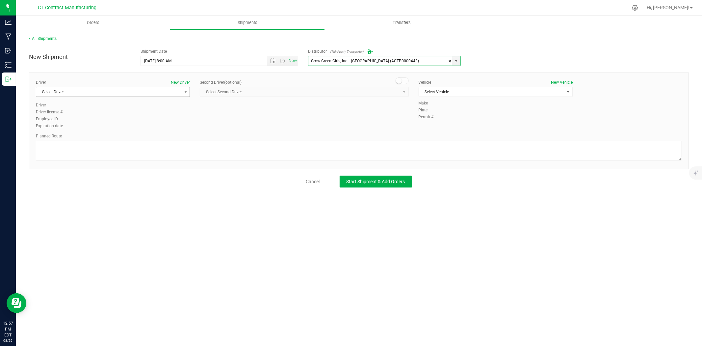
click at [171, 93] on span "Select Driver" at bounding box center [108, 91] width 145 height 9
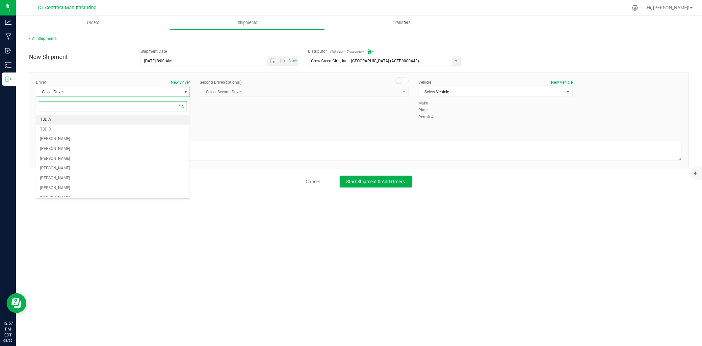
click at [93, 122] on li "TBD A" at bounding box center [112, 120] width 153 height 10
click at [404, 85] on div "Second Driver (optional)" at bounding box center [304, 82] width 209 height 6
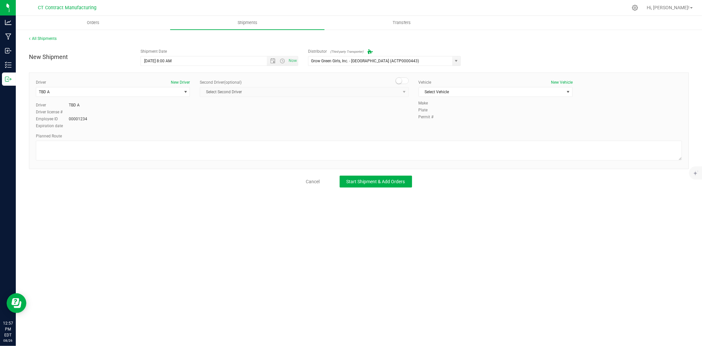
click at [398, 92] on span "Select Second Driver Select Second Driver TBD A TBD B [PERSON_NAME] [PERSON_NAM…" at bounding box center [304, 92] width 209 height 10
click at [406, 75] on div "Driver New Driver TBD A Select Driver TBD A TBD B Andrew Breuninger Kalvin Burg…" at bounding box center [359, 120] width 660 height 96
click at [404, 81] on span at bounding box center [402, 80] width 13 height 7
click at [399, 93] on span "Select Second Driver" at bounding box center [300, 91] width 200 height 9
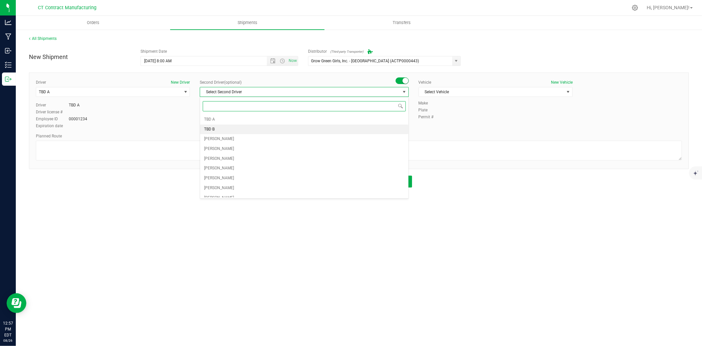
click at [251, 130] on li "TBD B" at bounding box center [304, 129] width 208 height 10
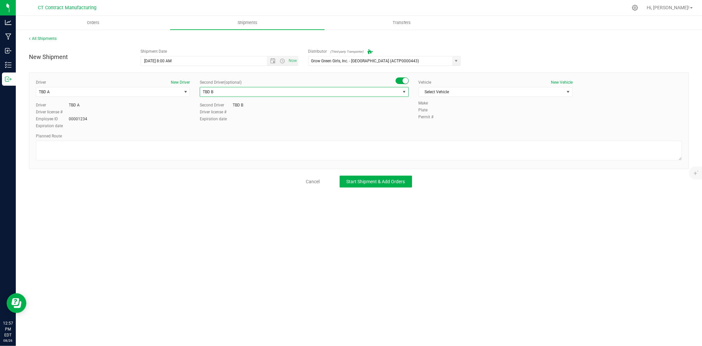
click at [473, 85] on div "Vehicle New Vehicle" at bounding box center [496, 82] width 154 height 6
click at [472, 92] on span "Select Vehicle" at bounding box center [491, 91] width 145 height 9
click at [454, 113] on li "Ford Transit 250" at bounding box center [495, 113] width 153 height 10
click at [334, 156] on textarea at bounding box center [359, 151] width 646 height 20
paste textarea "Randomized route via 3rd party transporter"
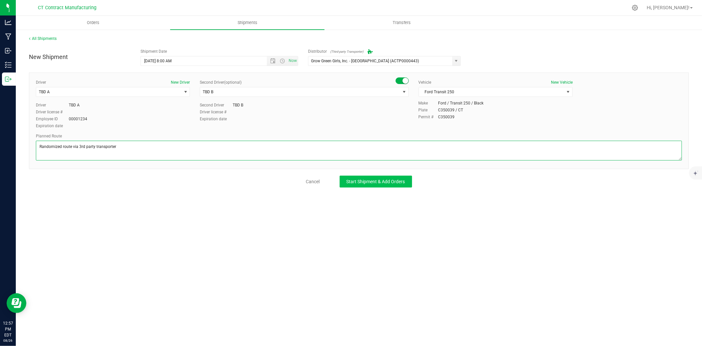
type textarea "Randomized route via 3rd party transporter"
click at [386, 180] on span "Start Shipment & Add Orders" at bounding box center [376, 181] width 59 height 5
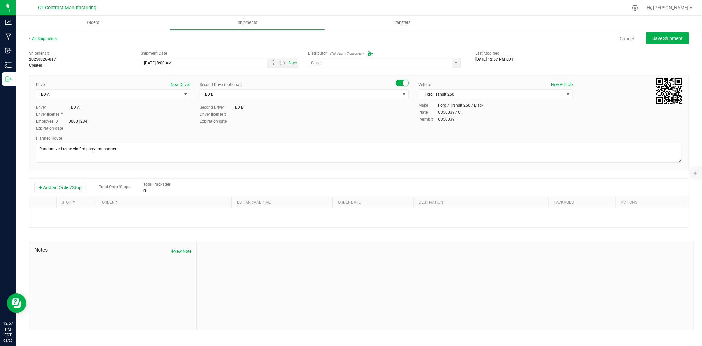
type input "Grow Green Girls, Inc. - [GEOGRAPHIC_DATA] (ACTP0000443)"
click at [75, 190] on button "Add an Order/Stop" at bounding box center [60, 187] width 52 height 11
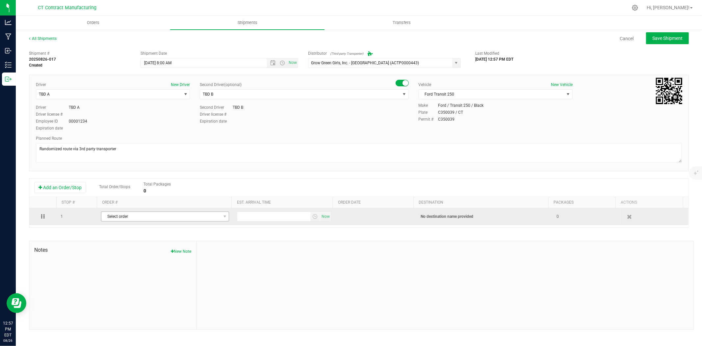
click at [136, 216] on span "Select order" at bounding box center [160, 216] width 119 height 9
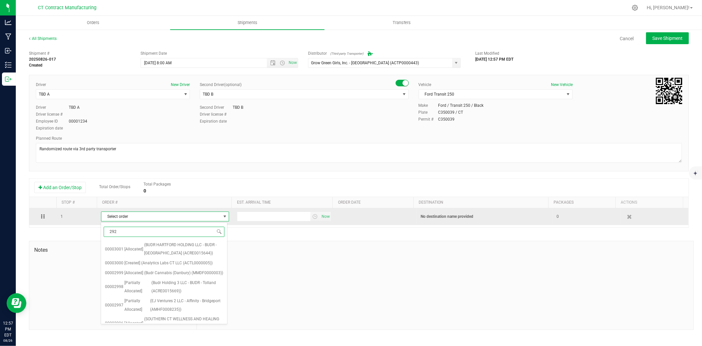
type input "2923"
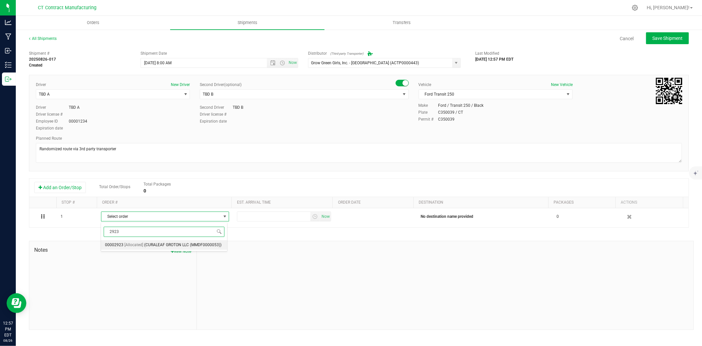
click at [152, 245] on span "(CURALEAF GROTON LLC (MMDF0000053))" at bounding box center [182, 245] width 77 height 9
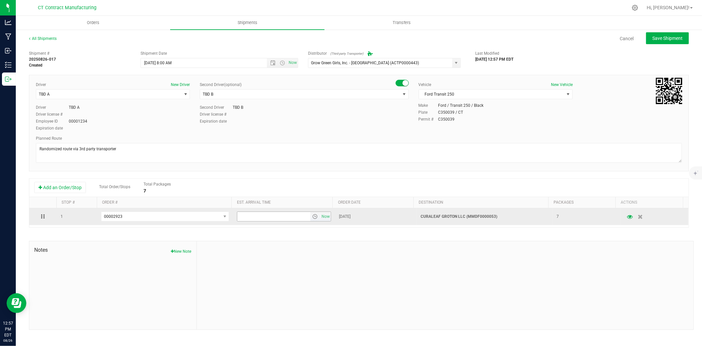
click at [312, 215] on span "select" at bounding box center [314, 216] width 5 height 5
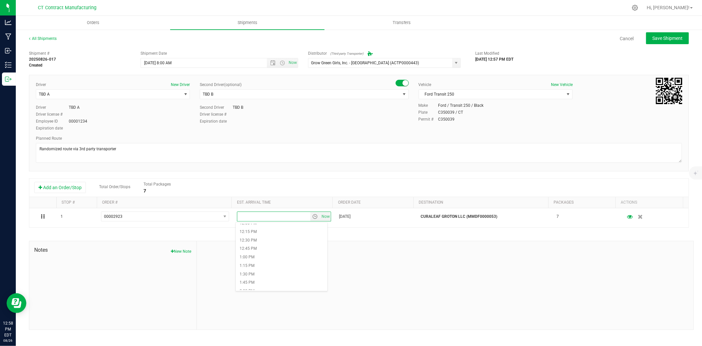
scroll to position [402, 0]
click at [269, 250] on li "12:30 PM" at bounding box center [282, 249] width 92 height 9
click at [662, 37] on span "Save Shipment" at bounding box center [667, 38] width 30 height 5
type input "8/27/2025 12:00 PM"
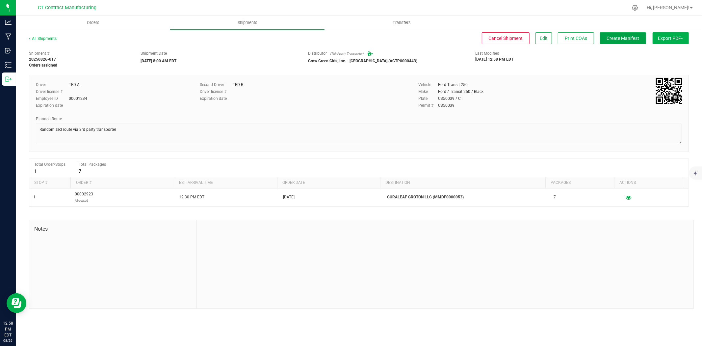
click at [625, 36] on span "Create Manifest" at bounding box center [623, 38] width 33 height 5
click at [40, 40] on link "All Shipments" at bounding box center [43, 38] width 28 height 5
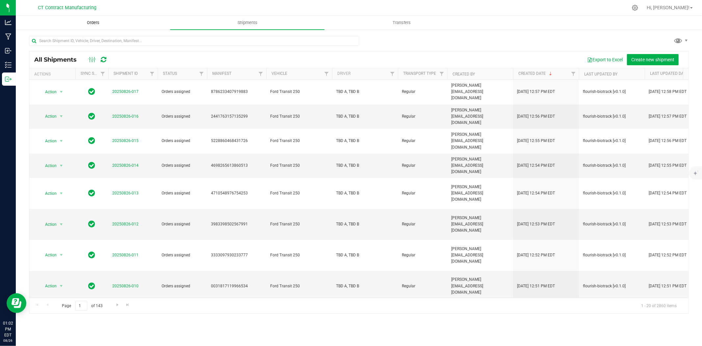
click at [95, 25] on span "Orders" at bounding box center [93, 23] width 30 height 6
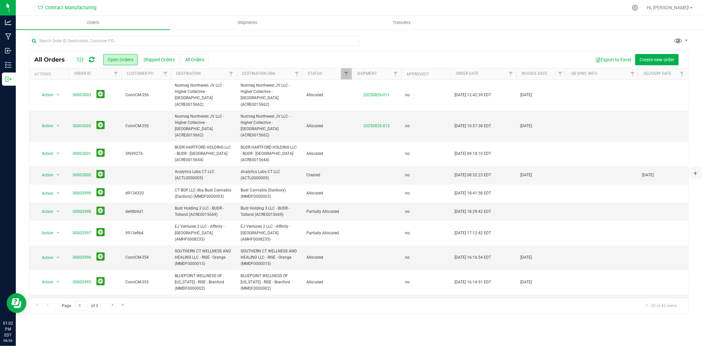
click at [338, 3] on div at bounding box center [373, 7] width 510 height 13
click at [80, 172] on link "00003000" at bounding box center [82, 175] width 18 height 6
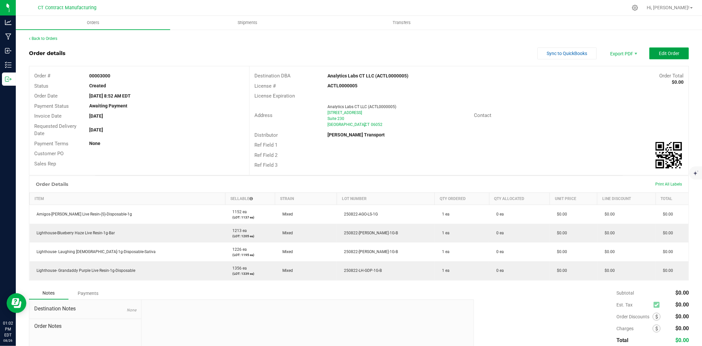
click at [651, 53] on button "Edit Order" at bounding box center [669, 53] width 40 height 12
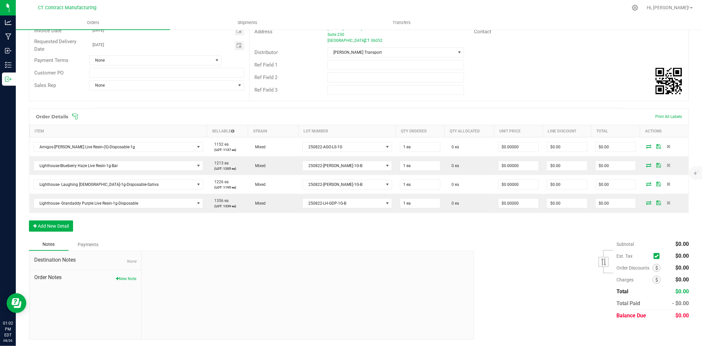
scroll to position [87, 0]
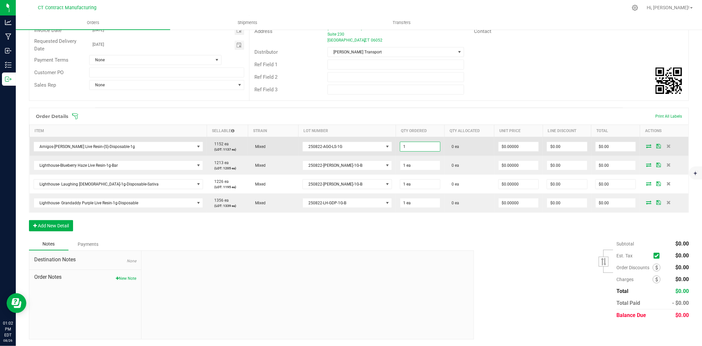
click at [400, 145] on input "1" at bounding box center [420, 146] width 40 height 9
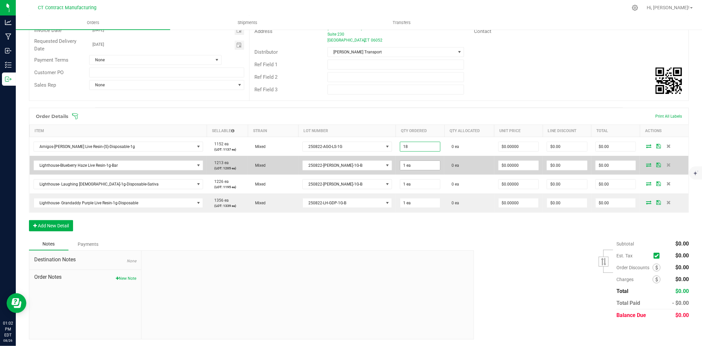
type input "18 ea"
click at [400, 164] on input "1" at bounding box center [420, 165] width 40 height 9
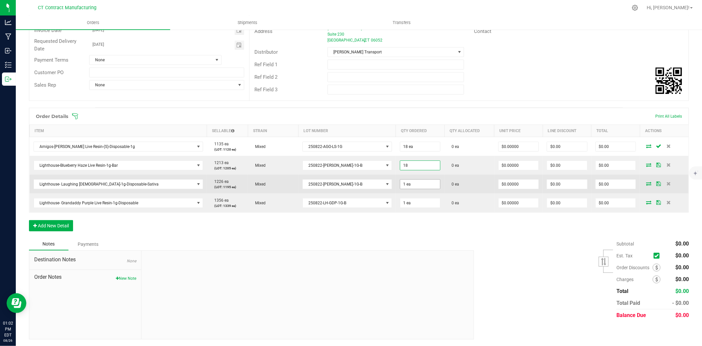
type input "18 ea"
click at [400, 182] on input "1" at bounding box center [420, 183] width 40 height 9
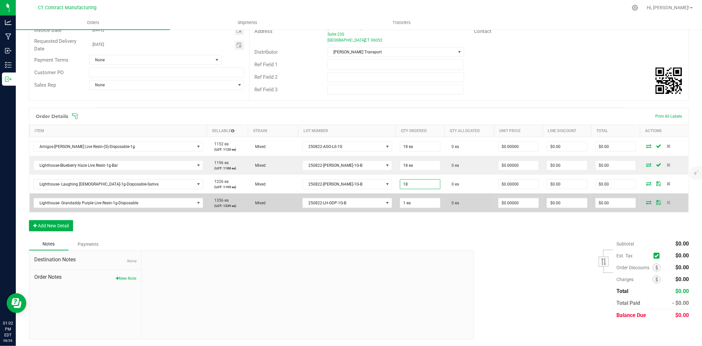
type input "18 ea"
click at [400, 208] on td "1 ea" at bounding box center [420, 202] width 49 height 19
click at [400, 205] on input "1" at bounding box center [420, 202] width 40 height 9
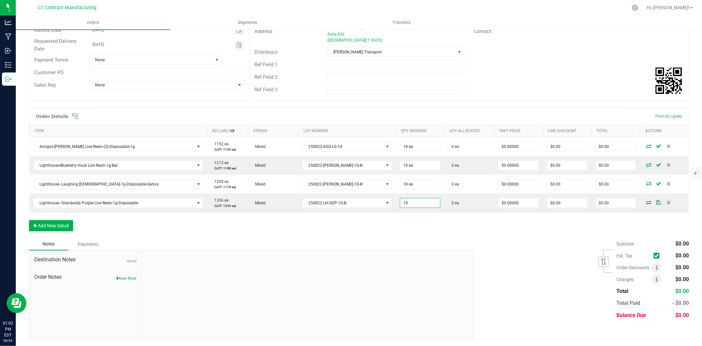
type input "18 ea"
click at [435, 237] on div "Order Details Print All Labels Item Sellable Strain Lot Number Qty Ordered Qty …" at bounding box center [359, 173] width 660 height 130
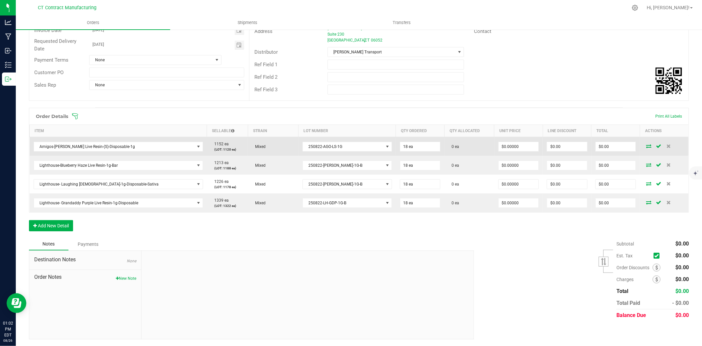
click at [646, 145] on icon at bounding box center [648, 146] width 5 height 4
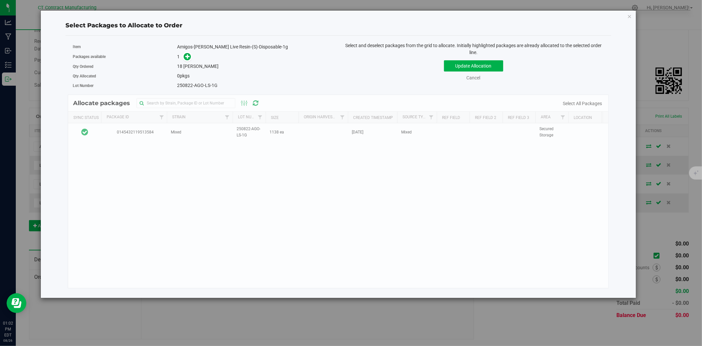
click at [196, 132] on div "Allocate packages Sync Status Package Id Strain Lot Number Size Origin Harvests…" at bounding box center [338, 191] width 541 height 194
click at [186, 58] on icon at bounding box center [187, 56] width 5 height 5
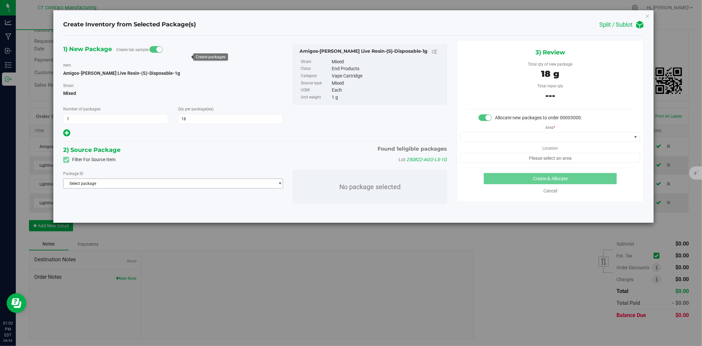
click at [136, 184] on span "Select package" at bounding box center [169, 183] width 211 height 9
click at [128, 209] on span "( Amigos-Lemon Skunk Live Resin-(S)-Disposable-1g )" at bounding box center [152, 211] width 94 height 5
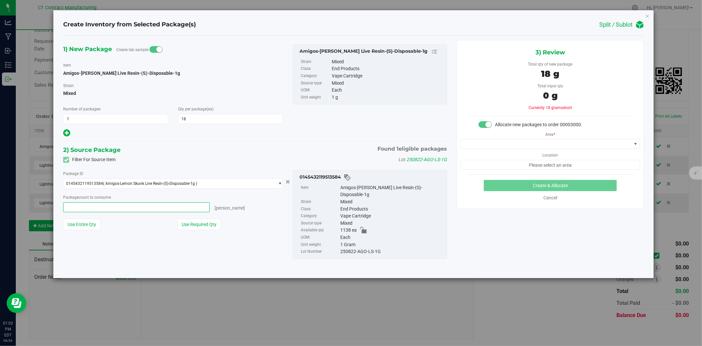
click at [190, 206] on span at bounding box center [136, 207] width 146 height 10
type input "18"
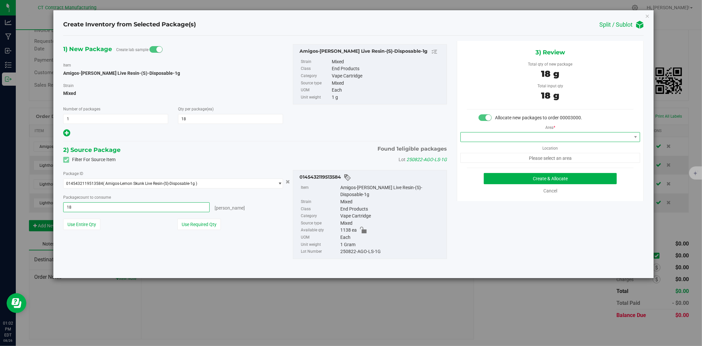
type input "18 ea"
click at [548, 134] on span at bounding box center [546, 136] width 171 height 9
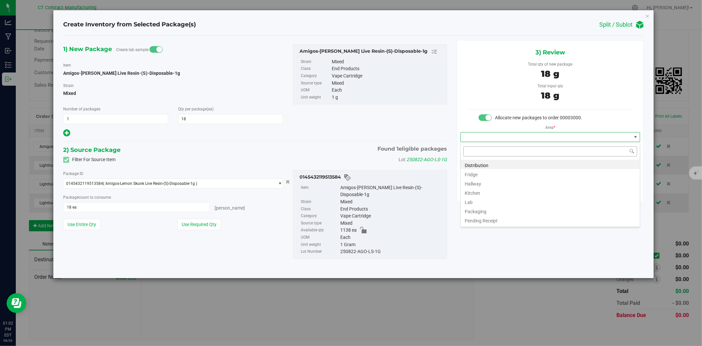
scroll to position [10, 179]
click at [533, 165] on li "Distribution" at bounding box center [550, 164] width 179 height 9
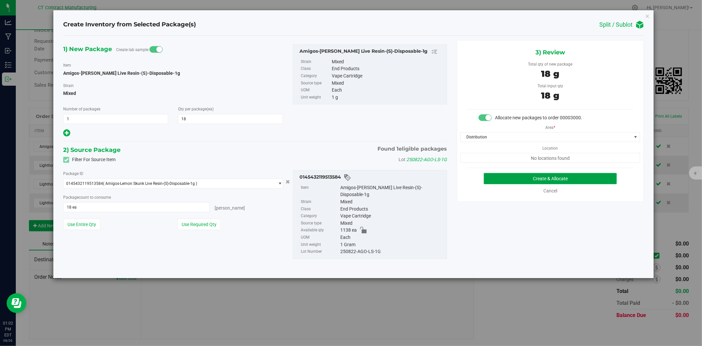
click at [542, 177] on button "Create & Allocate" at bounding box center [550, 178] width 133 height 11
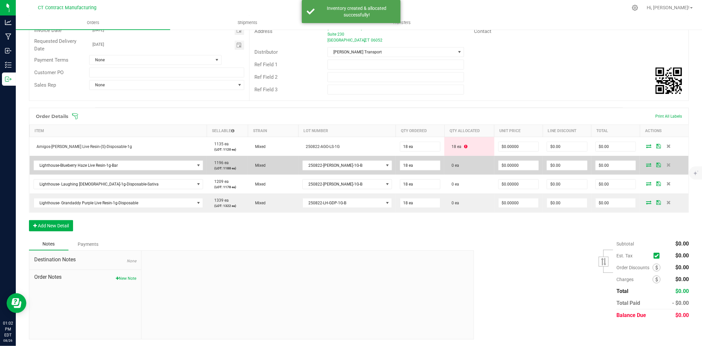
click at [646, 164] on icon at bounding box center [648, 165] width 5 height 4
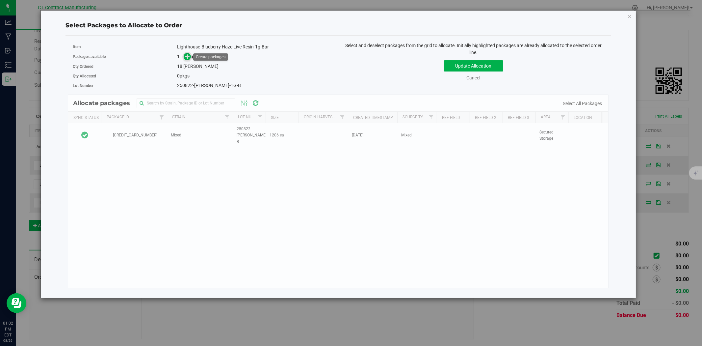
click at [186, 54] on icon at bounding box center [187, 56] width 5 height 5
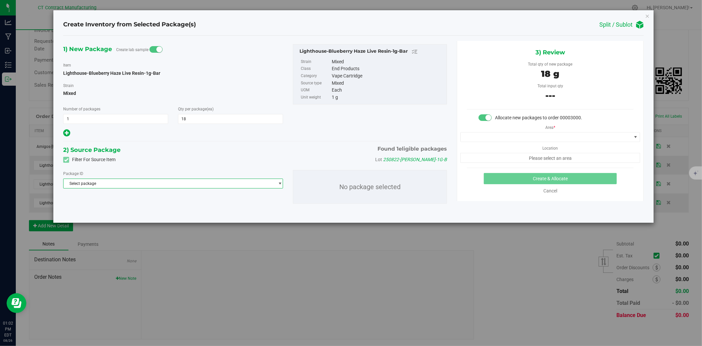
click at [170, 181] on span "Select package" at bounding box center [169, 183] width 211 height 9
click at [166, 212] on span "( Lighthouse-Blueberry Haze Live Resin-1g-Bar )" at bounding box center [154, 211] width 83 height 5
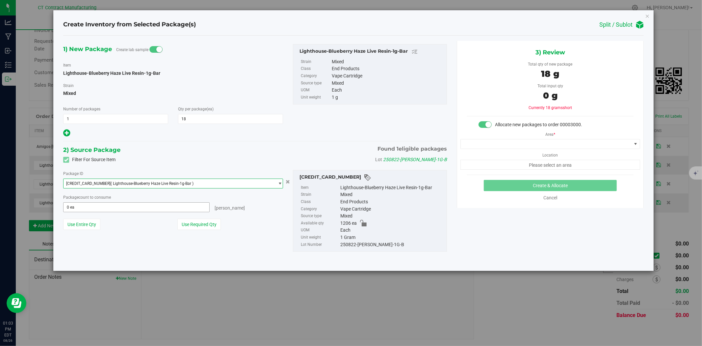
click at [127, 206] on span "0 ea 0" at bounding box center [136, 207] width 146 height 10
type input "18"
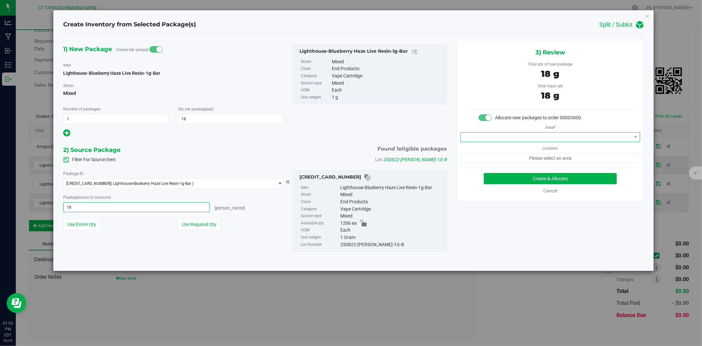
type input "18 ea"
click at [547, 133] on span at bounding box center [546, 136] width 171 height 9
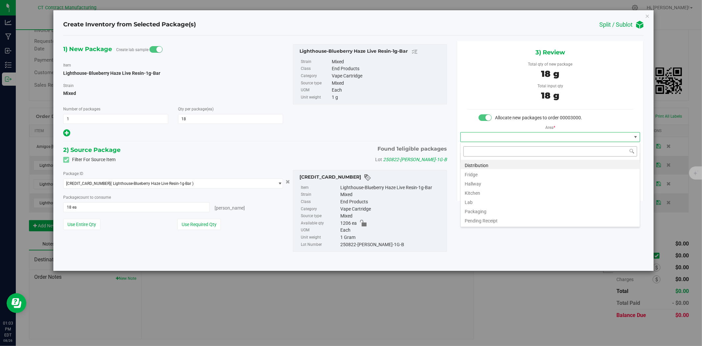
scroll to position [10, 179]
click at [510, 163] on li "Distribution" at bounding box center [550, 164] width 179 height 9
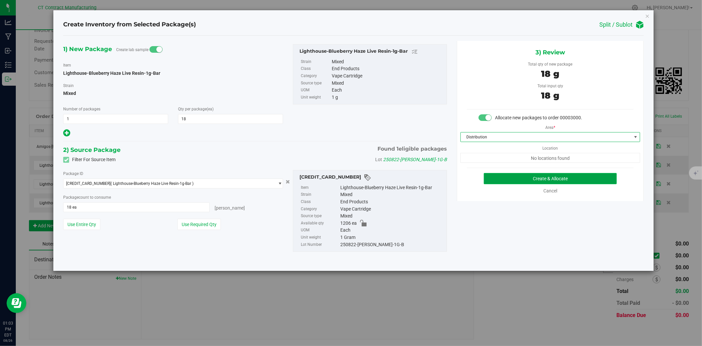
click at [534, 177] on button "Create & Allocate" at bounding box center [550, 178] width 133 height 11
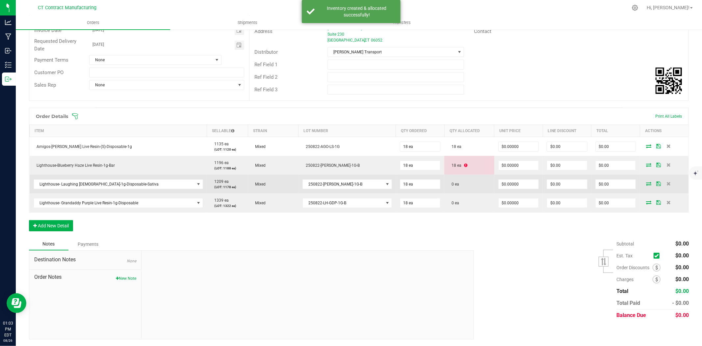
click at [646, 184] on icon at bounding box center [648, 183] width 5 height 4
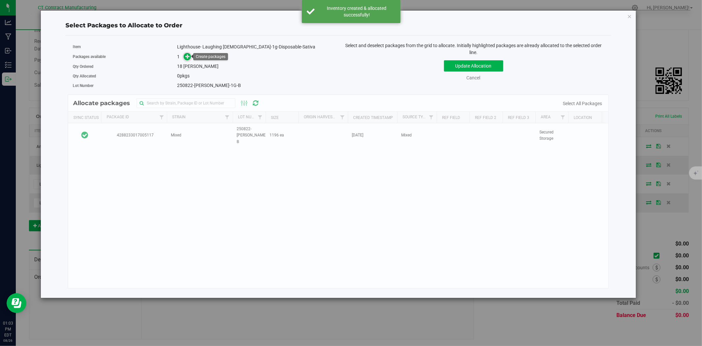
click at [188, 56] on icon at bounding box center [187, 56] width 5 height 5
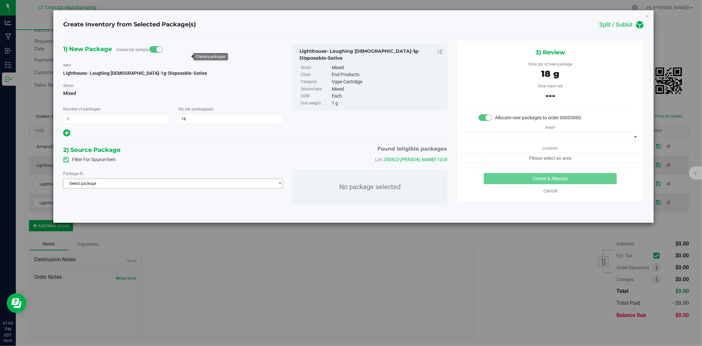
click at [151, 187] on span "Select package" at bounding box center [169, 183] width 211 height 9
click at [141, 212] on span "( Lighthouse- Laughing Buddha-1g-Disposable-Sativa )" at bounding box center [167, 211] width 124 height 5
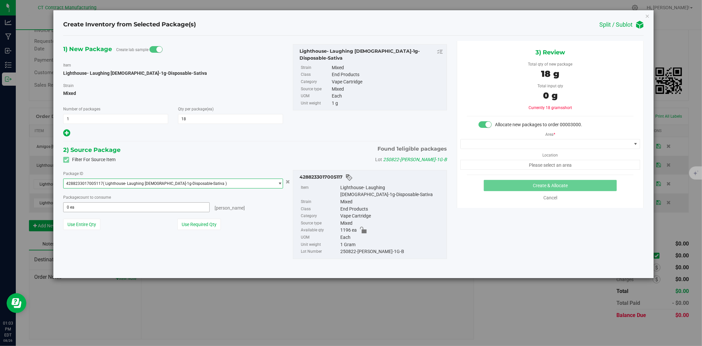
click at [171, 205] on span "0 ea 0" at bounding box center [136, 207] width 146 height 10
type input "18"
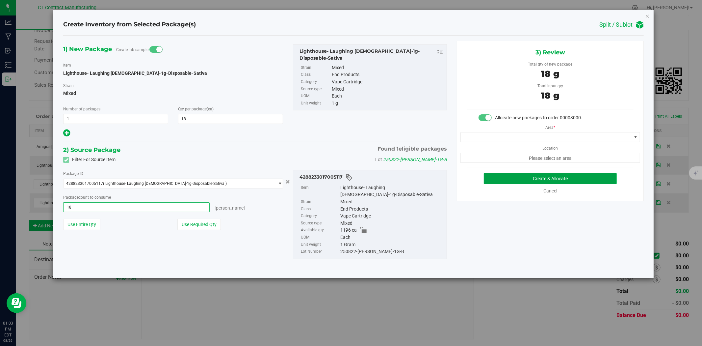
type input "18 ea"
click at [536, 176] on button "Create & Allocate" at bounding box center [550, 178] width 133 height 11
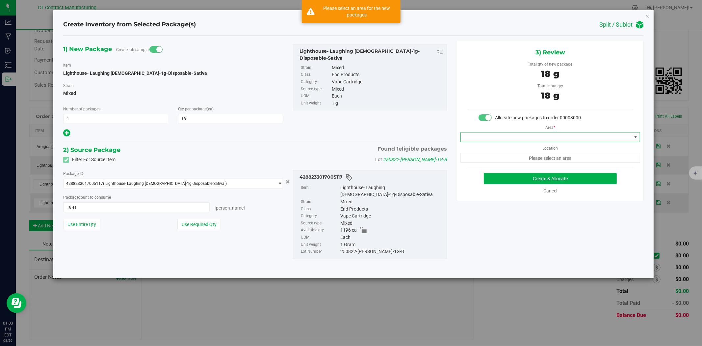
click at [526, 136] on span at bounding box center [546, 136] width 171 height 9
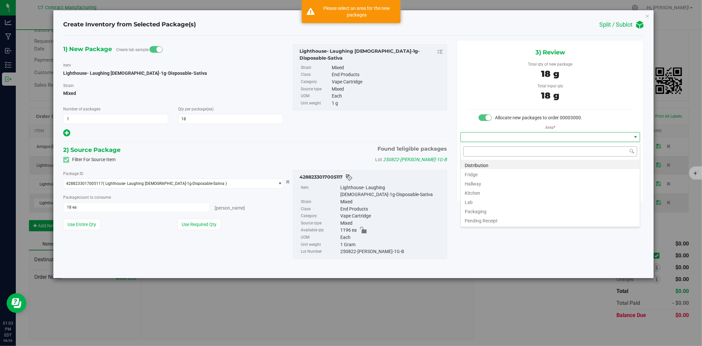
scroll to position [10, 179]
click at [511, 164] on li "Distribution" at bounding box center [550, 164] width 179 height 9
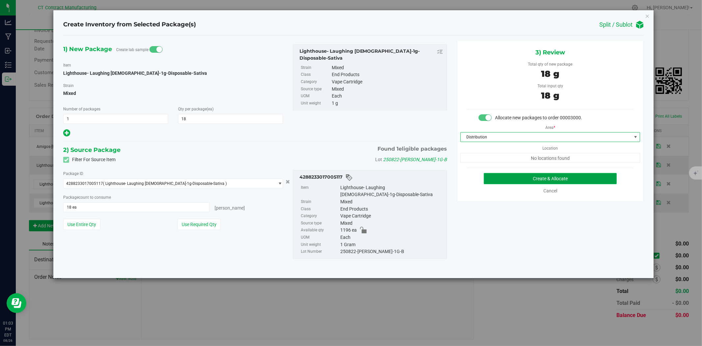
click at [528, 176] on button "Create & Allocate" at bounding box center [550, 178] width 133 height 11
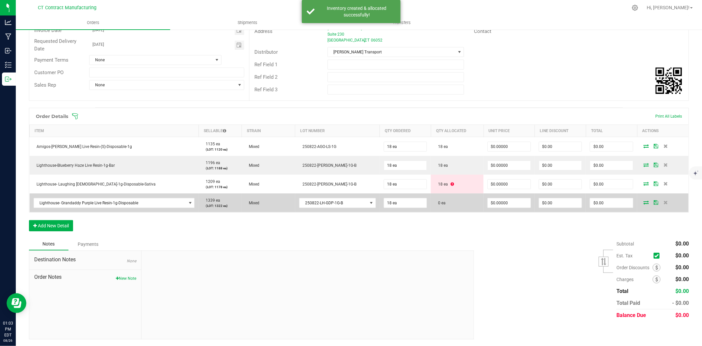
click at [644, 201] on icon at bounding box center [646, 202] width 5 height 4
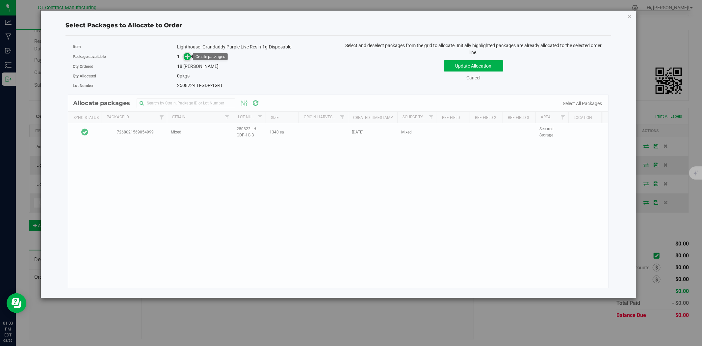
click at [186, 54] on icon at bounding box center [187, 56] width 5 height 5
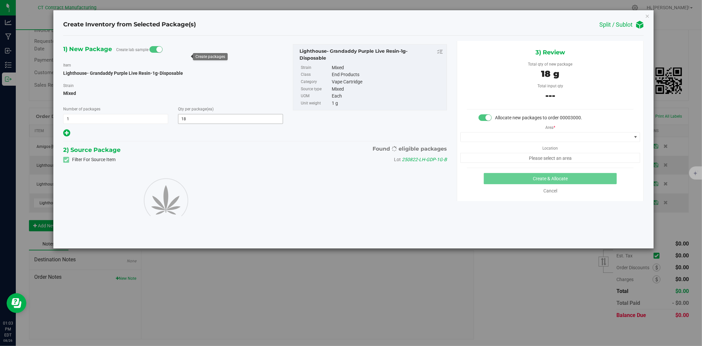
type input "18"
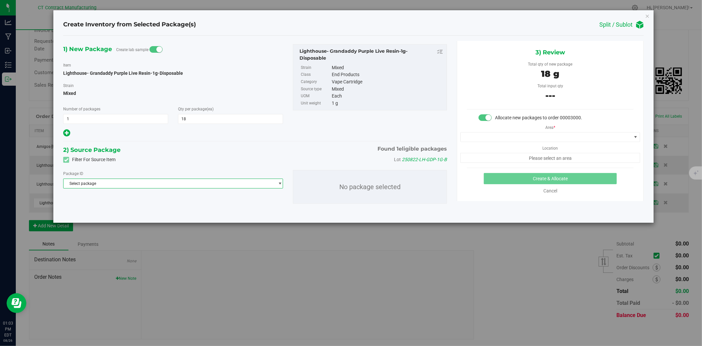
click at [211, 186] on span "Select package" at bounding box center [169, 183] width 211 height 9
click at [184, 210] on span "( Lighthouse- Grandaddy Purple Live Resin-1g-Disposable )" at bounding box center [156, 211] width 103 height 5
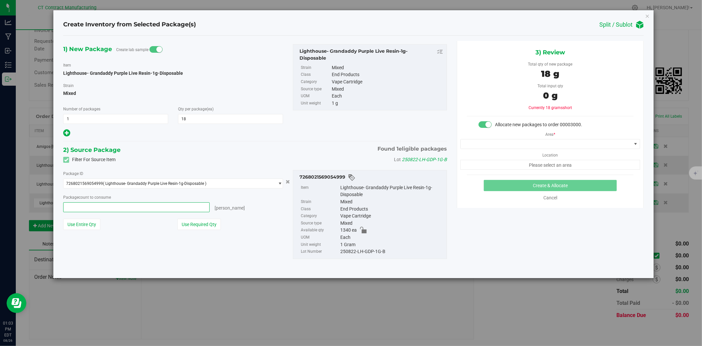
click at [140, 208] on span at bounding box center [136, 207] width 146 height 10
type input "18"
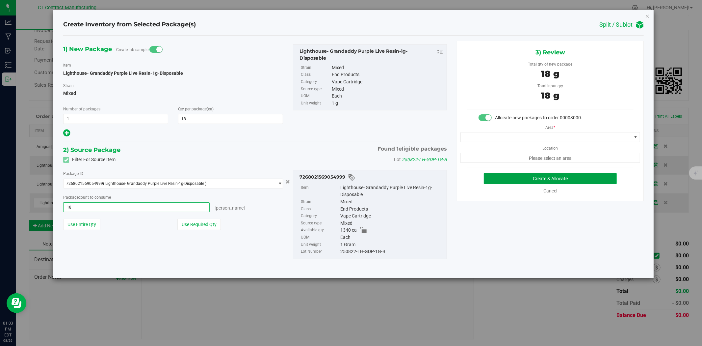
type input "18 ea"
click at [525, 181] on button "Create & Allocate" at bounding box center [550, 178] width 133 height 11
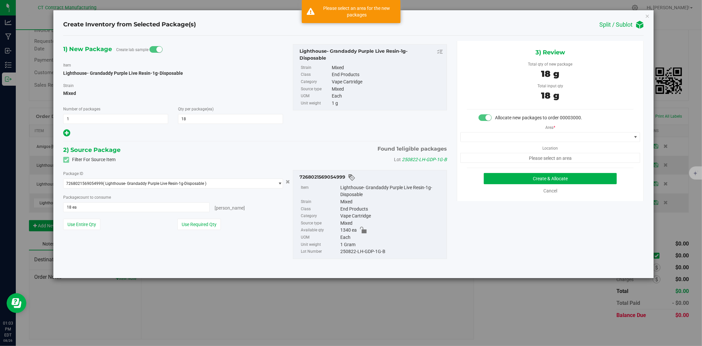
drag, startPoint x: 525, startPoint y: 181, endPoint x: 473, endPoint y: 154, distance: 58.8
click at [473, 154] on span "Please select an area" at bounding box center [551, 158] width 180 height 10
click at [518, 145] on div "Area * Location Please select an area" at bounding box center [550, 141] width 186 height 41
click at [522, 130] on div "Area * Location Please select an area" at bounding box center [550, 141] width 186 height 41
click at [524, 138] on span at bounding box center [546, 136] width 171 height 9
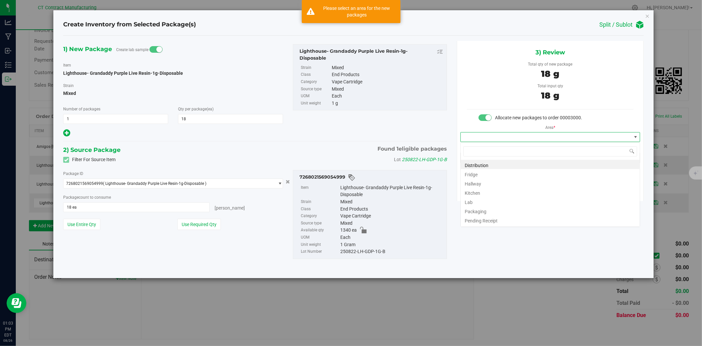
scroll to position [10, 179]
click at [474, 164] on li "Distribution" at bounding box center [550, 164] width 179 height 9
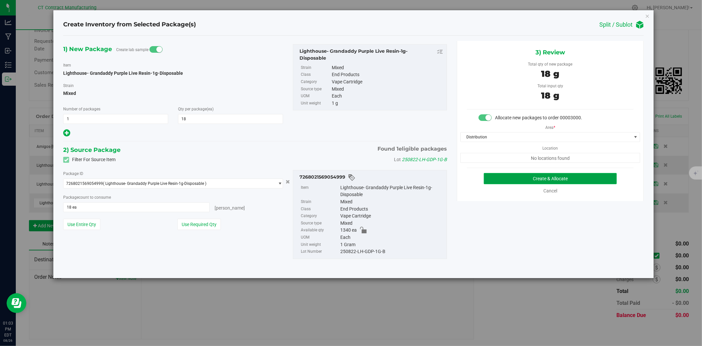
click at [533, 178] on button "Create & Allocate" at bounding box center [550, 178] width 133 height 11
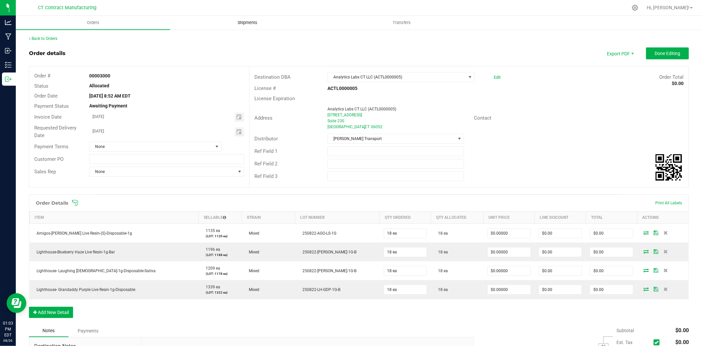
click at [249, 22] on span "Shipments" at bounding box center [248, 23] width 38 height 6
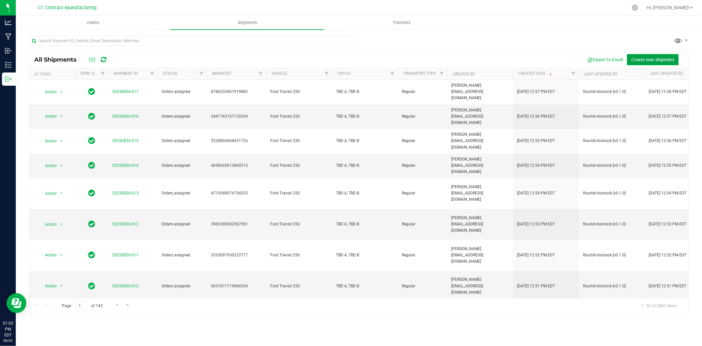
click at [638, 59] on span "Create new shipment" at bounding box center [652, 59] width 43 height 5
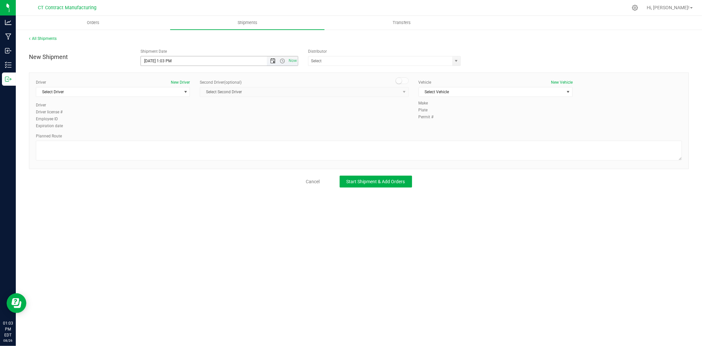
click at [271, 61] on span "Open the date view" at bounding box center [272, 60] width 5 height 5
click at [166, 138] on link "26" at bounding box center [166, 138] width 10 height 10
click at [282, 60] on span "Open the time view" at bounding box center [282, 60] width 5 height 5
click at [170, 128] on li "6:30 PM" at bounding box center [219, 128] width 156 height 9
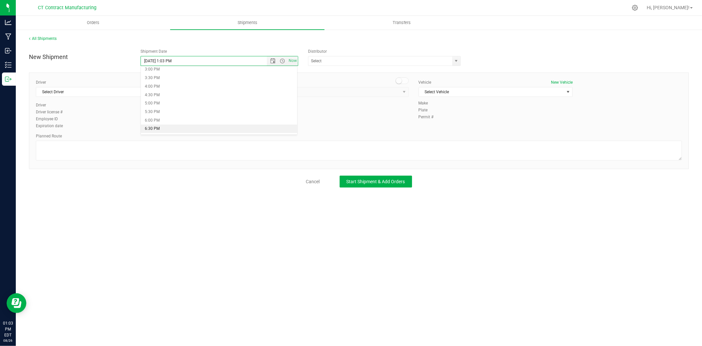
type input "[DATE] 6:30 PM"
click at [161, 93] on span "Select Driver" at bounding box center [108, 91] width 145 height 9
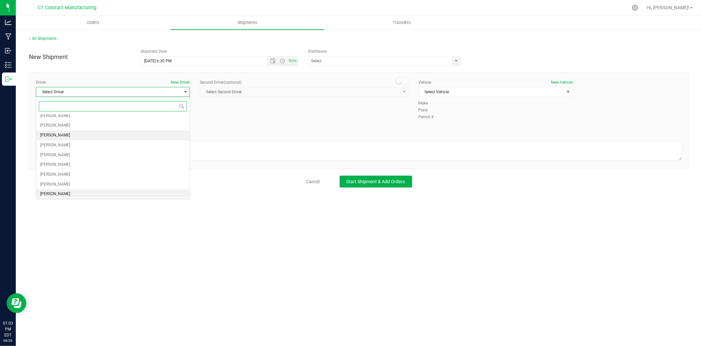
scroll to position [134, 0]
click at [101, 194] on li "[PERSON_NAME]" at bounding box center [112, 192] width 153 height 10
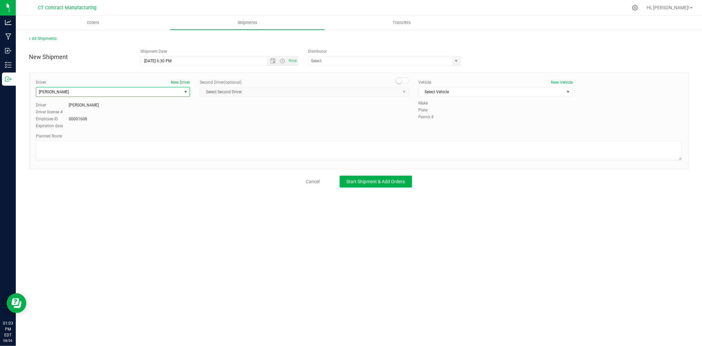
click at [402, 80] on span at bounding box center [402, 80] width 13 height 7
click at [368, 93] on span "Select Second Driver" at bounding box center [300, 91] width 200 height 9
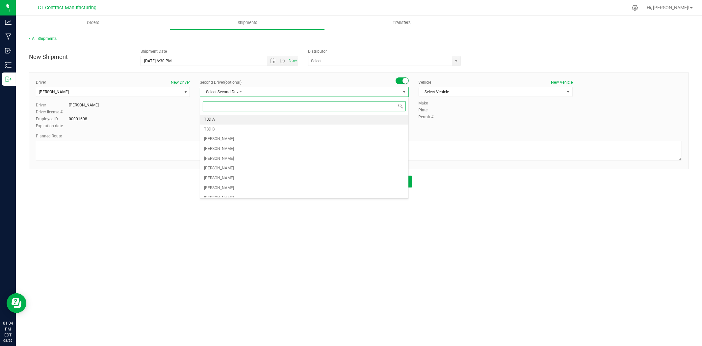
click at [248, 119] on li "TBD A" at bounding box center [304, 120] width 208 height 10
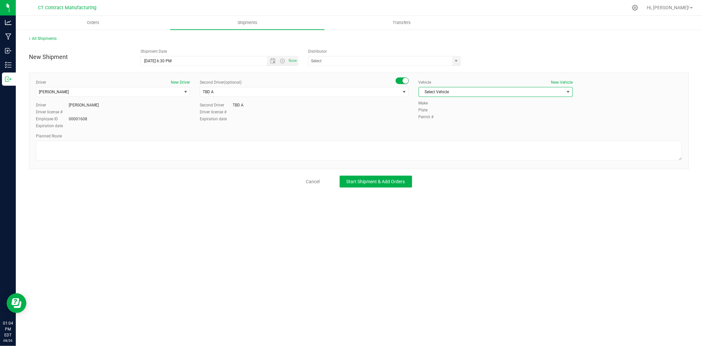
click at [472, 93] on span "Select Vehicle" at bounding box center [491, 91] width 145 height 9
click at [451, 103] on li "Analytics Labs" at bounding box center [495, 103] width 153 height 10
click at [393, 147] on textarea at bounding box center [359, 151] width 646 height 20
type textarea "Randomized route I95/Rt9"
click at [386, 183] on span "Start Shipment & Add Orders" at bounding box center [376, 181] width 59 height 5
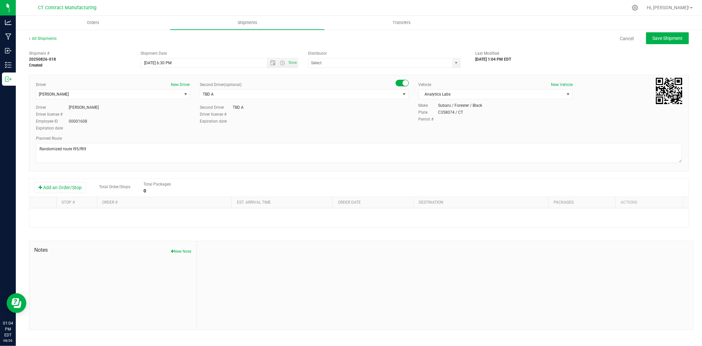
click at [60, 179] on div "Add an Order/Stop Total Order/Stops Total Packages 0" at bounding box center [358, 187] width 659 height 18
click at [62, 184] on button "Add an Order/Stop" at bounding box center [60, 187] width 52 height 11
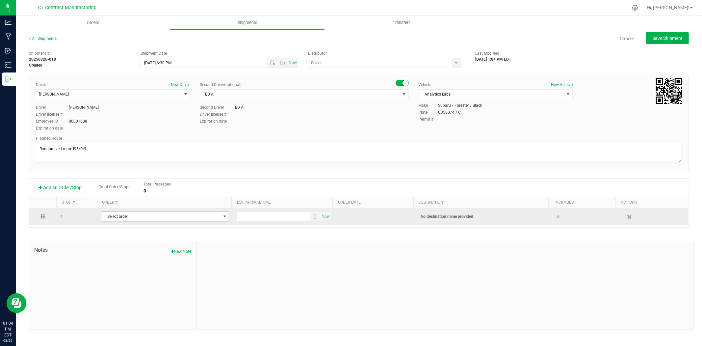
click at [148, 215] on span "Select order" at bounding box center [160, 216] width 119 height 9
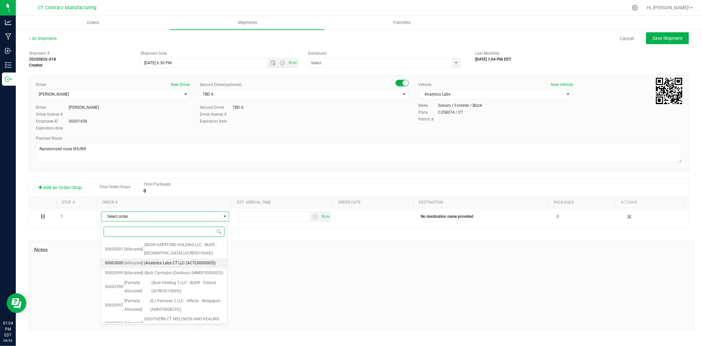
click at [205, 266] on span "(Analytics Labs CT LLC (ACTL0000005))" at bounding box center [179, 263] width 71 height 9
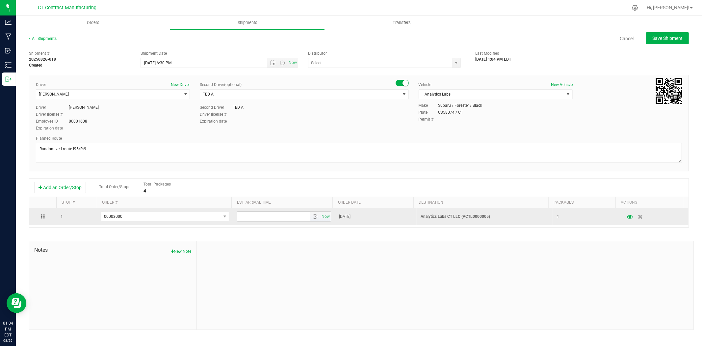
click at [312, 218] on span "select" at bounding box center [314, 216] width 5 height 5
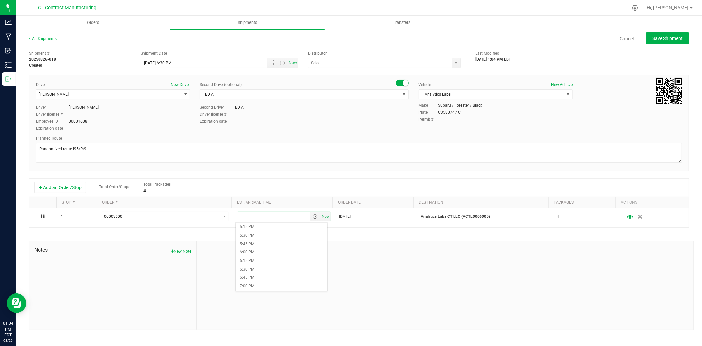
scroll to position [622, 0]
click at [278, 250] on li "7:00 PM" at bounding box center [282, 249] width 92 height 9
click at [672, 38] on span "Save Shipment" at bounding box center [667, 38] width 30 height 5
type input "[DATE] 10:30 PM"
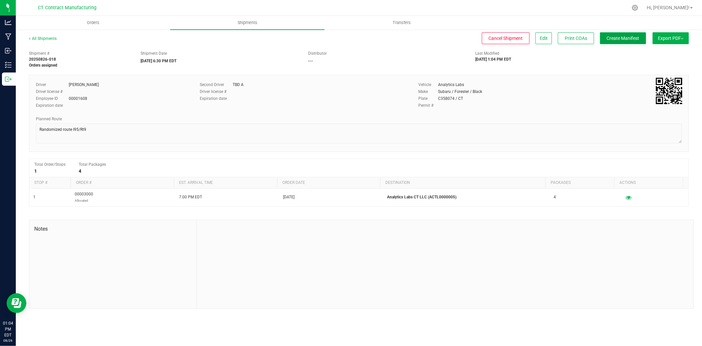
click at [624, 37] on span "Create Manifest" at bounding box center [623, 38] width 33 height 5
click at [626, 40] on span "Ship Transfer" at bounding box center [624, 38] width 27 height 5
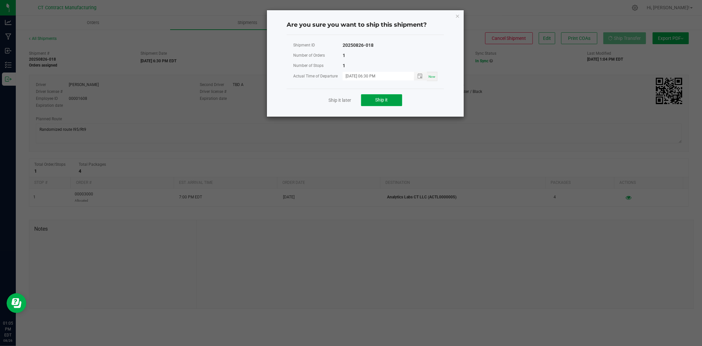
click at [377, 98] on span "Ship it" at bounding box center [382, 99] width 13 height 5
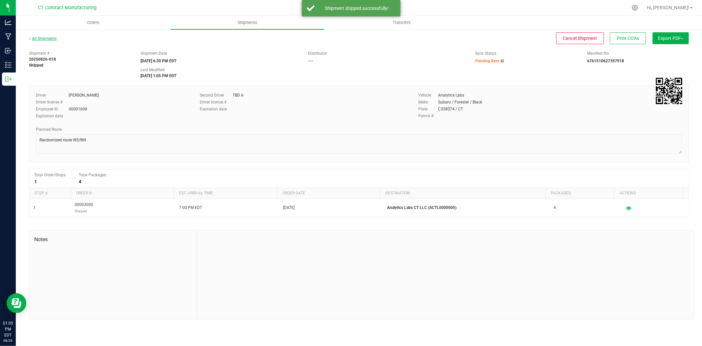
click at [47, 39] on link "All Shipments" at bounding box center [43, 38] width 28 height 5
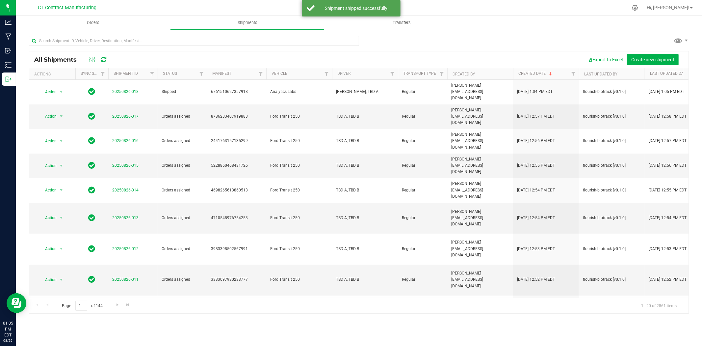
click at [472, 5] on div at bounding box center [373, 7] width 510 height 13
click at [97, 22] on span "Orders" at bounding box center [93, 23] width 30 height 6
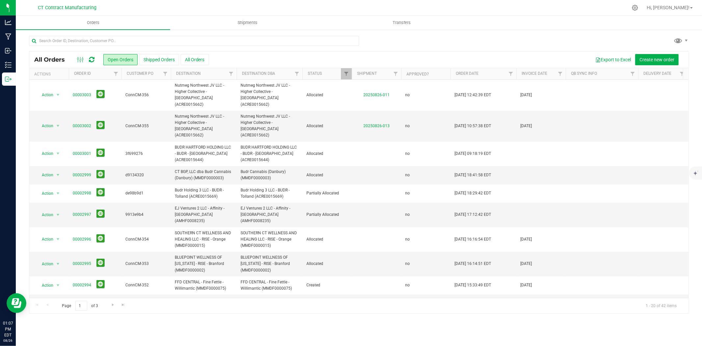
drag, startPoint x: 327, startPoint y: 0, endPoint x: 321, endPoint y: 0, distance: 5.3
click at [327, 0] on nav "CT Contract Manufacturing Hi, [PERSON_NAME]!" at bounding box center [359, 8] width 686 height 16
click at [67, 40] on input "text" at bounding box center [194, 41] width 330 height 10
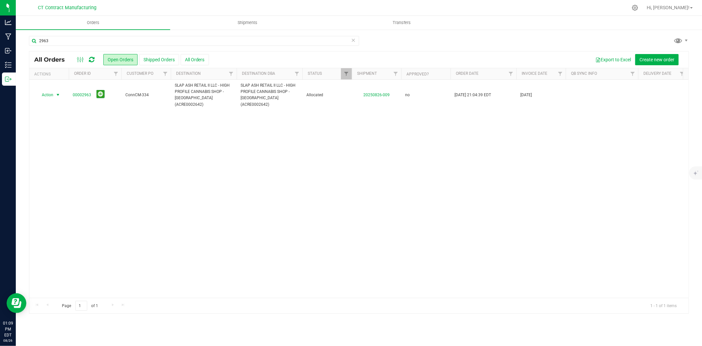
click at [61, 92] on span "select" at bounding box center [58, 94] width 8 height 9
click at [58, 194] on li "Print packing list" at bounding box center [60, 190] width 49 height 10
click at [69, 41] on input "2963" at bounding box center [194, 41] width 330 height 10
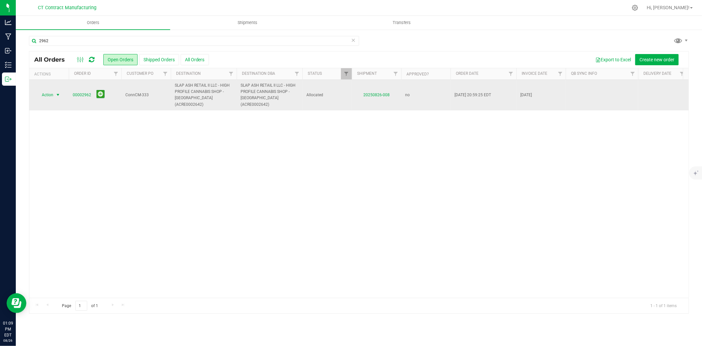
click at [57, 92] on span "select" at bounding box center [57, 94] width 5 height 5
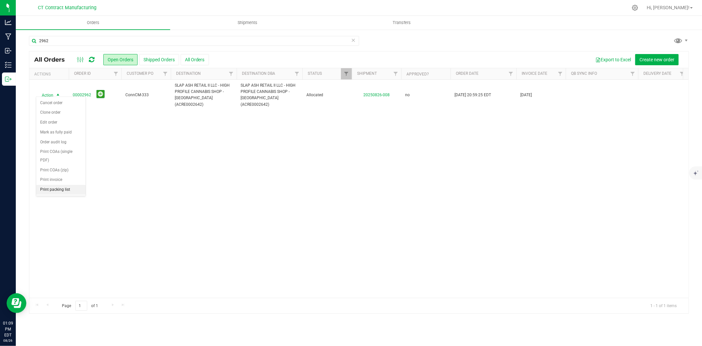
click at [57, 186] on li "Print packing list" at bounding box center [60, 190] width 49 height 10
click at [68, 44] on input "2962" at bounding box center [194, 41] width 330 height 10
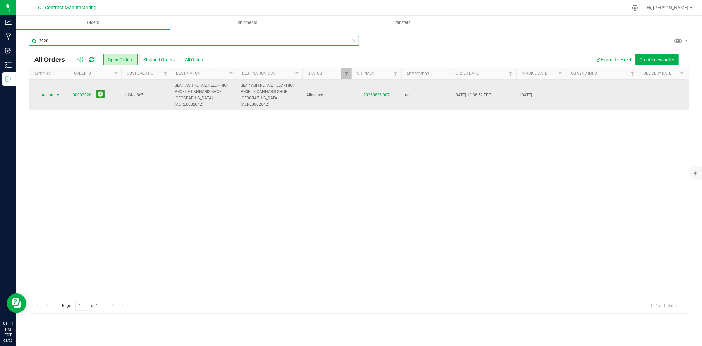
type input "2920"
click at [58, 92] on span "select" at bounding box center [57, 94] width 5 height 5
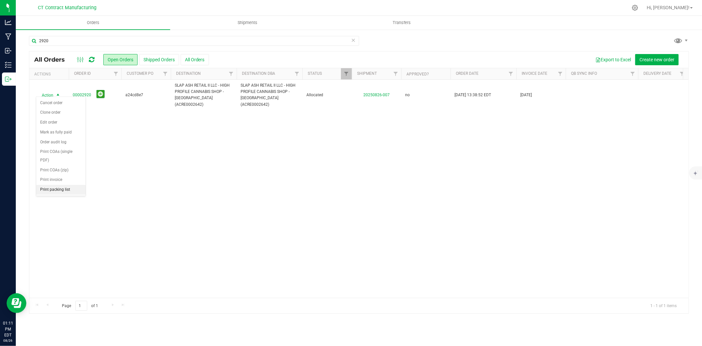
click at [59, 188] on li "Print packing list" at bounding box center [60, 190] width 49 height 10
